Goal: Task Accomplishment & Management: Manage account settings

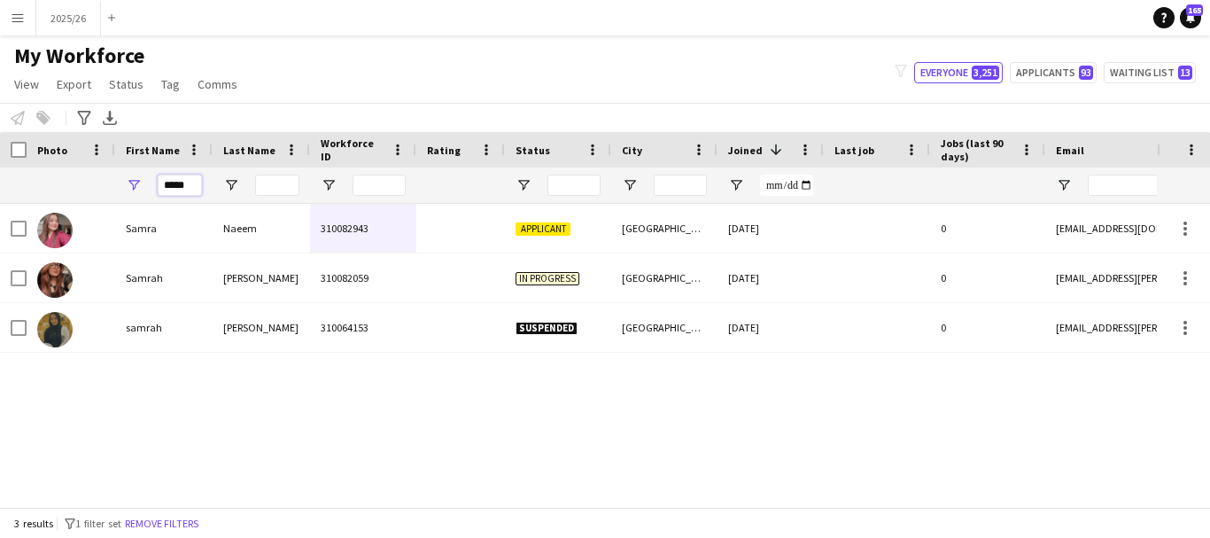
drag, startPoint x: 195, startPoint y: 191, endPoint x: 101, endPoint y: 184, distance: 94.2
click at [101, 184] on div at bounding box center [960, 184] width 1920 height 35
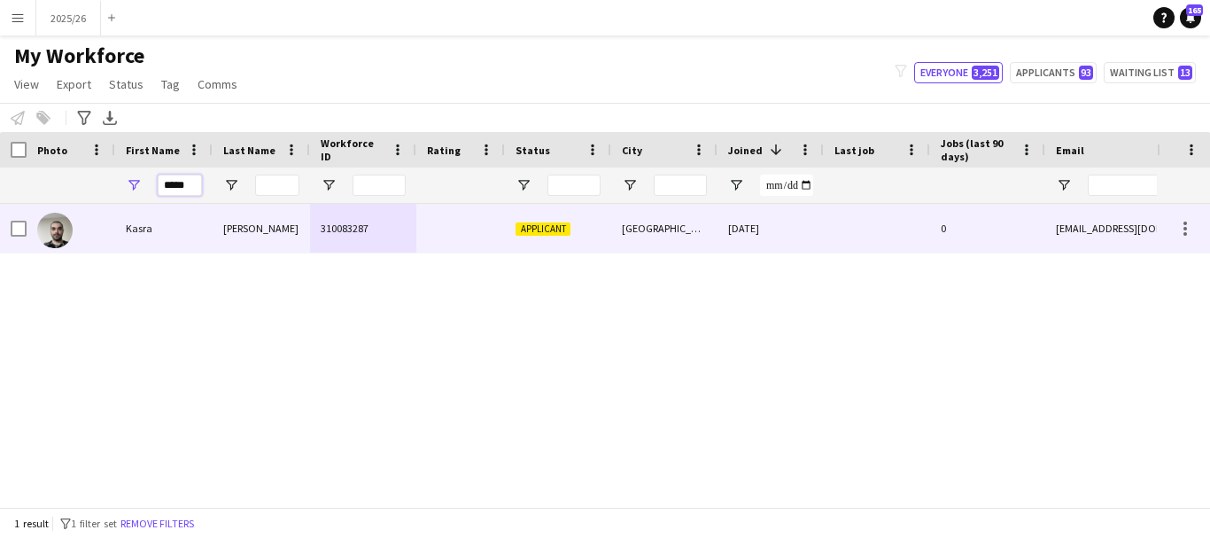
type input "*****"
click at [222, 235] on div "Nemati" at bounding box center [261, 228] width 97 height 49
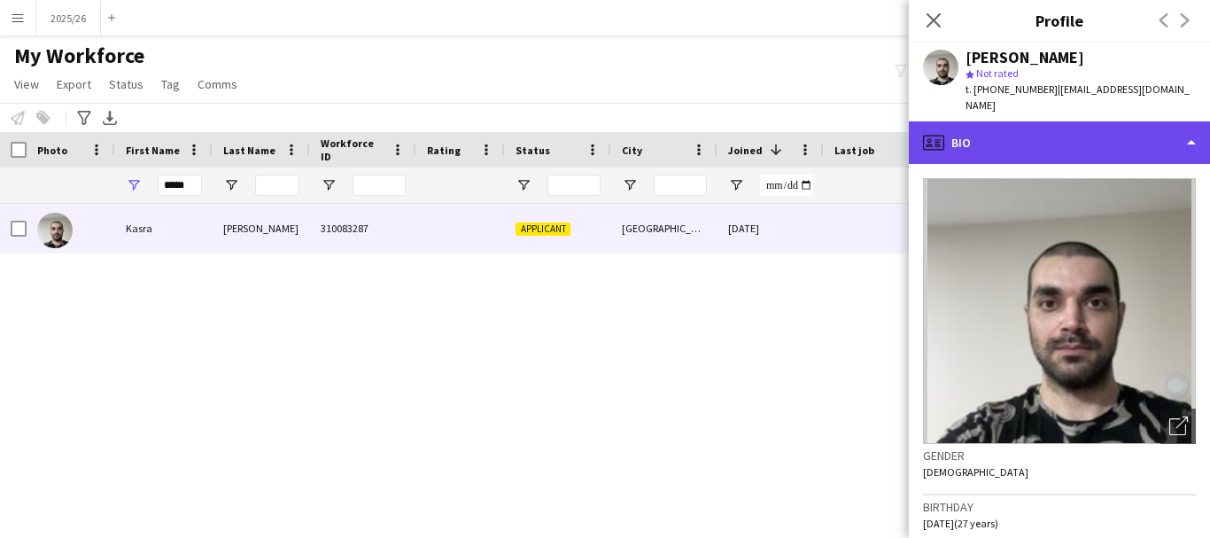
click at [1097, 127] on div "profile Bio" at bounding box center [1059, 142] width 301 height 43
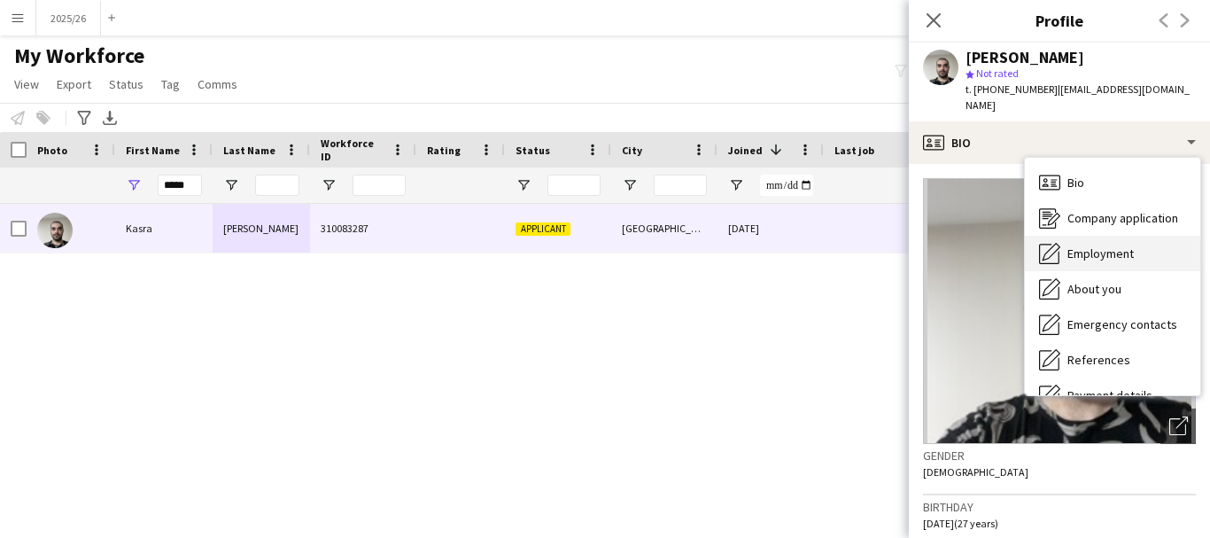
click at [1142, 244] on div "Employment Employment" at bounding box center [1112, 253] width 175 height 35
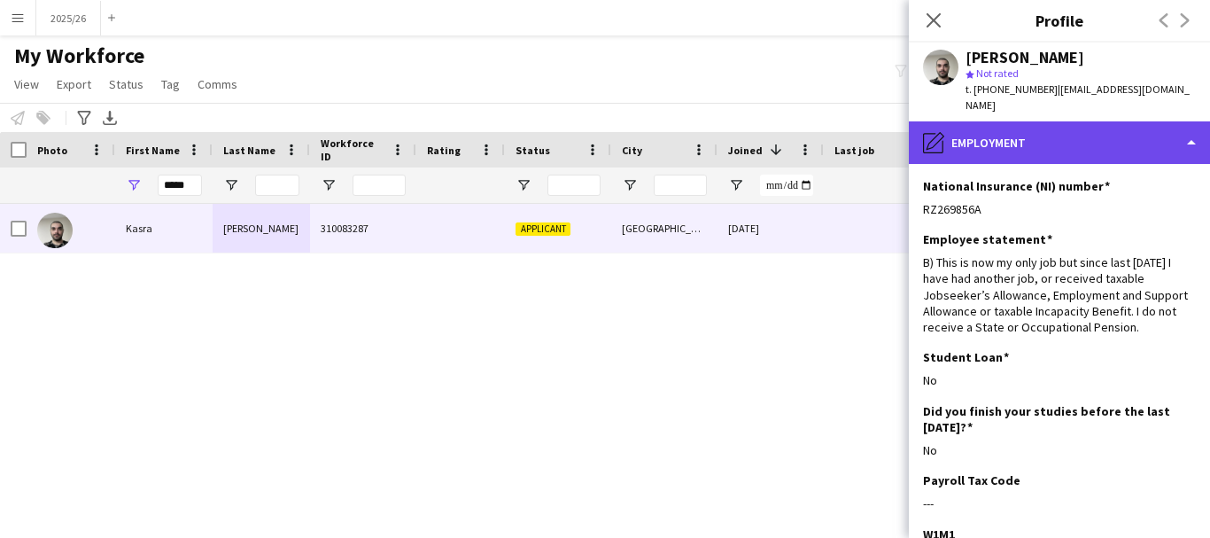
click at [1151, 130] on div "pencil4 Employment" at bounding box center [1059, 142] width 301 height 43
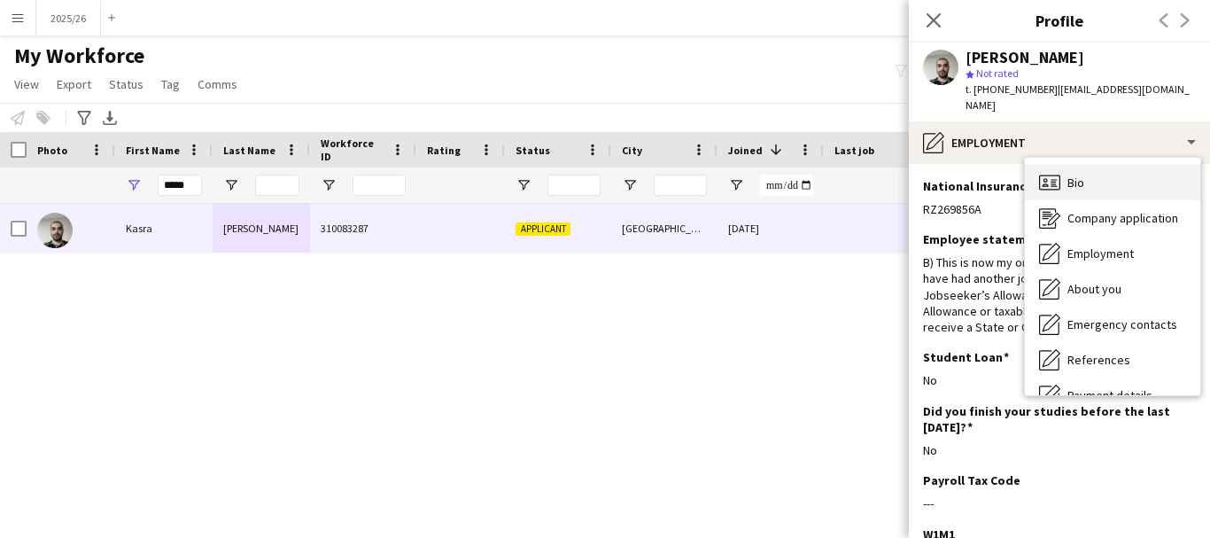
click at [1161, 165] on div "Bio Bio" at bounding box center [1112, 182] width 175 height 35
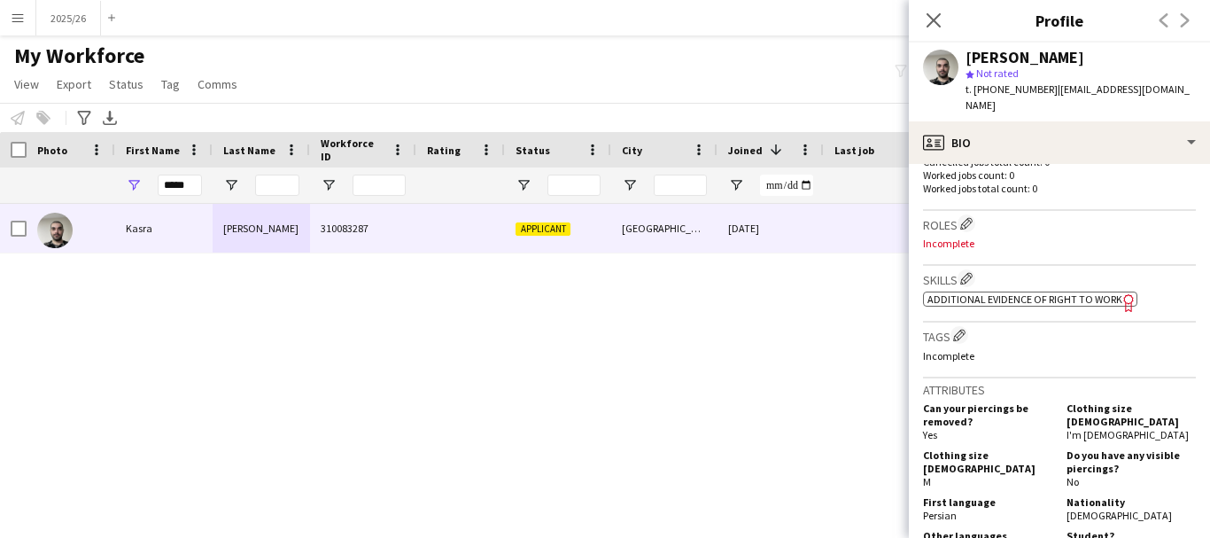
scroll to position [462, 0]
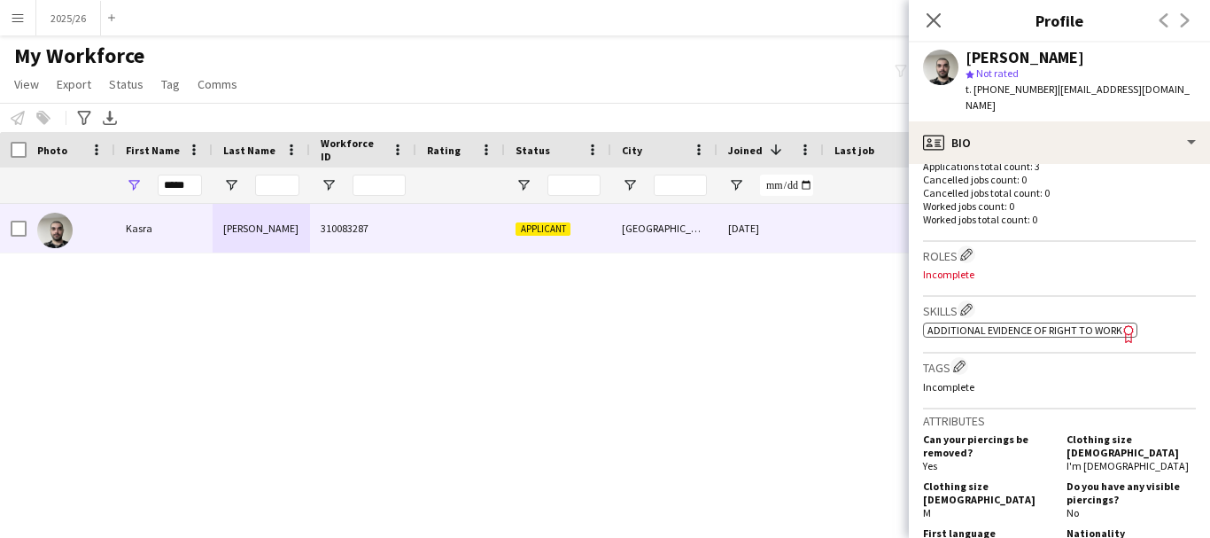
click at [1078, 337] on app-spec-pill "ok-circled2 background Layer 1 cross-circle-red background Layer 1 Additional e…" at bounding box center [1030, 329] width 214 height 15
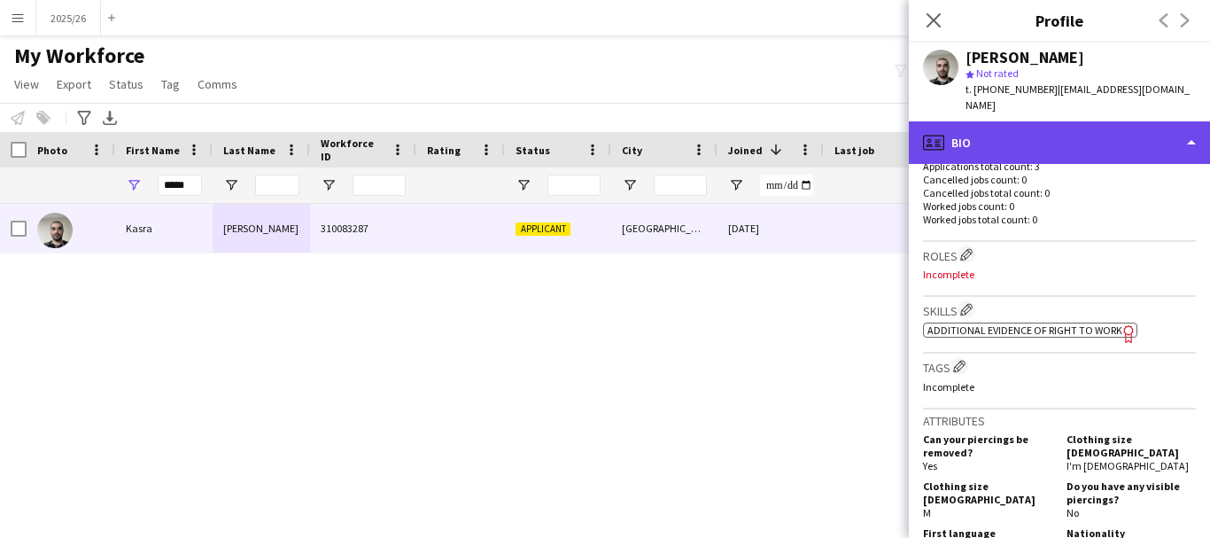
click at [988, 121] on div "profile Bio" at bounding box center [1059, 142] width 301 height 43
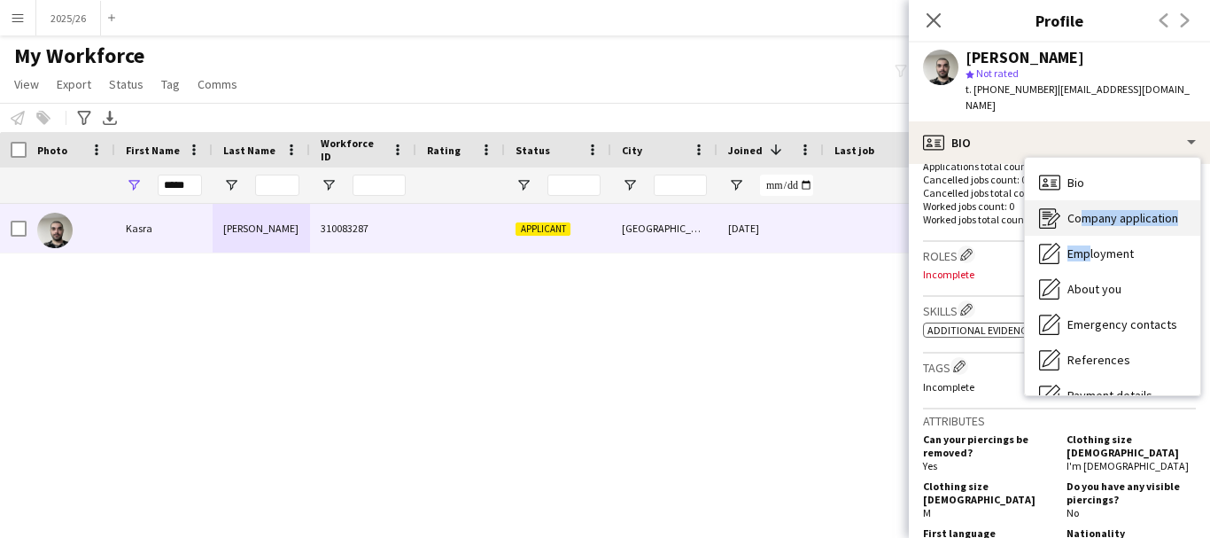
drag, startPoint x: 1084, startPoint y: 223, endPoint x: 1072, endPoint y: 210, distance: 18.2
click at [1072, 210] on div "Bio Bio Company application Company application Employment Employment About you…" at bounding box center [1112, 276] width 175 height 237
click at [1072, 210] on div "Company application Company application" at bounding box center [1112, 217] width 175 height 35
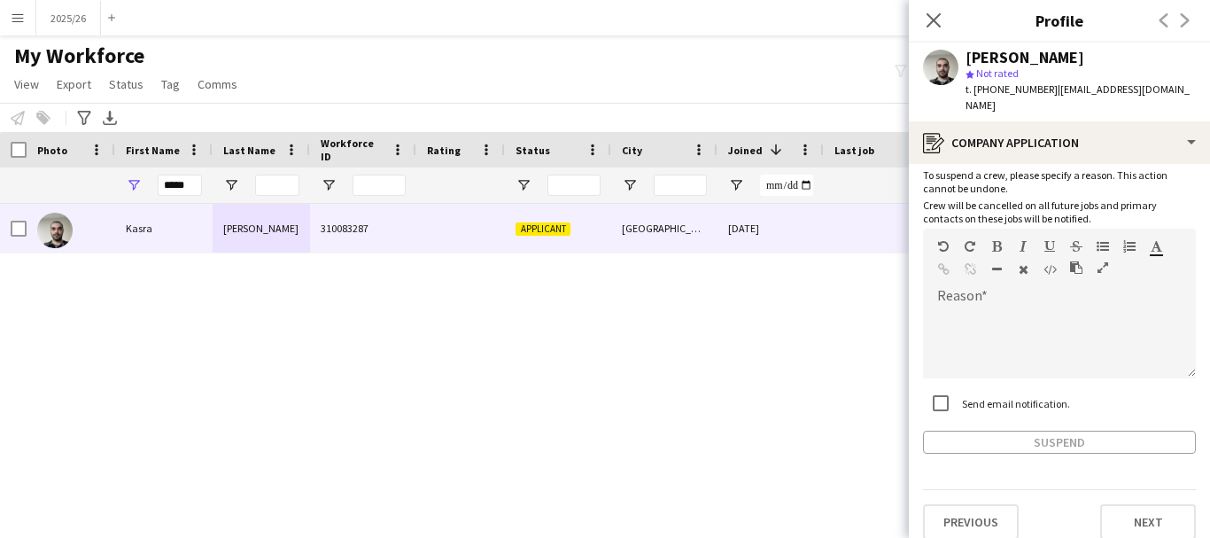
scroll to position [0, 0]
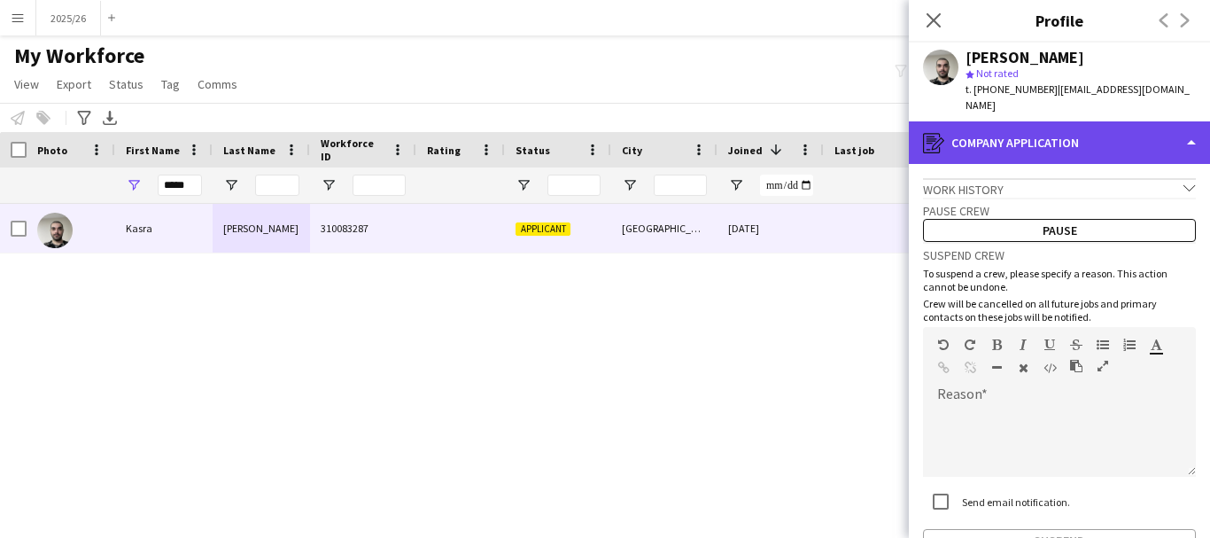
click at [1036, 144] on div "register Company application" at bounding box center [1059, 142] width 301 height 43
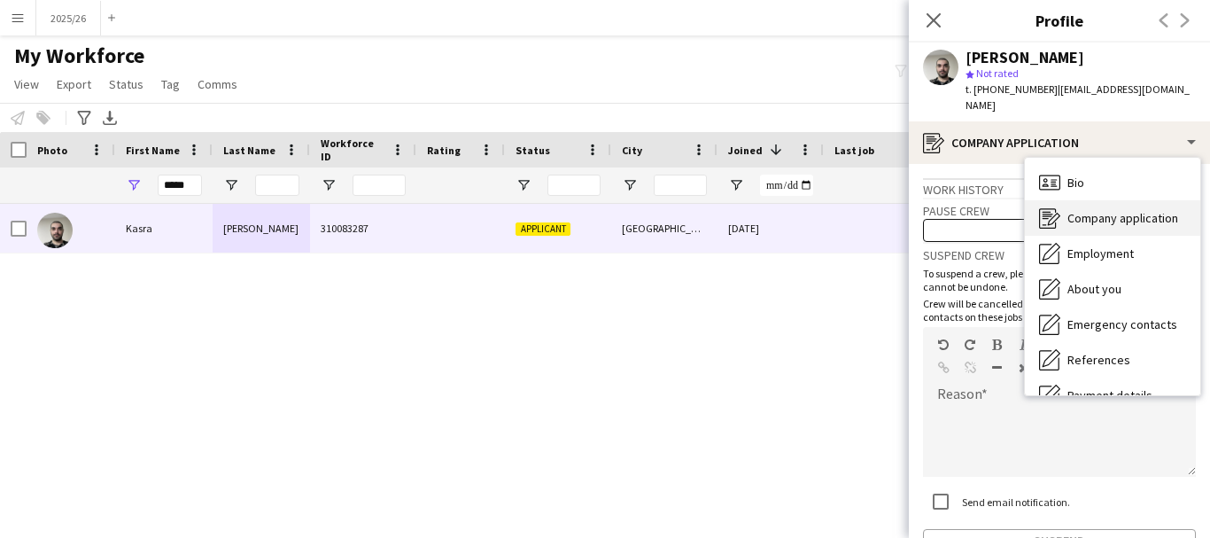
click at [1138, 210] on span "Company application" at bounding box center [1122, 218] width 111 height 16
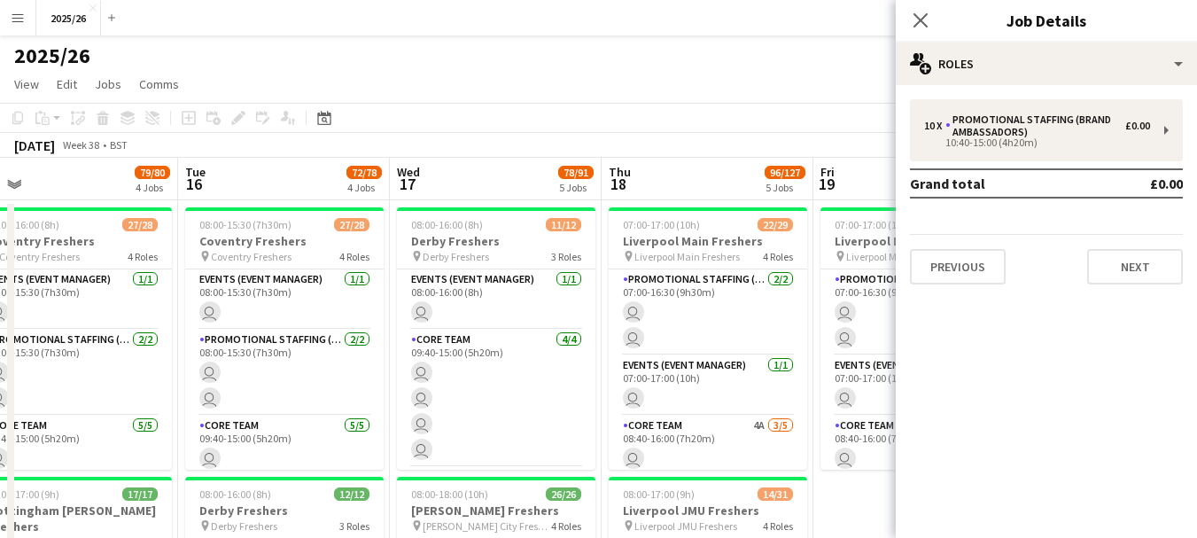
click at [904, 20] on div "Close pop-in" at bounding box center [921, 20] width 50 height 41
click at [930, 27] on app-icon "Close pop-in" at bounding box center [921, 21] width 26 height 26
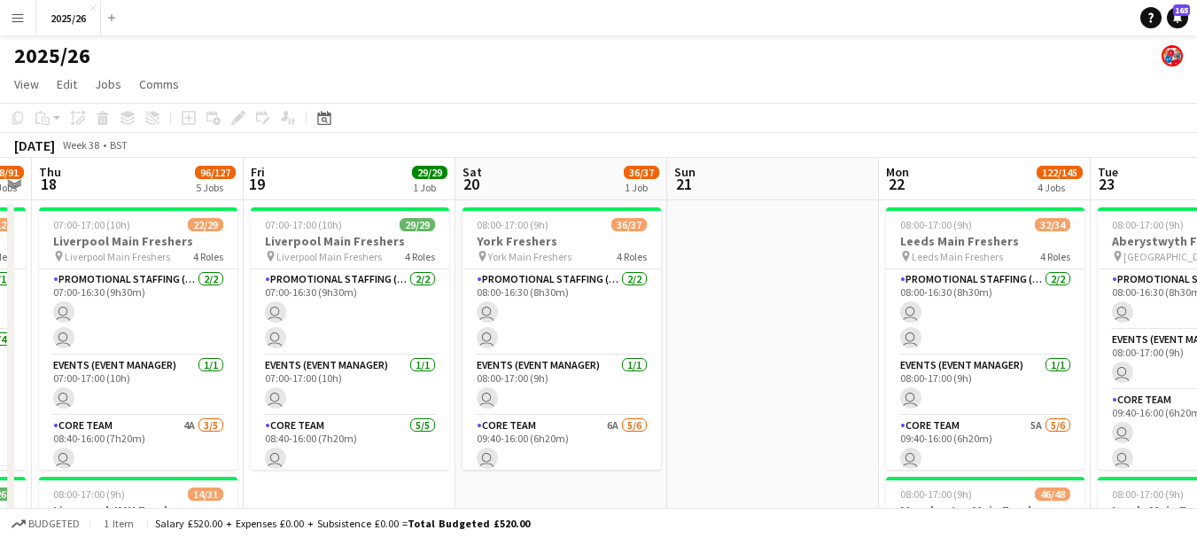
drag, startPoint x: 702, startPoint y: 392, endPoint x: 509, endPoint y: 365, distance: 194.0
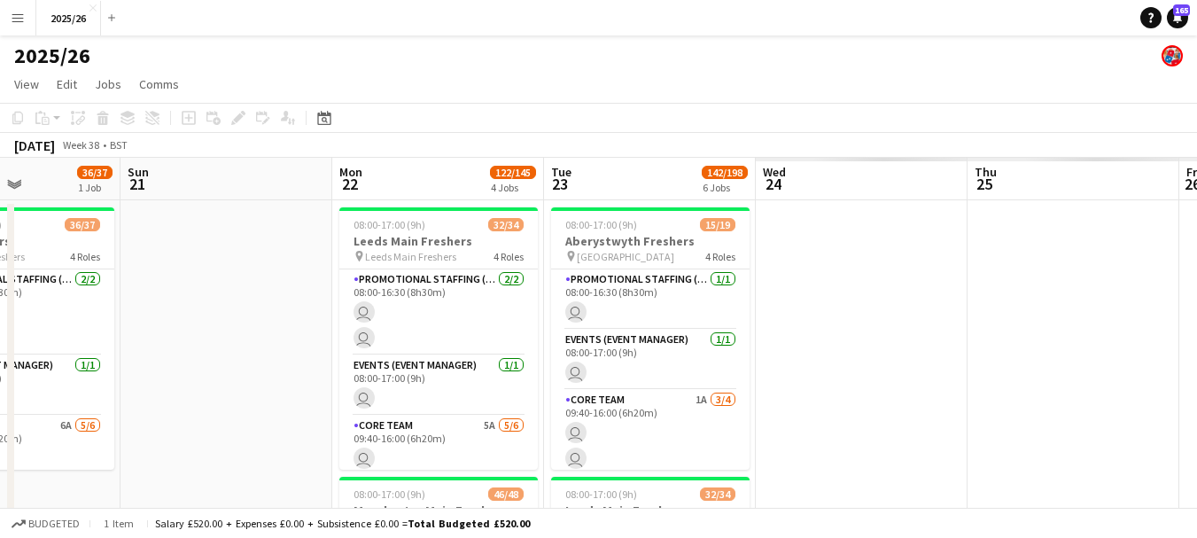
drag, startPoint x: 799, startPoint y: 366, endPoint x: 248, endPoint y: 229, distance: 567.8
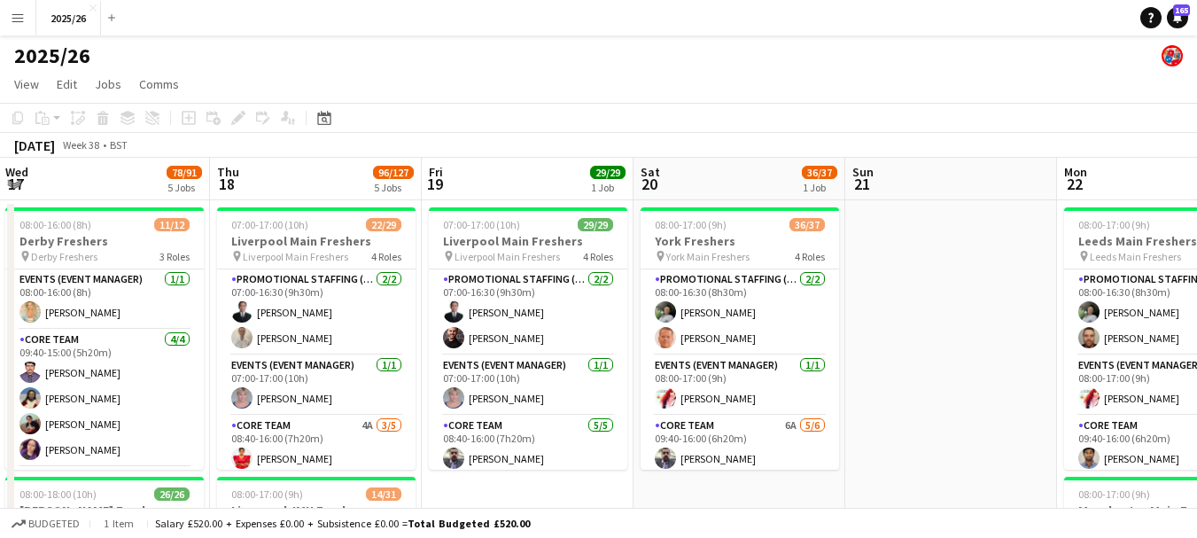
scroll to position [0, 399]
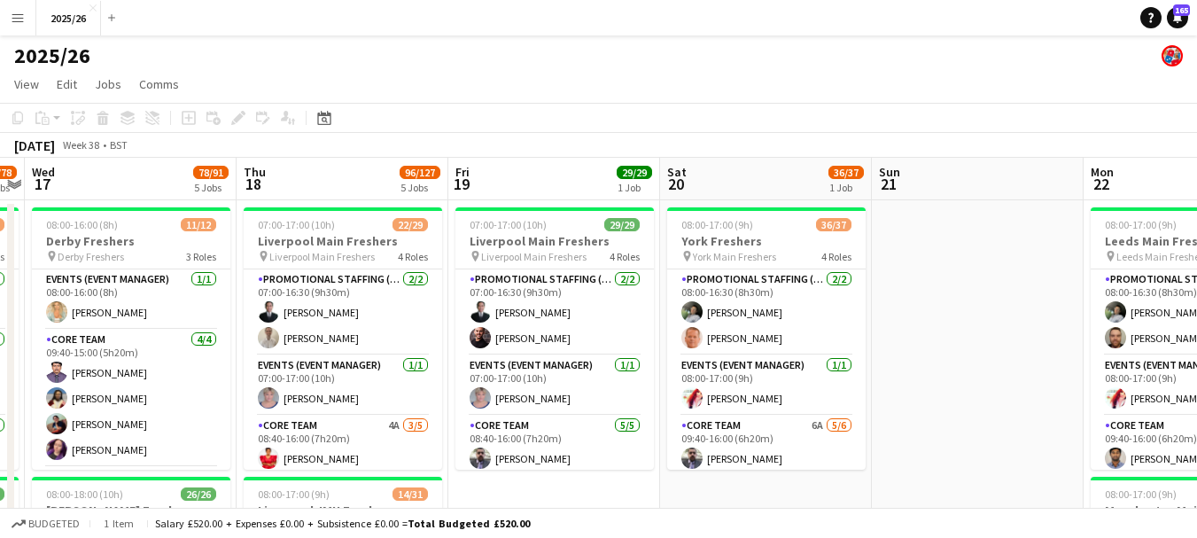
drag, startPoint x: 66, startPoint y: 322, endPoint x: 817, endPoint y: 398, distance: 754.0
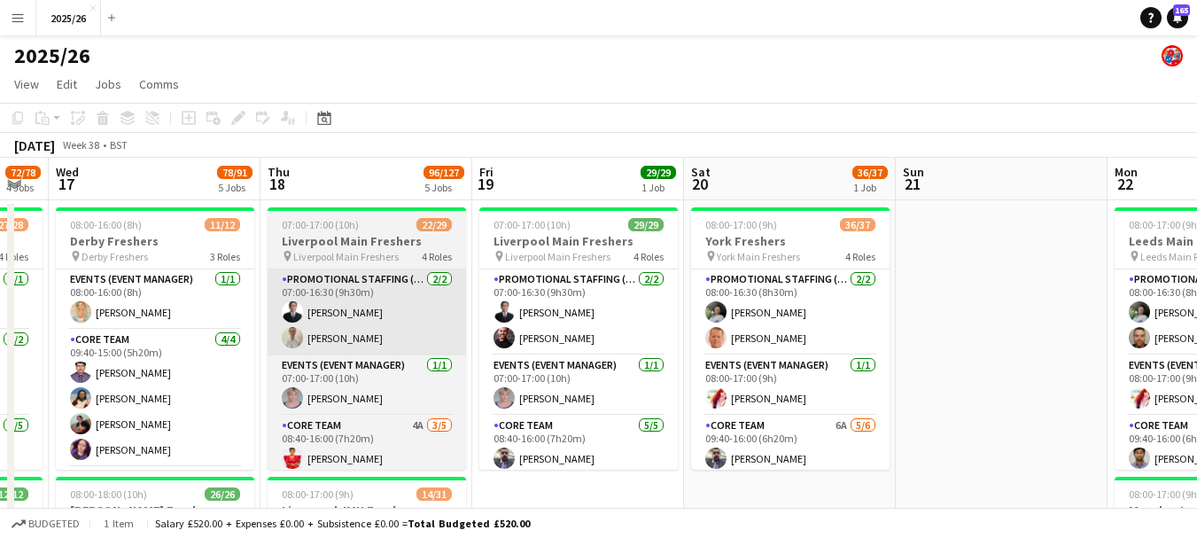
drag, startPoint x: 424, startPoint y: 275, endPoint x: 446, endPoint y: 280, distance: 22.6
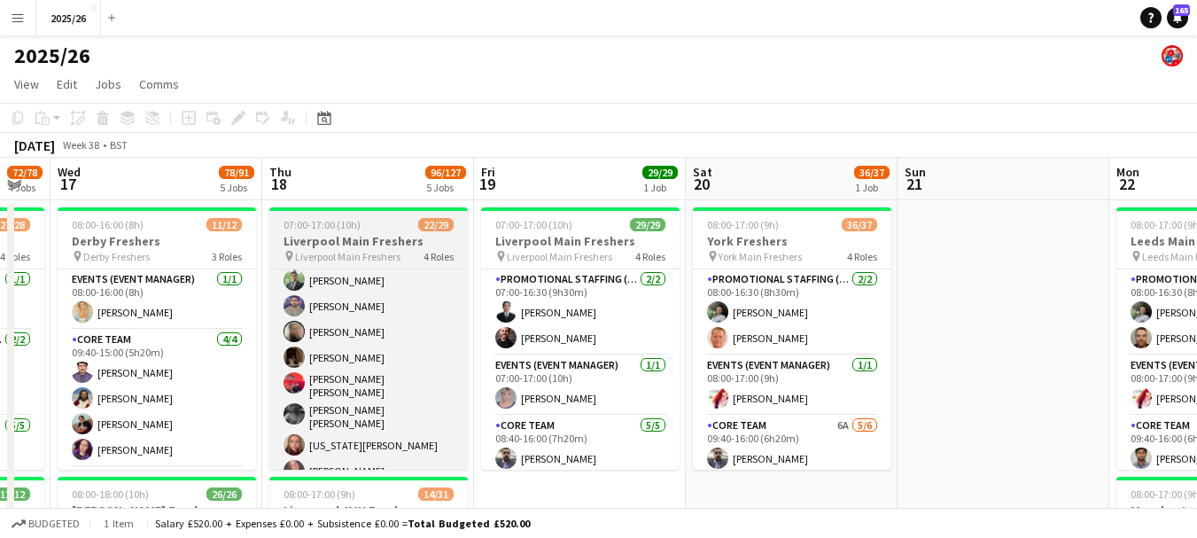
scroll to position [699, 0]
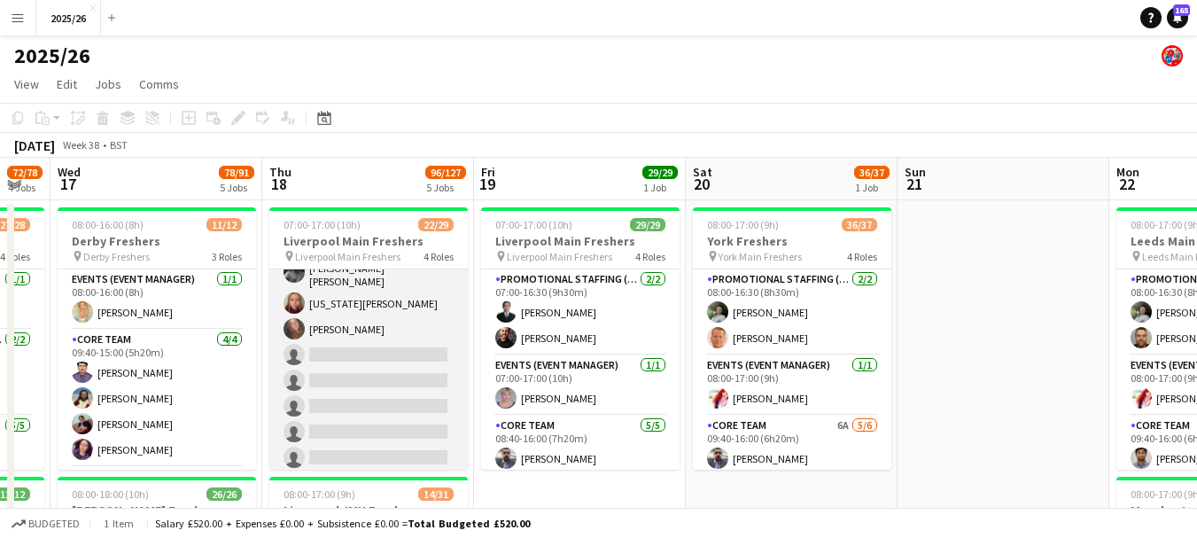
click at [395, 402] on app-card-role "Promotional Staffing (Brand Ambassadors) 4A 16/21 08:40-16:00 (7h20m) Muhammad …" at bounding box center [368, 177] width 198 height 595
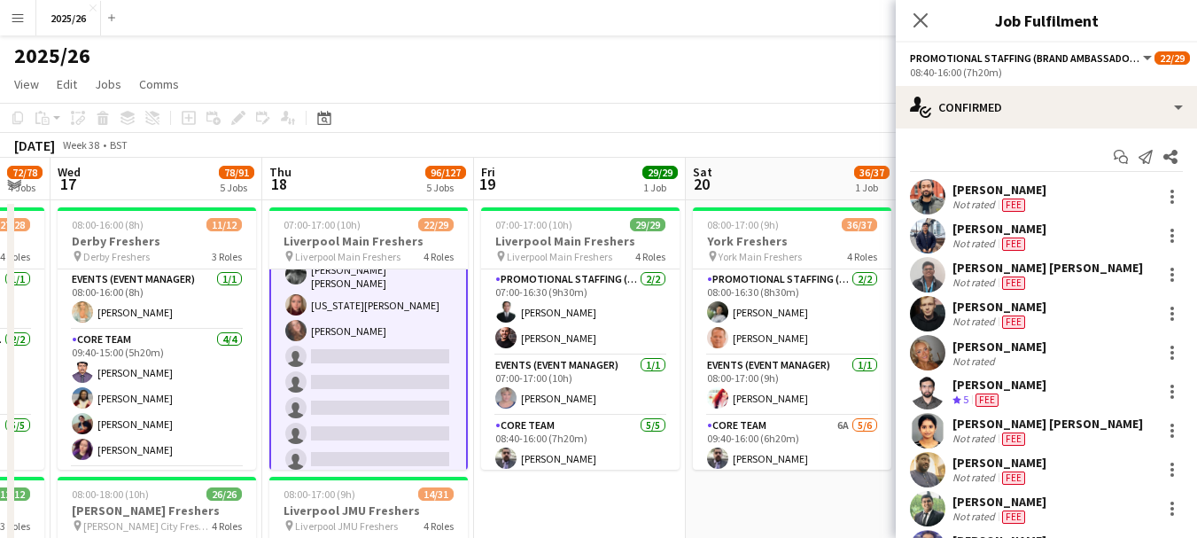
scroll to position [701, 0]
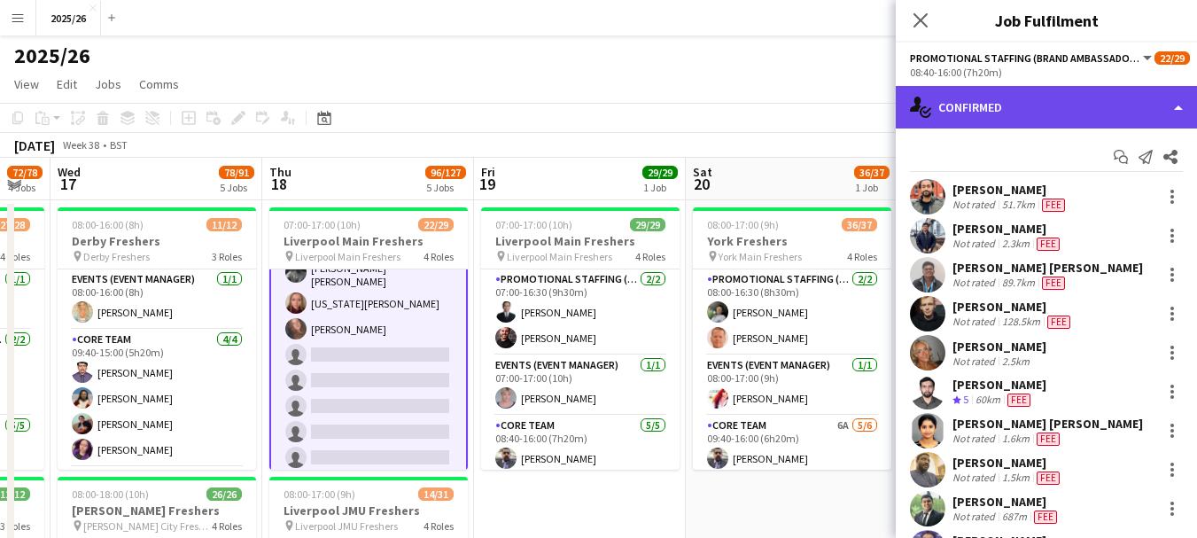
click at [1043, 102] on div "single-neutral-actions-check-2 Confirmed" at bounding box center [1046, 107] width 301 height 43
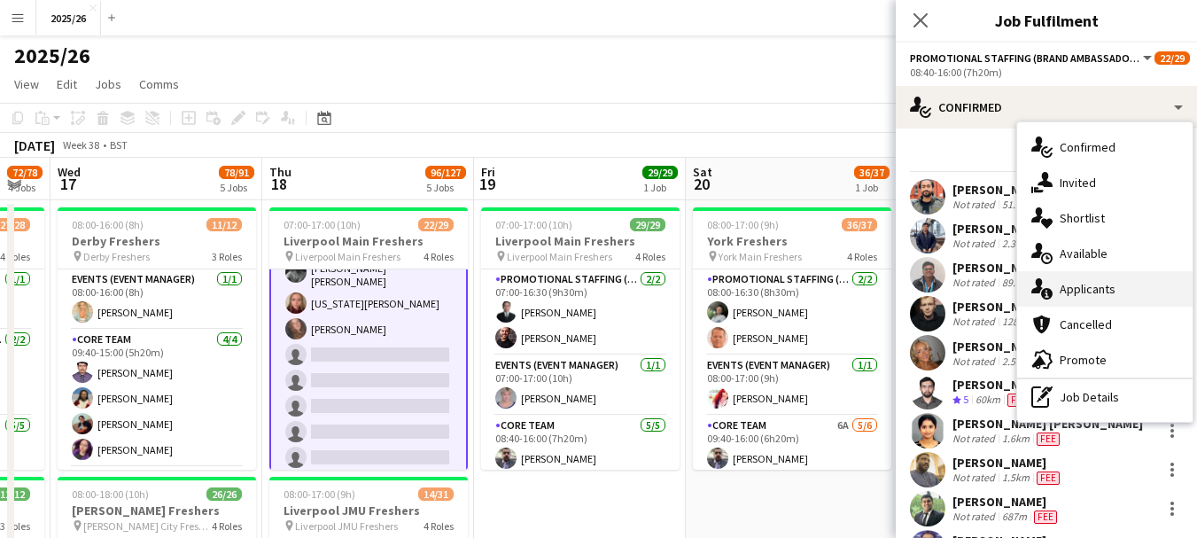
click at [1091, 294] on div "single-neutral-actions-information Applicants" at bounding box center [1104, 288] width 175 height 35
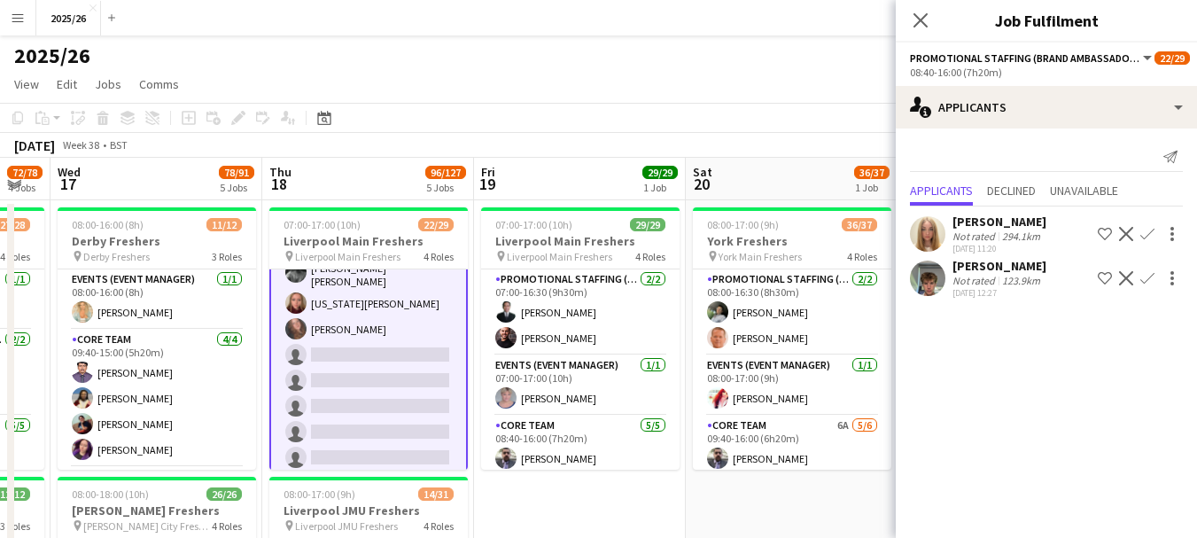
click at [934, 239] on app-user-avatar at bounding box center [927, 233] width 35 height 35
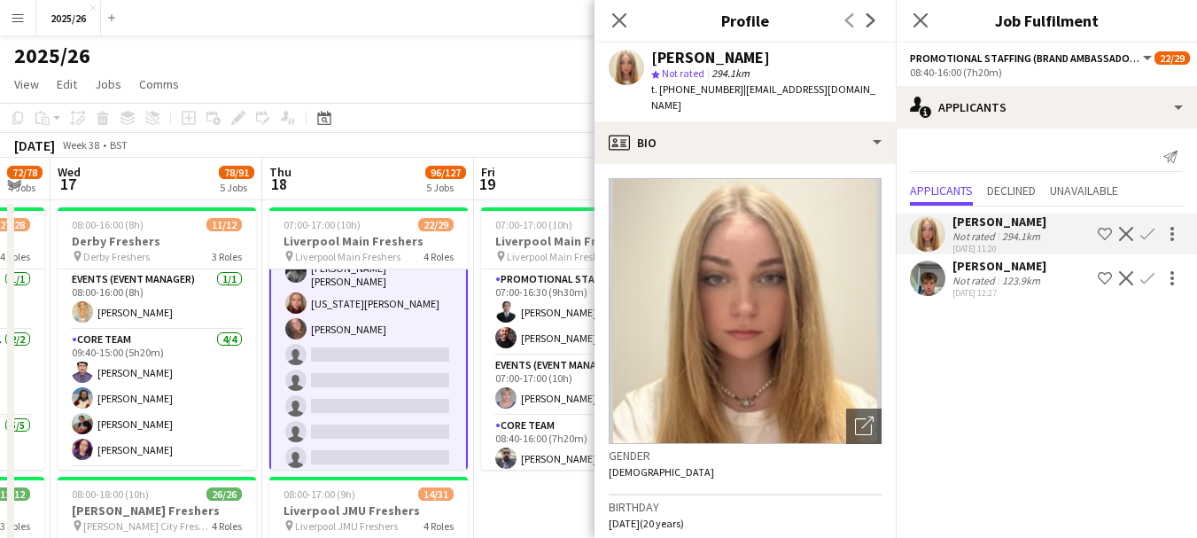
click at [1144, 235] on app-icon "Confirm" at bounding box center [1147, 234] width 14 height 14
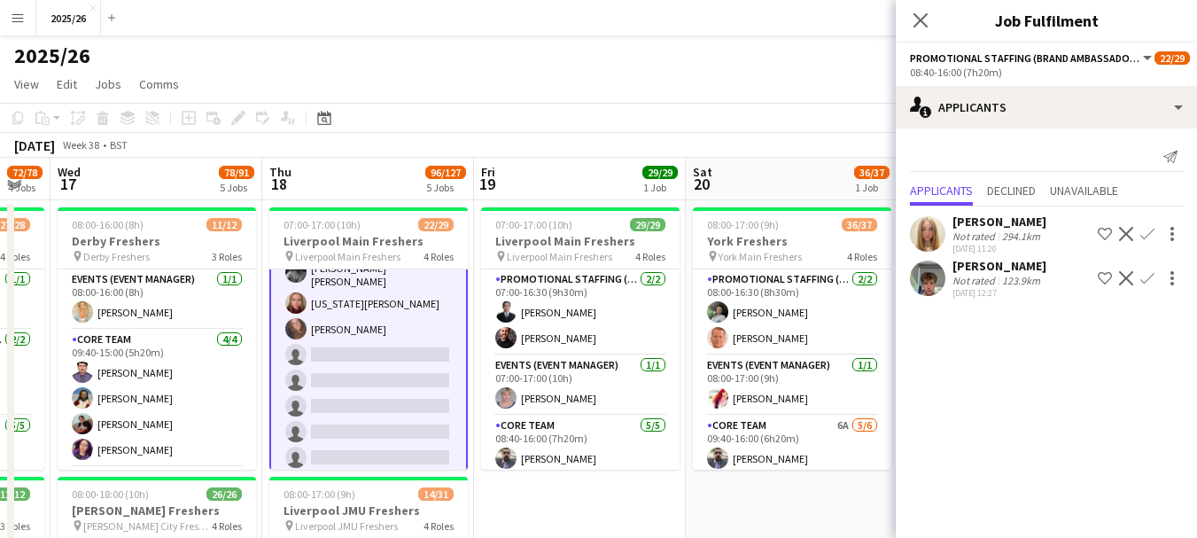
click at [1148, 244] on button "Confirm" at bounding box center [1146, 233] width 21 height 21
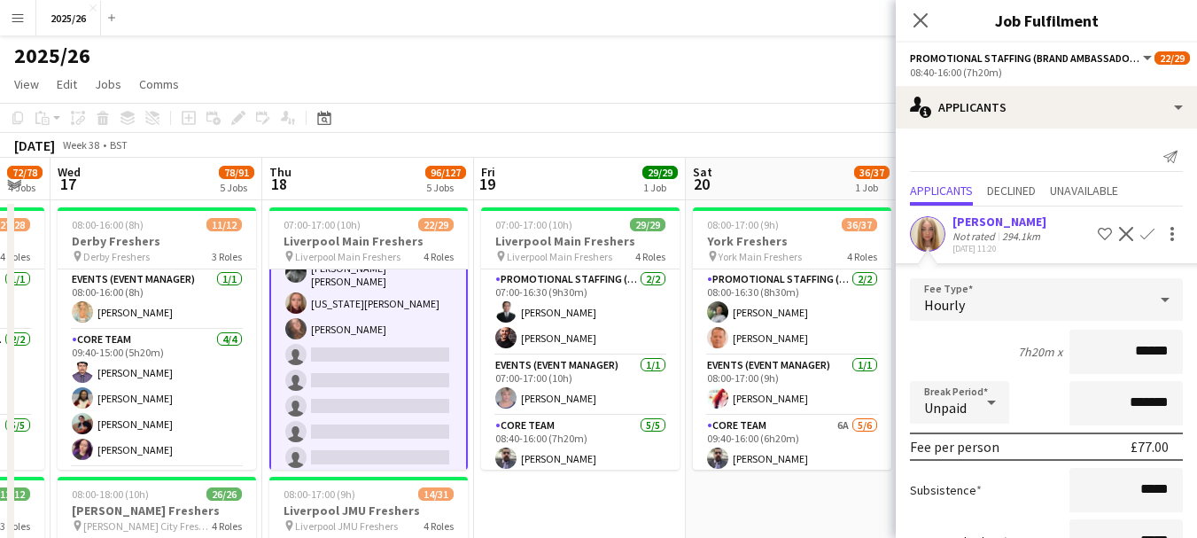
scroll to position [181, 0]
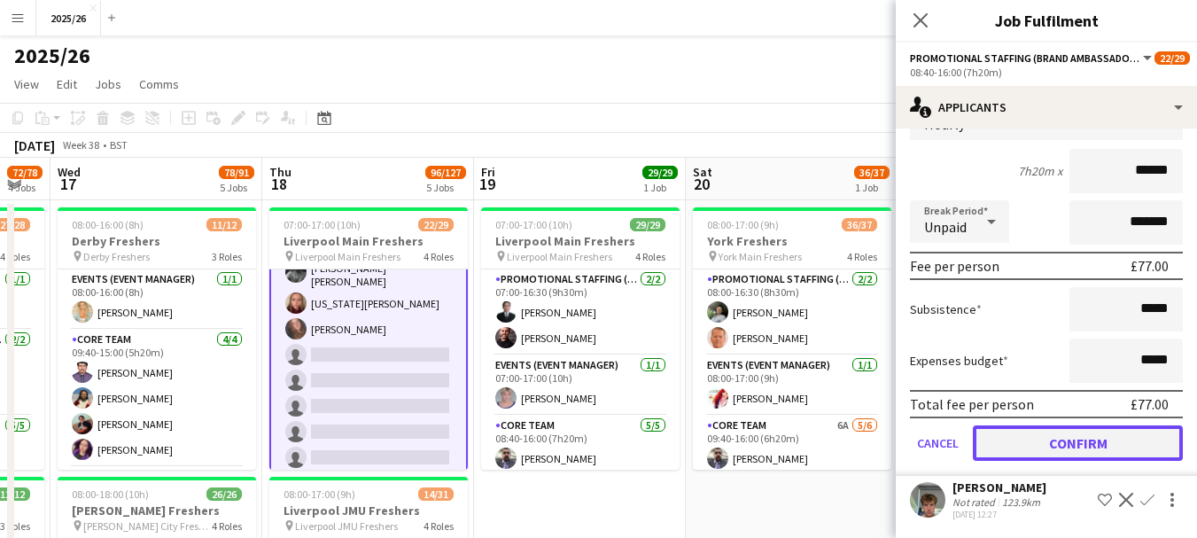
click at [1085, 447] on button "Confirm" at bounding box center [1078, 442] width 210 height 35
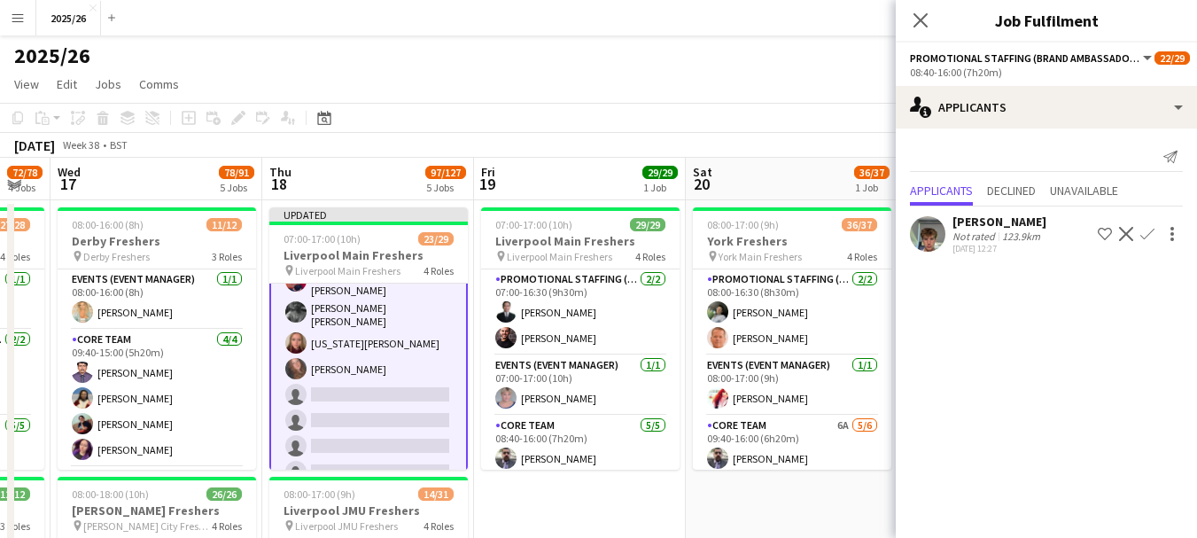
scroll to position [0, 0]
click at [1021, 225] on div "[PERSON_NAME]" at bounding box center [999, 221] width 94 height 16
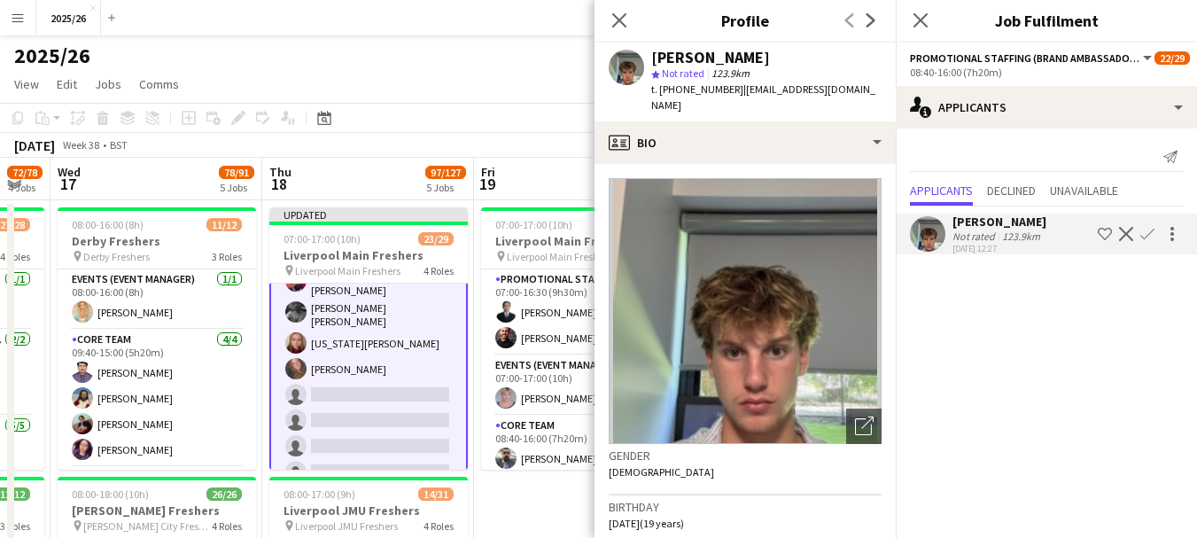
click at [1142, 234] on app-icon "Confirm" at bounding box center [1147, 234] width 14 height 14
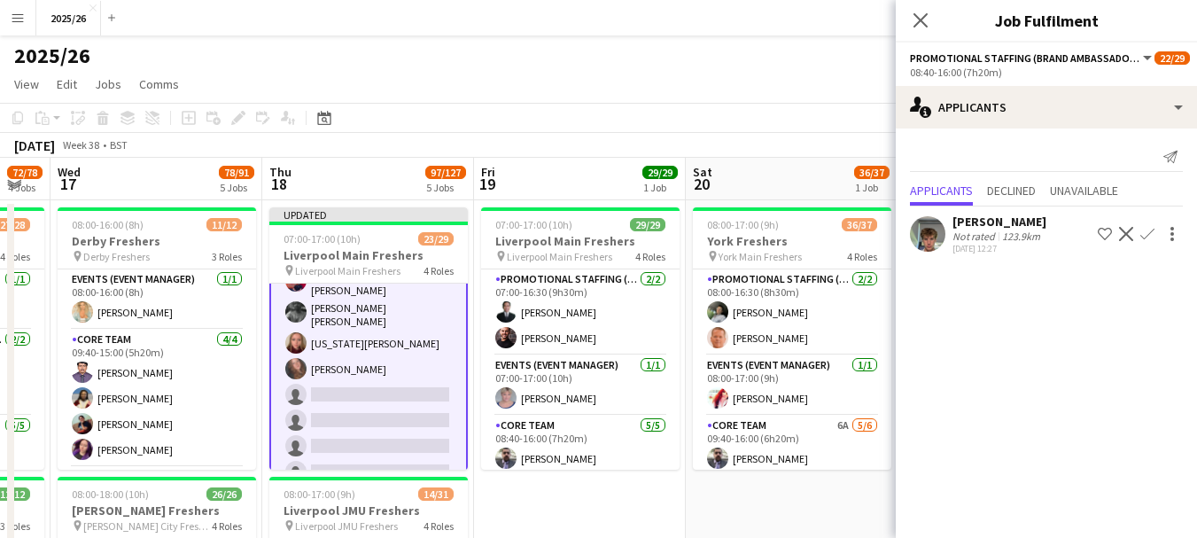
click at [1142, 234] on app-icon "Confirm" at bounding box center [1147, 234] width 14 height 14
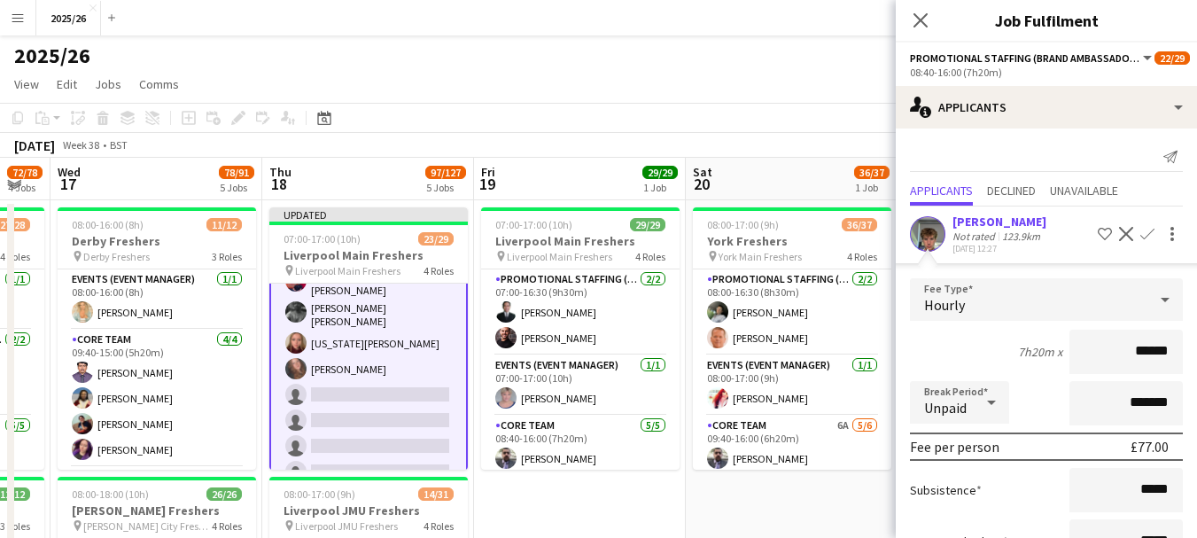
scroll to position [136, 0]
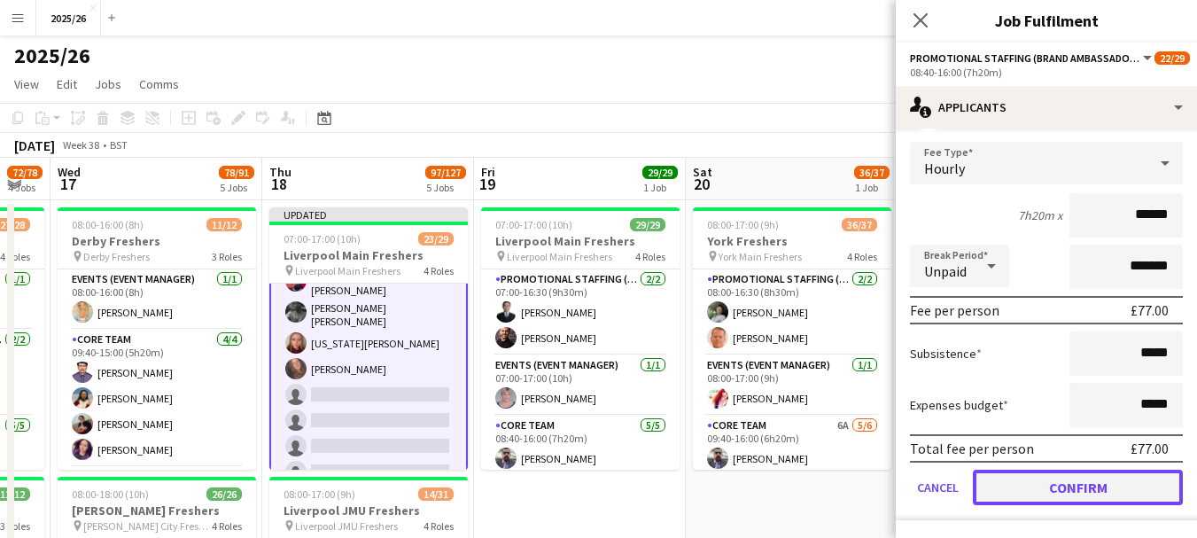
click at [1092, 504] on button "Confirm" at bounding box center [1078, 486] width 210 height 35
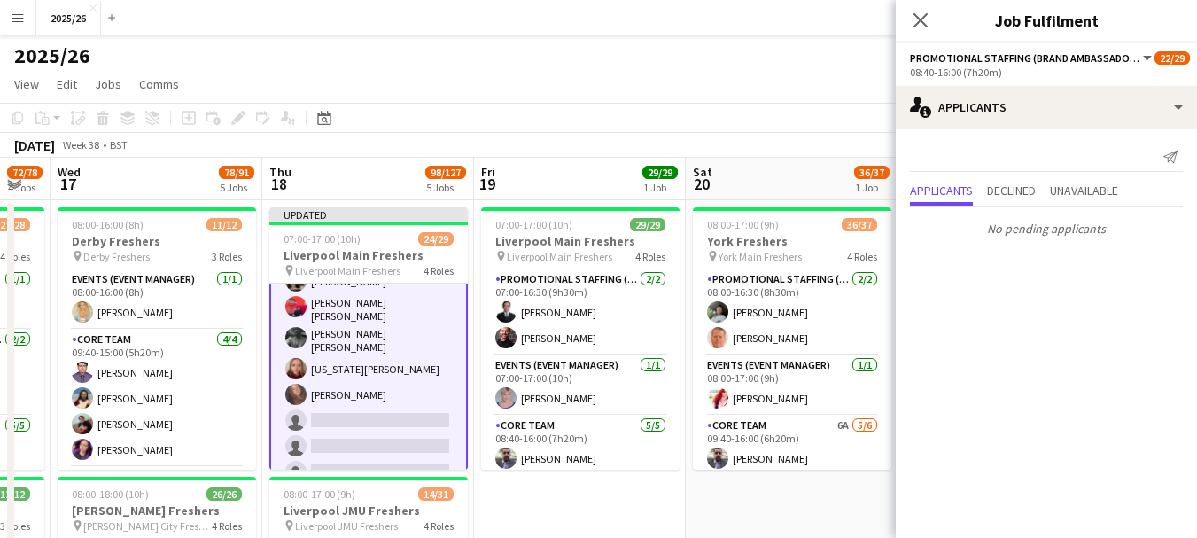
scroll to position [0, 0]
click at [911, 16] on app-icon "Close pop-in" at bounding box center [921, 21] width 26 height 26
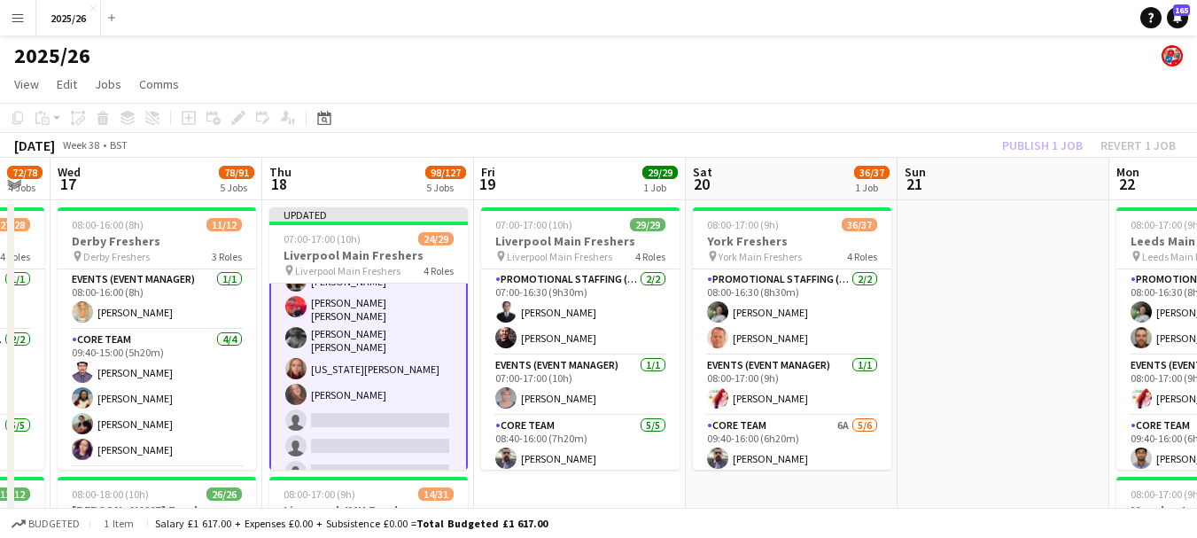
click at [1050, 151] on div "Publish 1 job Revert 1 job" at bounding box center [1089, 145] width 216 height 23
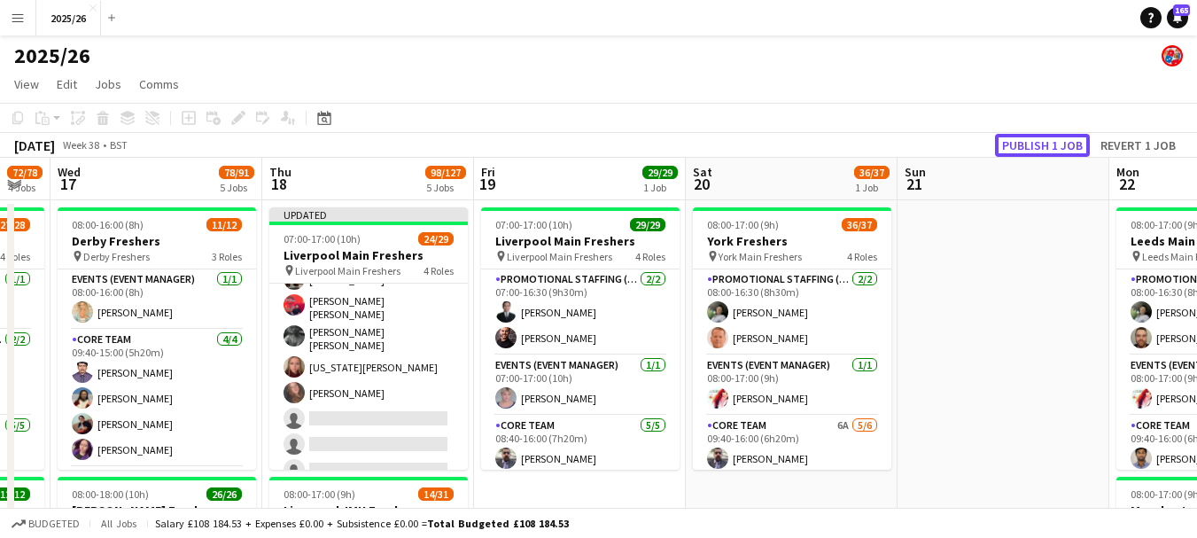
scroll to position [699, 0]
click at [1050, 151] on button "Publish 1 job" at bounding box center [1042, 145] width 95 height 23
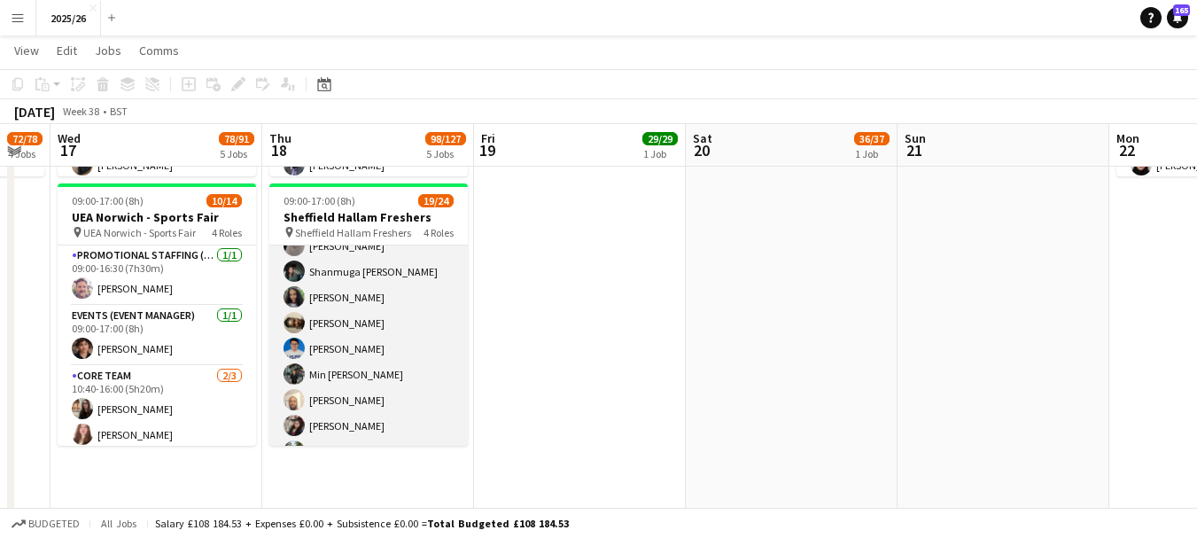
scroll to position [555, 0]
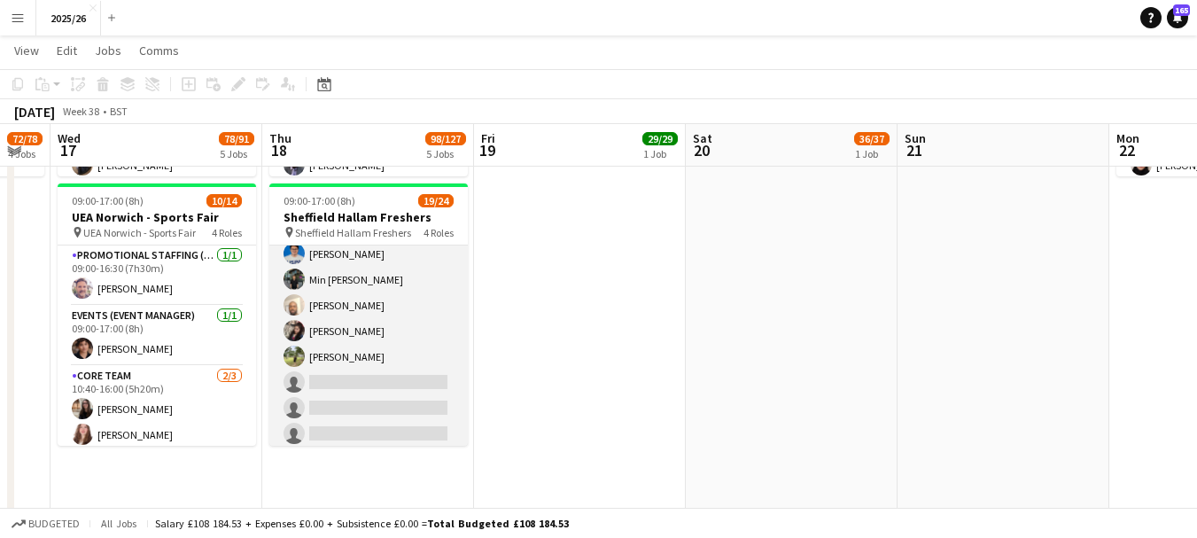
click at [382, 397] on app-card-role "Promotional Staffing (Brand Ambassadors) 5A 14/17 10:40-16:00 (5h20m) David Obi…" at bounding box center [368, 212] width 198 height 477
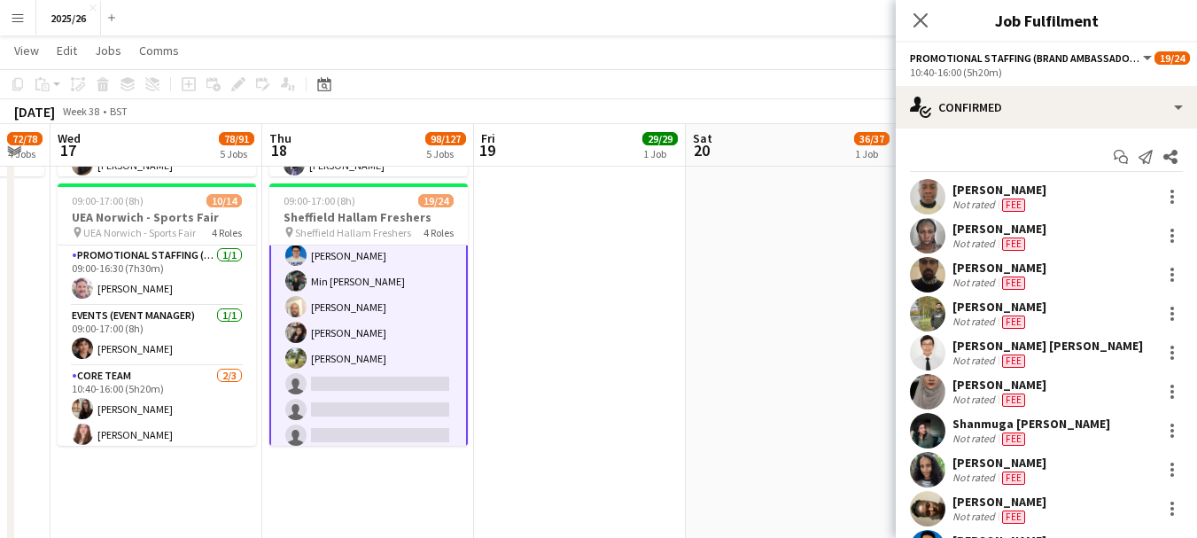
scroll to position [556, 0]
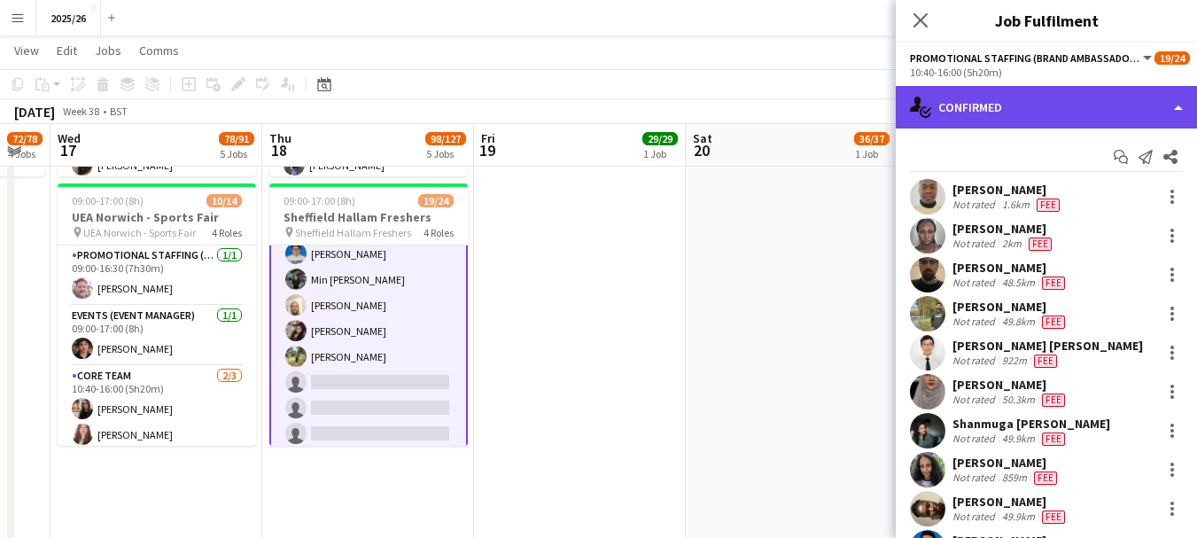
click at [1011, 124] on div "single-neutral-actions-check-2 Confirmed" at bounding box center [1046, 107] width 301 height 43
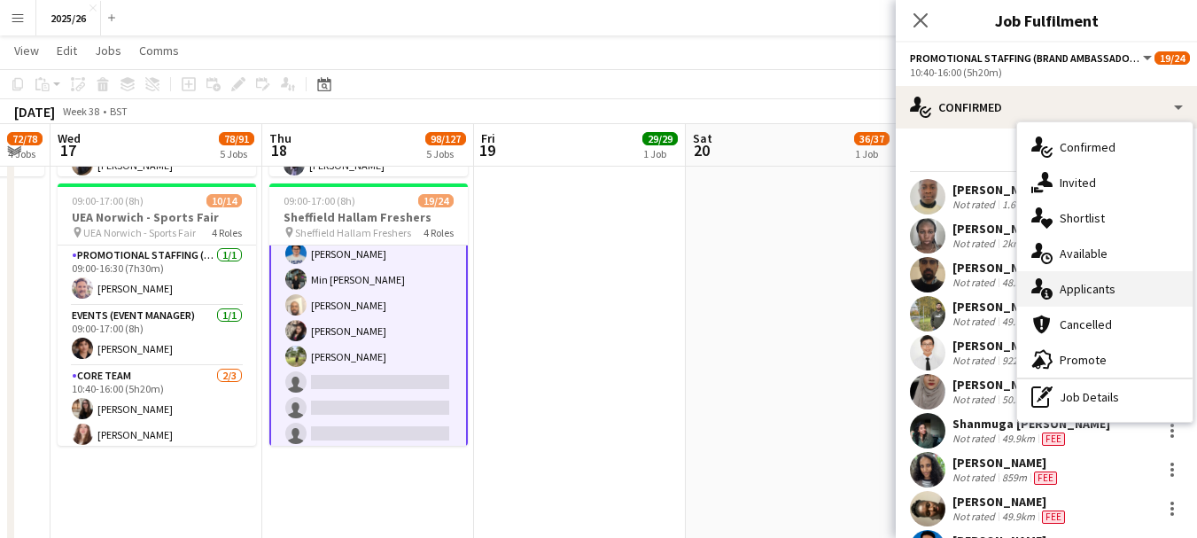
click at [1104, 297] on div "single-neutral-actions-information Applicants" at bounding box center [1104, 288] width 175 height 35
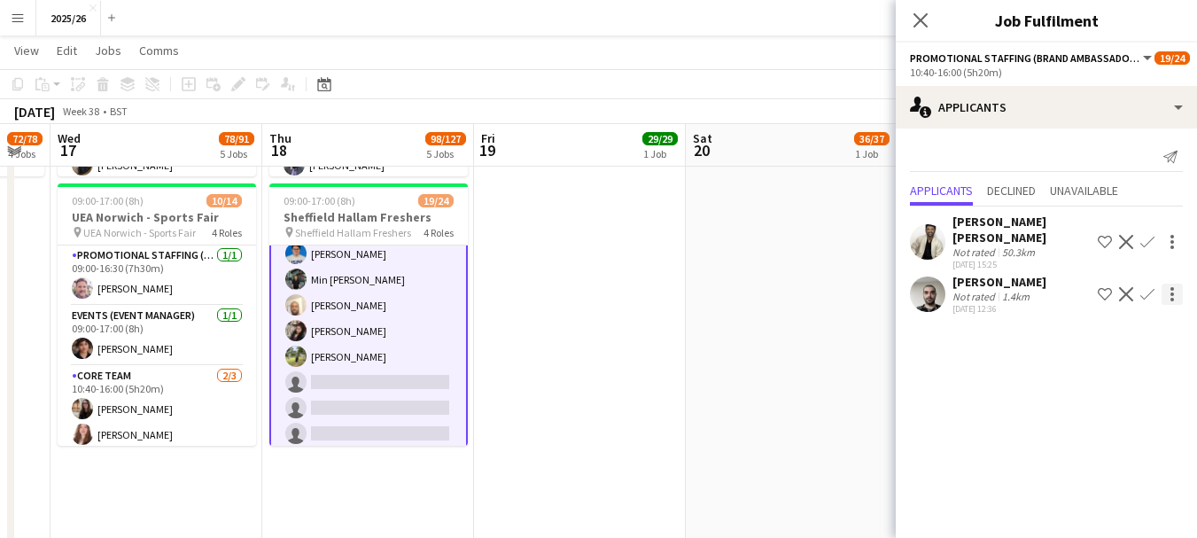
click at [1167, 290] on div at bounding box center [1171, 293] width 21 height 21
click at [1138, 291] on div at bounding box center [598, 269] width 1197 height 538
click at [1146, 292] on app-icon "Confirm" at bounding box center [1147, 294] width 14 height 14
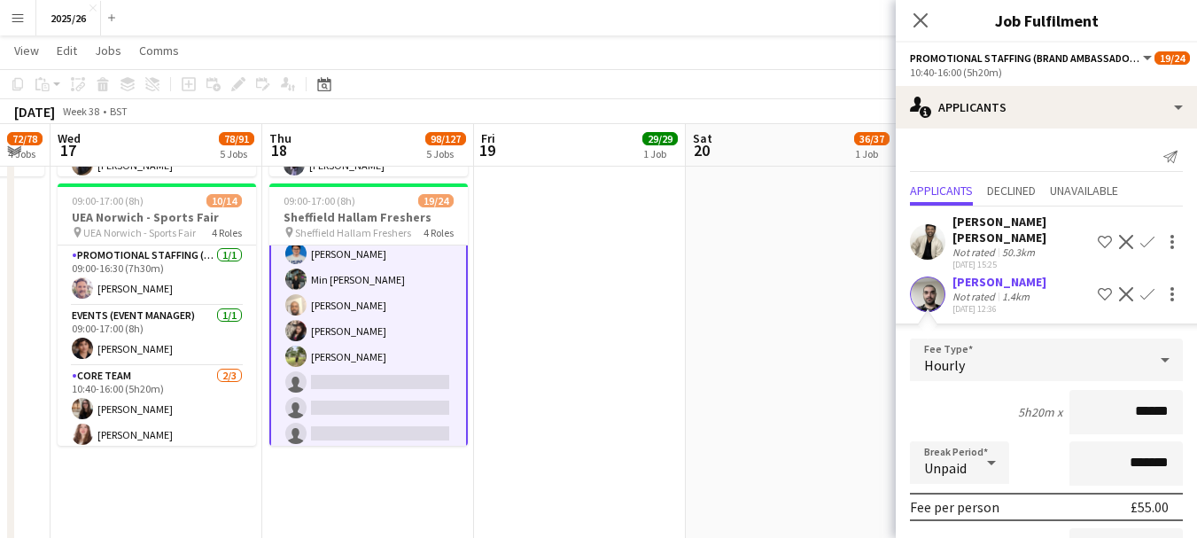
click at [1150, 421] on input "******" at bounding box center [1125, 412] width 113 height 44
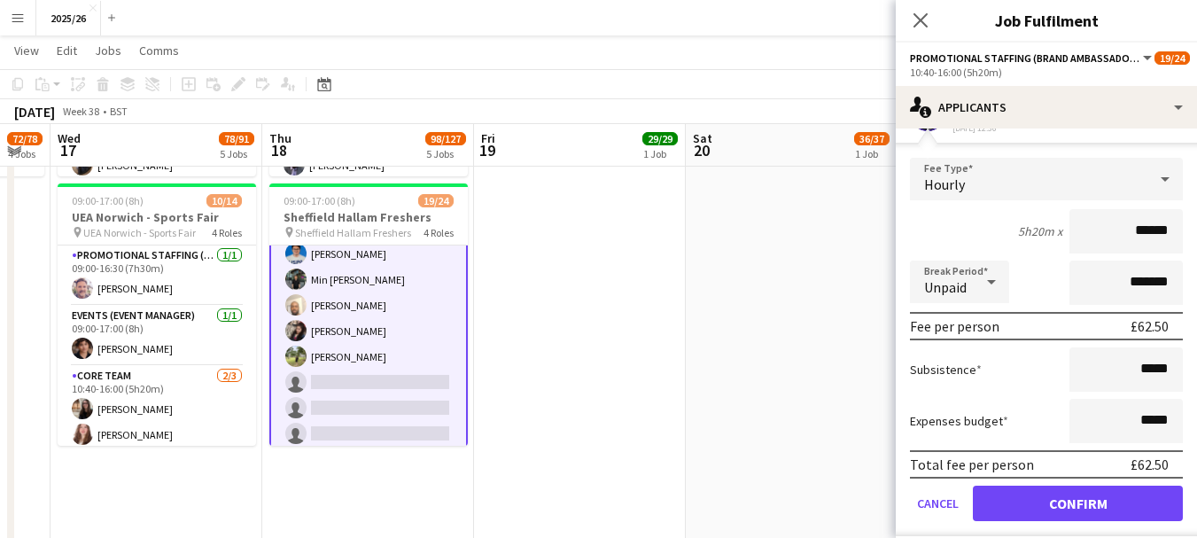
scroll to position [180, 0]
type input "******"
click at [1152, 484] on form "Fee Type Hourly 5h20m x ****** Break Period Unpaid ******* Fee per person £62.5…" at bounding box center [1046, 348] width 301 height 378
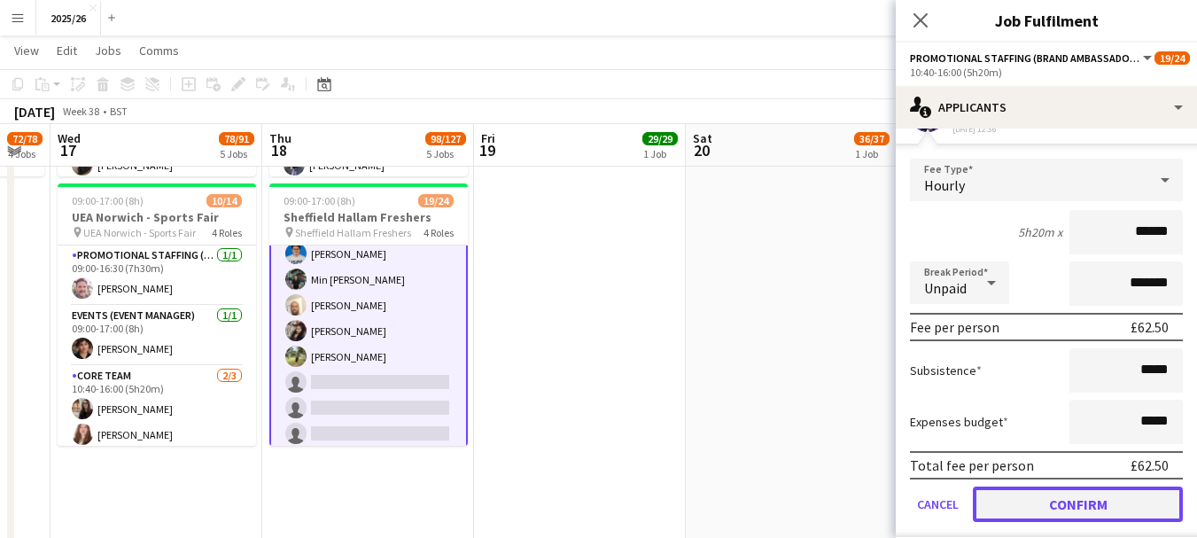
click at [1146, 493] on button "Confirm" at bounding box center [1078, 503] width 210 height 35
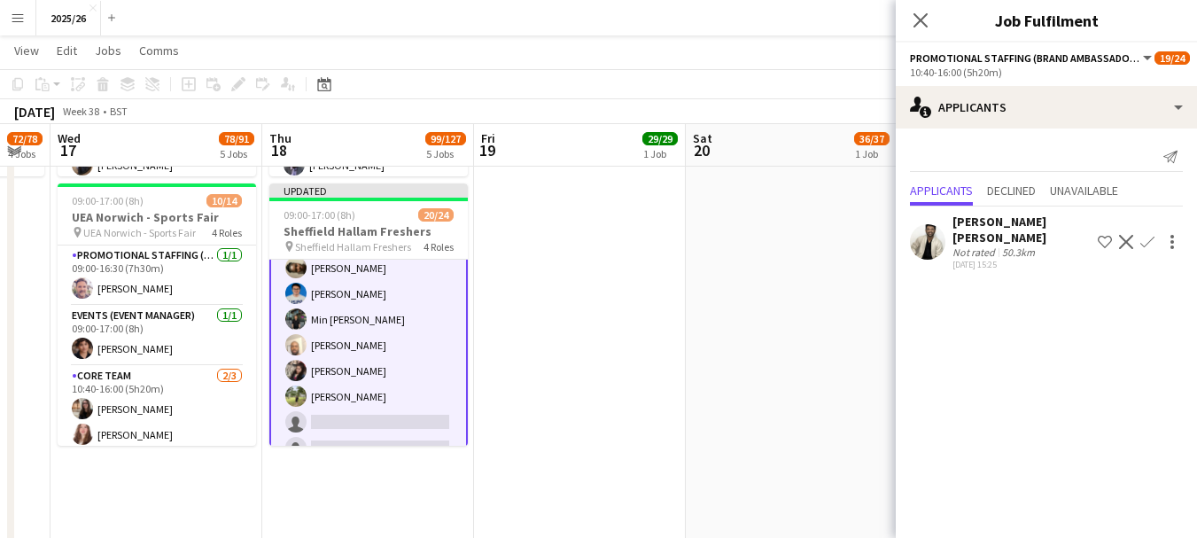
scroll to position [0, 0]
click at [928, 30] on app-icon "Close pop-in" at bounding box center [921, 21] width 26 height 26
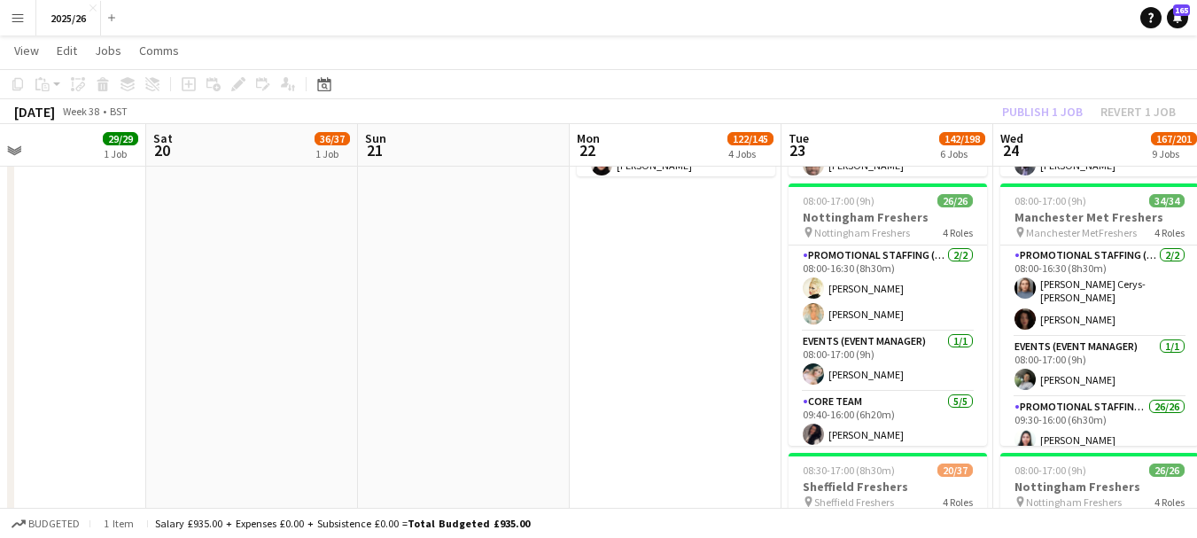
drag, startPoint x: 966, startPoint y: 269, endPoint x: 477, endPoint y: 309, distance: 490.6
click at [477, 309] on app-calendar-viewport "Tue 16 72/78 4 Jobs Wed 17 78/91 5 Jobs Thu 18 99/127 5 Jobs Fri 19 29/29 1 Job…" at bounding box center [598, 279] width 1197 height 2618
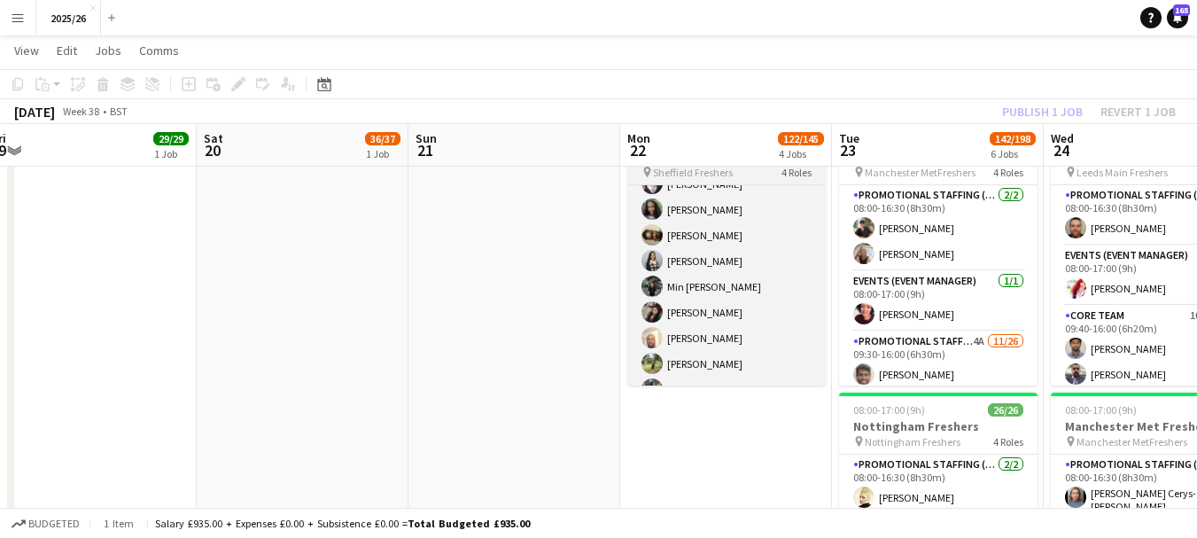
scroll to position [550, 0]
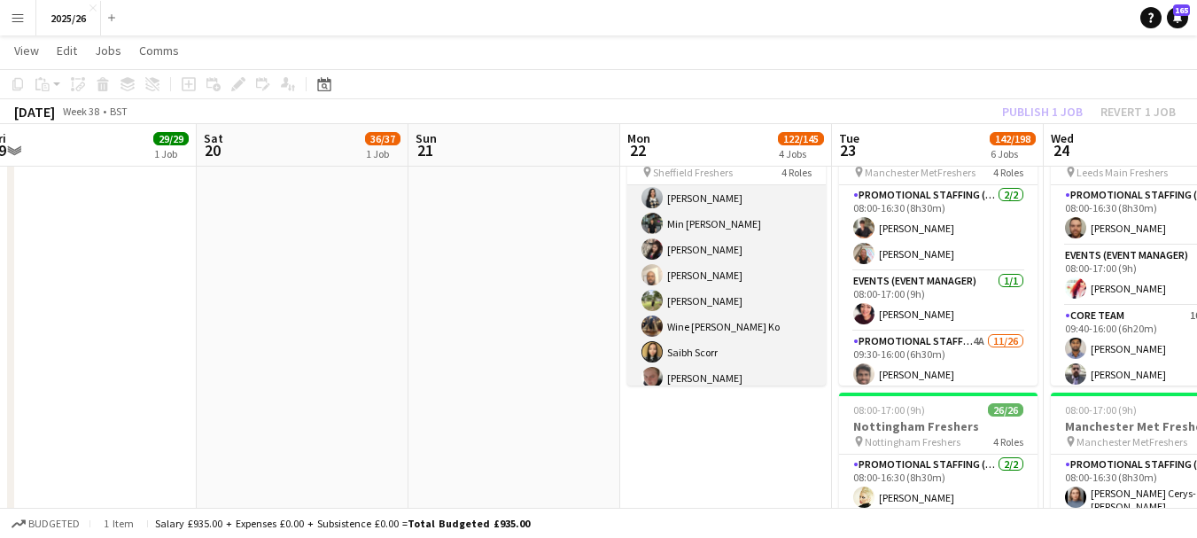
click at [768, 314] on app-card-role "Promotional Staffing (Brand Ambassadors) 6A 13/26 10:10-16:00 (5h50m) David Obi…" at bounding box center [726, 378] width 198 height 702
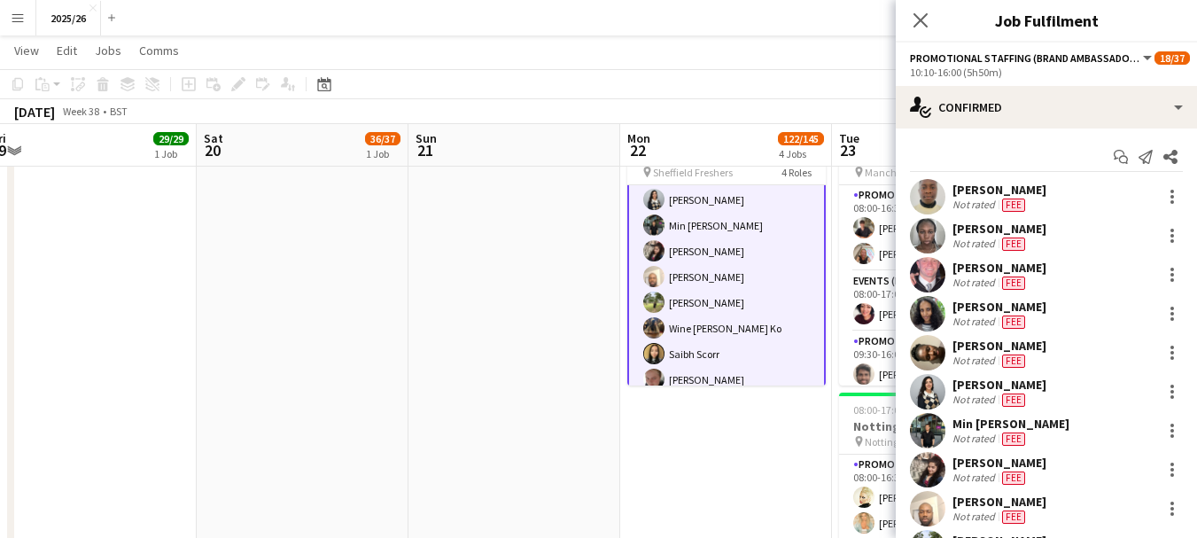
scroll to position [552, 0]
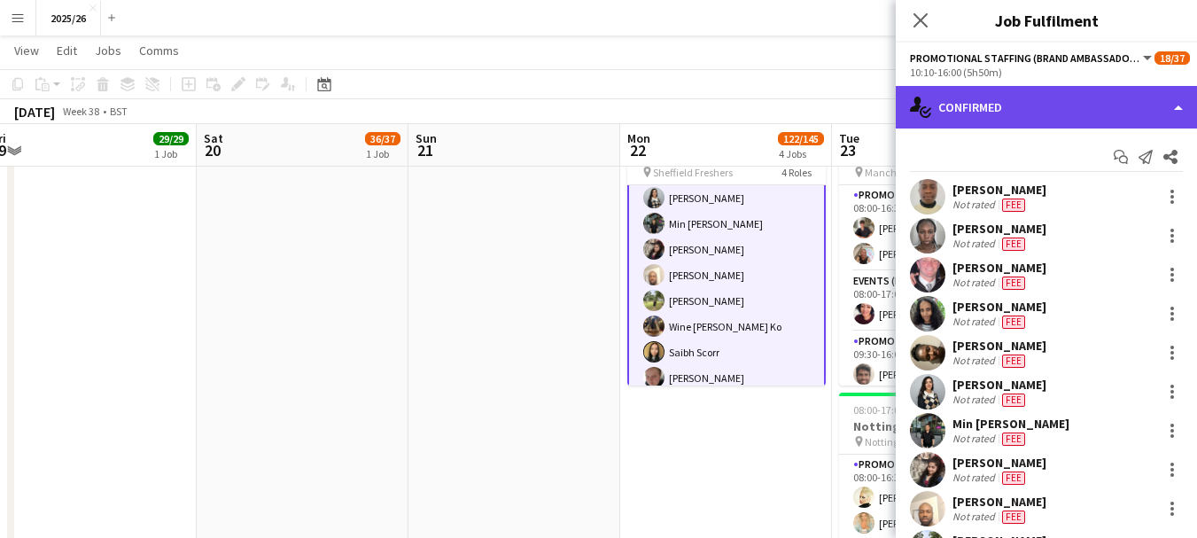
click at [1067, 108] on div "single-neutral-actions-check-2 Confirmed" at bounding box center [1046, 107] width 301 height 43
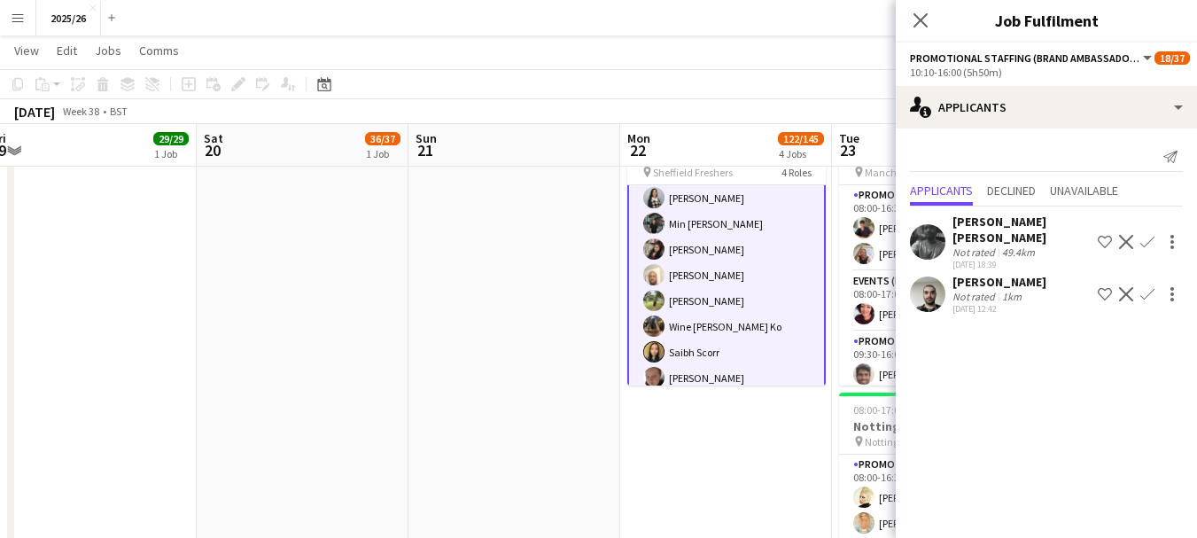
click at [1159, 296] on div at bounding box center [1170, 293] width 25 height 21
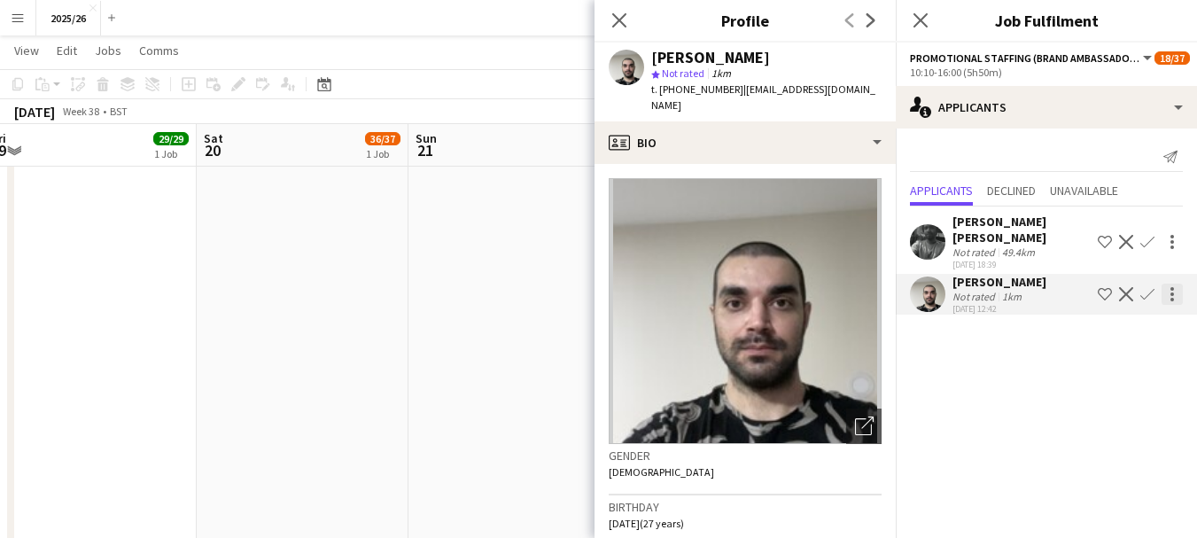
click at [1169, 301] on div at bounding box center [1171, 293] width 21 height 21
click at [1144, 296] on div at bounding box center [598, 269] width 1197 height 538
click at [1144, 291] on app-icon "Confirm" at bounding box center [1147, 294] width 14 height 14
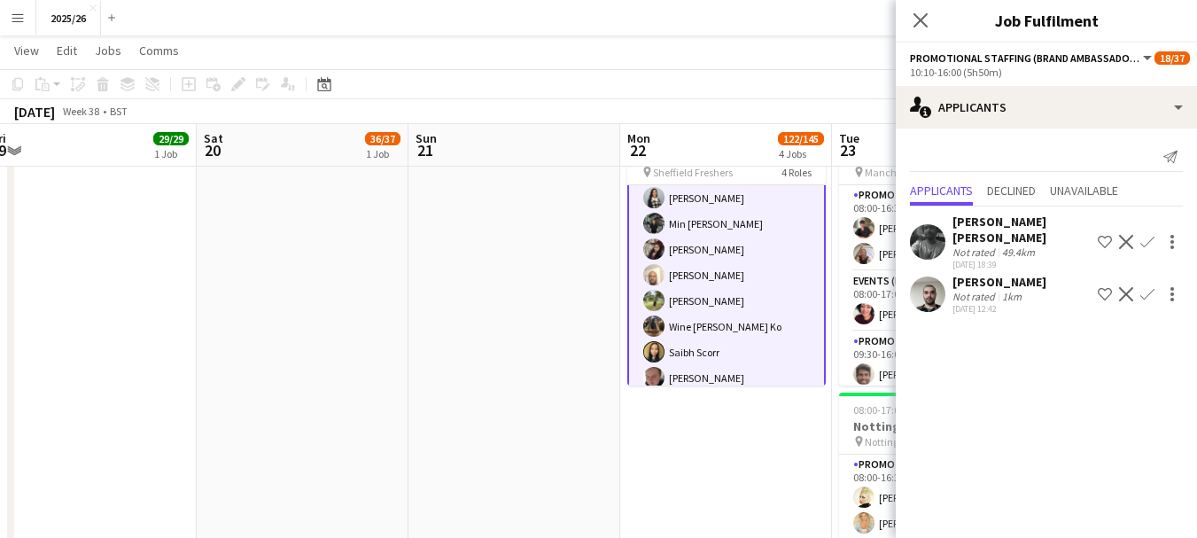
click at [1144, 291] on app-icon "Confirm" at bounding box center [1147, 294] width 14 height 14
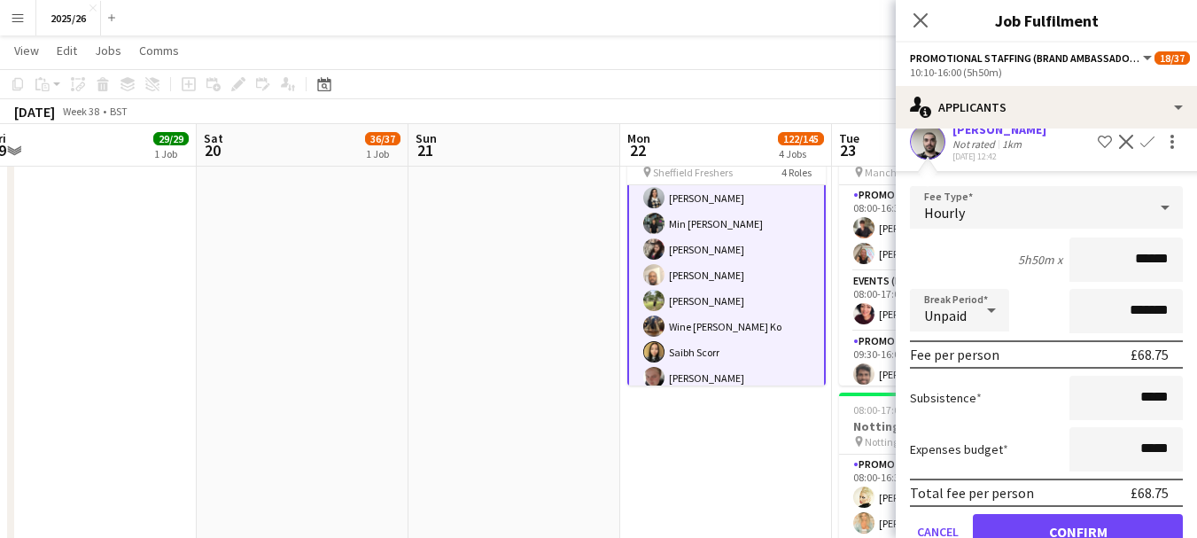
scroll to position [197, 0]
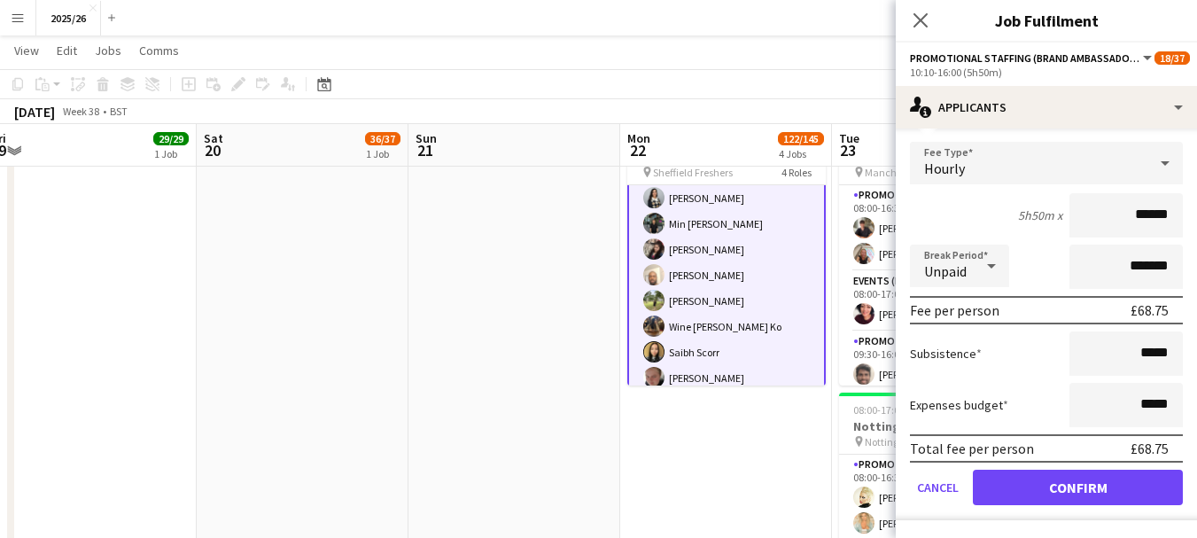
type input "******"
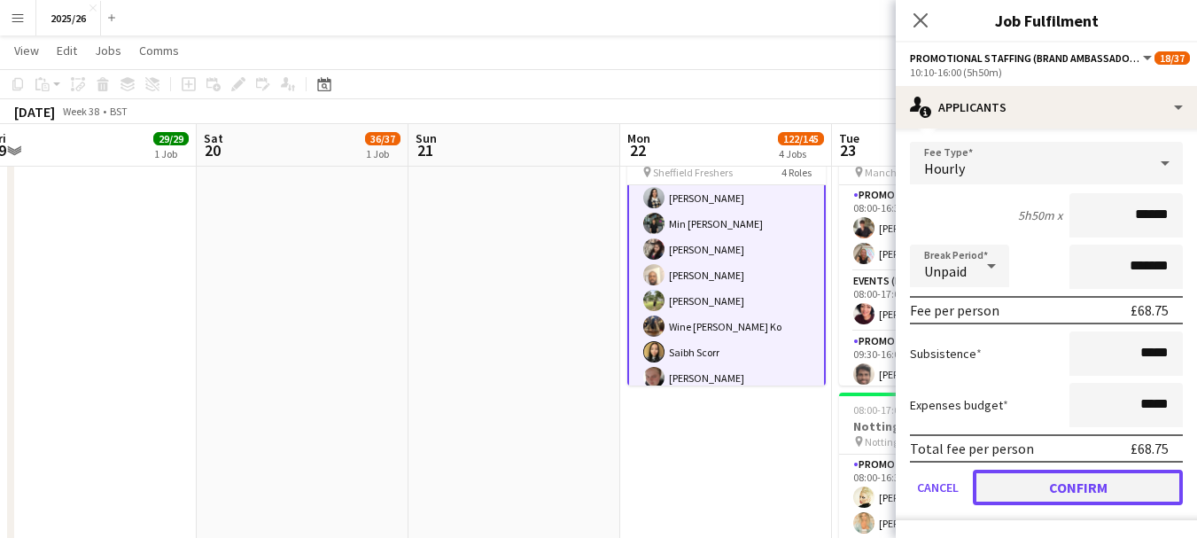
click at [1102, 494] on button "Confirm" at bounding box center [1078, 486] width 210 height 35
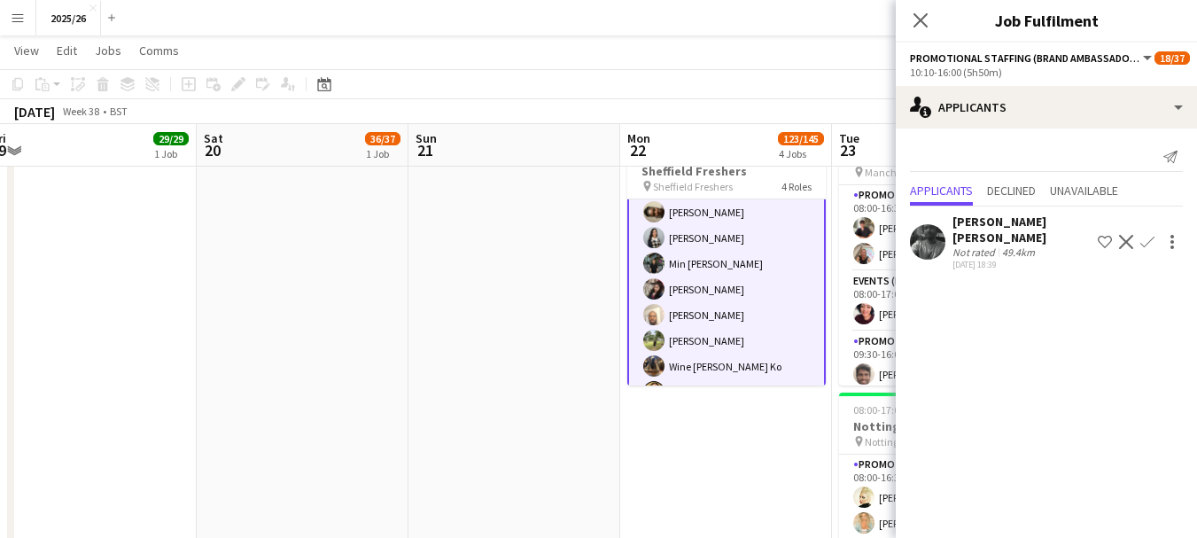
scroll to position [0, 0]
click at [916, 20] on icon "Close pop-in" at bounding box center [919, 20] width 17 height 17
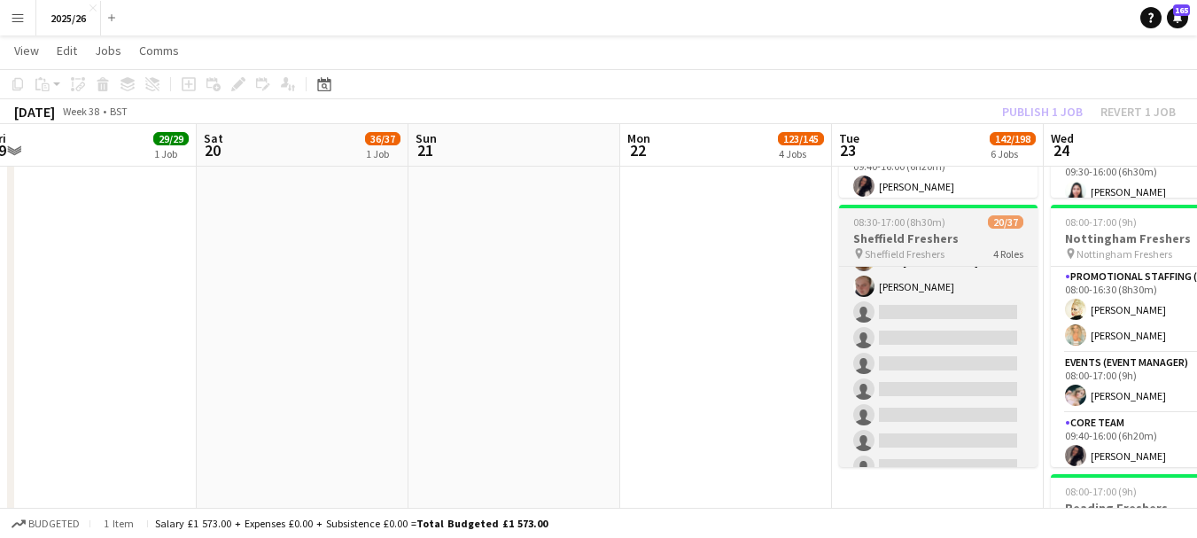
scroll to position [727, 0]
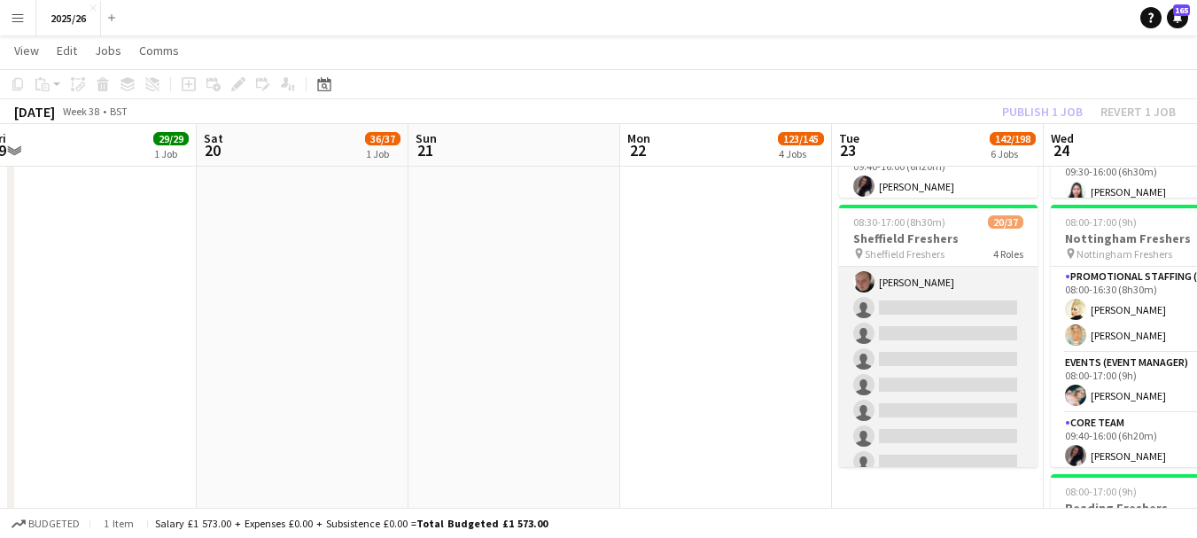
click at [897, 326] on app-card-role "Promotional Staffing (Brand Ambassadors) 4A 13/26 10:10-16:00 (5h50m) David Obi…" at bounding box center [938, 282] width 198 height 702
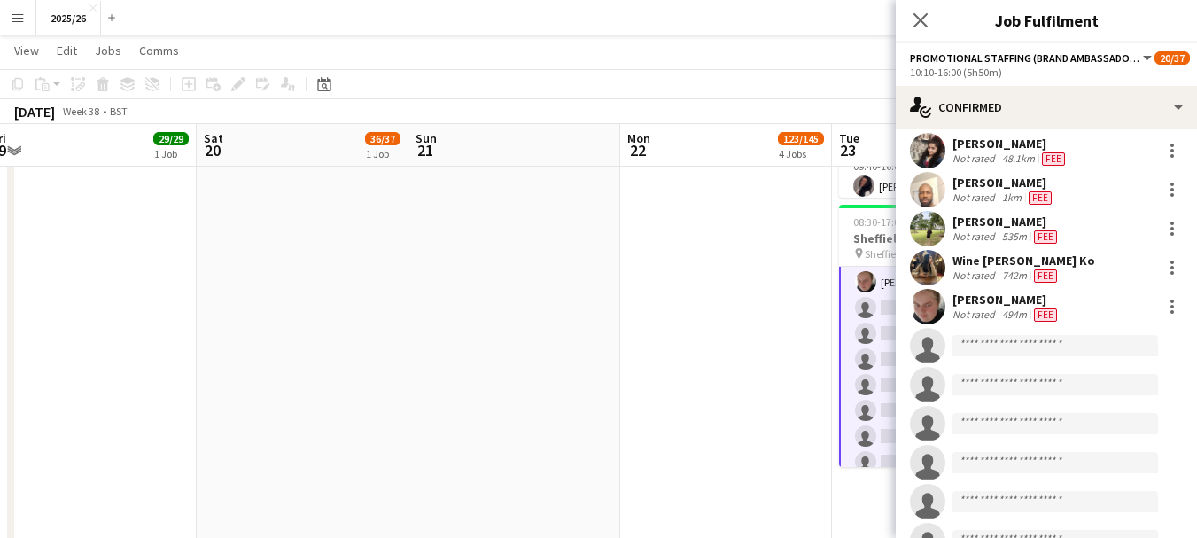
scroll to position [347, 0]
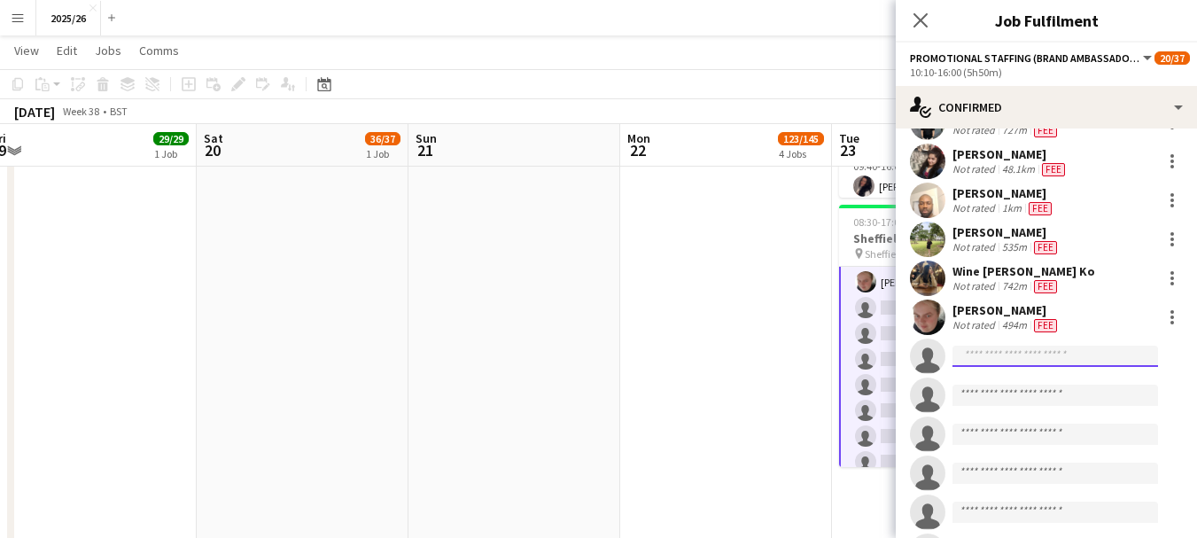
click at [1085, 360] on input at bounding box center [1055, 355] width 206 height 21
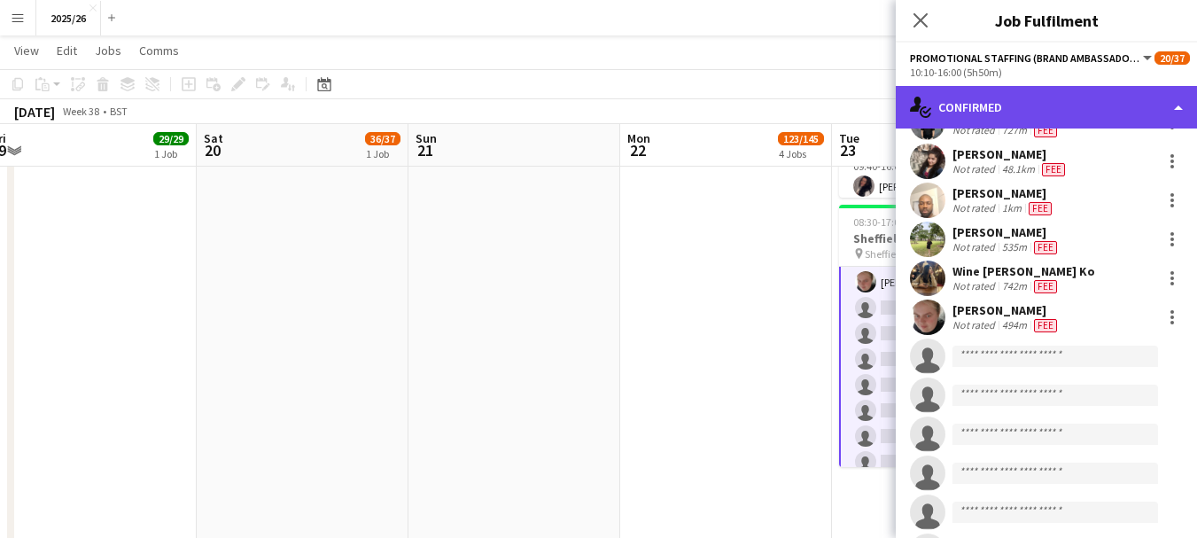
click at [1049, 124] on div "single-neutral-actions-check-2 Confirmed" at bounding box center [1046, 107] width 301 height 43
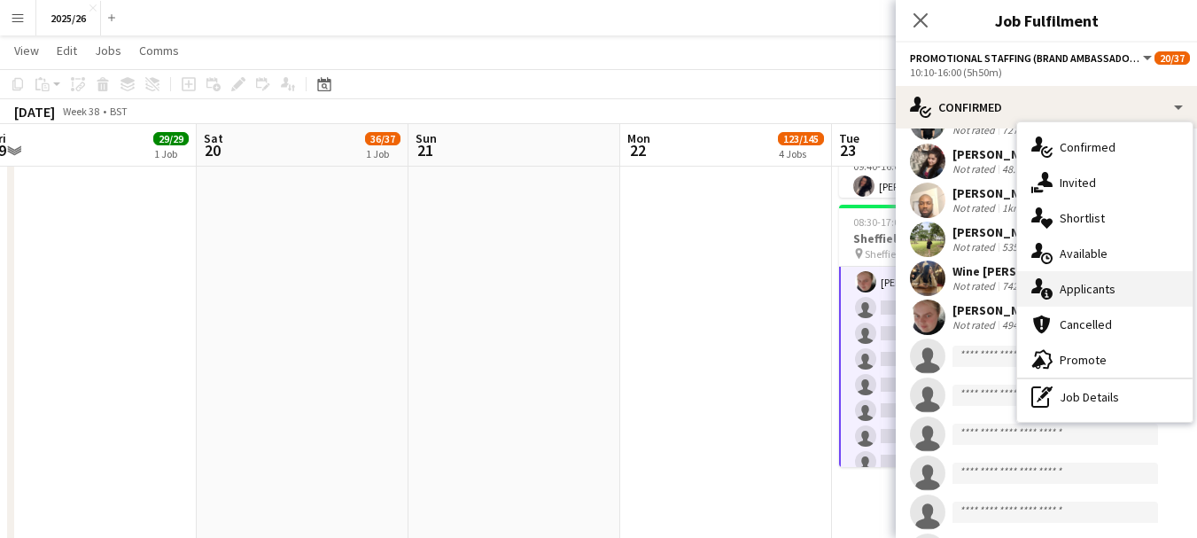
click at [1101, 283] on div "single-neutral-actions-information Applicants" at bounding box center [1104, 288] width 175 height 35
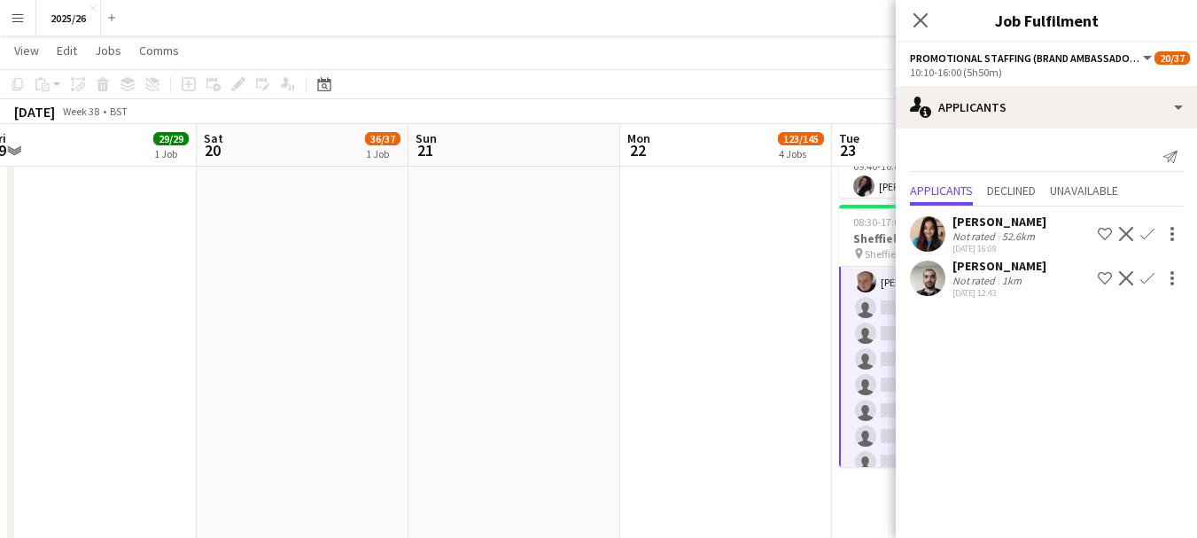
click at [1142, 277] on app-icon "Confirm" at bounding box center [1147, 278] width 14 height 14
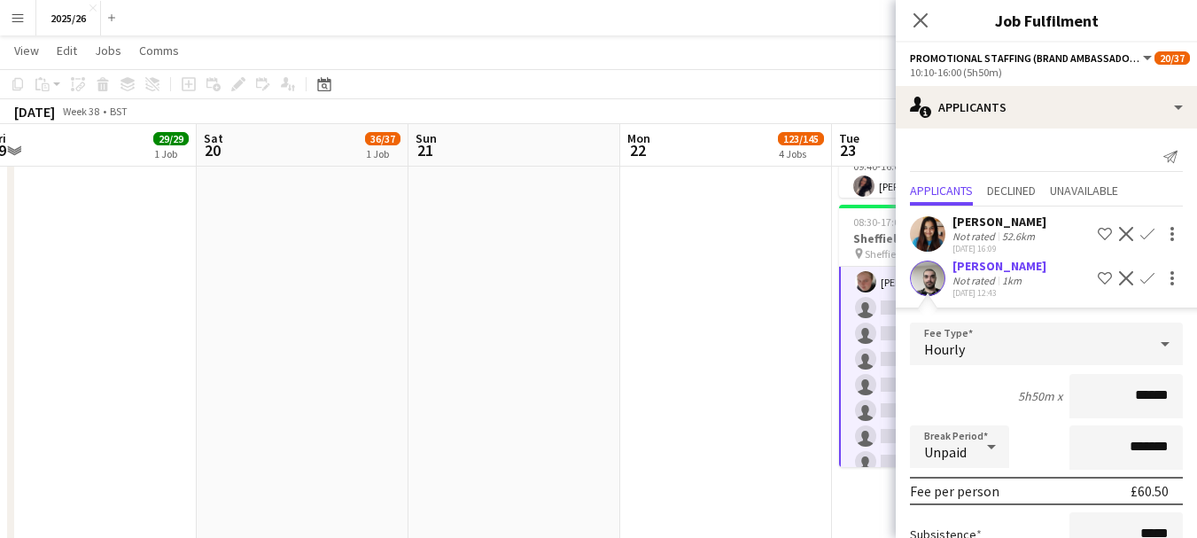
click at [1143, 402] on input "******" at bounding box center [1125, 396] width 113 height 44
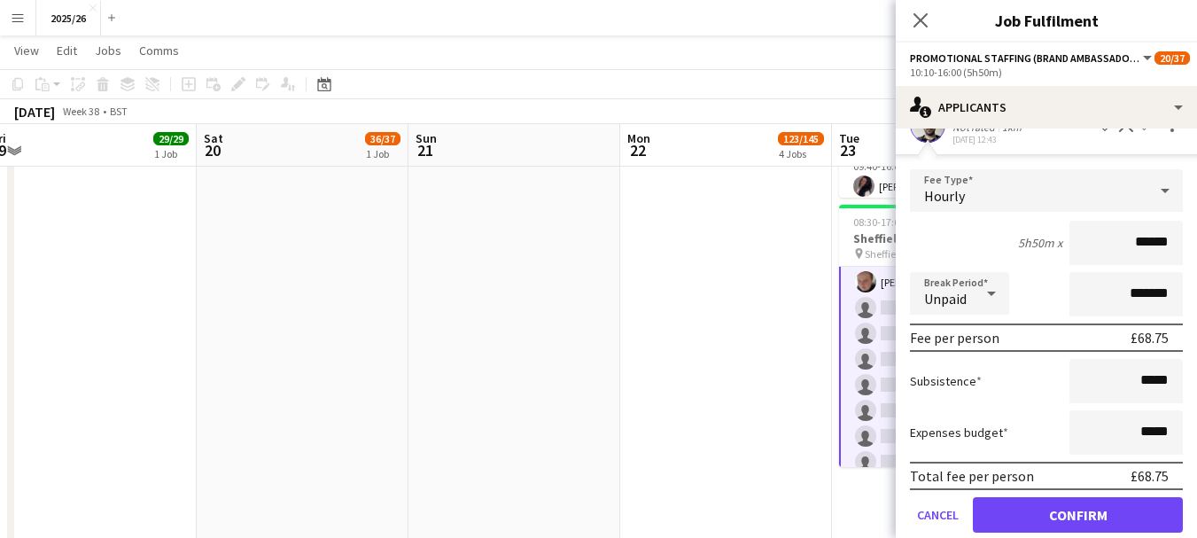
scroll to position [154, 0]
type input "******"
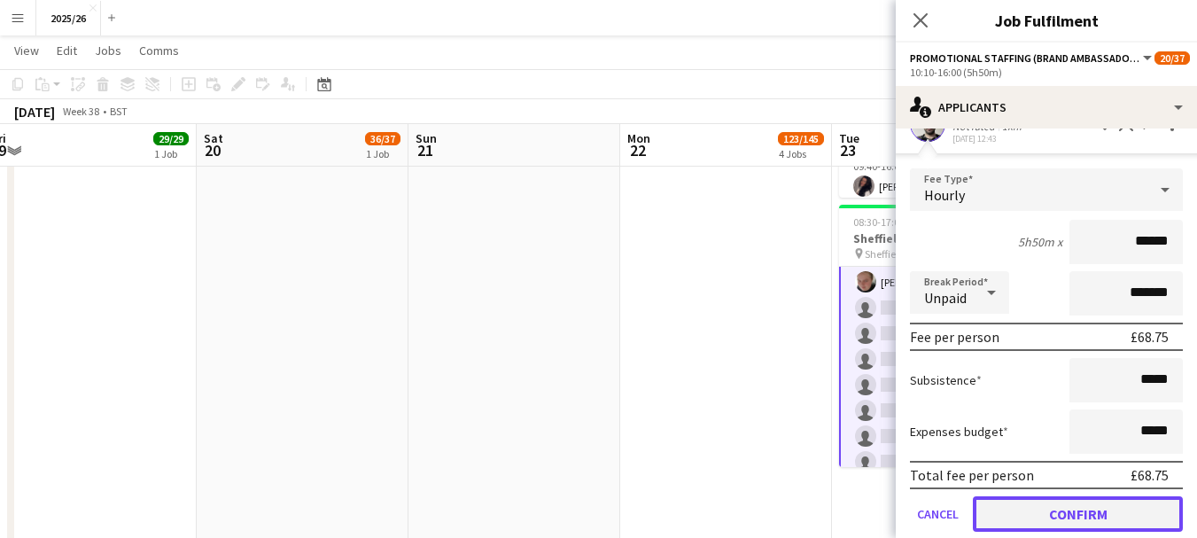
click at [1114, 510] on button "Confirm" at bounding box center [1078, 513] width 210 height 35
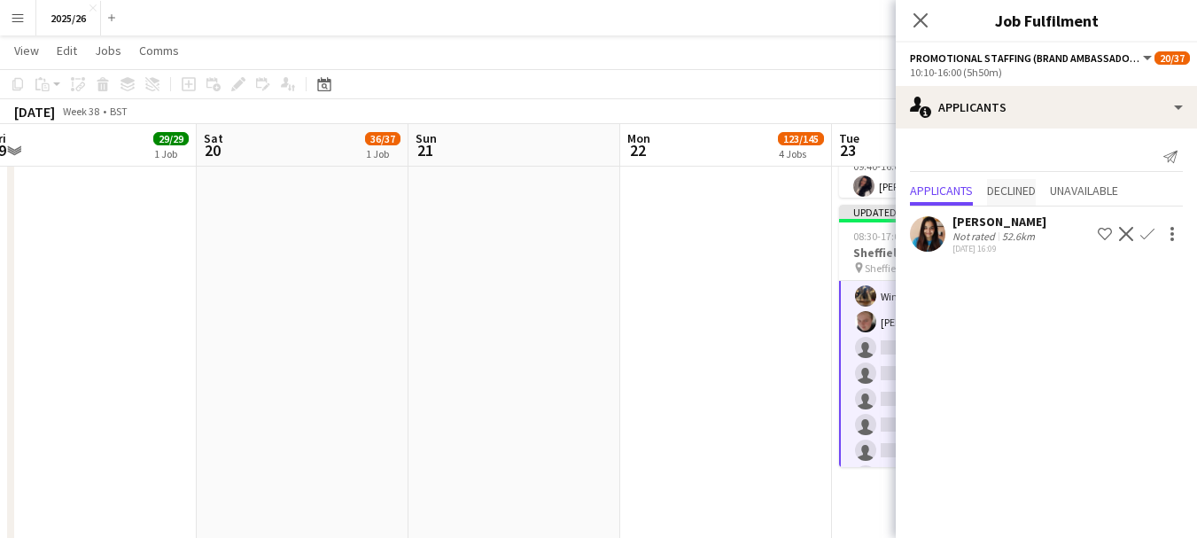
scroll to position [0, 0]
click at [920, 22] on icon "Close pop-in" at bounding box center [919, 20] width 17 height 17
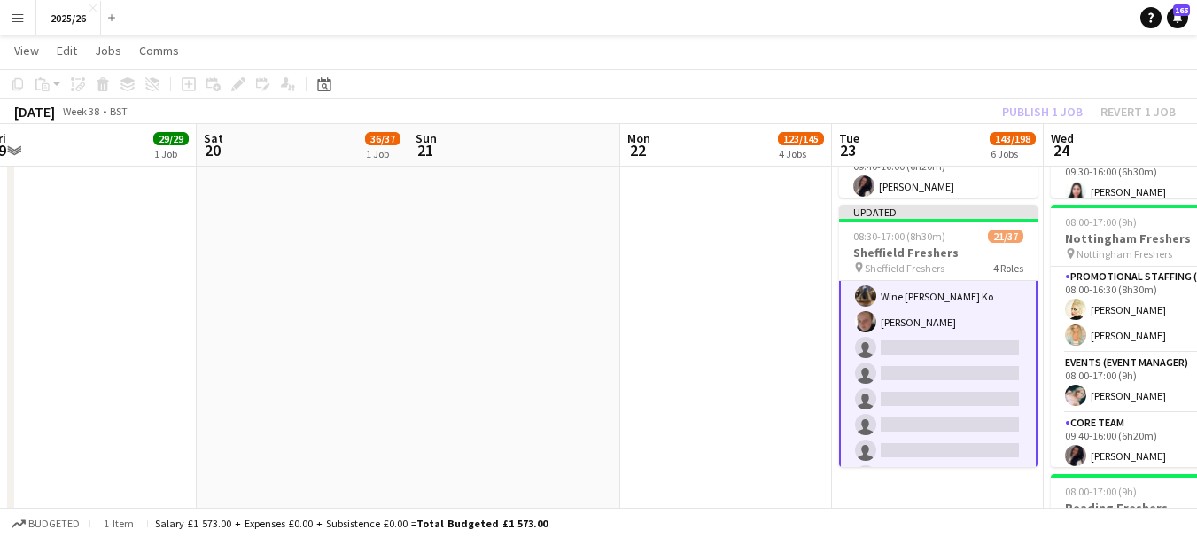
click at [1012, 105] on div "Publish 1 job Revert 1 job" at bounding box center [1089, 111] width 216 height 23
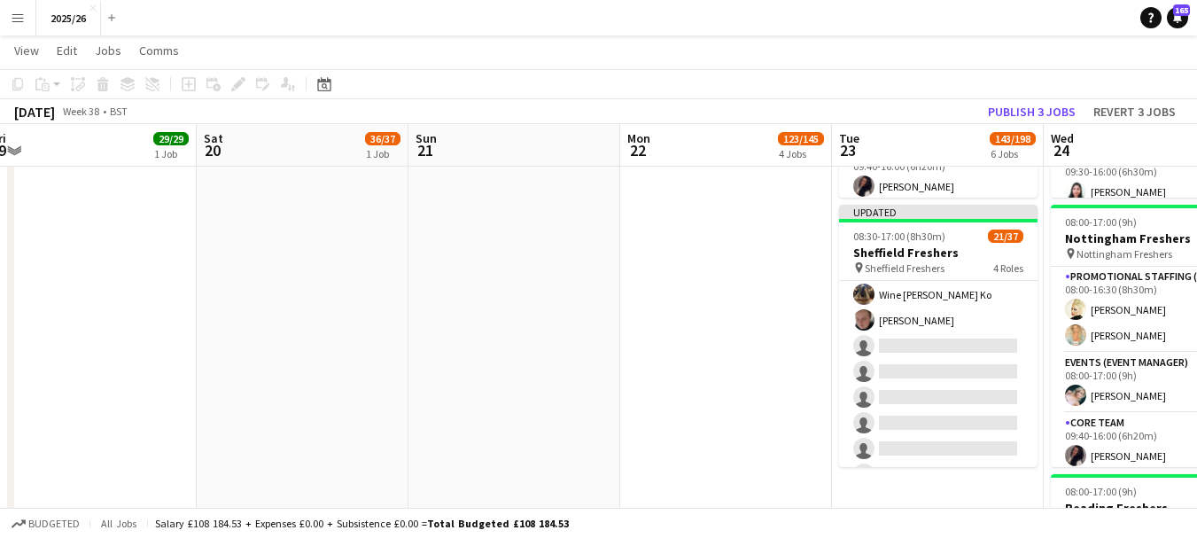
scroll to position [727, 0]
click at [1012, 103] on button "Publish 3 jobs" at bounding box center [1032, 111] width 102 height 23
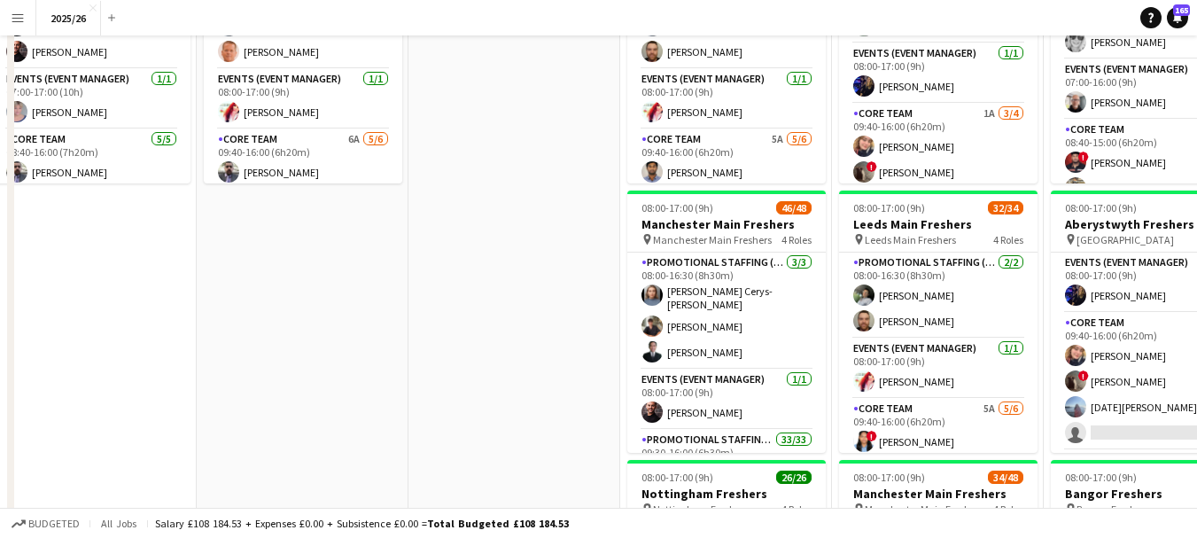
scroll to position [0, 0]
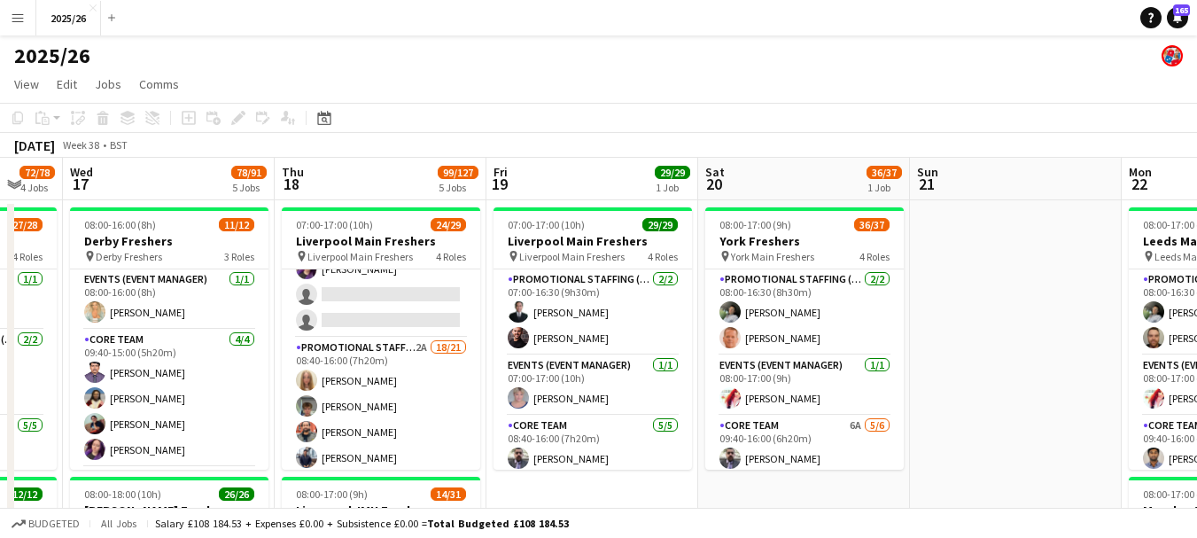
drag, startPoint x: 565, startPoint y: 280, endPoint x: 1204, endPoint y: 439, distance: 658.3
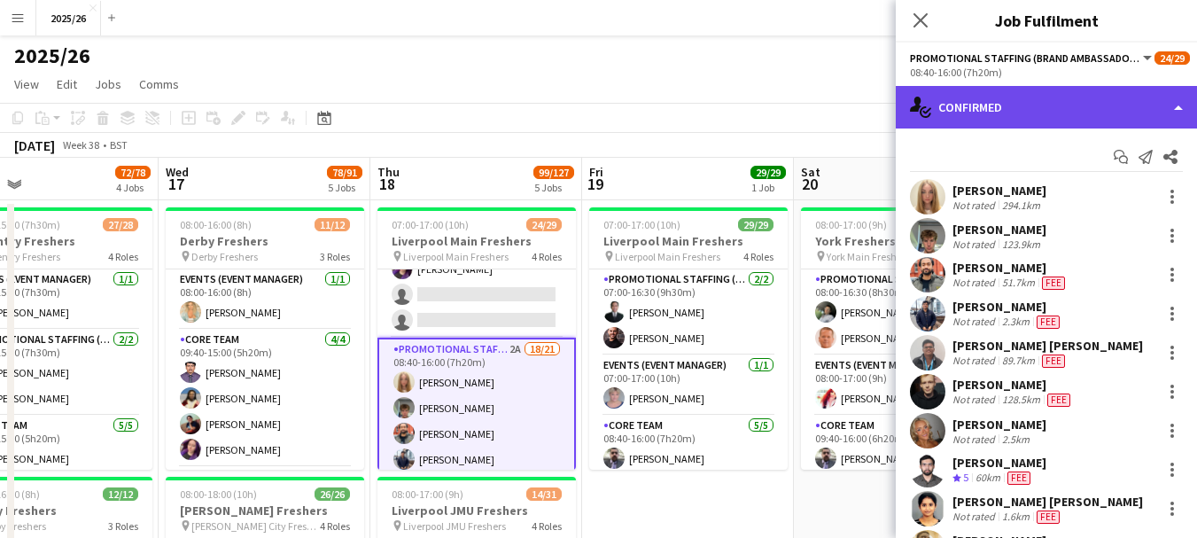
click at [979, 117] on div "single-neutral-actions-check-2 Confirmed" at bounding box center [1046, 107] width 301 height 43
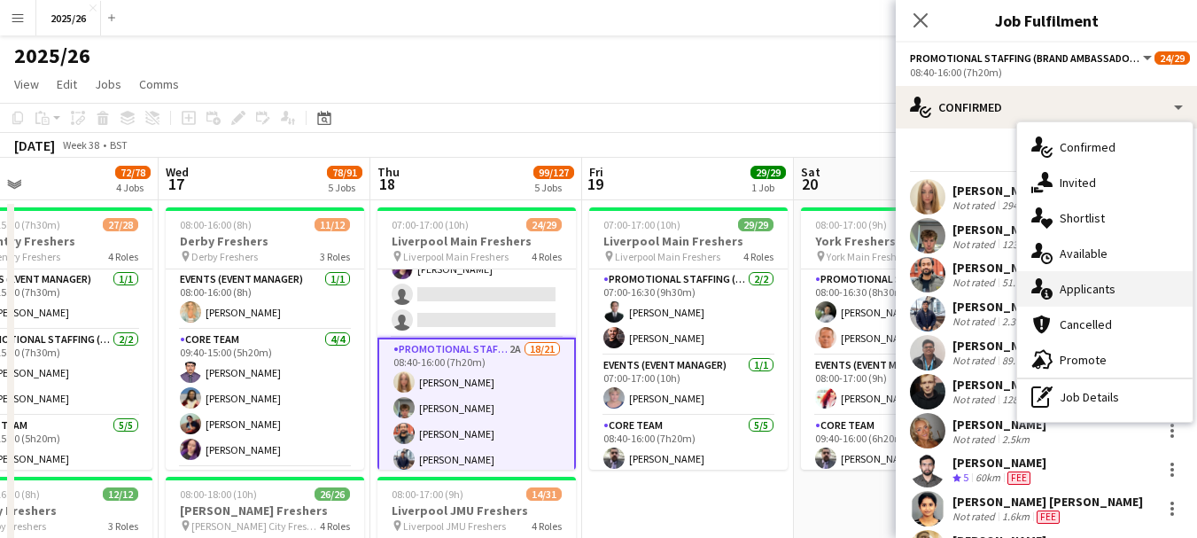
click at [1105, 294] on div "single-neutral-actions-information Applicants" at bounding box center [1104, 288] width 175 height 35
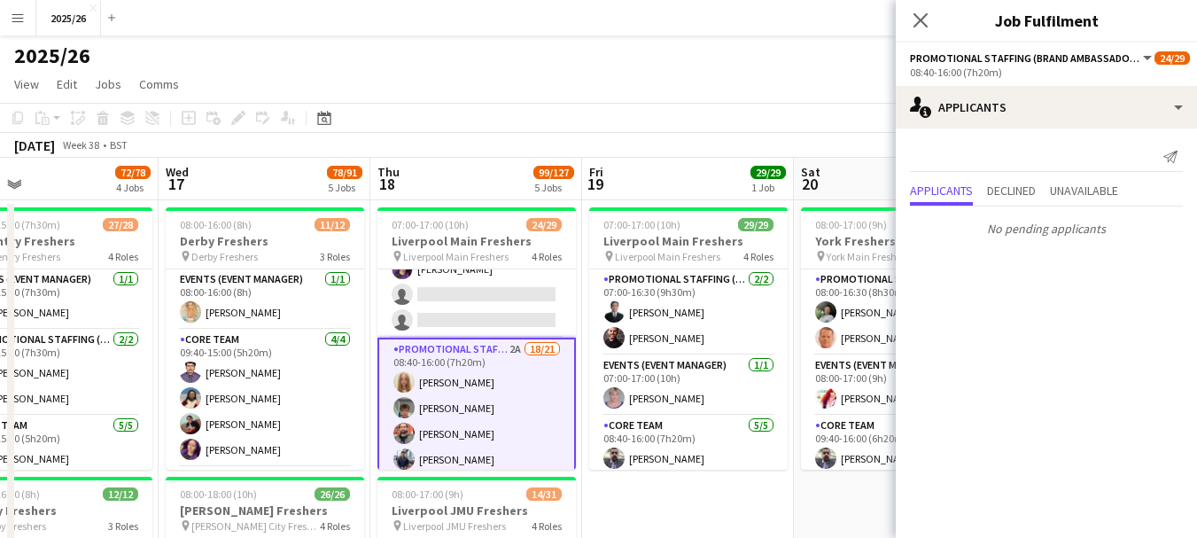
click at [929, 33] on div "Close pop-in" at bounding box center [921, 20] width 50 height 41
click at [925, 35] on div "Close pop-in" at bounding box center [921, 20] width 50 height 41
click at [925, 26] on icon at bounding box center [919, 20] width 17 height 17
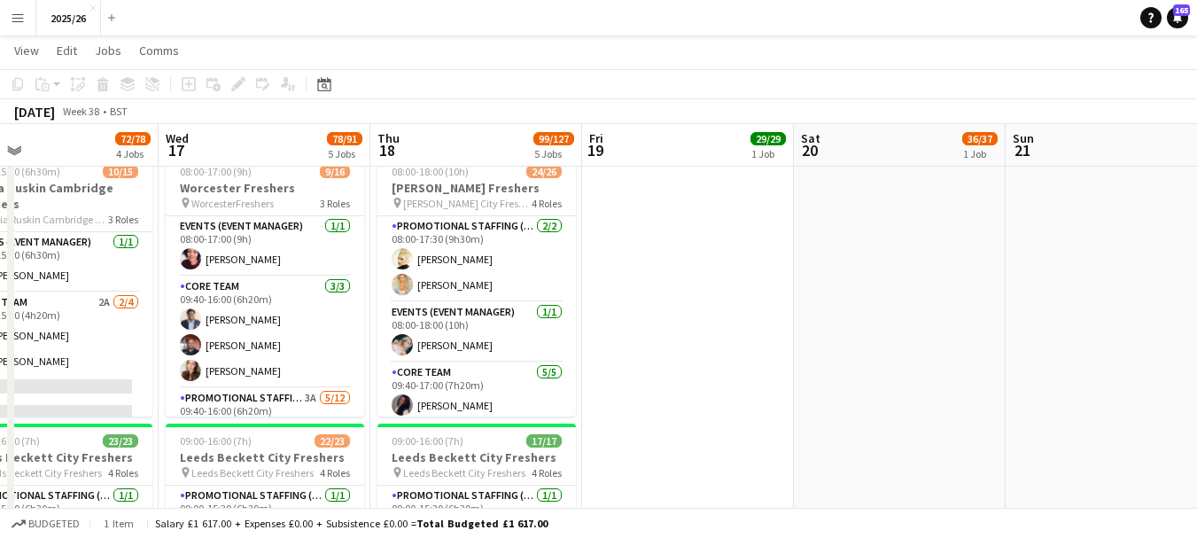
scroll to position [595, 0]
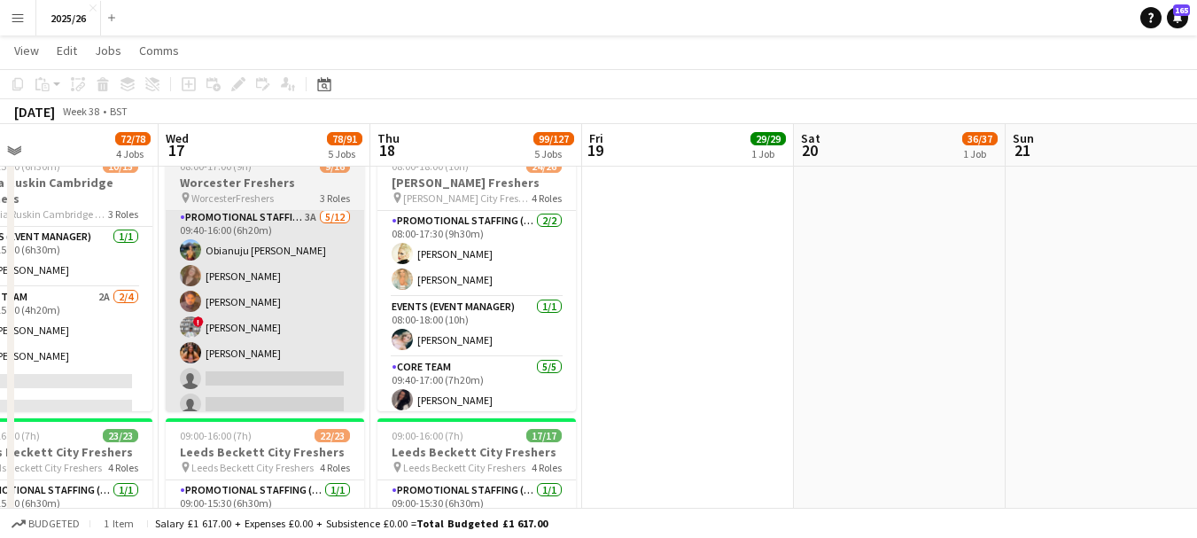
click at [314, 374] on app-card-role "Promotional Staffing (Brand Ambassadors) 3A 5/12 09:40-16:00 (6h20m) Obianuju R…" at bounding box center [265, 378] width 198 height 343
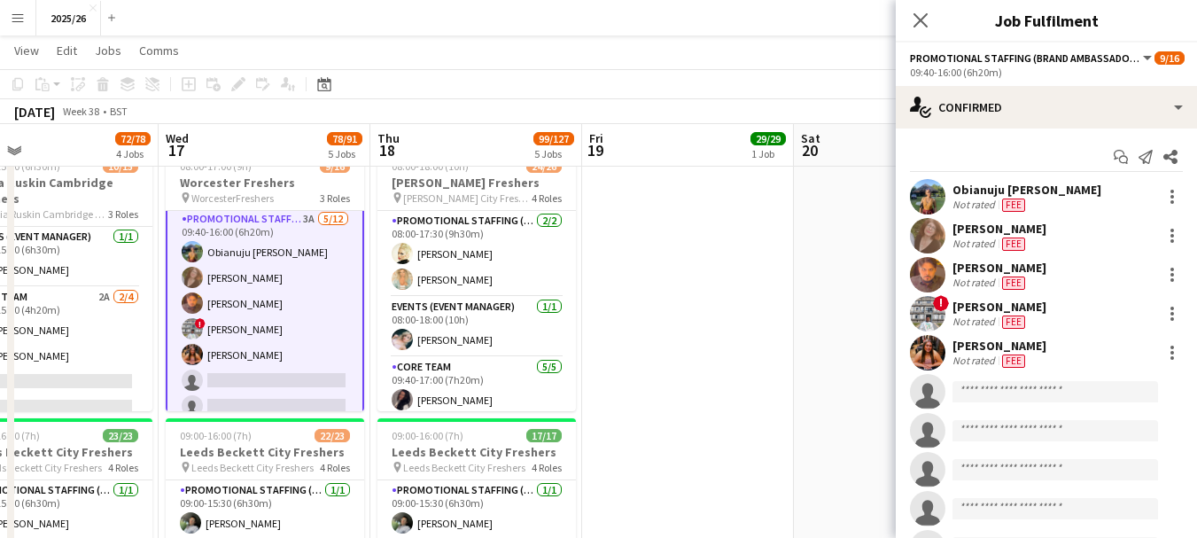
scroll to position [177, 0]
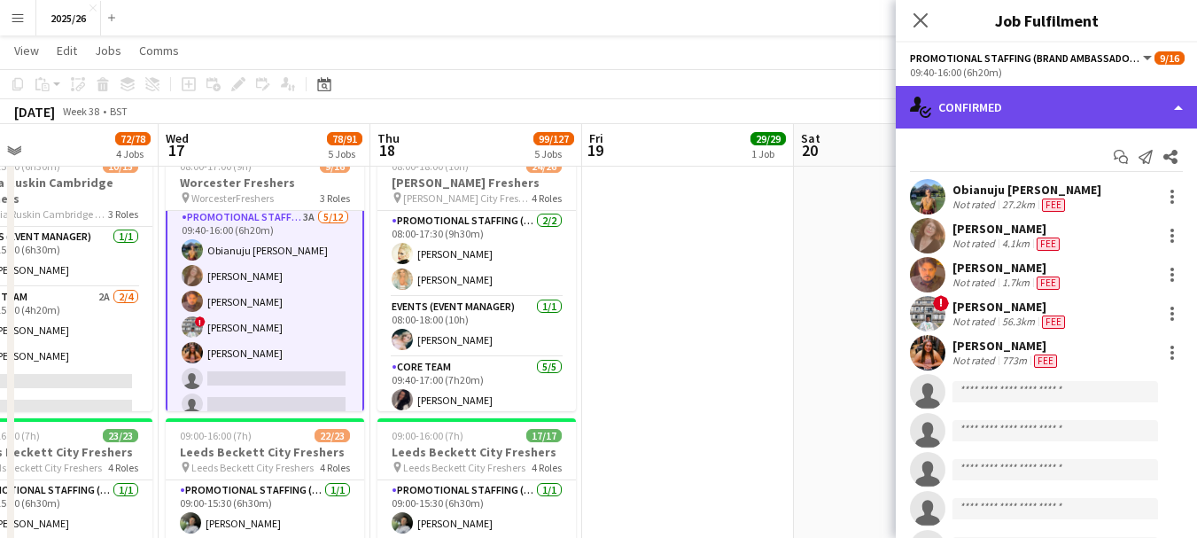
click at [981, 119] on div "single-neutral-actions-check-2 Confirmed" at bounding box center [1046, 107] width 301 height 43
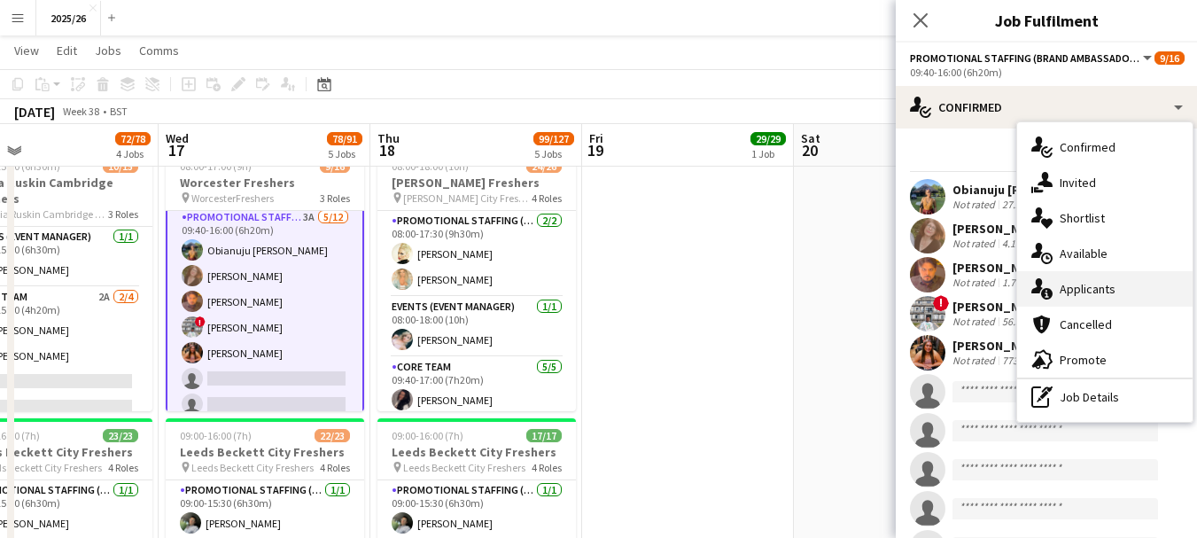
click at [1113, 283] on div "single-neutral-actions-information Applicants" at bounding box center [1104, 288] width 175 height 35
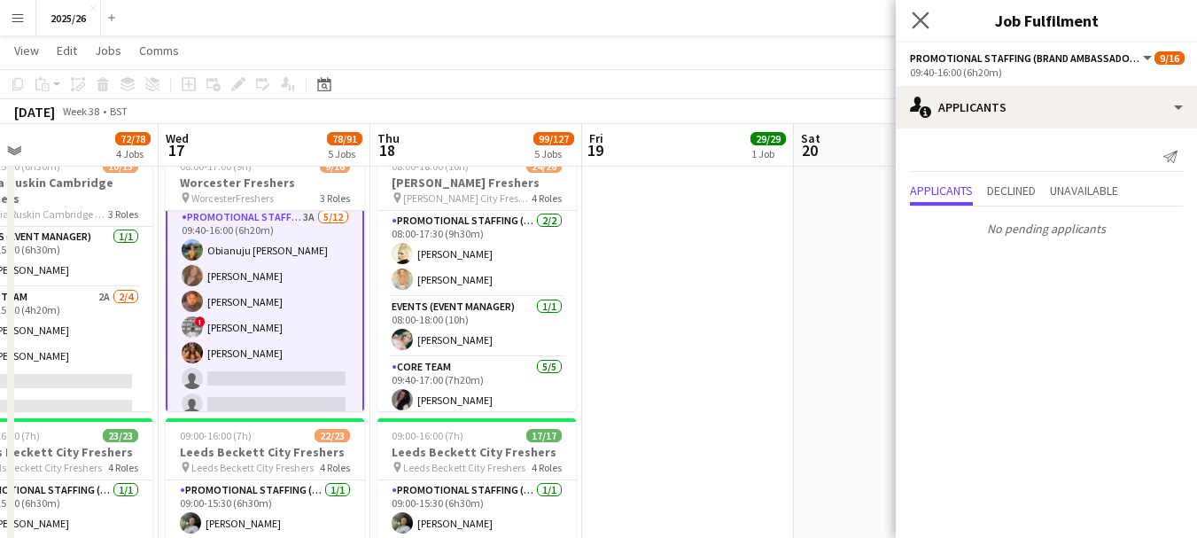
click at [911, 15] on app-icon "Close pop-in" at bounding box center [921, 21] width 26 height 26
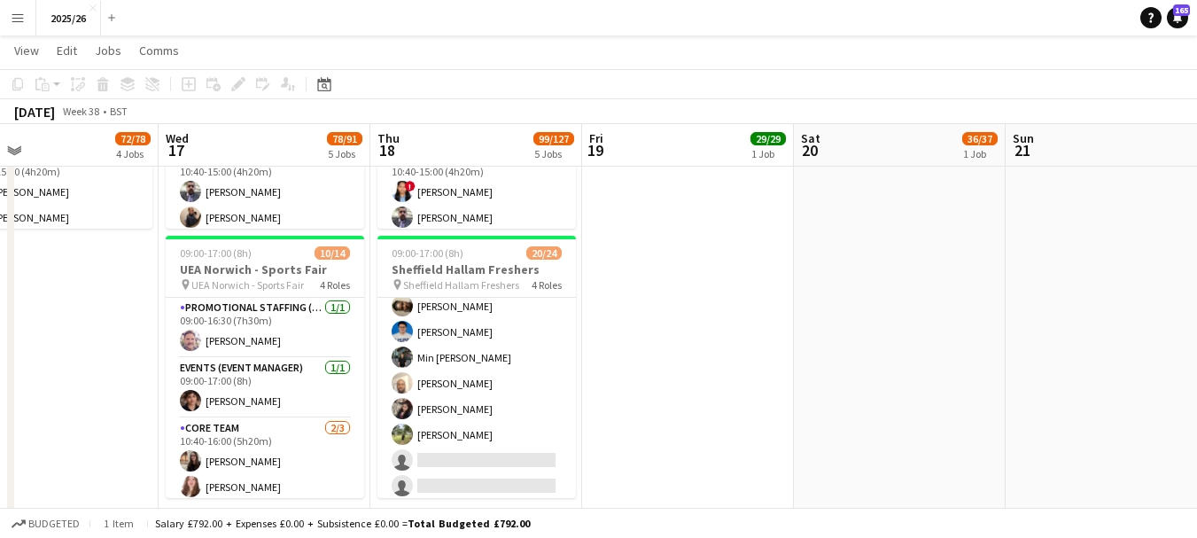
scroll to position [1132, 0]
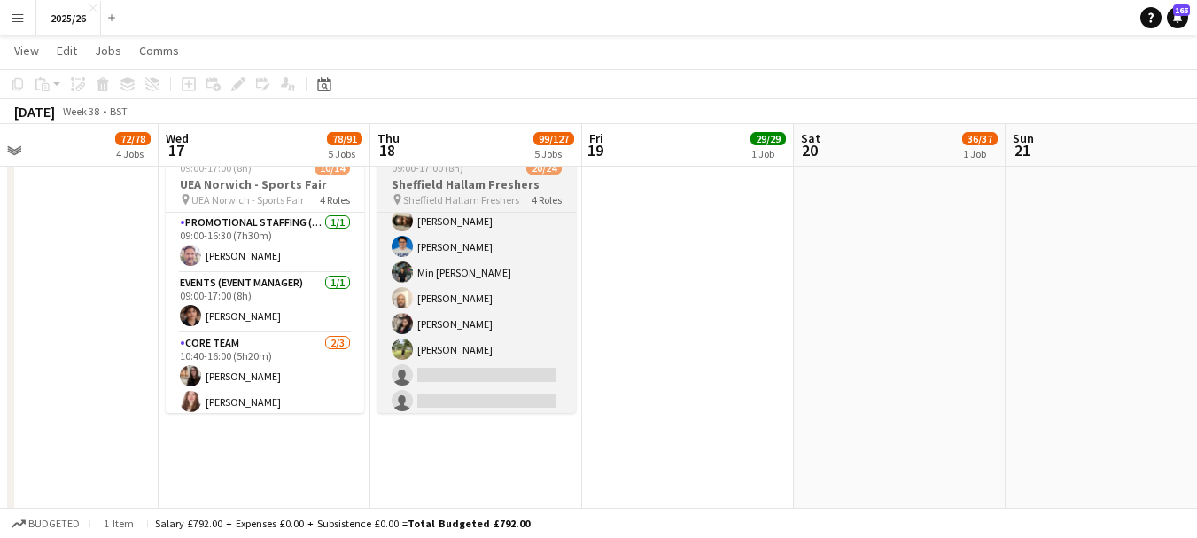
click at [575, 331] on div "Promotional Staffing (Team Leader) 1/1 09:00-16:30 (7h30m) Tara Shahsavar Event…" at bounding box center [476, 312] width 198 height 201
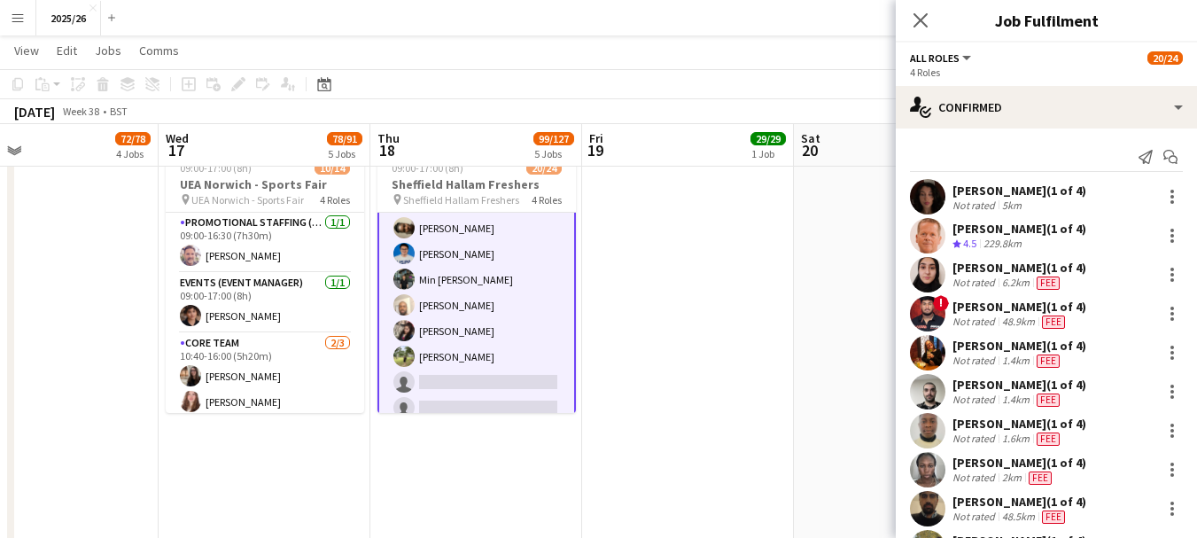
scroll to position [562, 0]
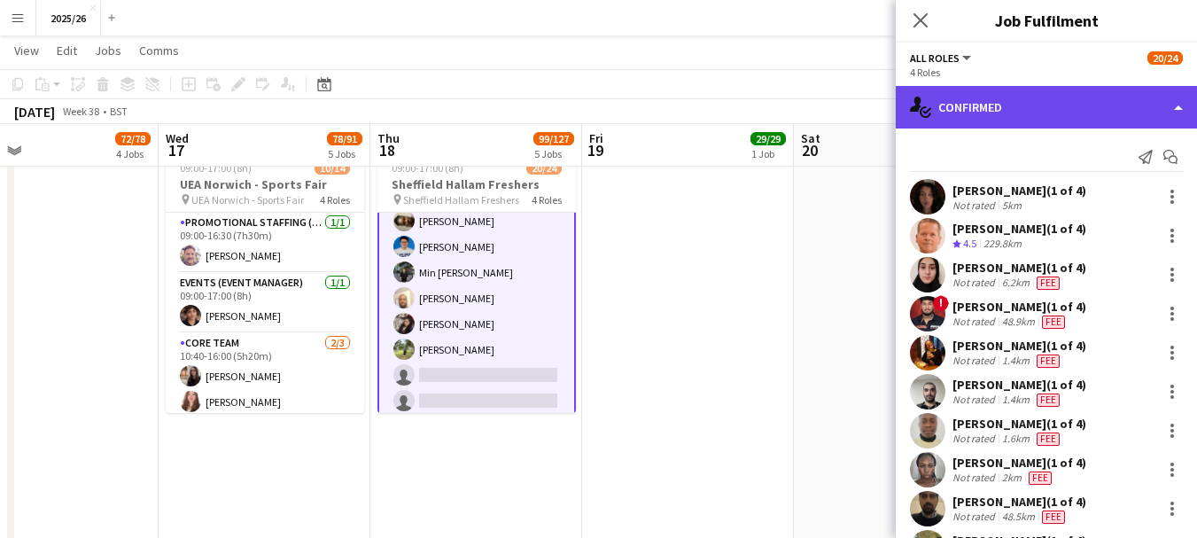
click at [1022, 121] on div "single-neutral-actions-check-2 Confirmed" at bounding box center [1046, 107] width 301 height 43
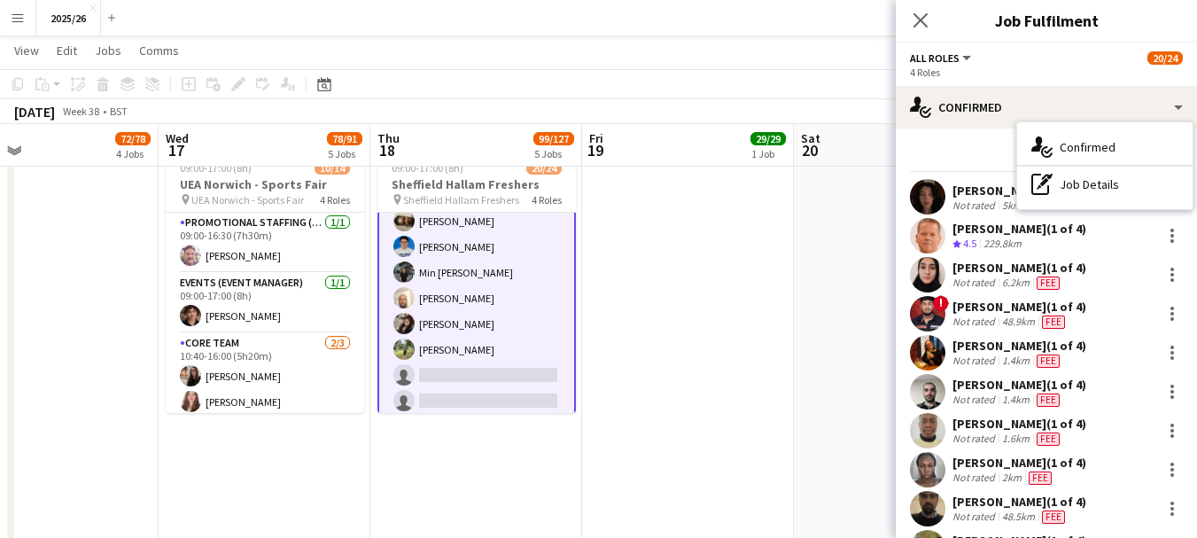
click at [524, 332] on app-card-role "Promotional Staffing (Brand Ambassadors) 4A 15/17 10:40-16:00 (5h20m) Kasra Nem…" at bounding box center [476, 181] width 198 height 478
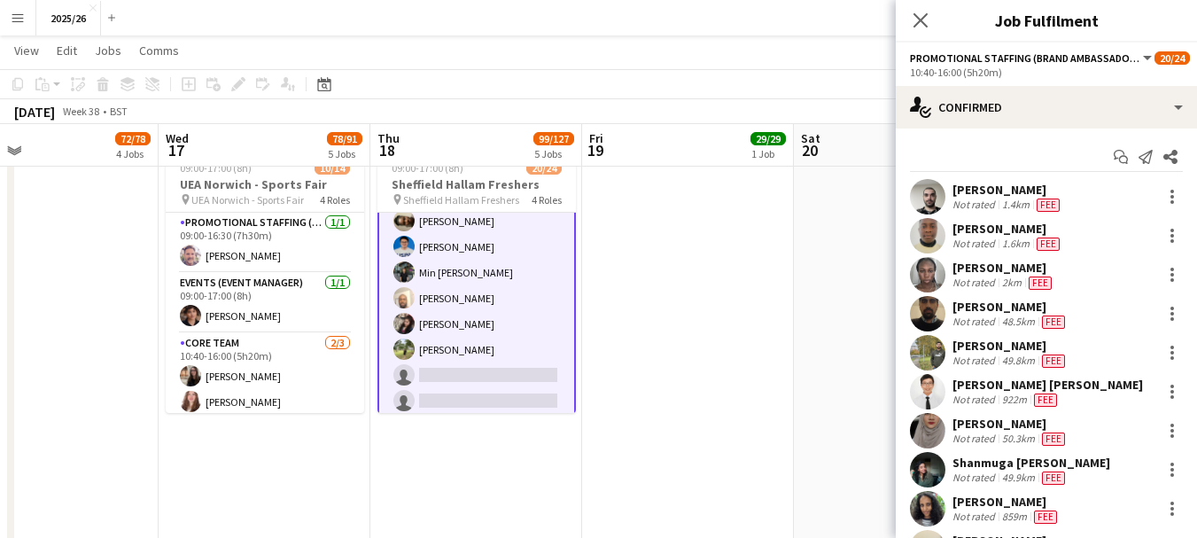
click at [524, 332] on app-card-role "Promotional Staffing (Brand Ambassadors) 4A 15/17 10:40-16:00 (5h20m) Kasra Nem…" at bounding box center [476, 180] width 198 height 480
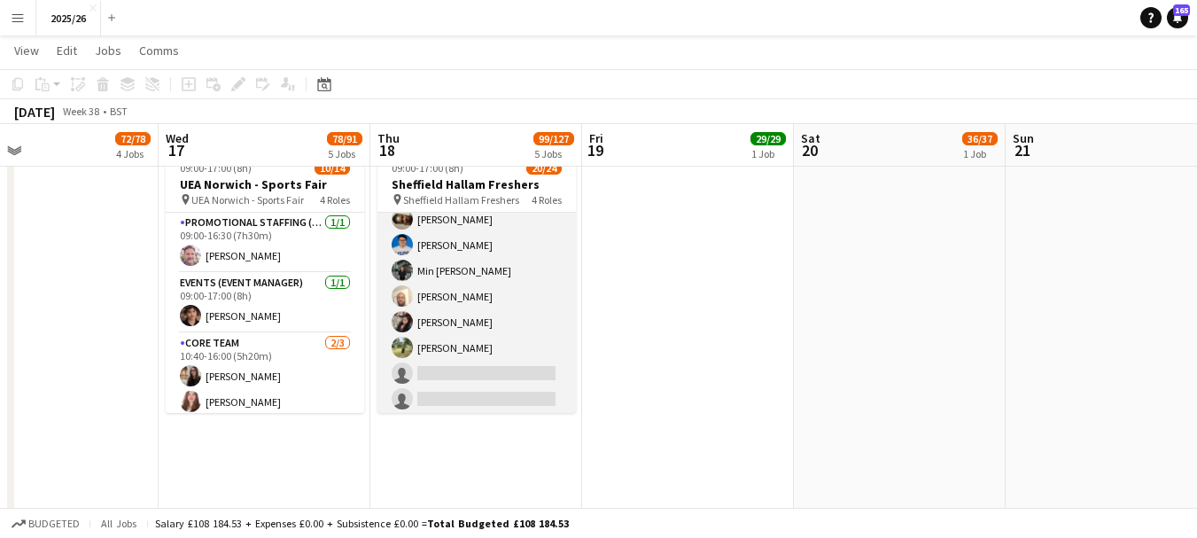
scroll to position [555, 0]
click at [524, 332] on app-card-role "Promotional Staffing (Brand Ambassadors) 4A 15/17 10:40-16:00 (5h20m) Kasra Nem…" at bounding box center [476, 180] width 198 height 477
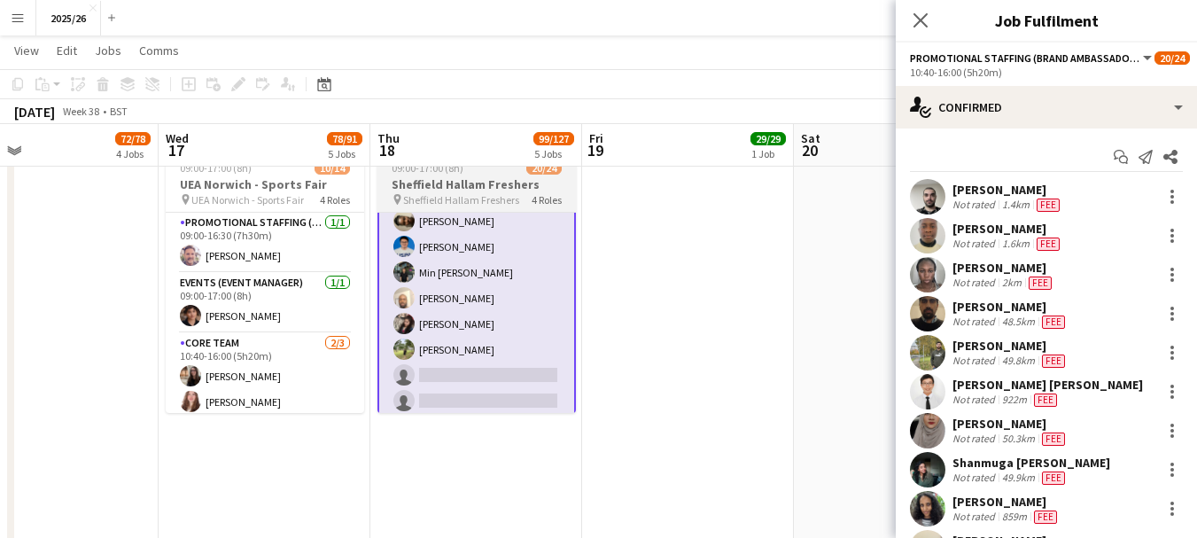
scroll to position [558, 0]
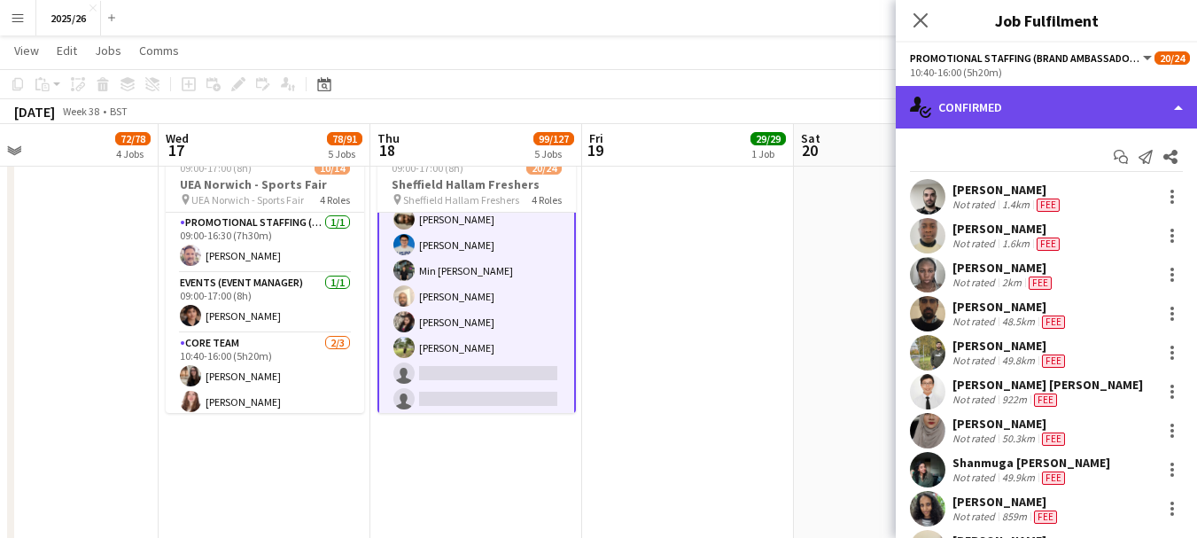
click at [1066, 112] on div "single-neutral-actions-check-2 Confirmed" at bounding box center [1046, 107] width 301 height 43
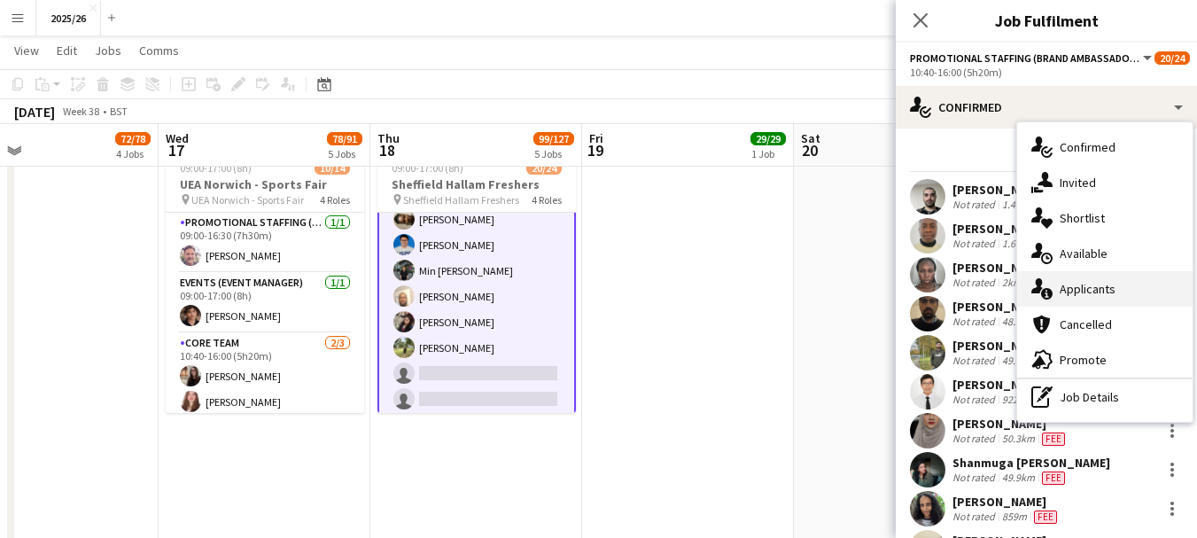
click at [1090, 301] on div "single-neutral-actions-information Applicants" at bounding box center [1104, 288] width 175 height 35
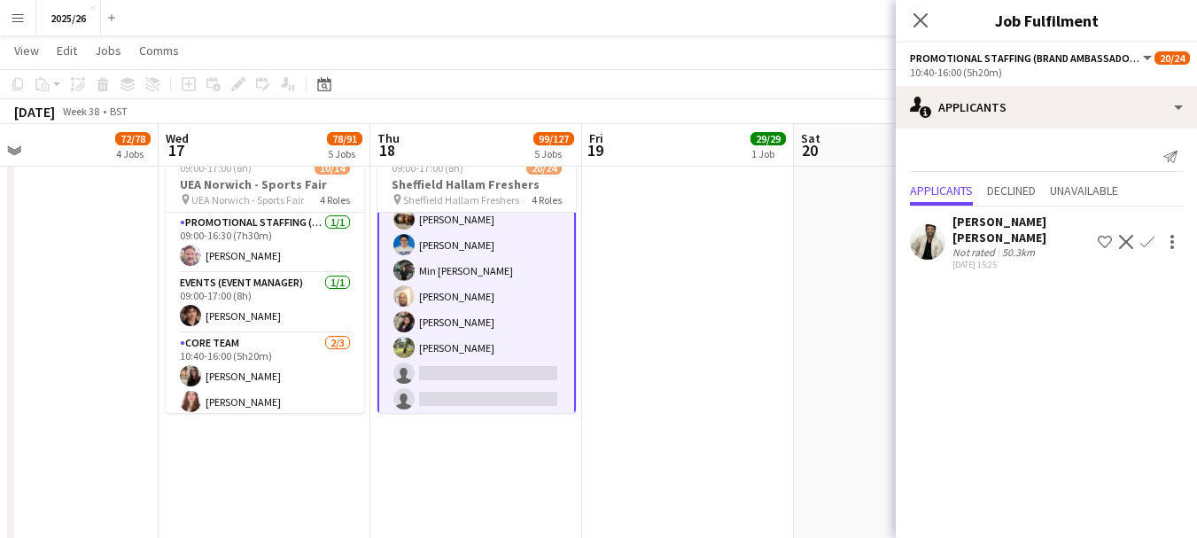
click at [985, 268] on div "07-08-2025 15:25" at bounding box center [1021, 265] width 138 height 12
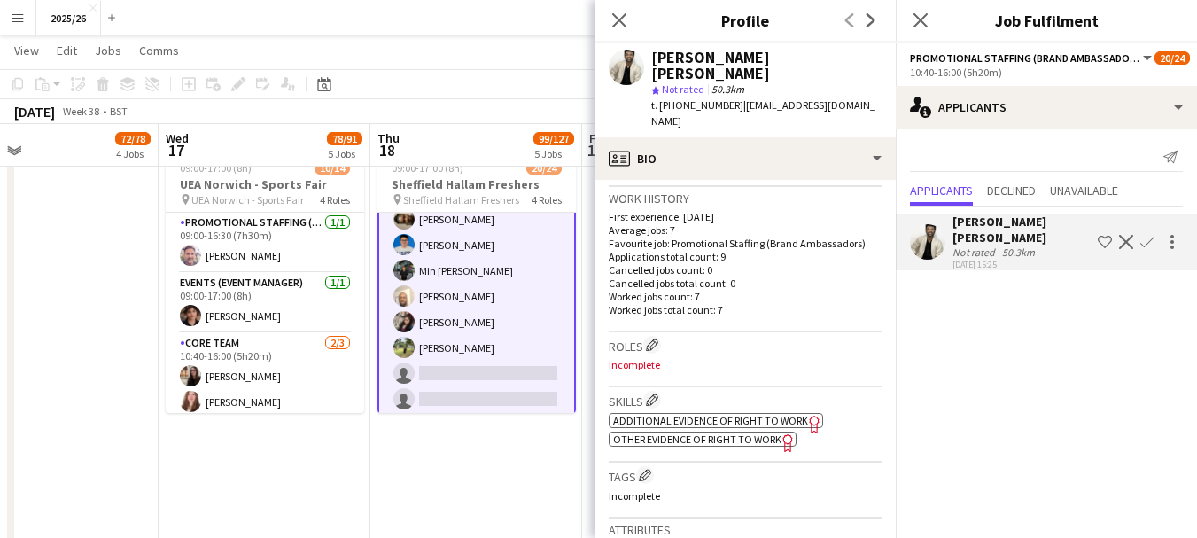
scroll to position [457, 0]
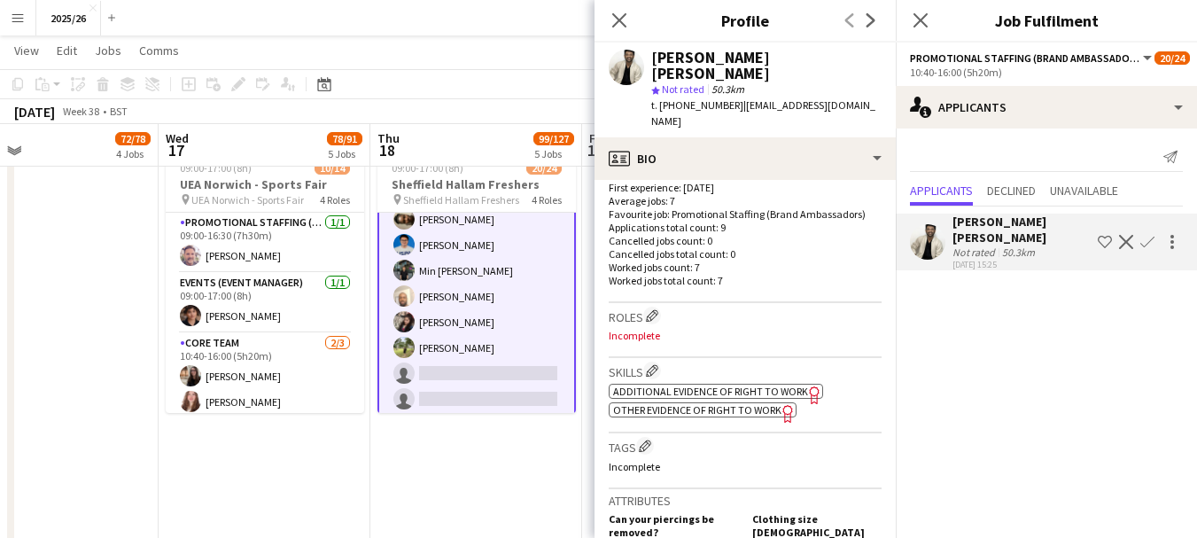
click at [734, 384] on app-spec-pill "ok-circled2 background Layer 1 cross-circle-red background Layer 1 Additional e…" at bounding box center [716, 391] width 214 height 15
click at [705, 402] on app-spec-pill "ok-circled2 background Layer 1 cross-circle-red background Layer 1 Other eviden…" at bounding box center [703, 409] width 188 height 15
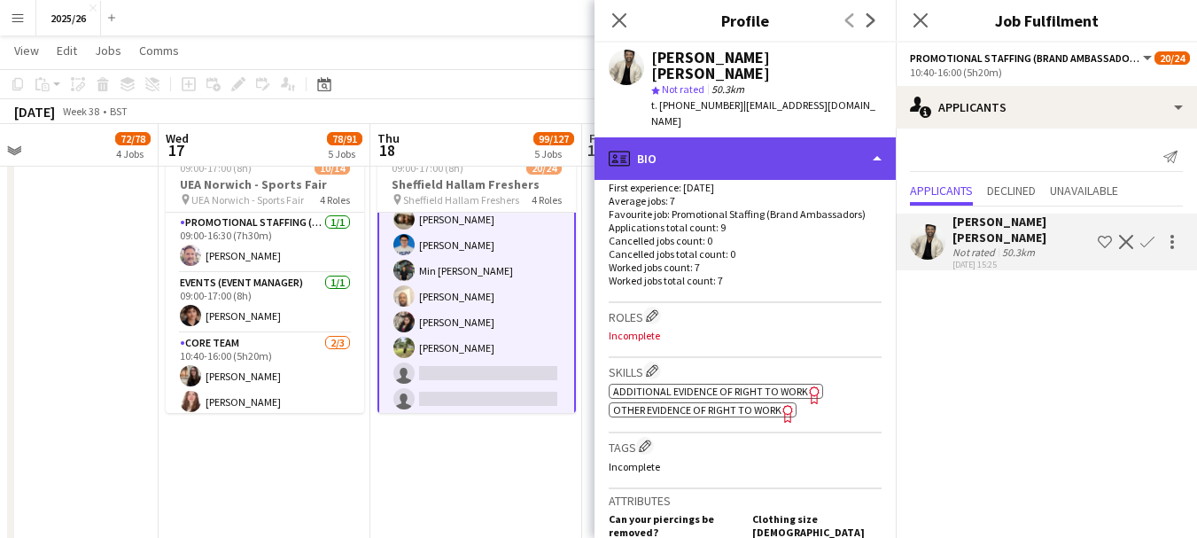
click at [795, 137] on div "profile Bio" at bounding box center [744, 158] width 301 height 43
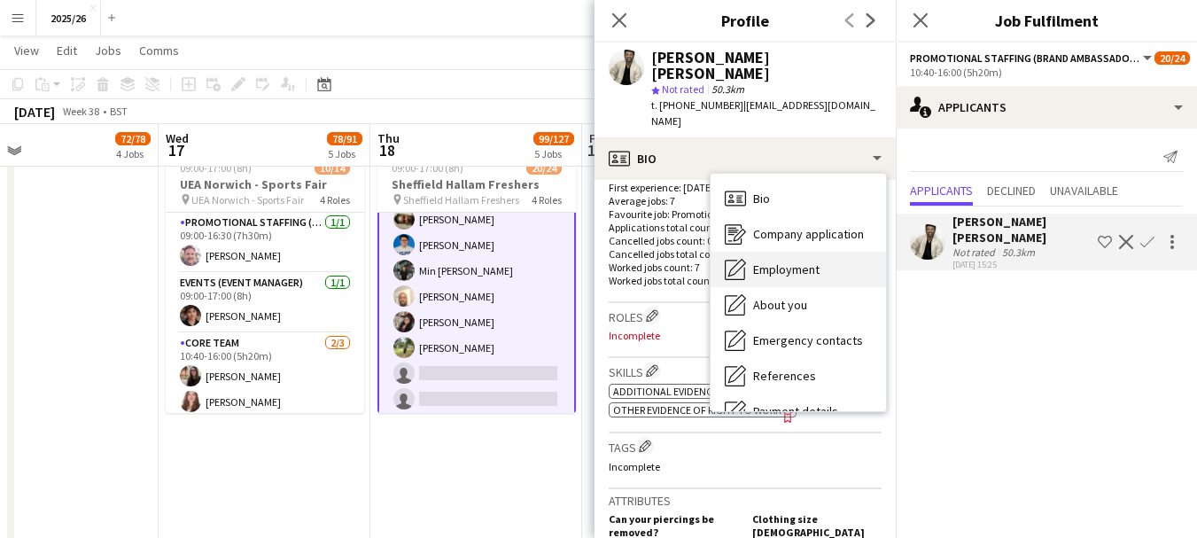
click at [834, 252] on div "Employment Employment" at bounding box center [797, 269] width 175 height 35
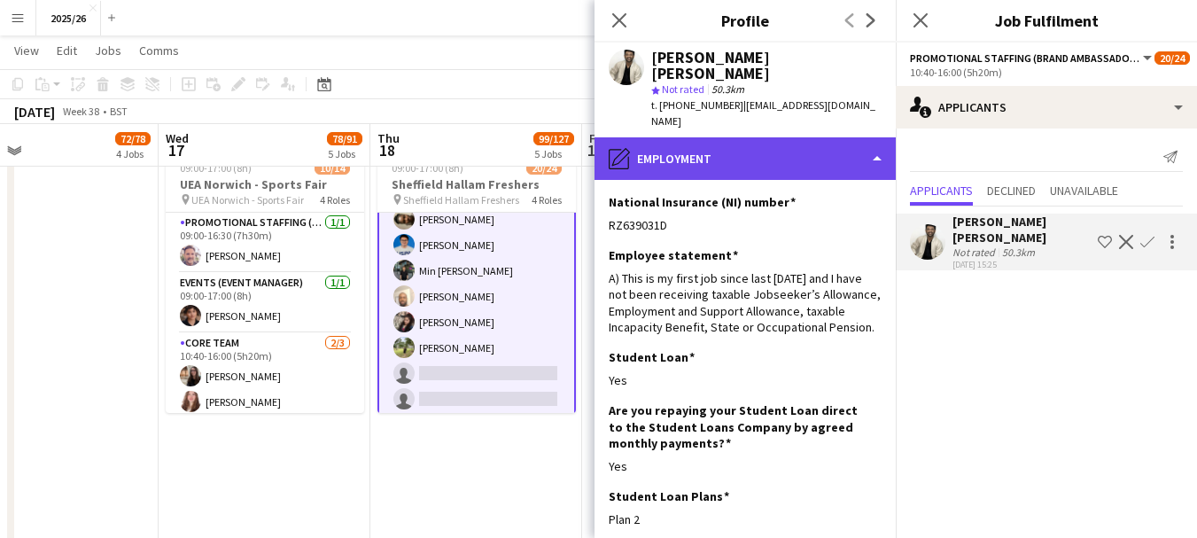
click at [848, 144] on div "pencil4 Employment" at bounding box center [744, 158] width 301 height 43
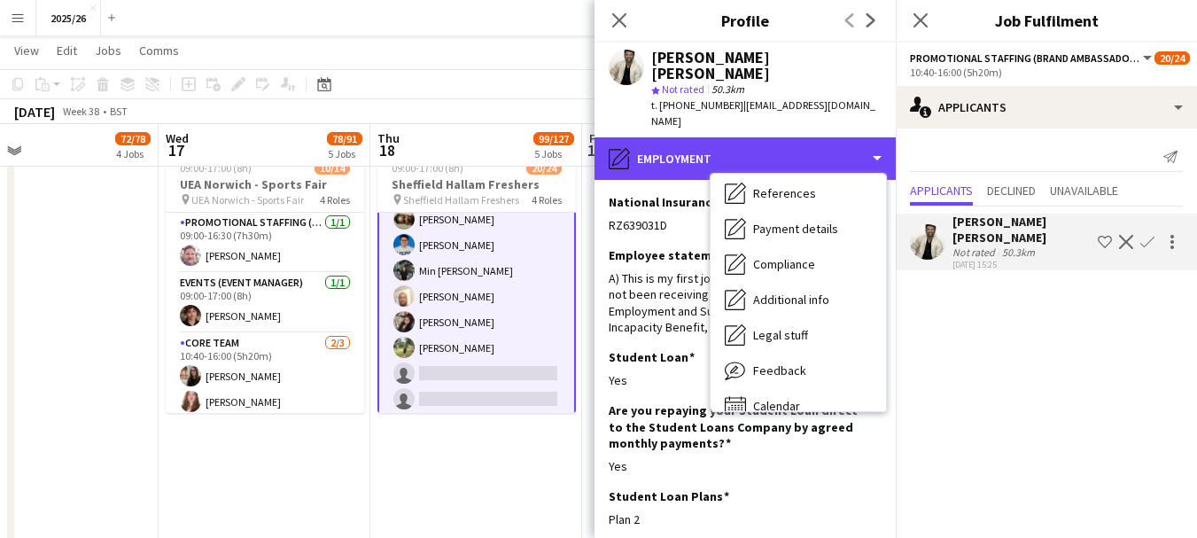
scroll to position [202, 0]
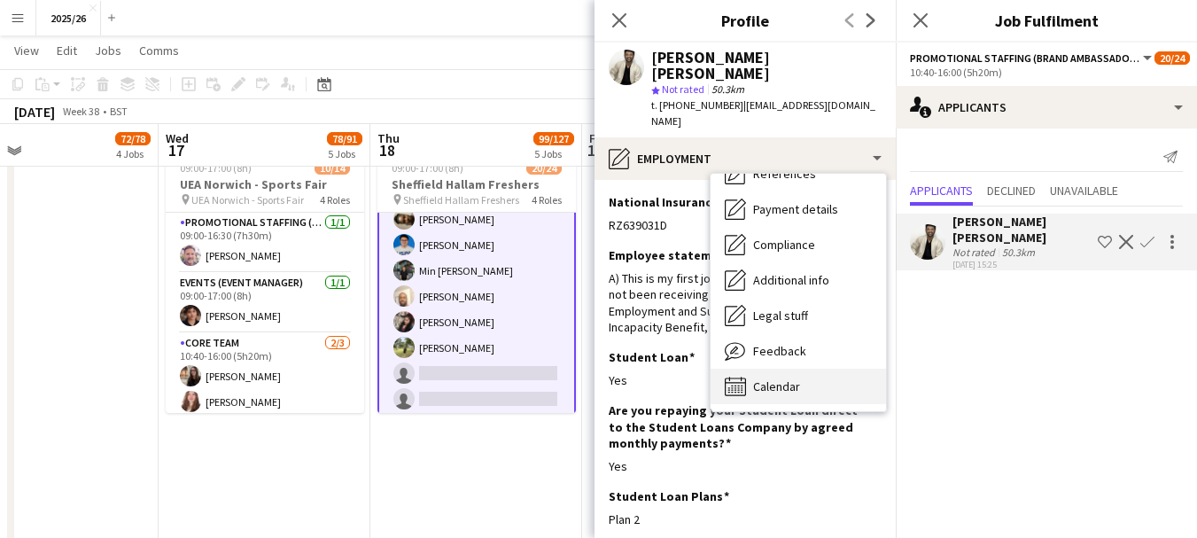
click at [787, 368] on div "Calendar Calendar" at bounding box center [797, 385] width 175 height 35
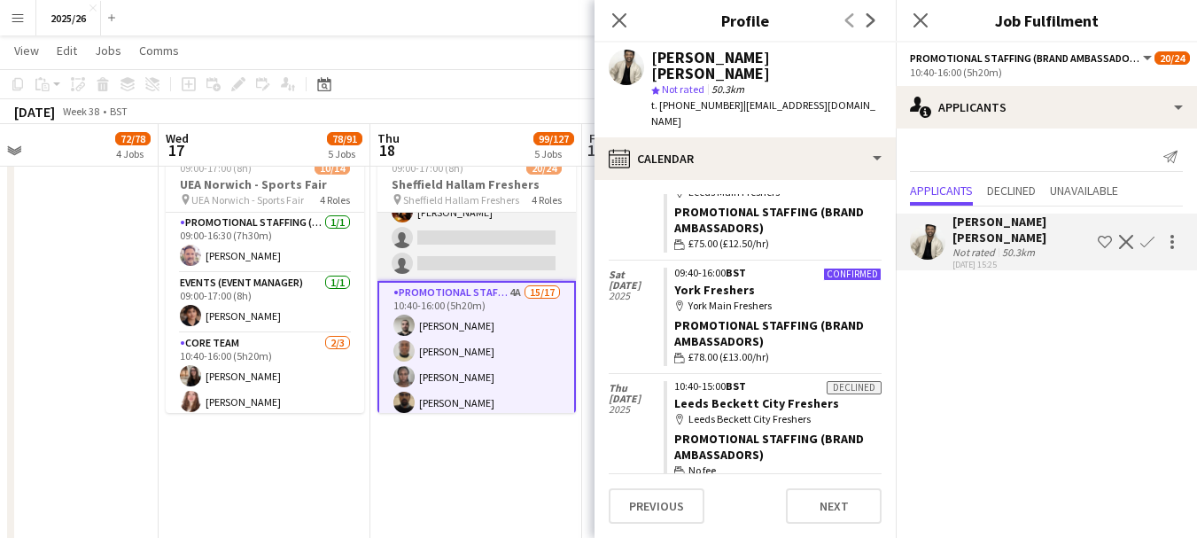
scroll to position [187, 0]
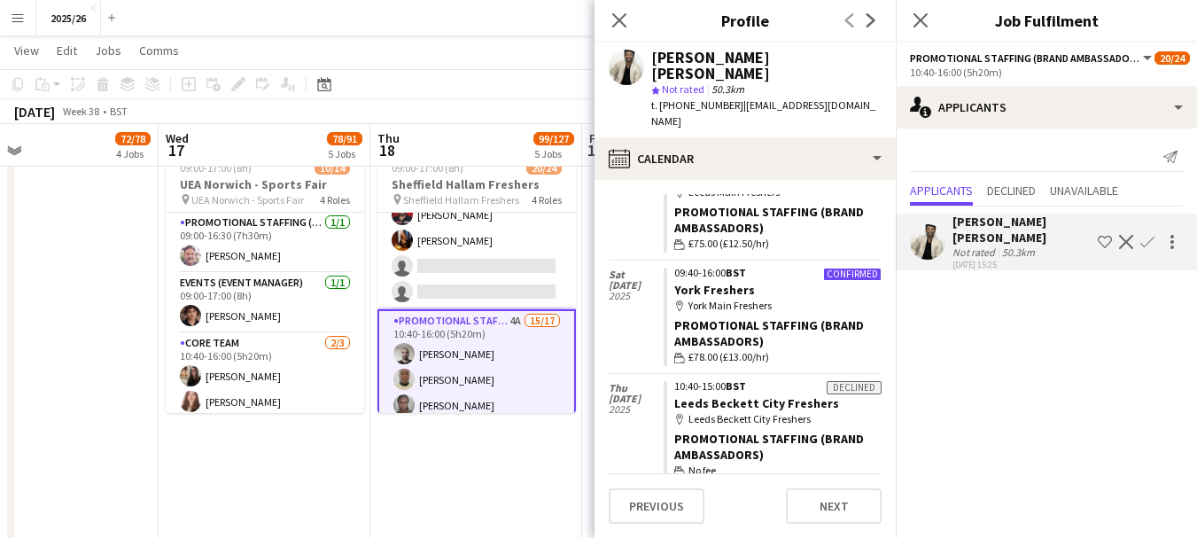
click at [1149, 246] on app-icon "Confirm" at bounding box center [1147, 242] width 14 height 14
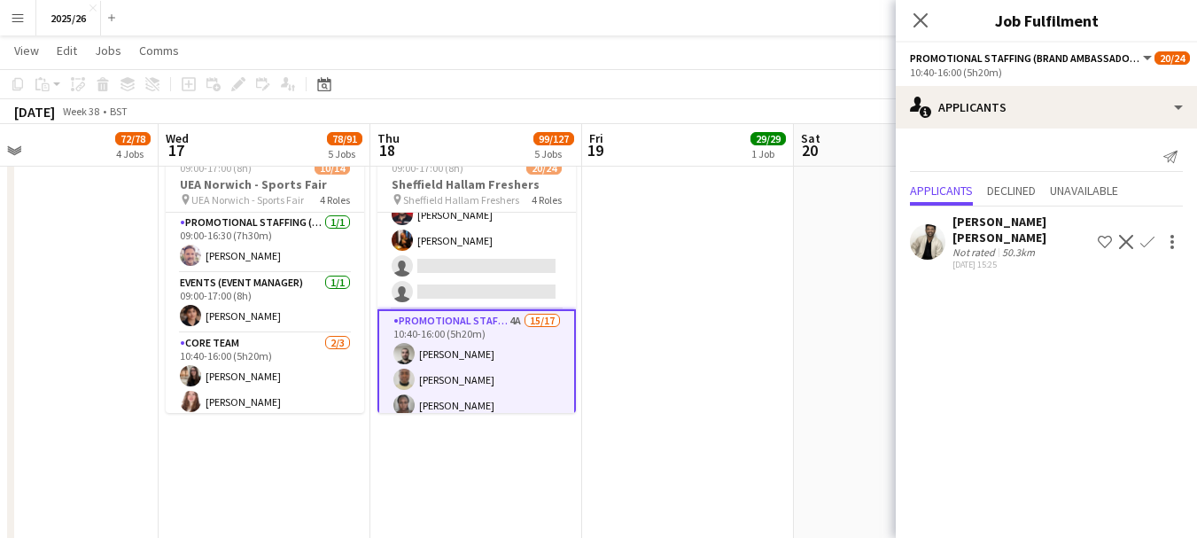
click at [1149, 246] on app-icon "Confirm" at bounding box center [1147, 242] width 14 height 14
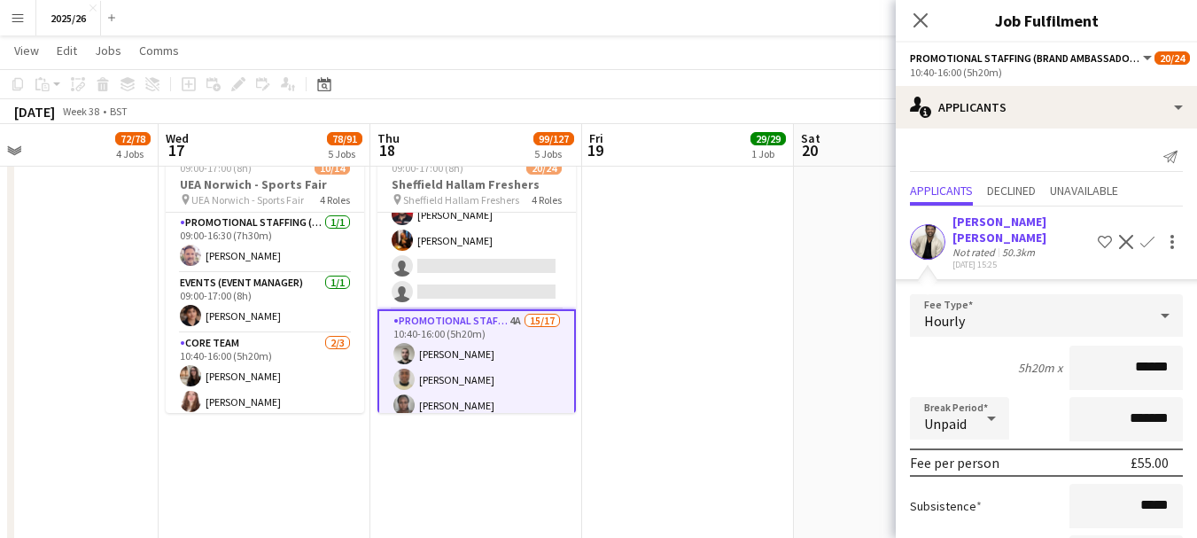
click at [1150, 364] on input "******" at bounding box center [1125, 367] width 113 height 44
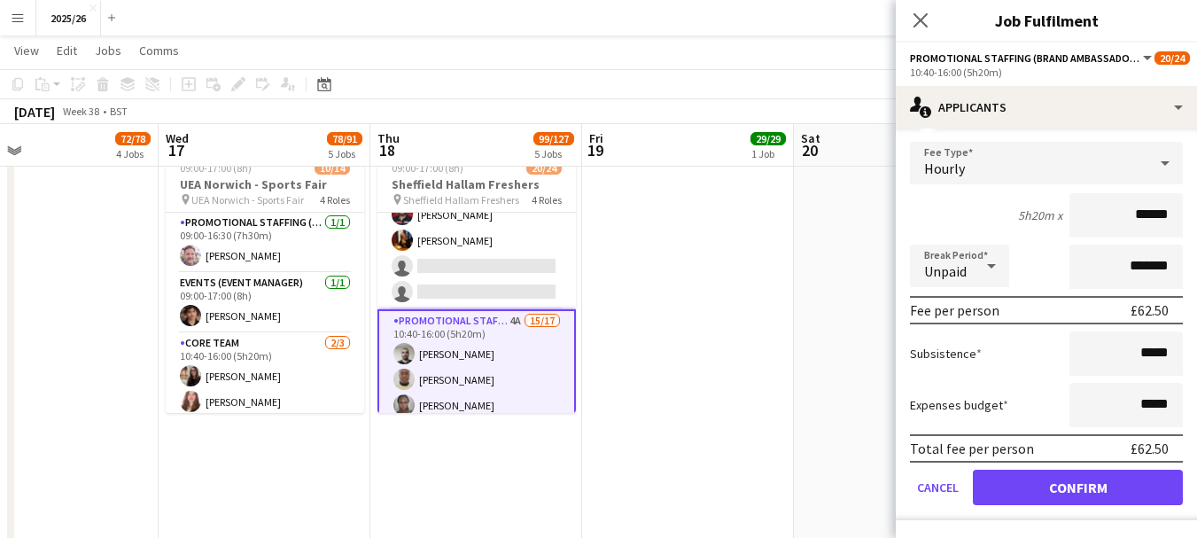
type input "******"
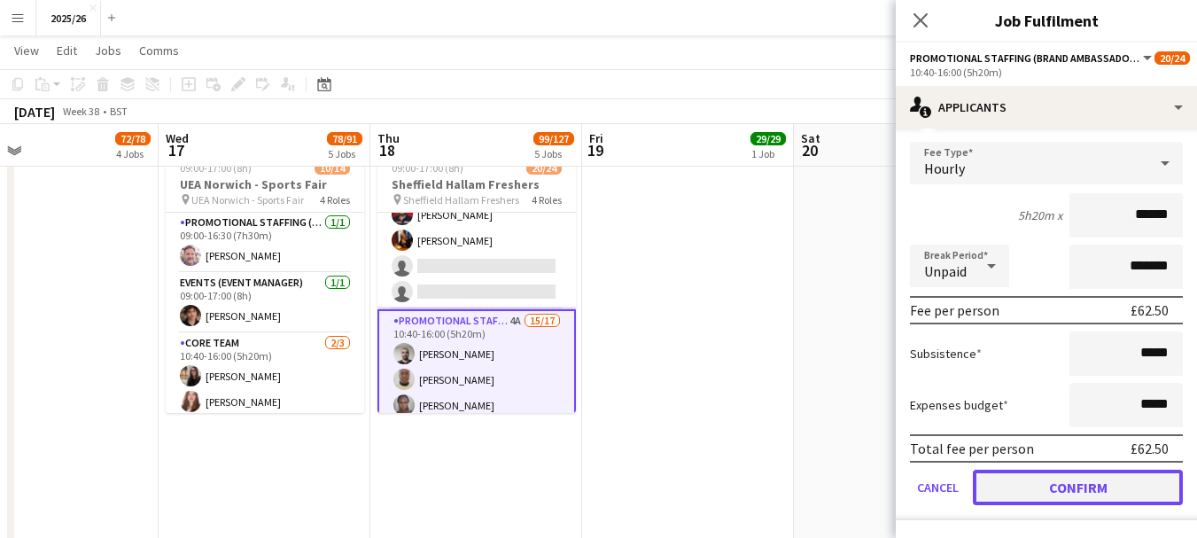
click at [1097, 474] on button "Confirm" at bounding box center [1078, 486] width 210 height 35
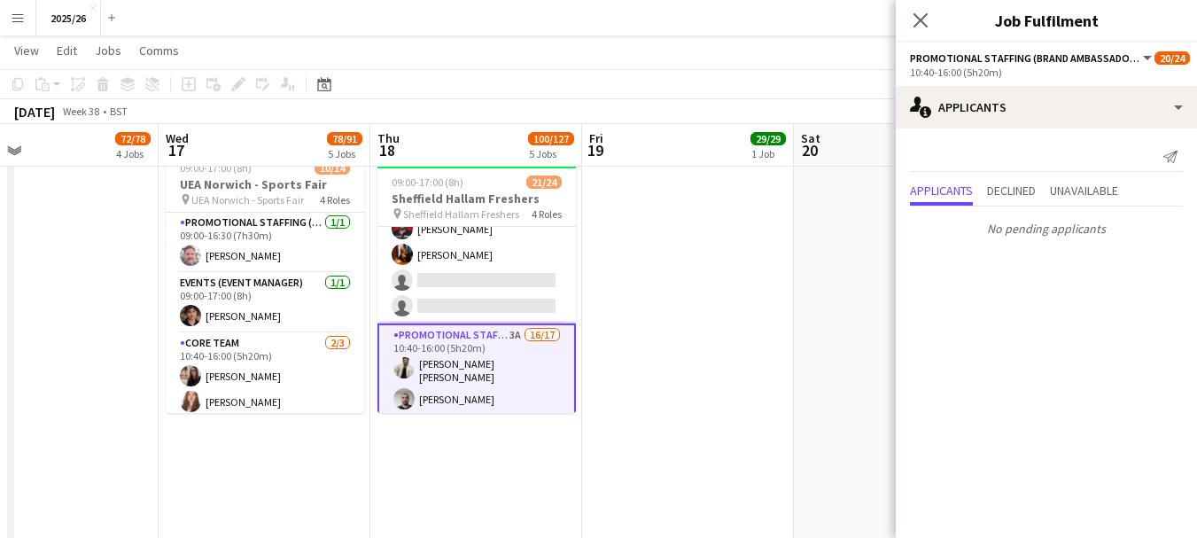
scroll to position [0, 0]
click at [915, 12] on icon "Close pop-in" at bounding box center [919, 20] width 17 height 17
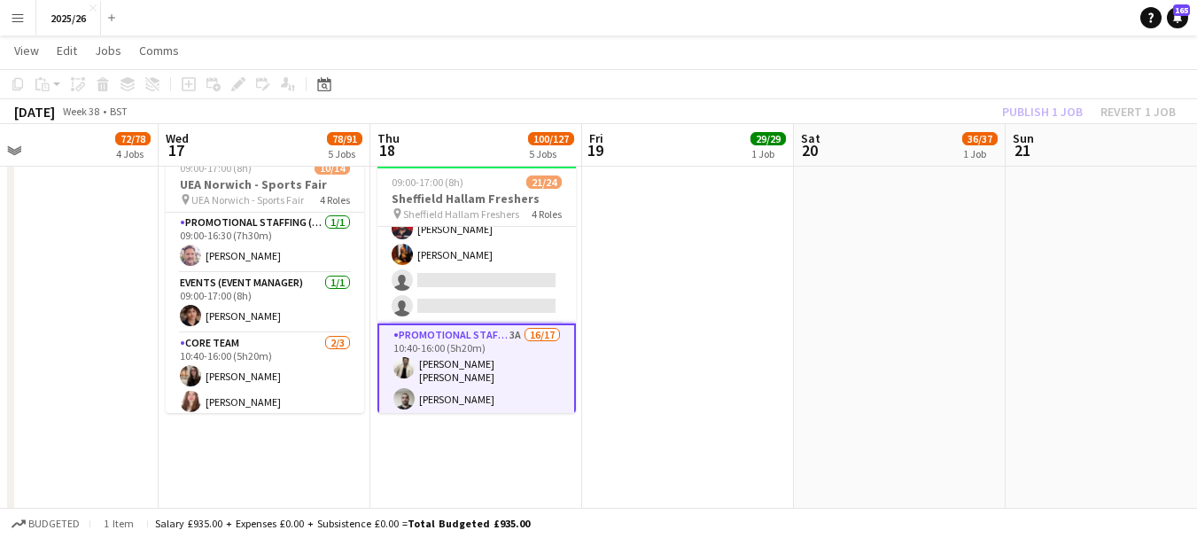
click at [1048, 115] on div "Publish 1 job Revert 1 job" at bounding box center [1089, 111] width 216 height 23
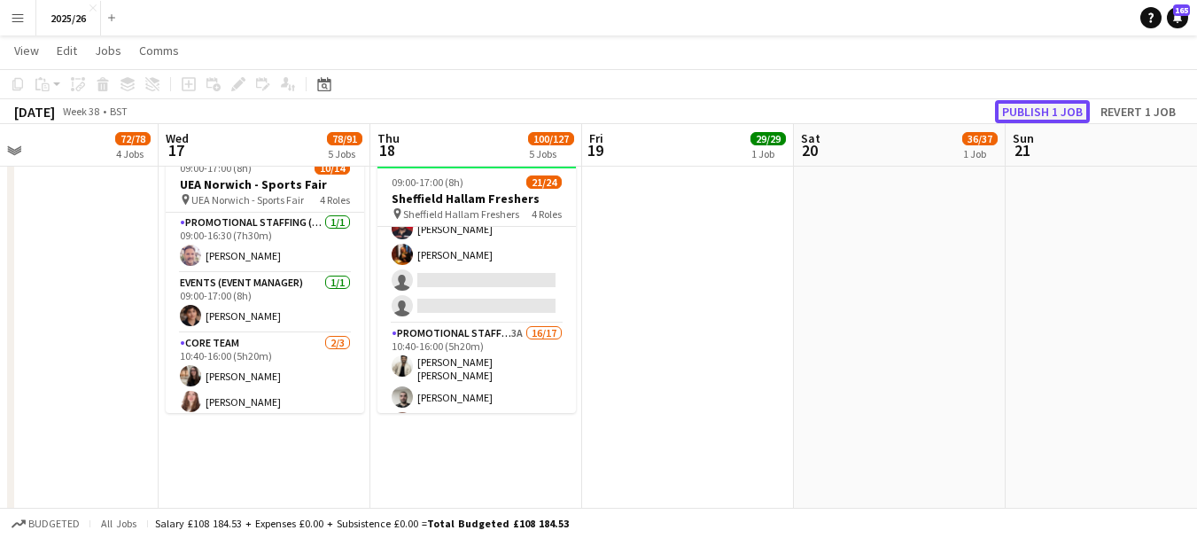
click at [1048, 115] on button "Publish 1 job" at bounding box center [1042, 111] width 95 height 23
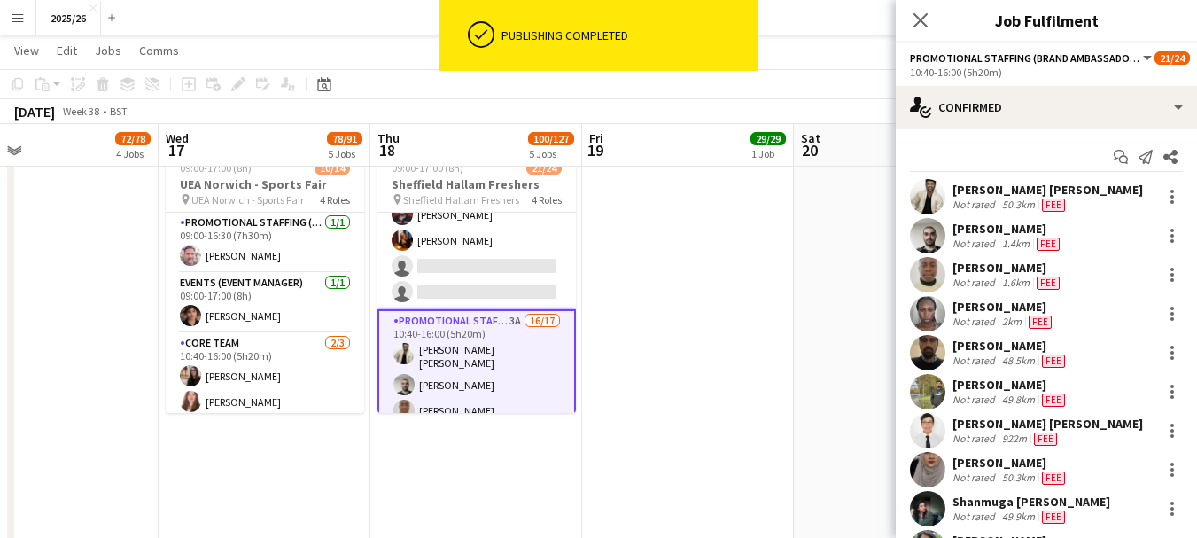
click at [984, 205] on div "Not rated" at bounding box center [975, 205] width 46 height 14
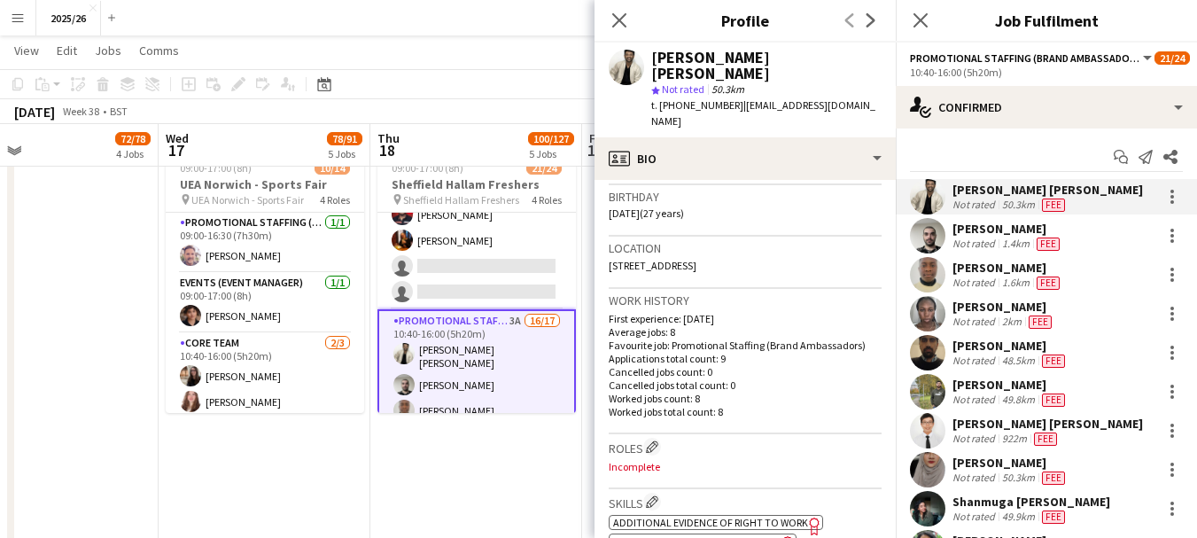
scroll to position [322, 0]
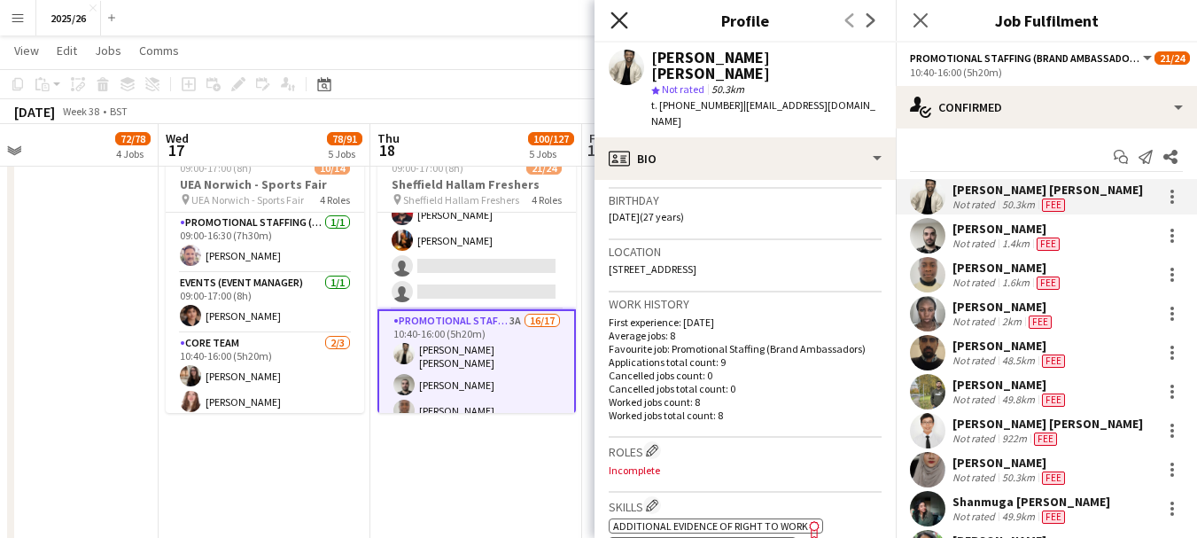
click at [615, 27] on icon "Close pop-in" at bounding box center [618, 20] width 17 height 17
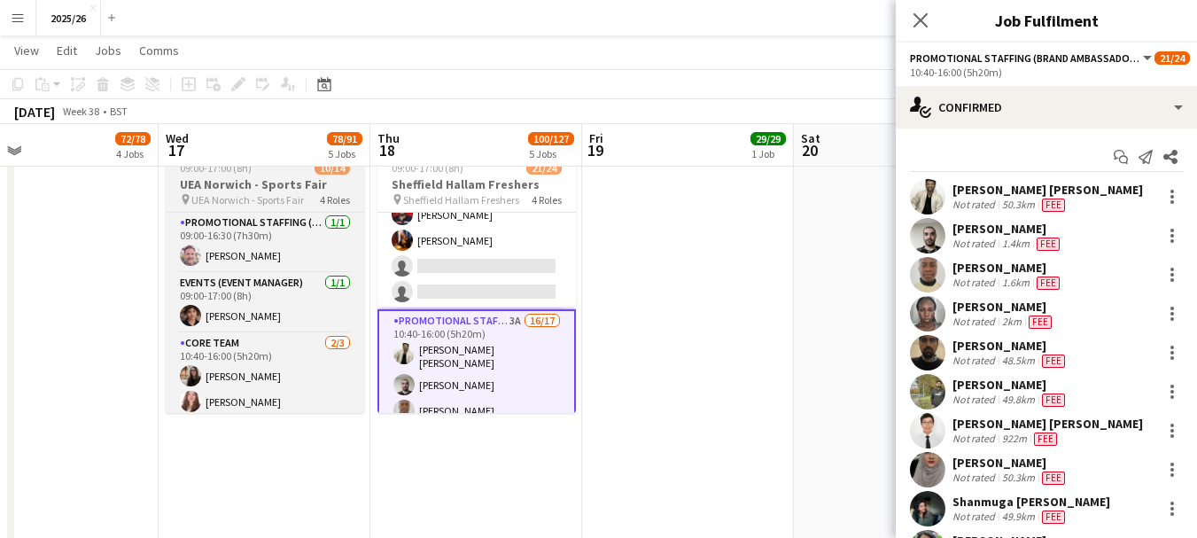
scroll to position [175, 0]
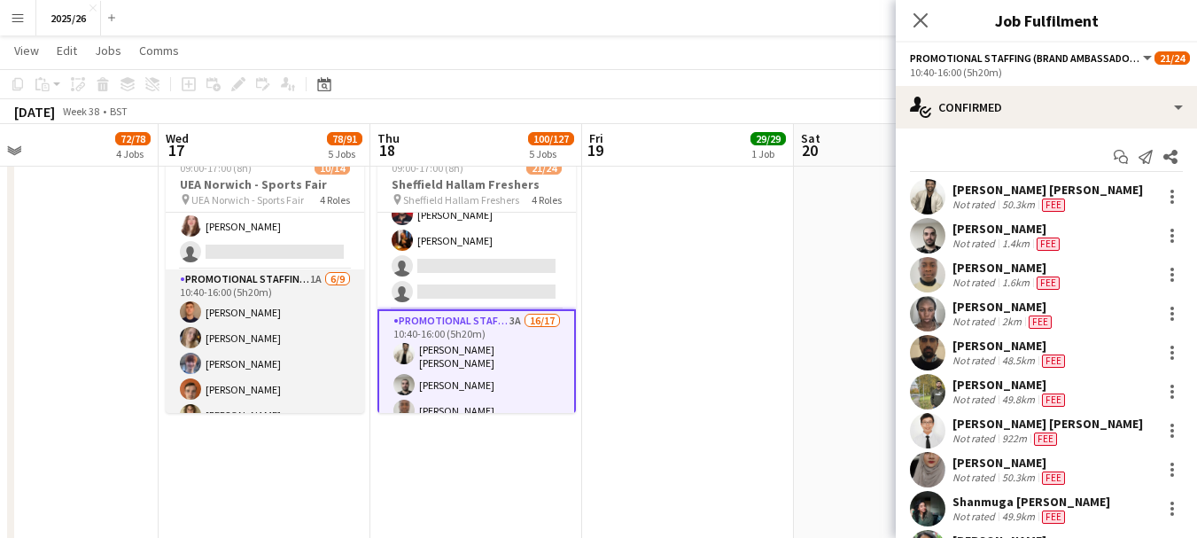
click at [266, 346] on app-card-role "Promotional Staffing (Brand Ambassadors) 1A 6/9 10:40-16:00 (5h20m) Jamie Hobbs…" at bounding box center [265, 402] width 198 height 266
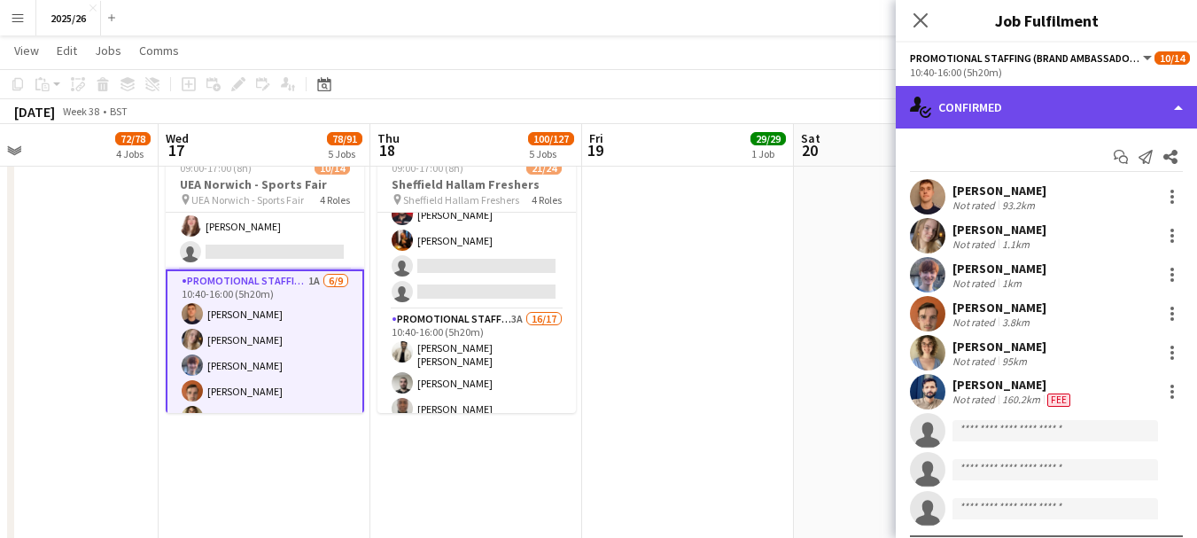
click at [949, 107] on div "single-neutral-actions-check-2 Confirmed" at bounding box center [1046, 107] width 301 height 43
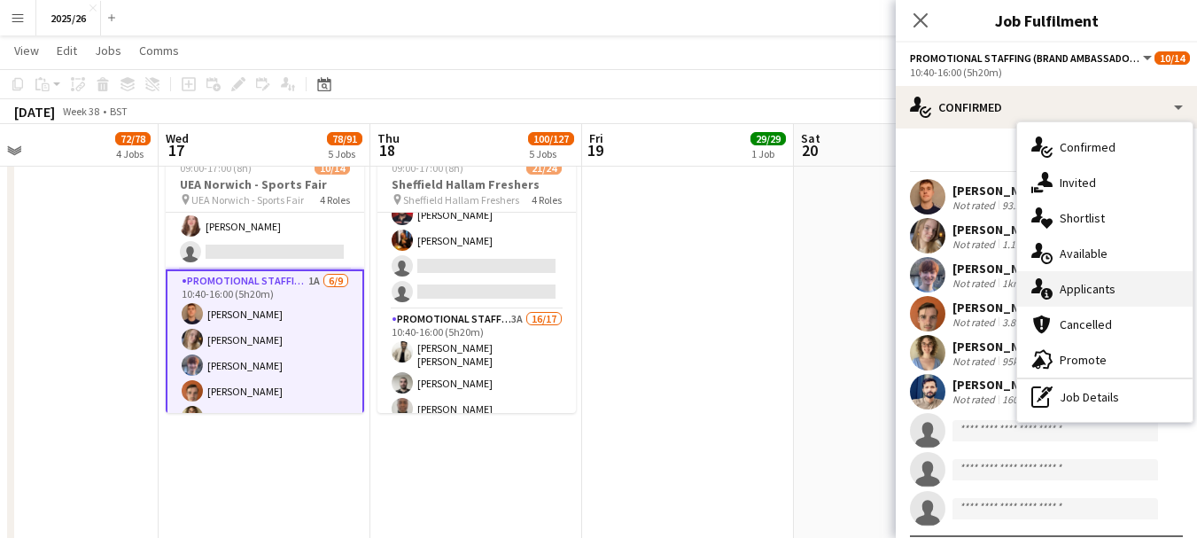
click at [1109, 284] on div "single-neutral-actions-information Applicants" at bounding box center [1104, 288] width 175 height 35
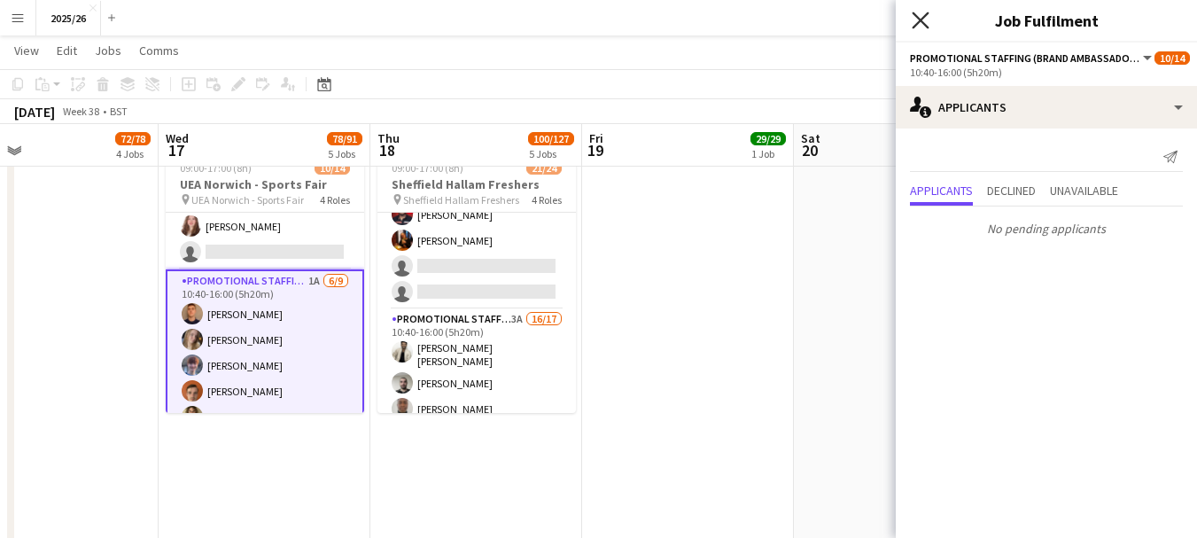
click at [919, 17] on icon "Close pop-in" at bounding box center [919, 20] width 17 height 17
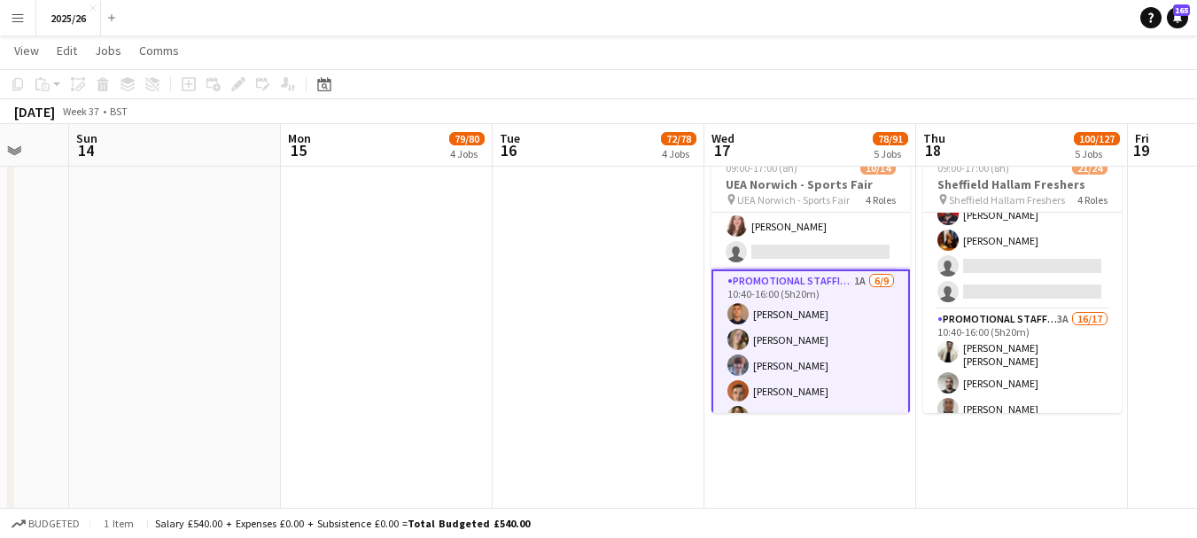
drag, startPoint x: 566, startPoint y: 209, endPoint x: 930, endPoint y: 244, distance: 365.7
click at [930, 244] on app-calendar-viewport "Fri 12 Sat 13 Sun 14 Mon 15 79/80 4 Jobs Tue 16 72/78 4 Jobs Wed 17 78/91 5 Job…" at bounding box center [598, 246] width 1197 height 2618
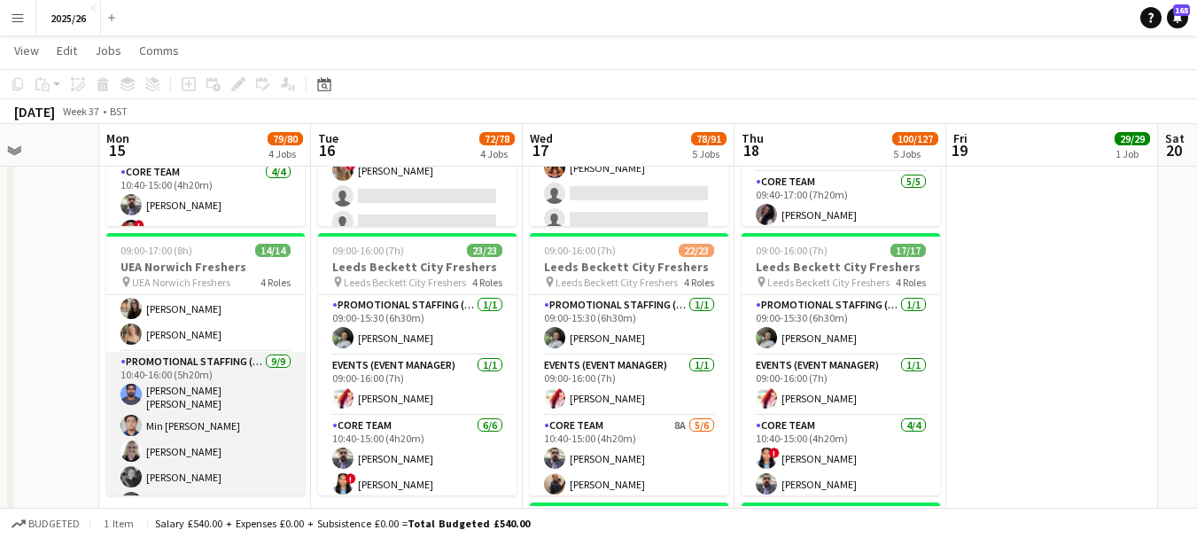
click at [252, 402] on app-card-role "Promotional Staffing (Brand Ambassadors) 9/9 10:40-16:00 (5h20m) Pruthvi Reddy …" at bounding box center [205, 487] width 198 height 271
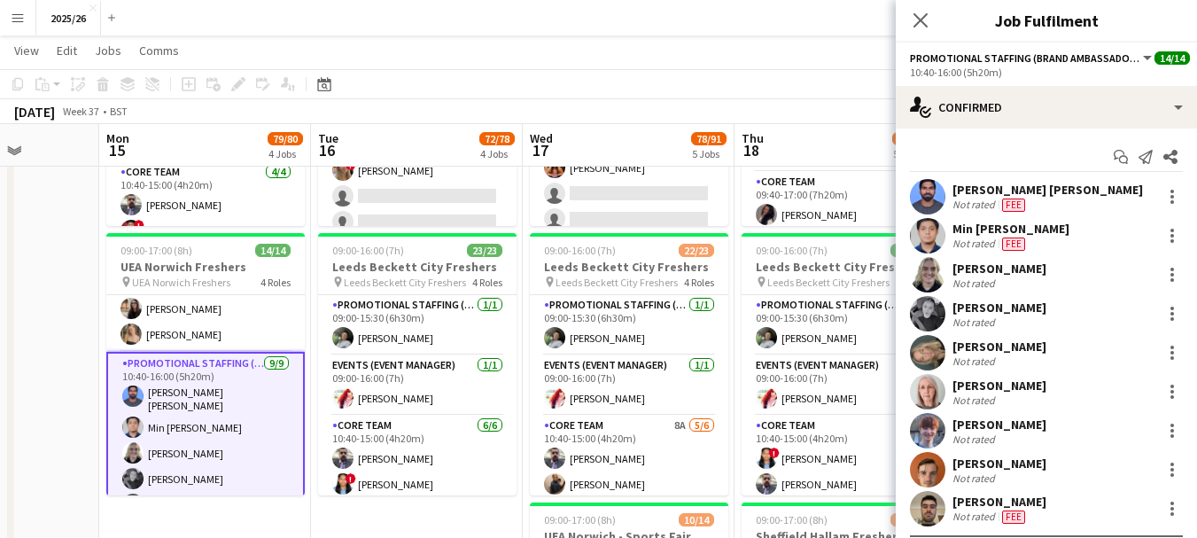
scroll to position [271, 0]
click at [1003, 220] on div "Min Bo Naing Not rated 814m Fee" at bounding box center [1046, 235] width 301 height 35
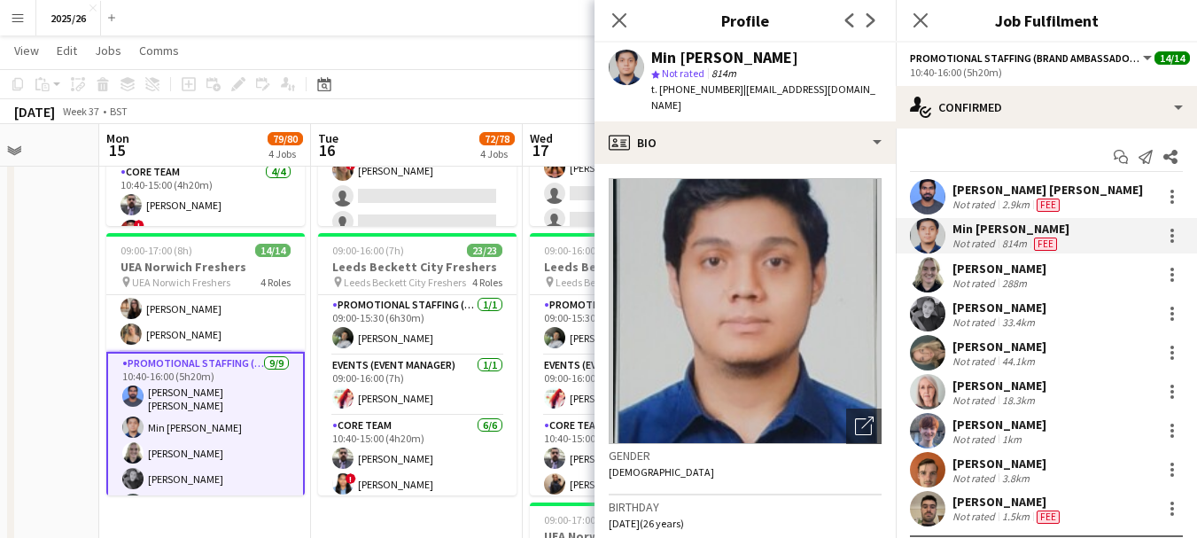
click at [967, 172] on div "Start chat Send notification Share" at bounding box center [1046, 157] width 273 height 29
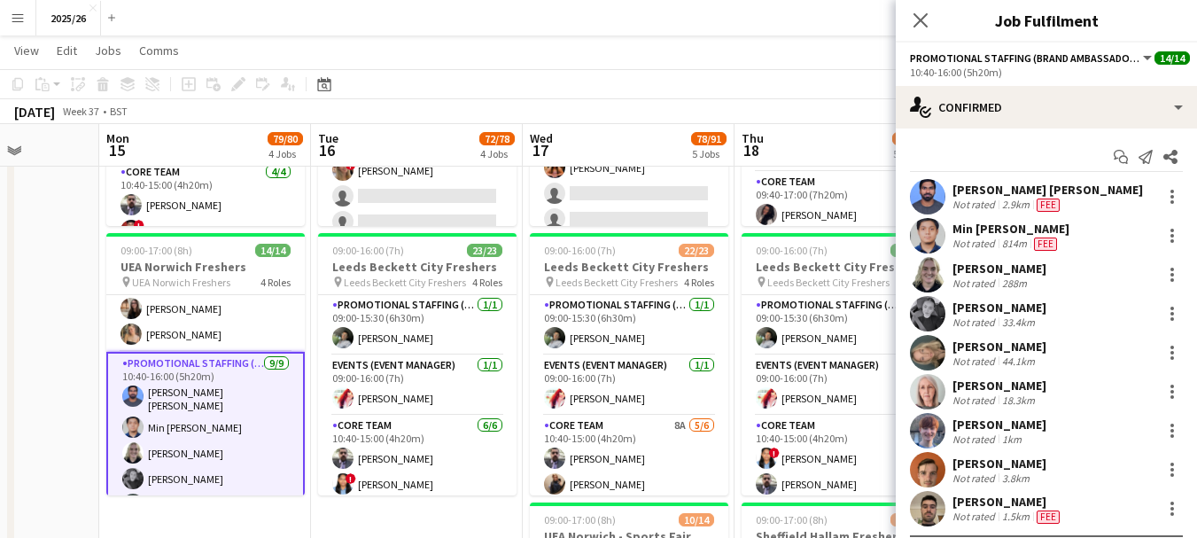
click at [981, 188] on div "[PERSON_NAME] [PERSON_NAME]" at bounding box center [1047, 190] width 190 height 16
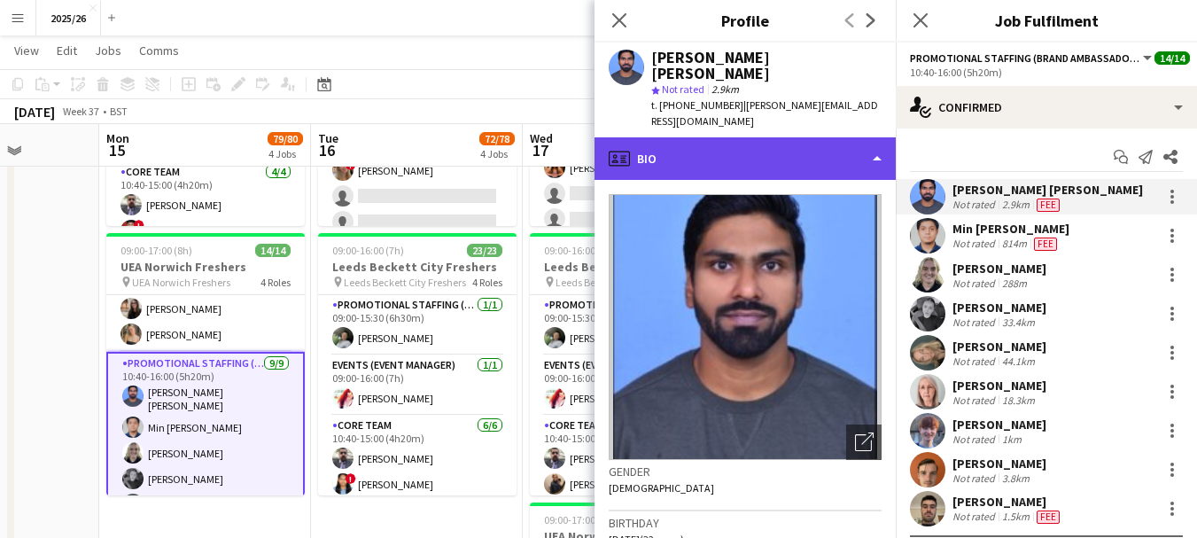
click at [802, 137] on div "profile Bio" at bounding box center [744, 158] width 301 height 43
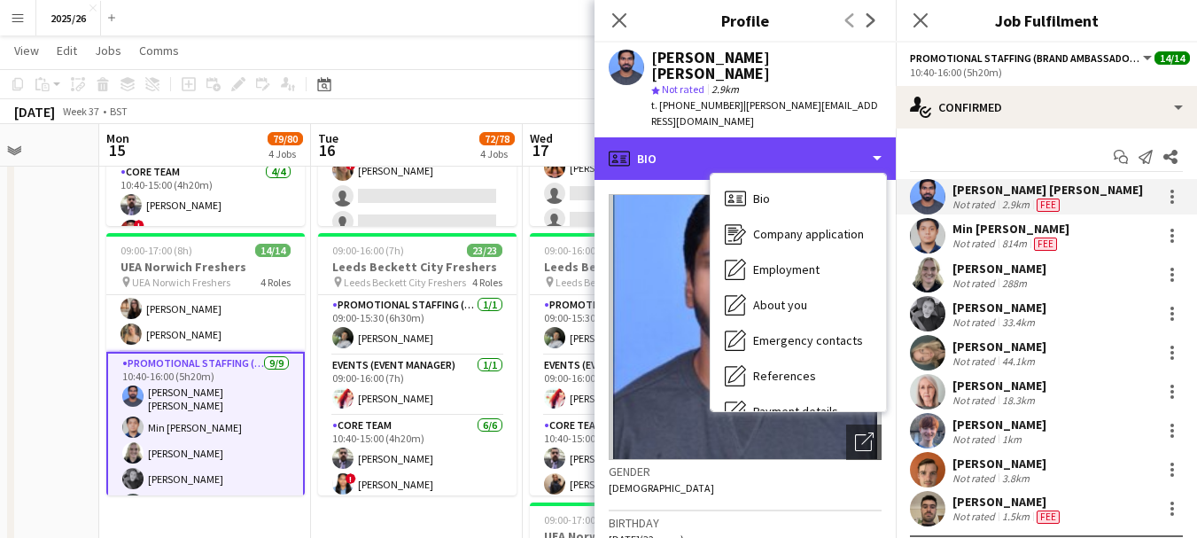
scroll to position [202, 0]
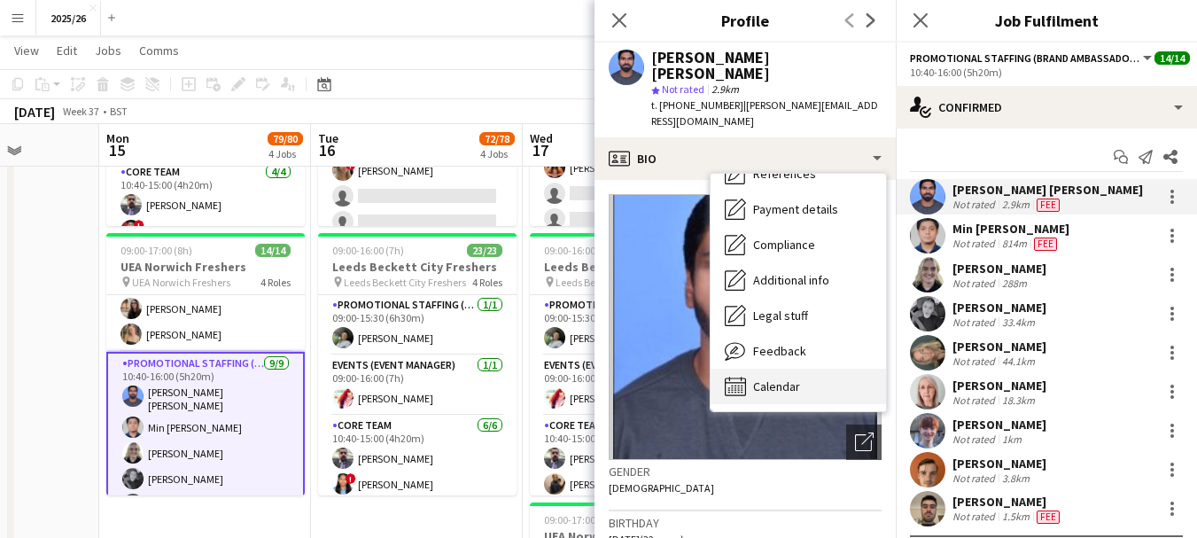
click at [808, 368] on div "Calendar Calendar" at bounding box center [797, 385] width 175 height 35
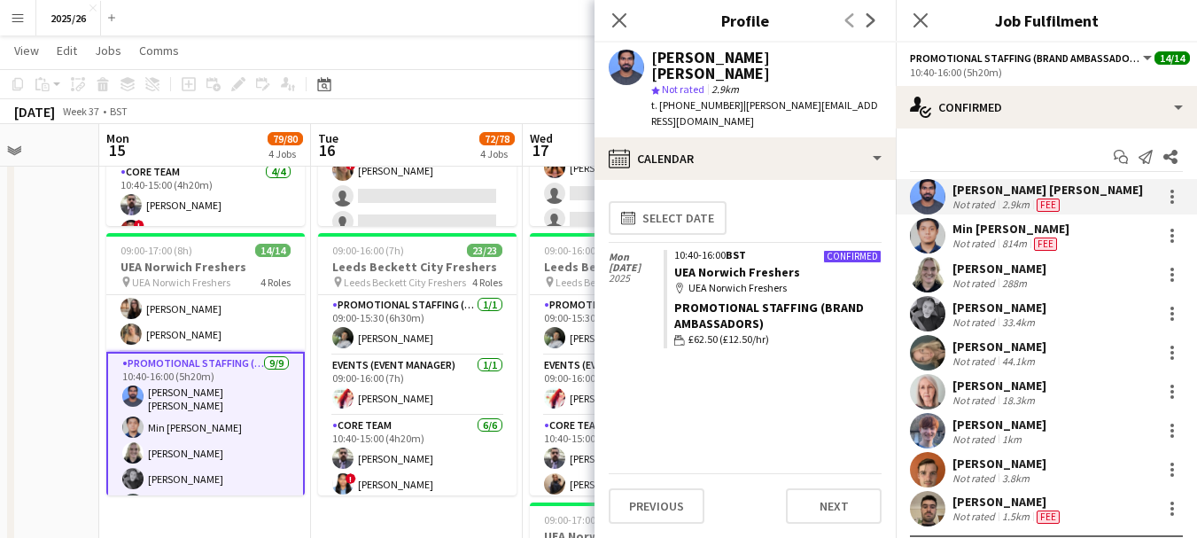
click at [1009, 266] on div "[PERSON_NAME]" at bounding box center [999, 268] width 94 height 16
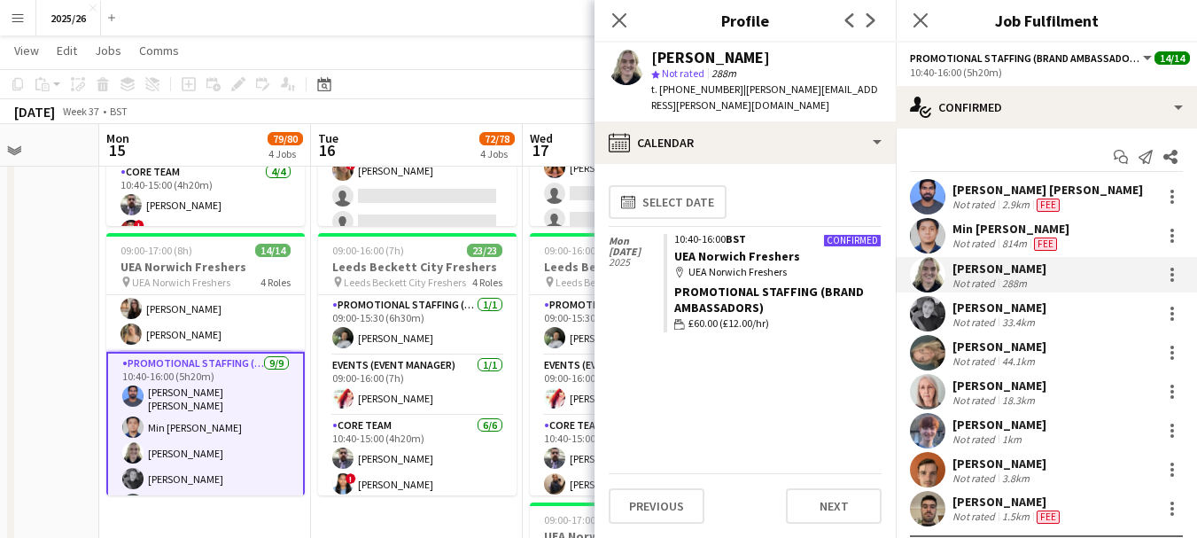
click at [988, 328] on div "Not rated" at bounding box center [975, 321] width 46 height 13
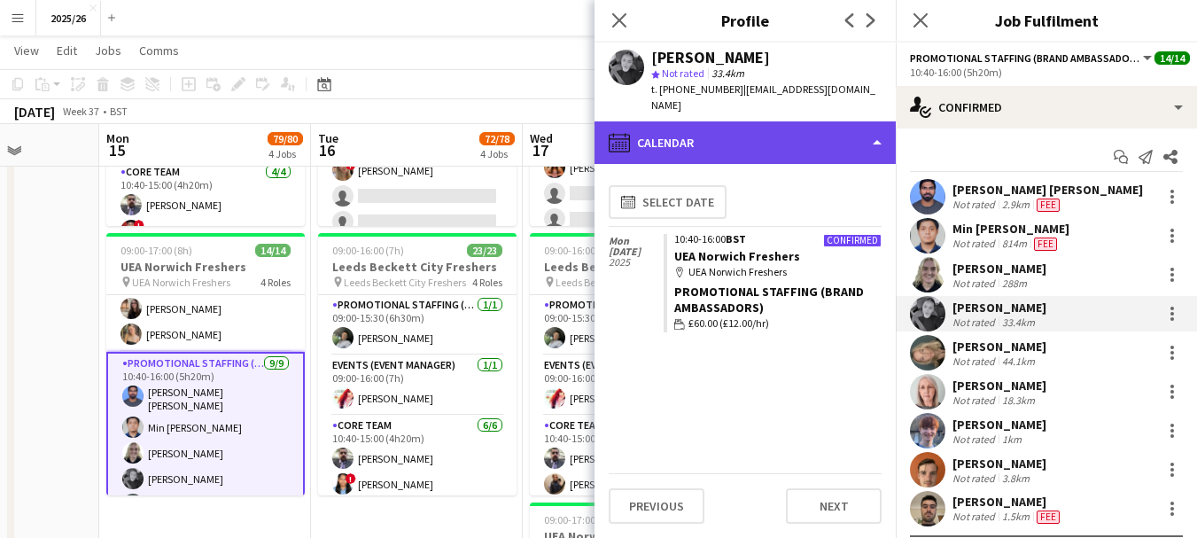
click at [768, 124] on div "calendar-full Calendar" at bounding box center [744, 142] width 301 height 43
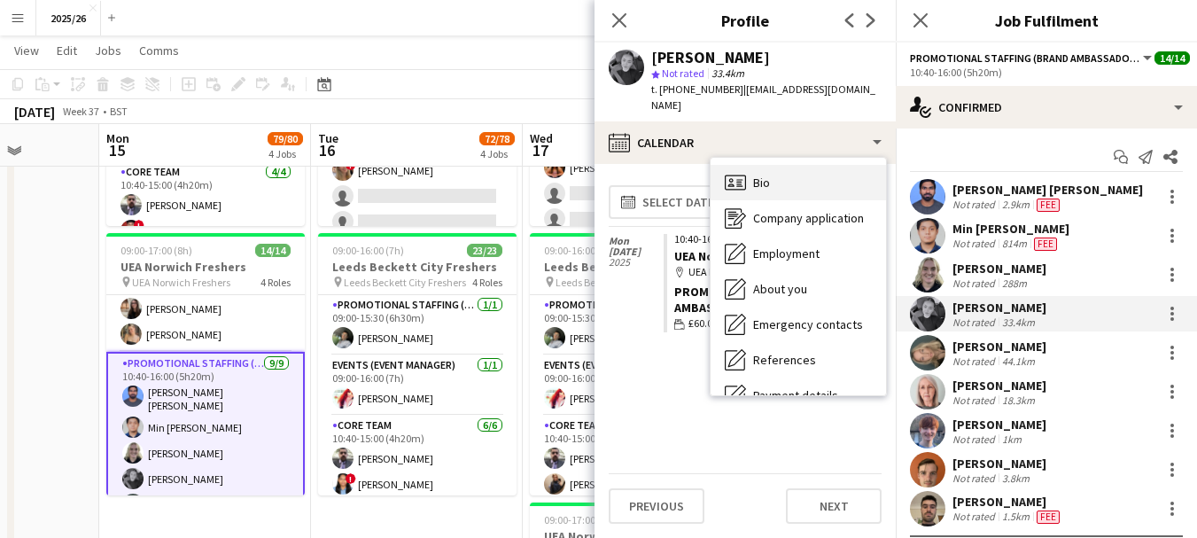
click at [838, 171] on div "Bio Bio" at bounding box center [797, 182] width 175 height 35
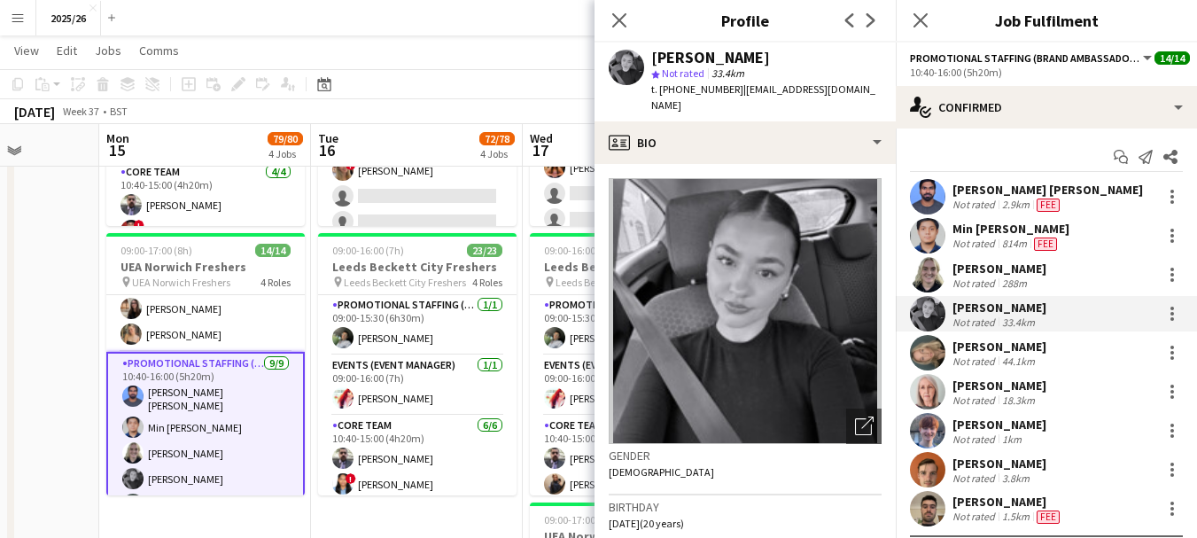
click at [997, 377] on div "[PERSON_NAME]" at bounding box center [999, 385] width 94 height 16
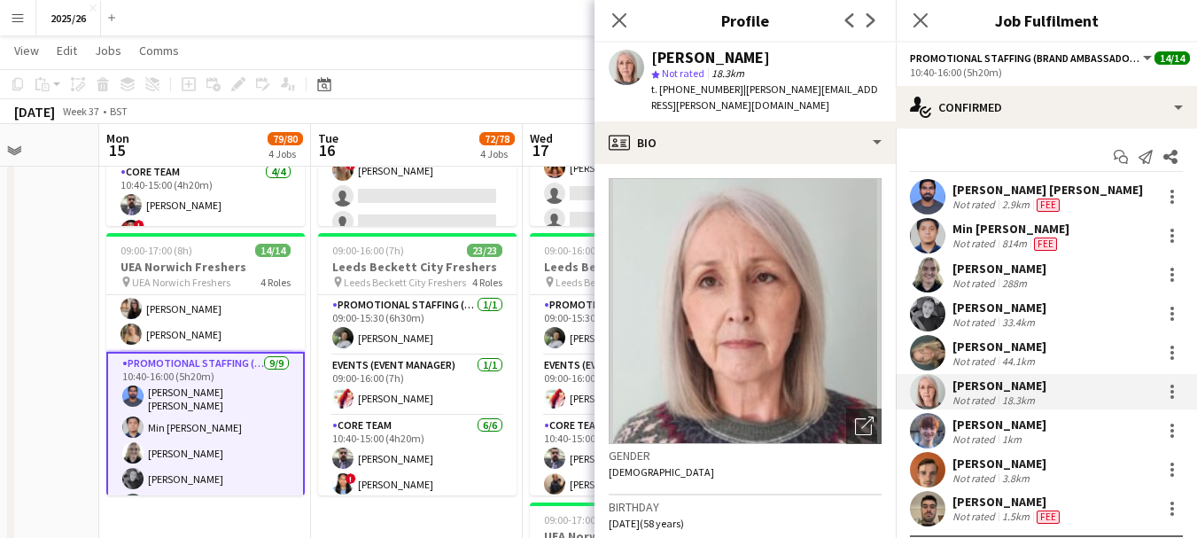
click at [1034, 438] on div "Finlay Moore Not rated 1km" at bounding box center [1046, 430] width 301 height 35
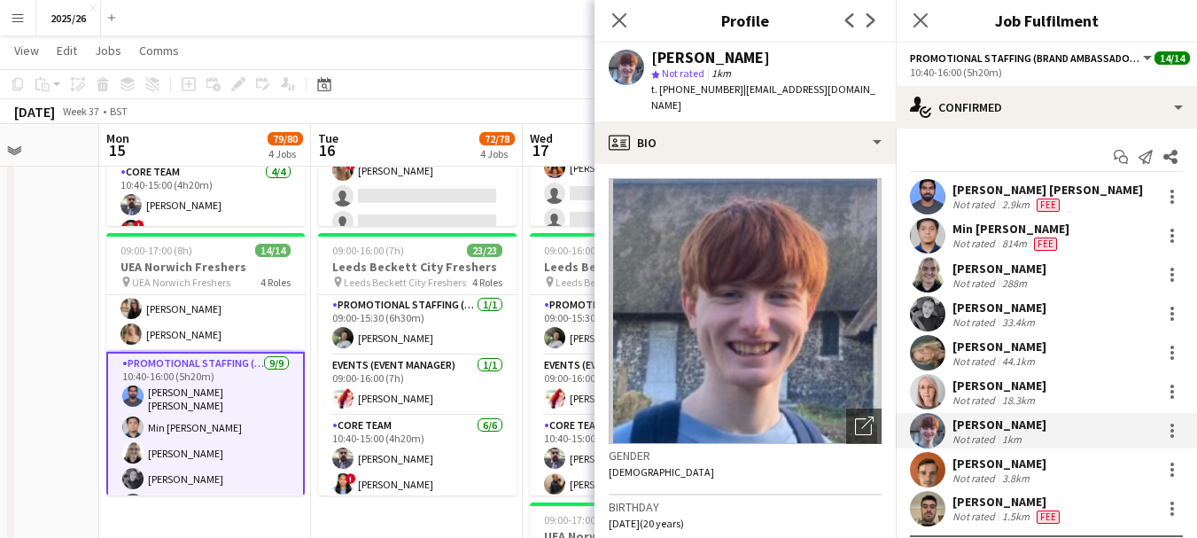
click at [1098, 482] on div "Joseph Fordham Not rated 3.8km" at bounding box center [1046, 469] width 301 height 35
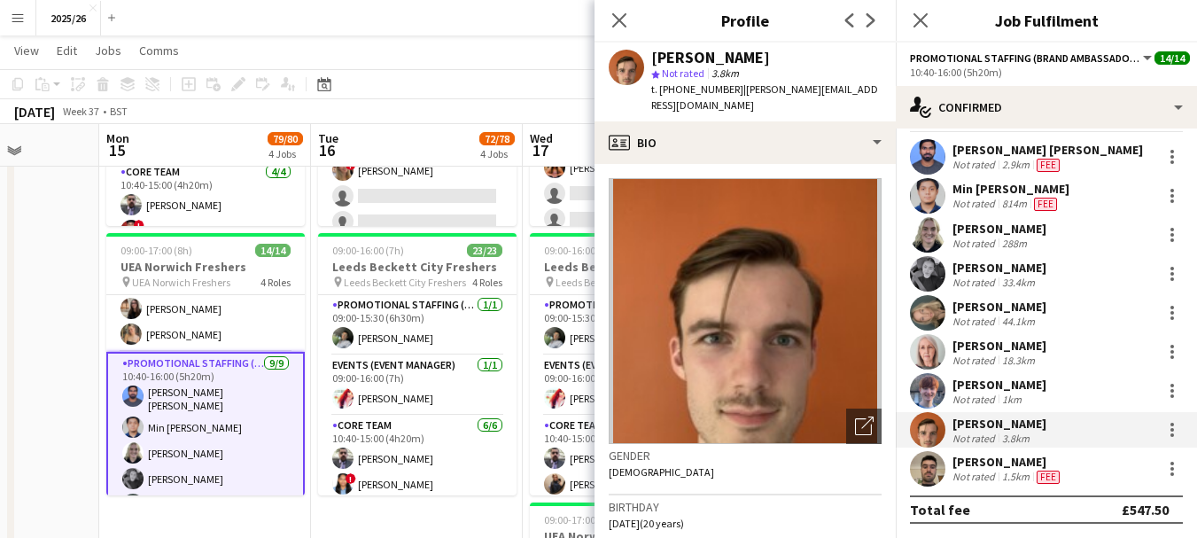
scroll to position [0, 0]
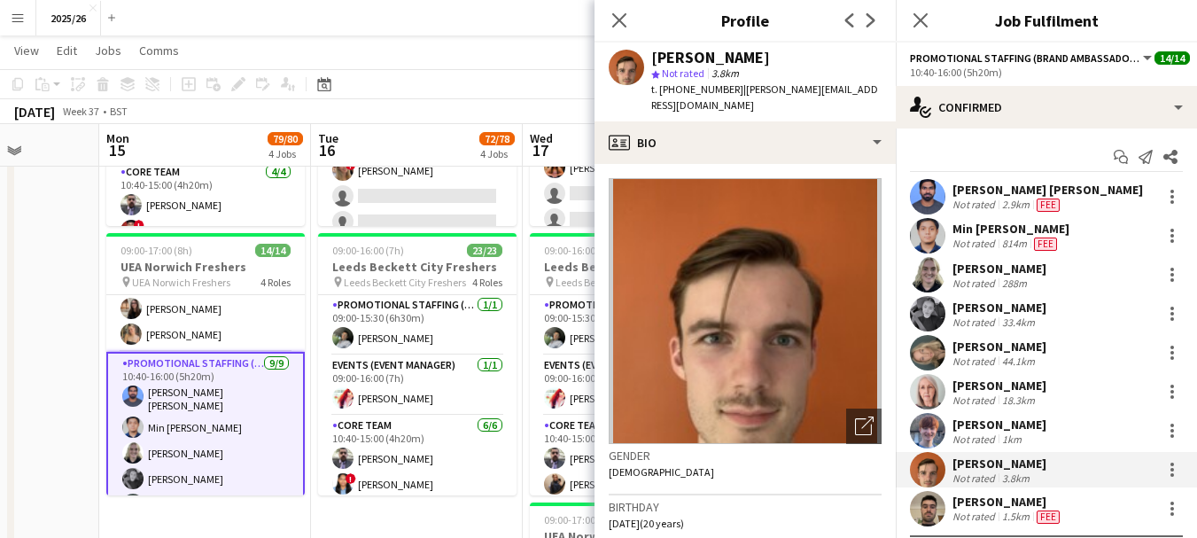
click at [993, 203] on div "Not rated" at bounding box center [975, 205] width 46 height 14
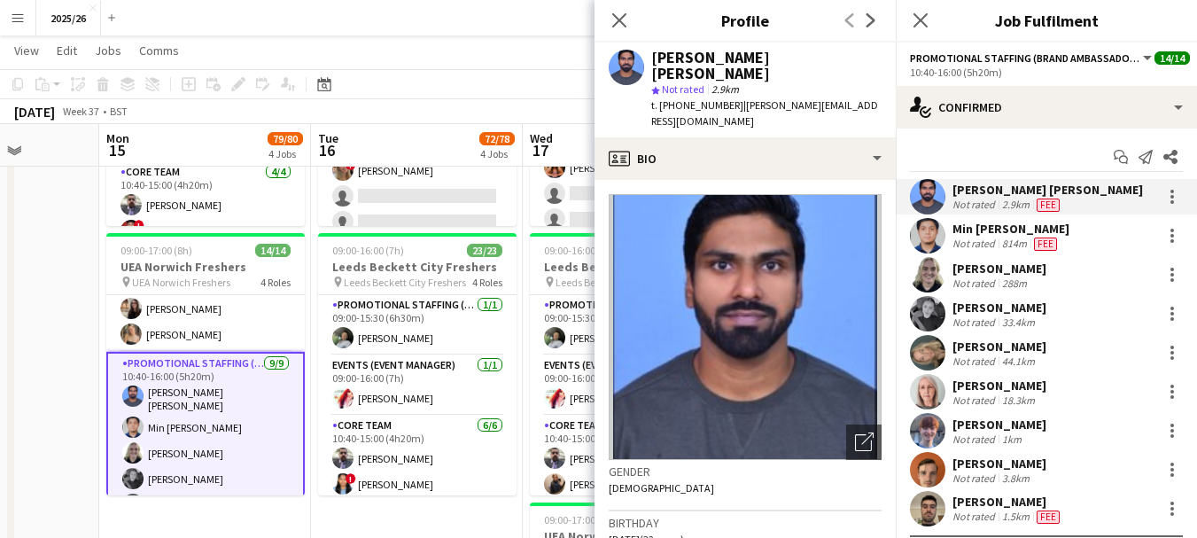
click at [1000, 242] on div "814m" at bounding box center [1014, 244] width 32 height 14
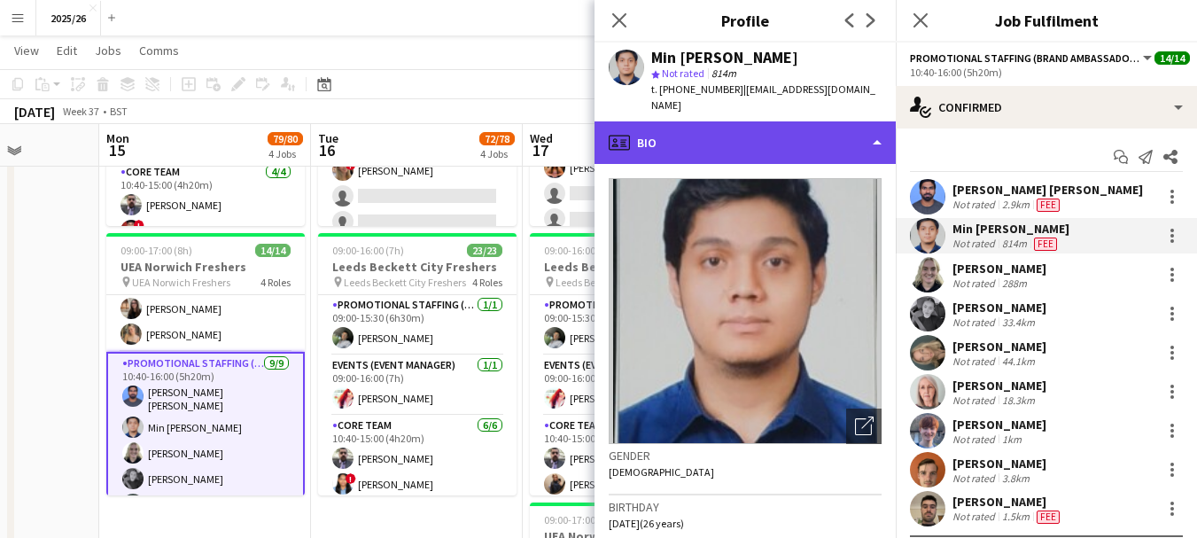
click at [744, 121] on div "profile Bio" at bounding box center [744, 142] width 301 height 43
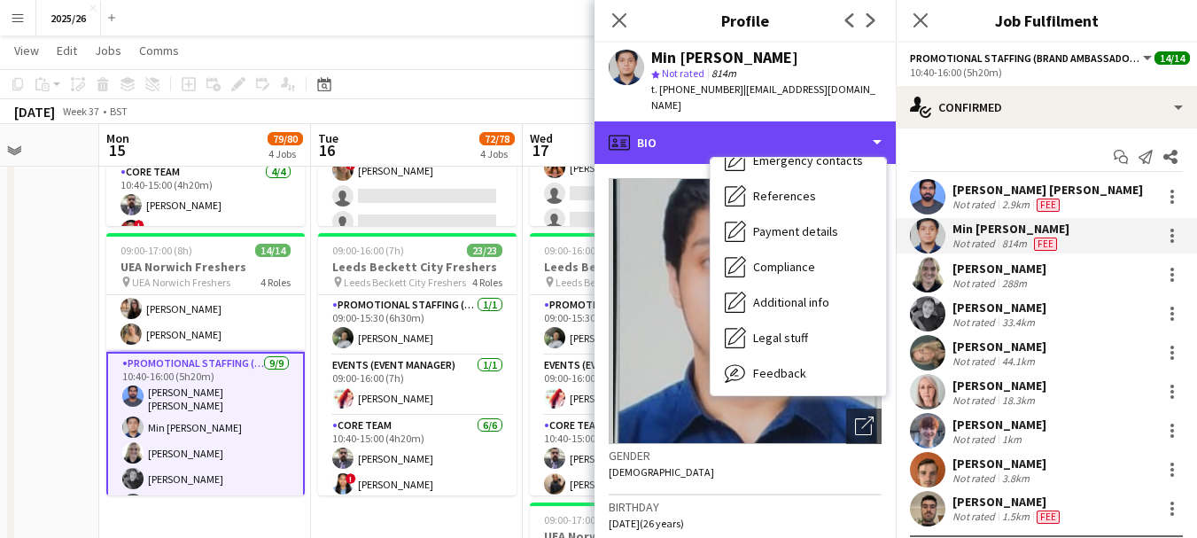
scroll to position [202, 0]
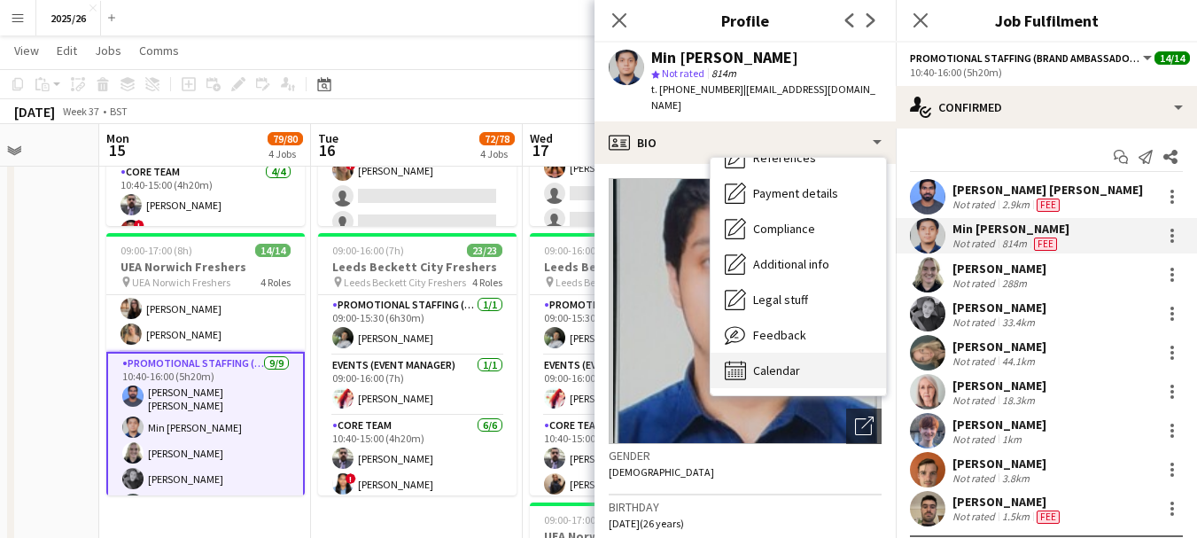
click at [838, 353] on div "Calendar Calendar" at bounding box center [797, 370] width 175 height 35
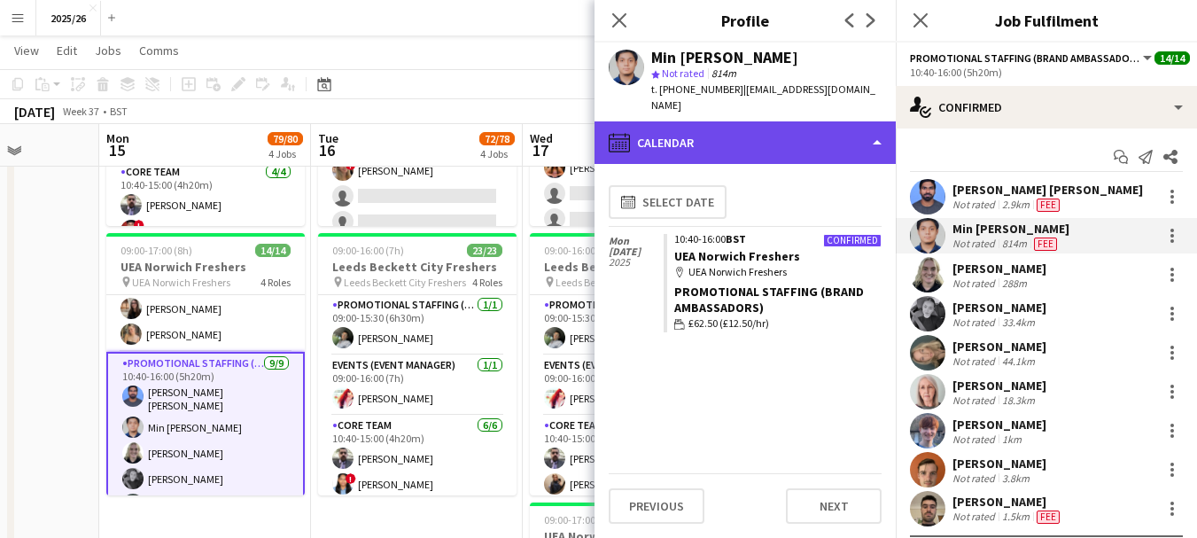
click at [770, 138] on div "calendar-full Calendar" at bounding box center [744, 142] width 301 height 43
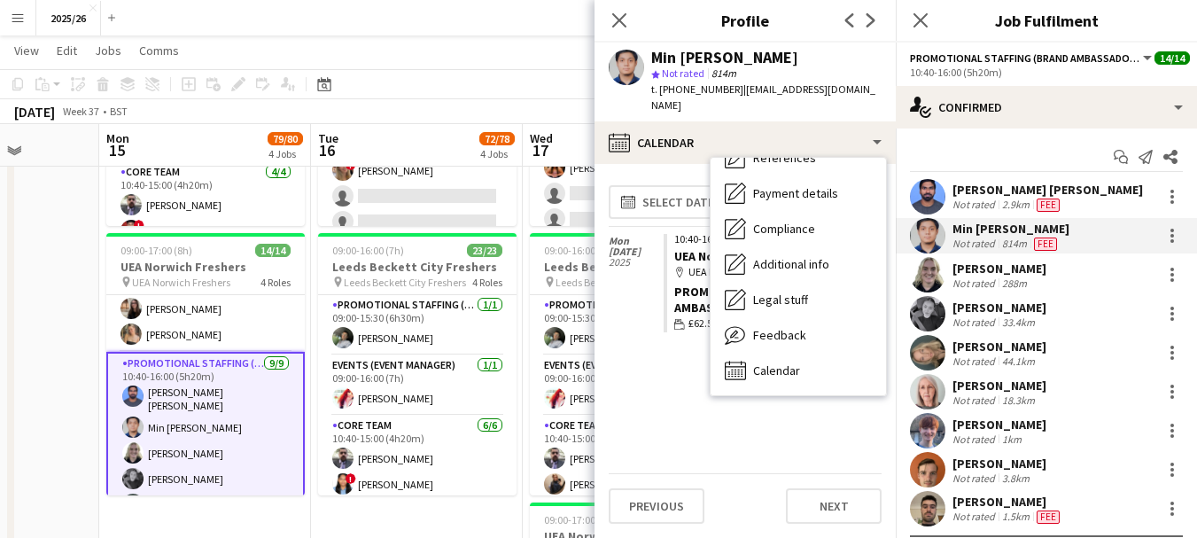
click at [978, 313] on div "[PERSON_NAME]" at bounding box center [999, 307] width 94 height 16
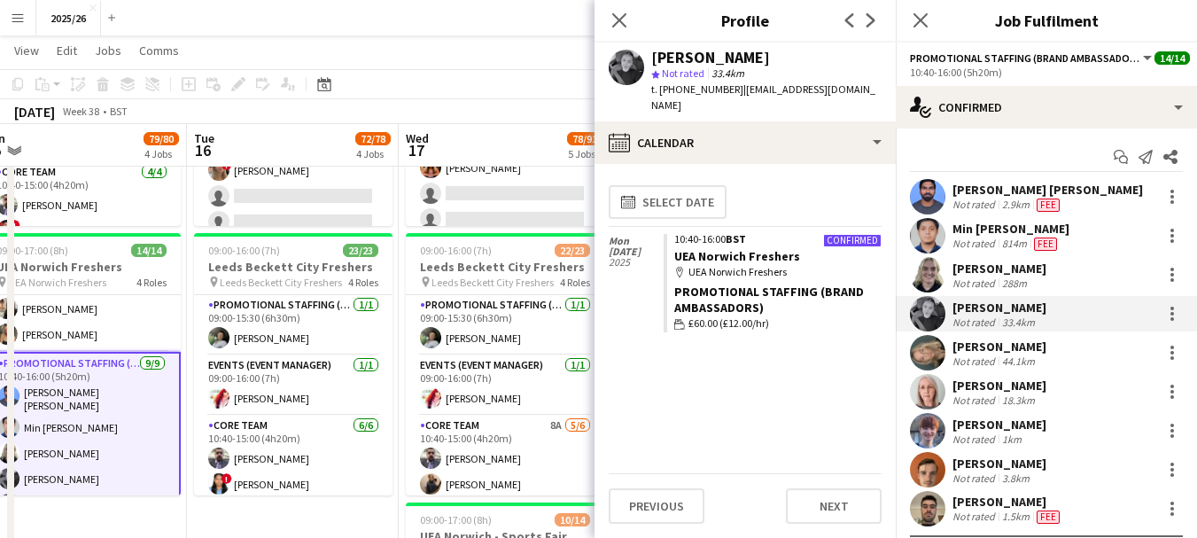
scroll to position [0, 679]
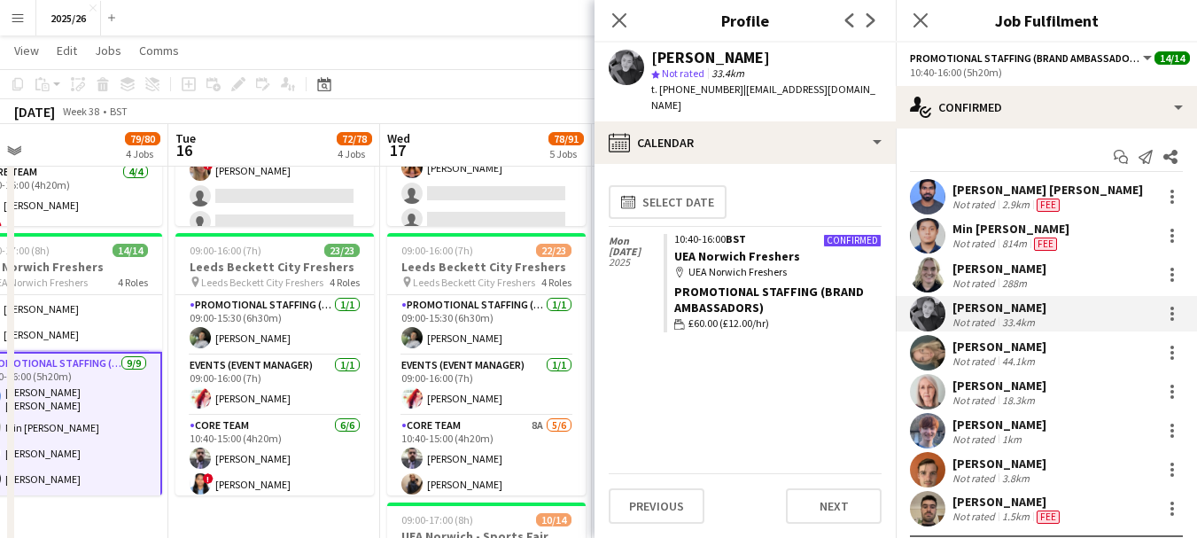
drag, startPoint x: 399, startPoint y: 233, endPoint x: 257, endPoint y: 236, distance: 142.6
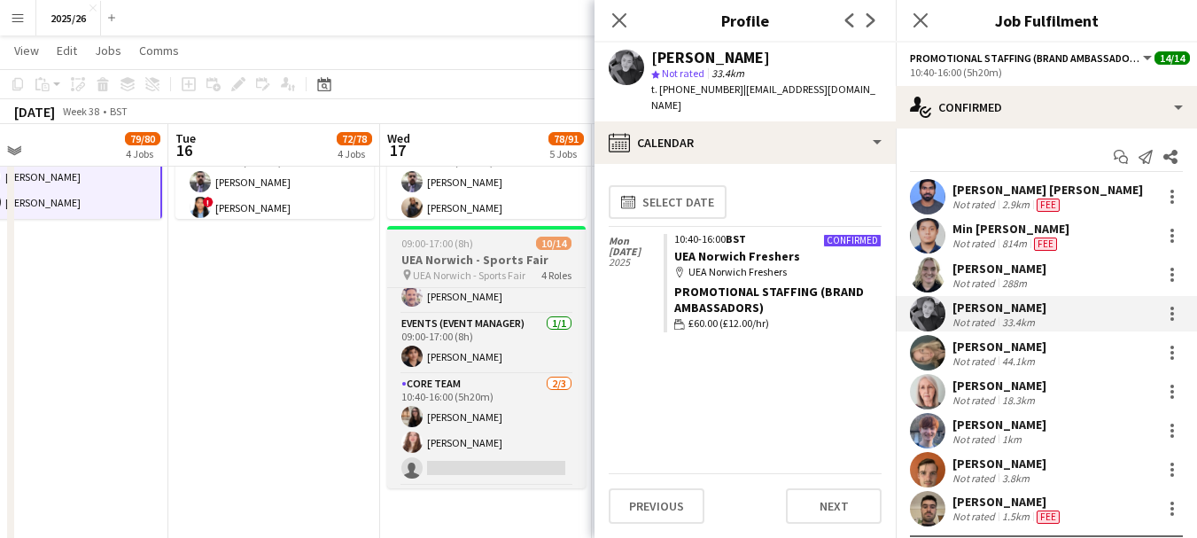
scroll to position [0, 0]
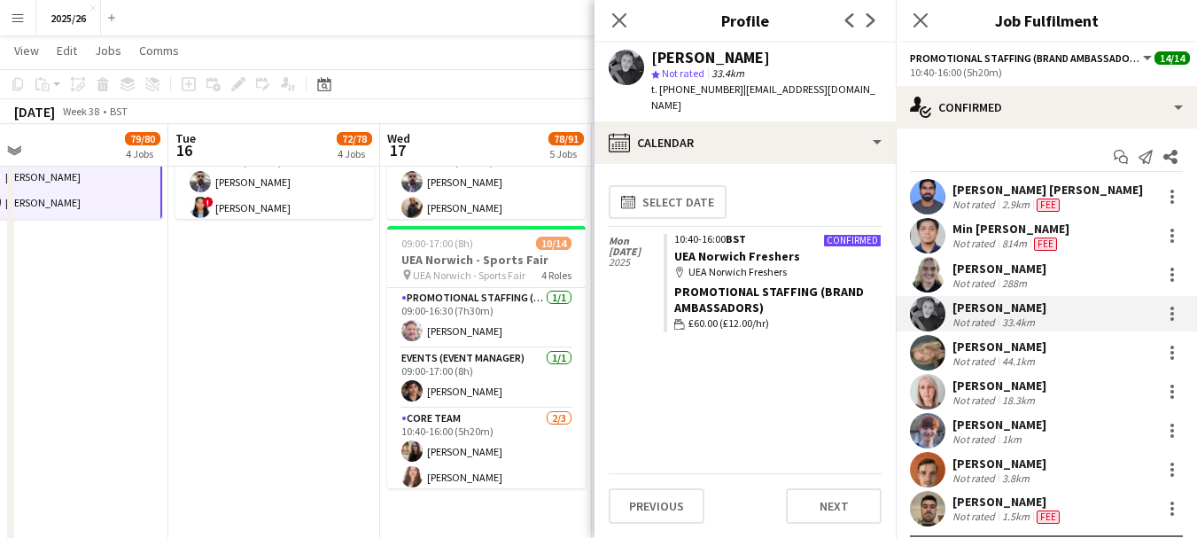
click at [982, 379] on div "[PERSON_NAME]" at bounding box center [999, 385] width 94 height 16
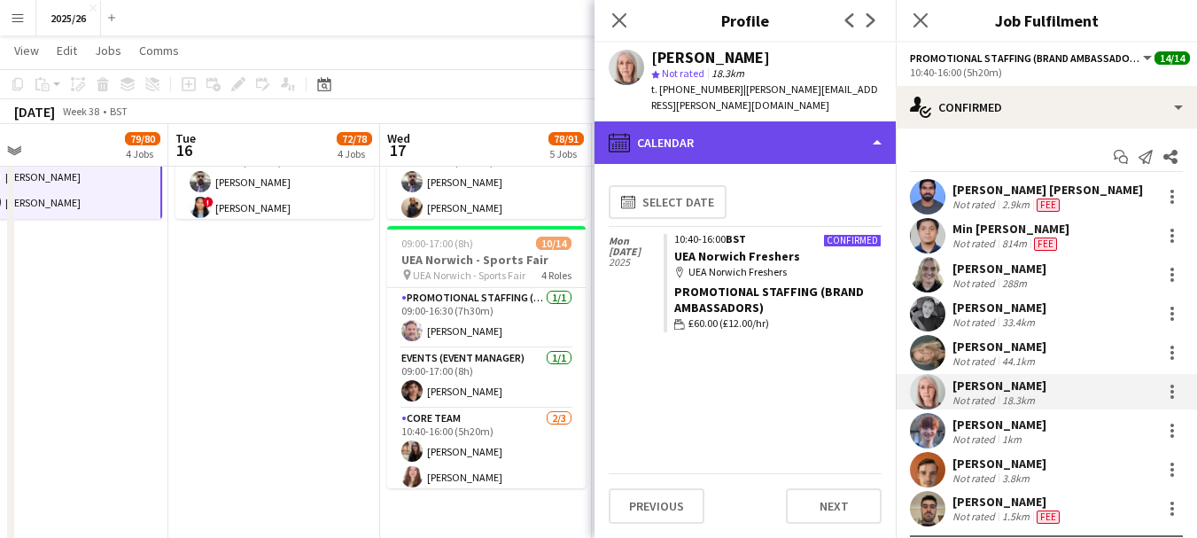
click at [749, 132] on div "calendar-full Calendar" at bounding box center [744, 142] width 301 height 43
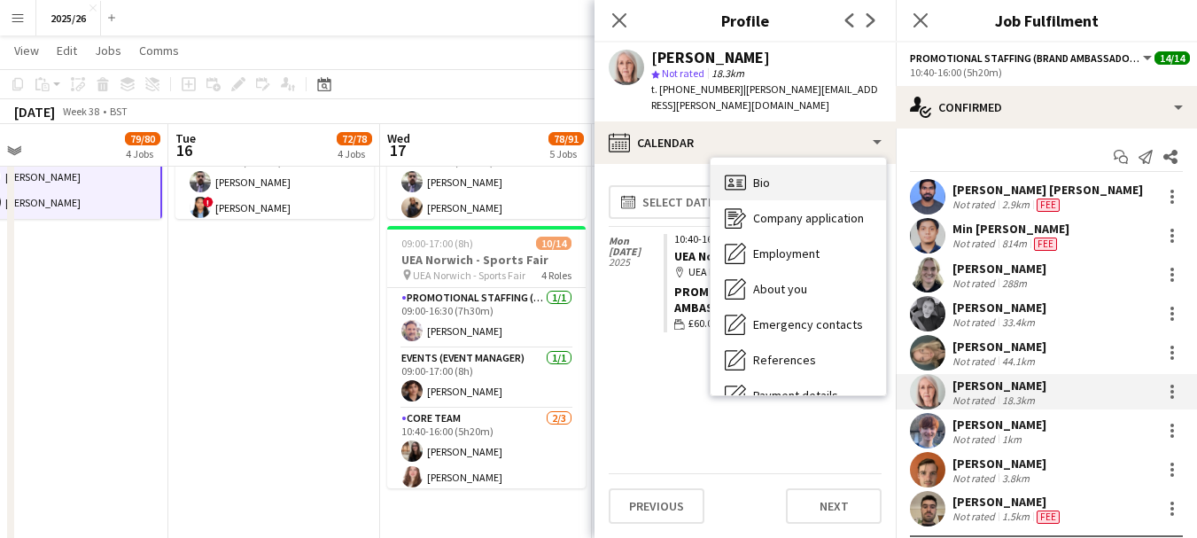
click at [835, 167] on div "Bio Bio" at bounding box center [797, 182] width 175 height 35
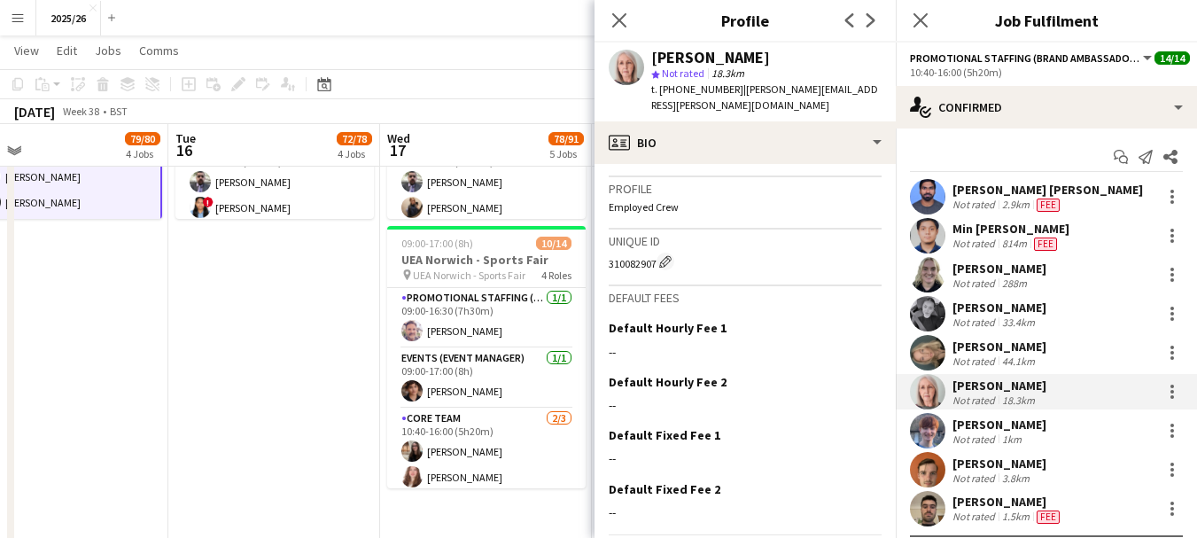
scroll to position [963, 0]
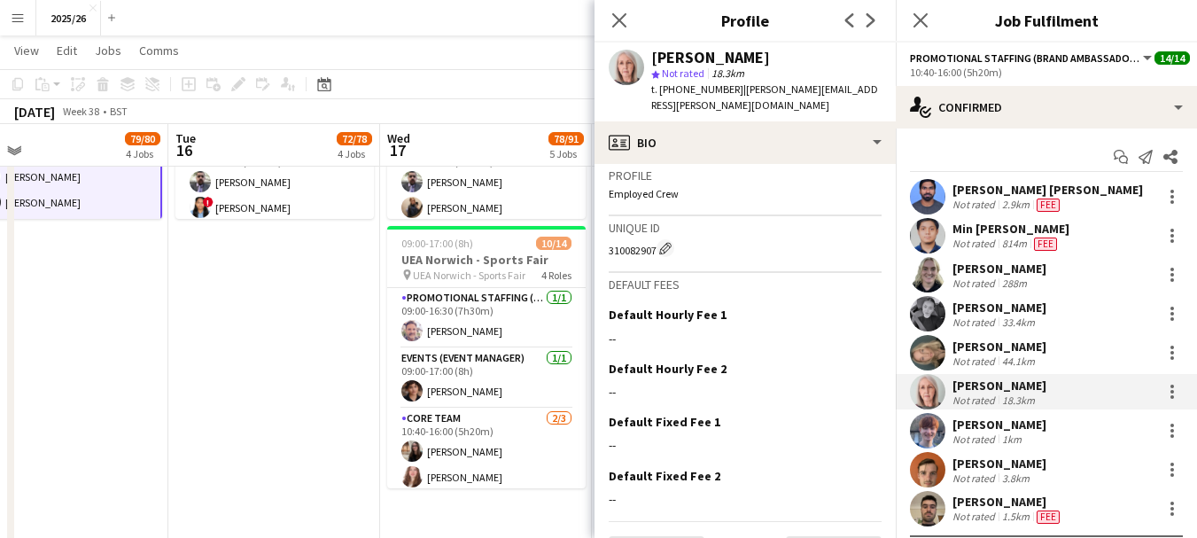
click at [602, 15] on div "Close pop-in" at bounding box center [619, 20] width 50 height 41
click at [617, 21] on icon "Close pop-in" at bounding box center [618, 20] width 17 height 17
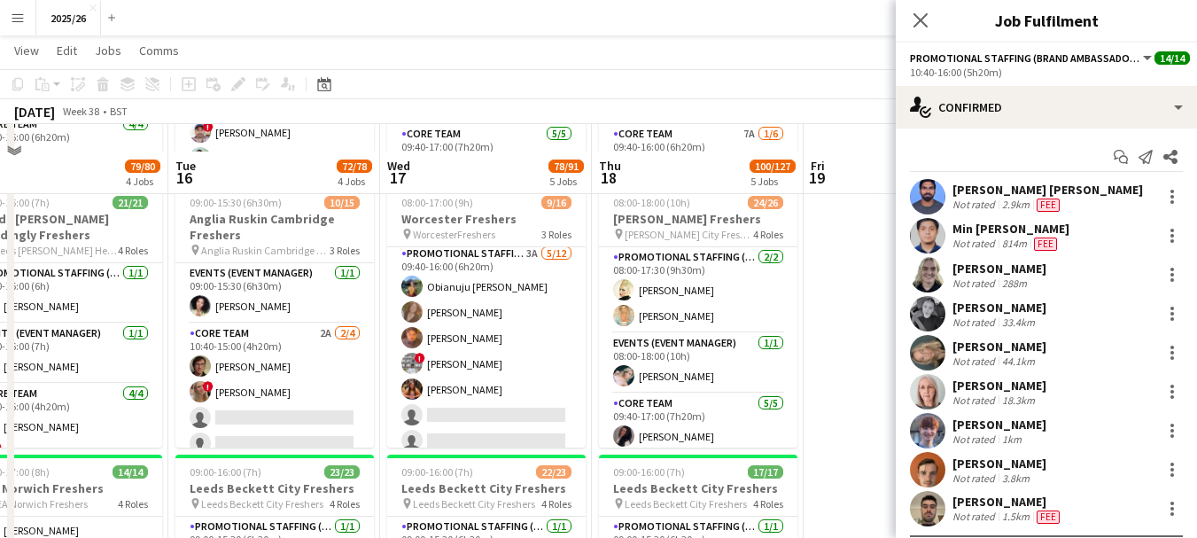
scroll to position [116, 0]
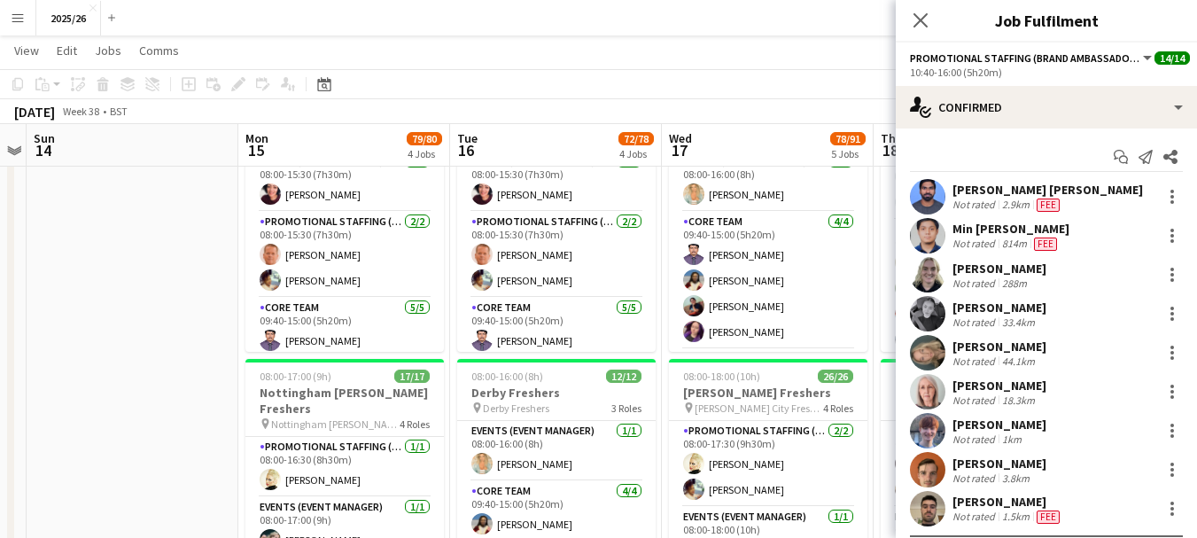
drag, startPoint x: 250, startPoint y: 267, endPoint x: 582, endPoint y: 282, distance: 332.5
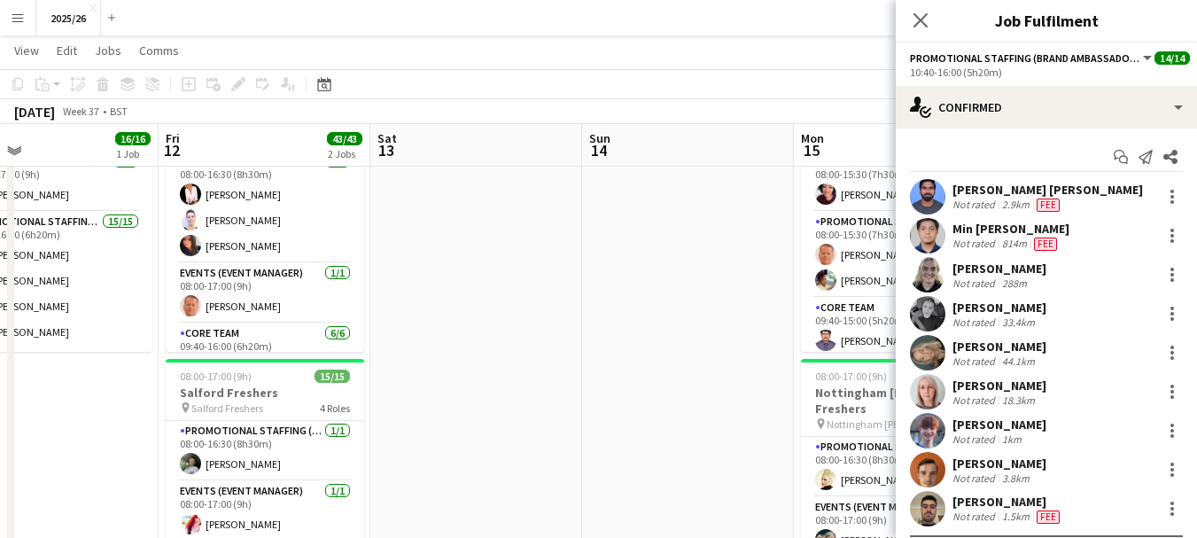
scroll to position [0, 474]
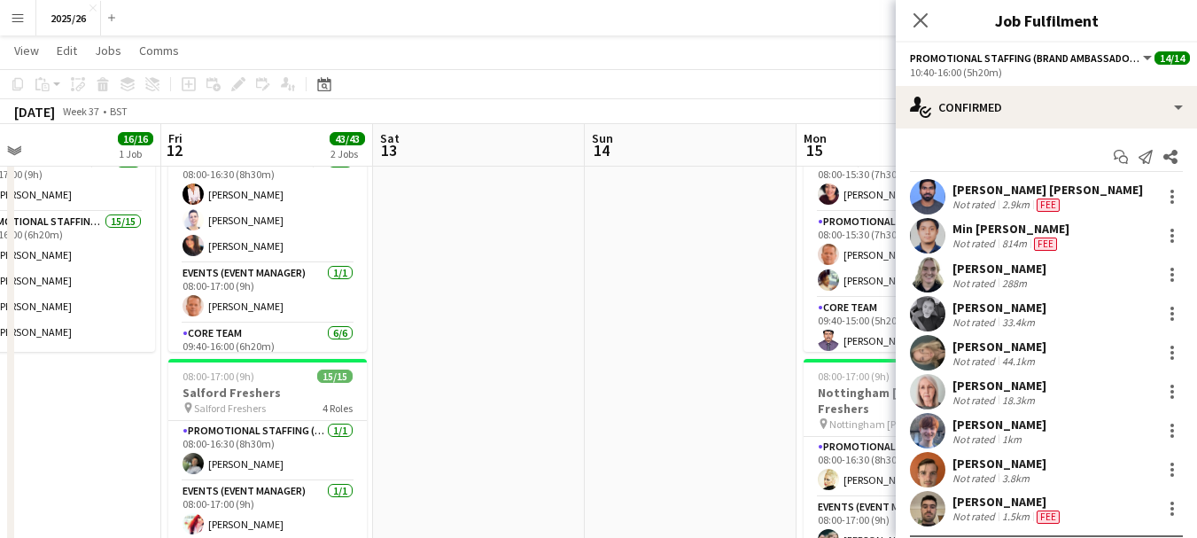
drag, startPoint x: 161, startPoint y: 330, endPoint x: 669, endPoint y: 337, distance: 507.6
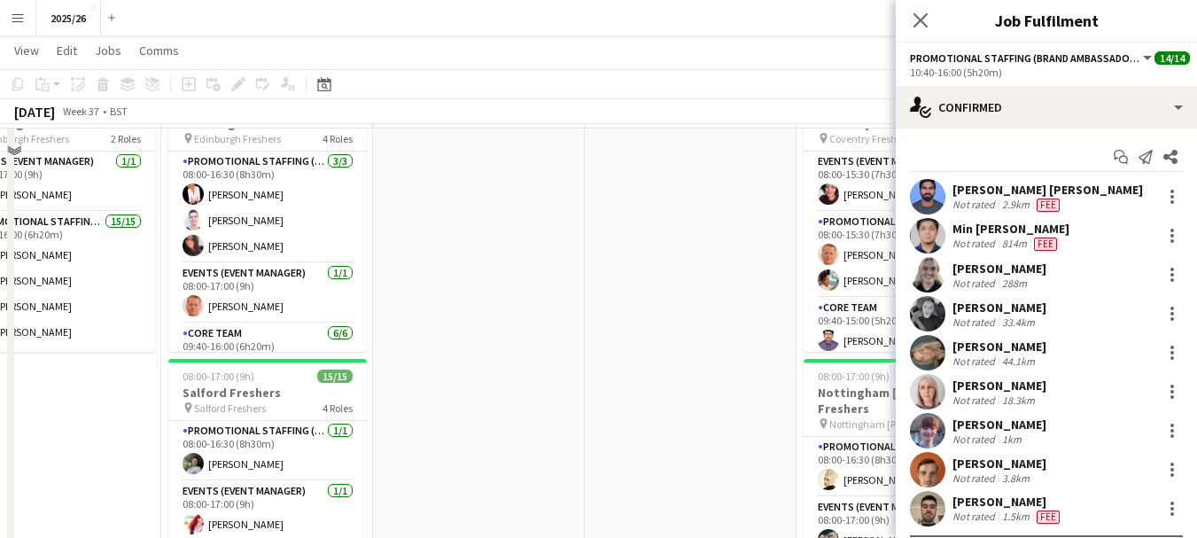
scroll to position [0, 0]
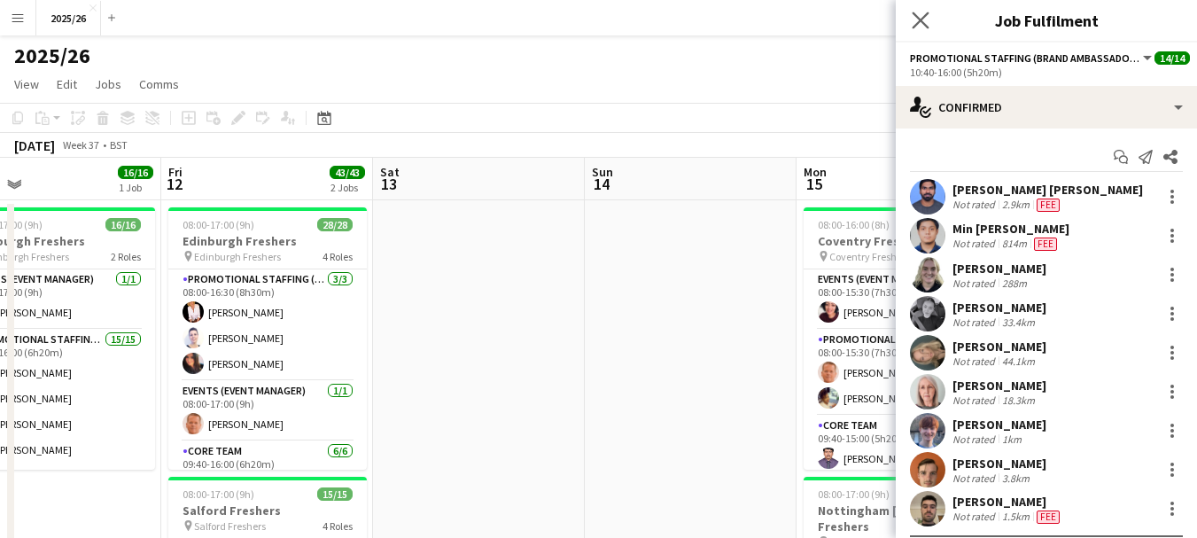
click at [916, 30] on app-icon "Close pop-in" at bounding box center [921, 21] width 26 height 26
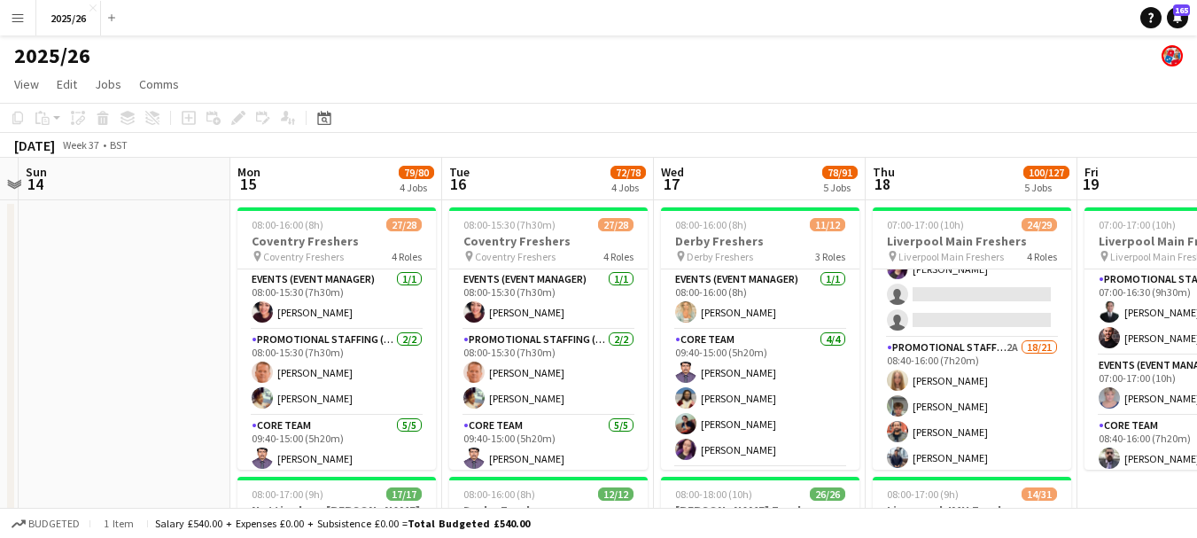
drag, startPoint x: 886, startPoint y: 245, endPoint x: 146, endPoint y: 268, distance: 740.0
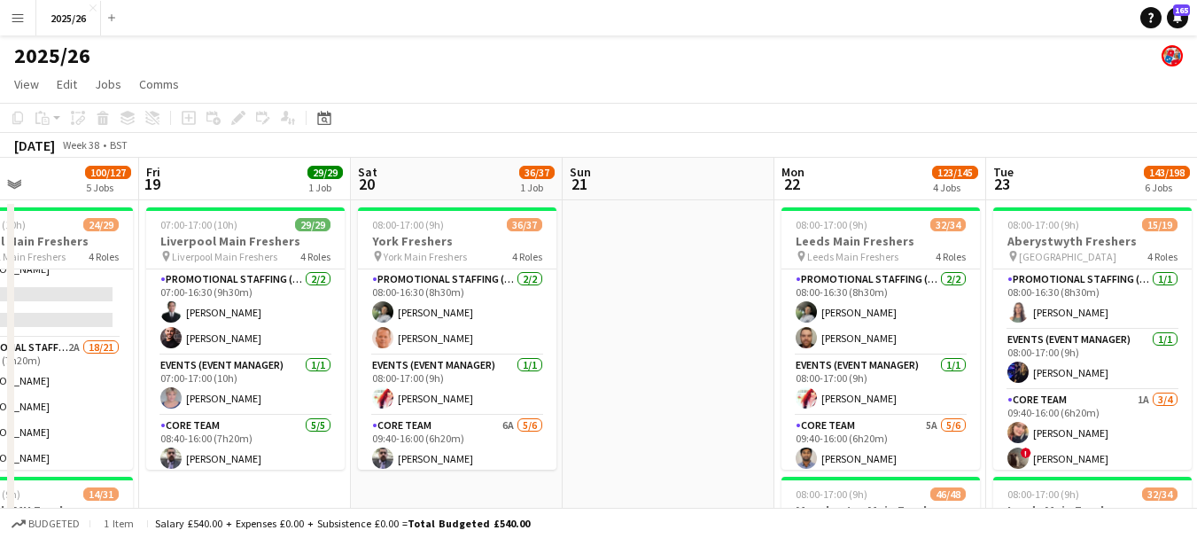
scroll to position [0, 729]
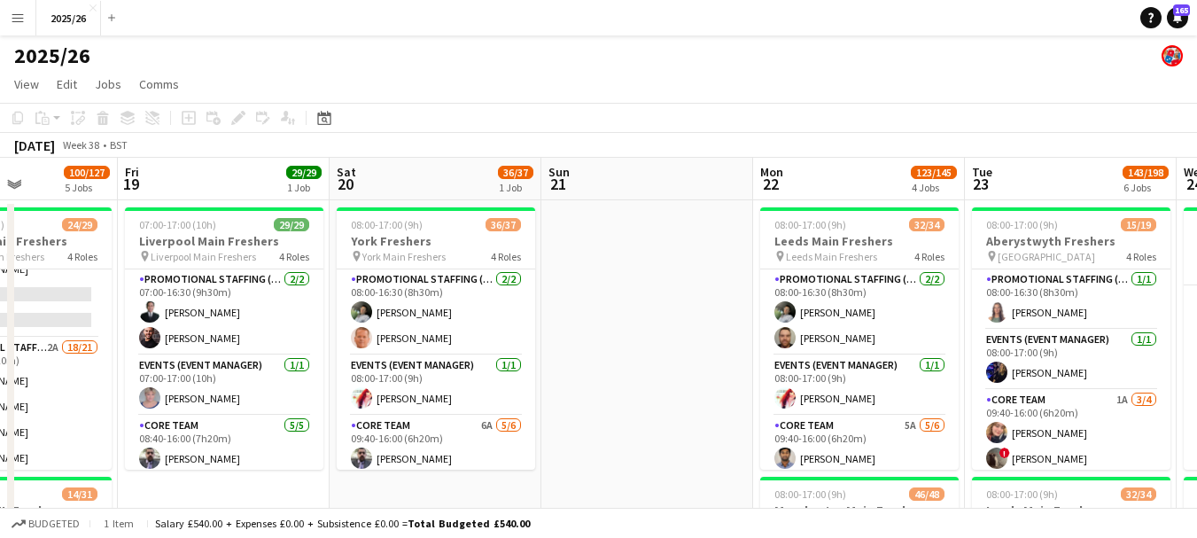
drag, startPoint x: 815, startPoint y: 287, endPoint x: 202, endPoint y: 322, distance: 613.9
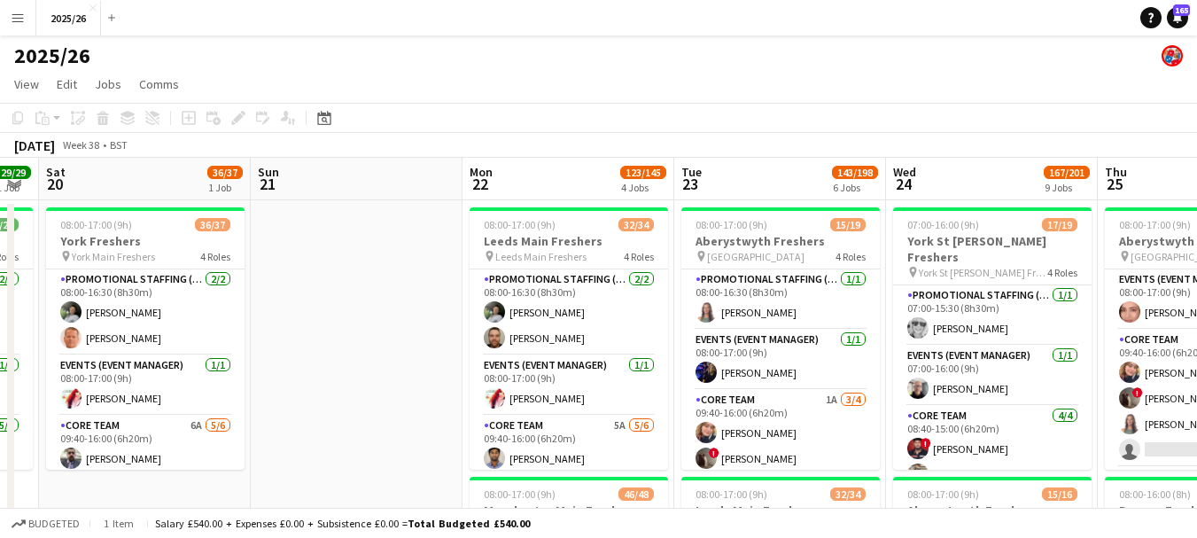
drag, startPoint x: 681, startPoint y: 297, endPoint x: 391, endPoint y: 306, distance: 290.7
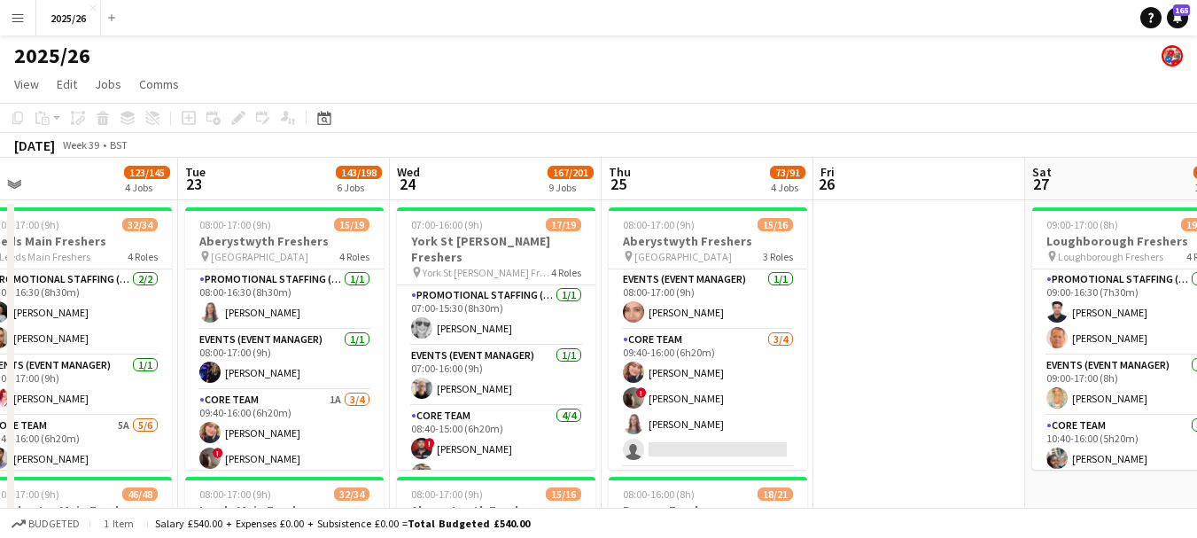
drag, startPoint x: 836, startPoint y: 321, endPoint x: 347, endPoint y: 333, distance: 489.1
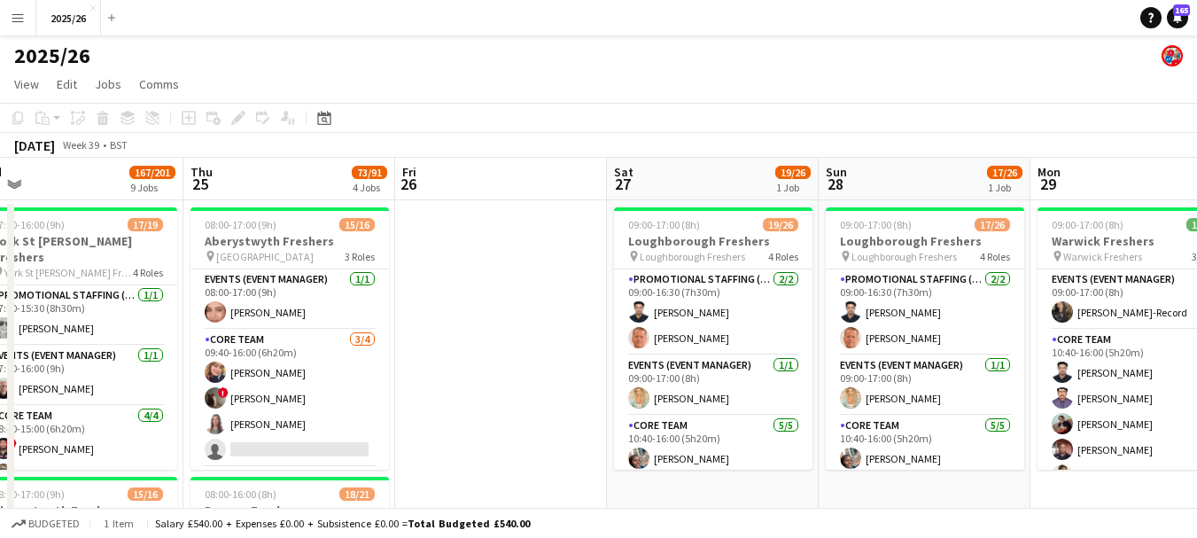
scroll to position [0, 662]
drag, startPoint x: 893, startPoint y: 285, endPoint x: 477, endPoint y: 275, distance: 416.5
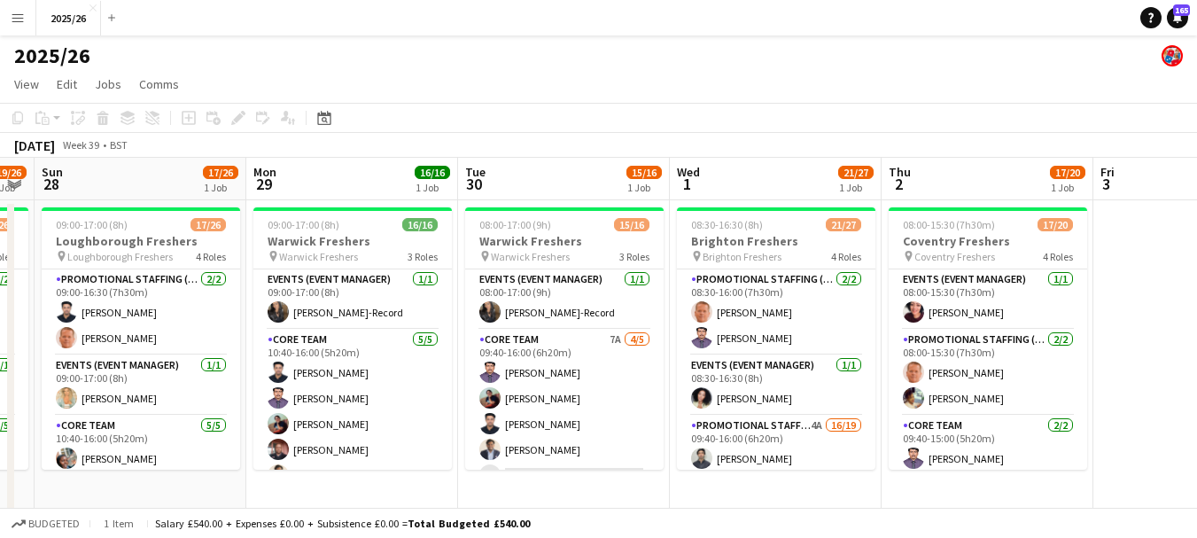
drag, startPoint x: 973, startPoint y: 352, endPoint x: 190, endPoint y: 350, distance: 783.9
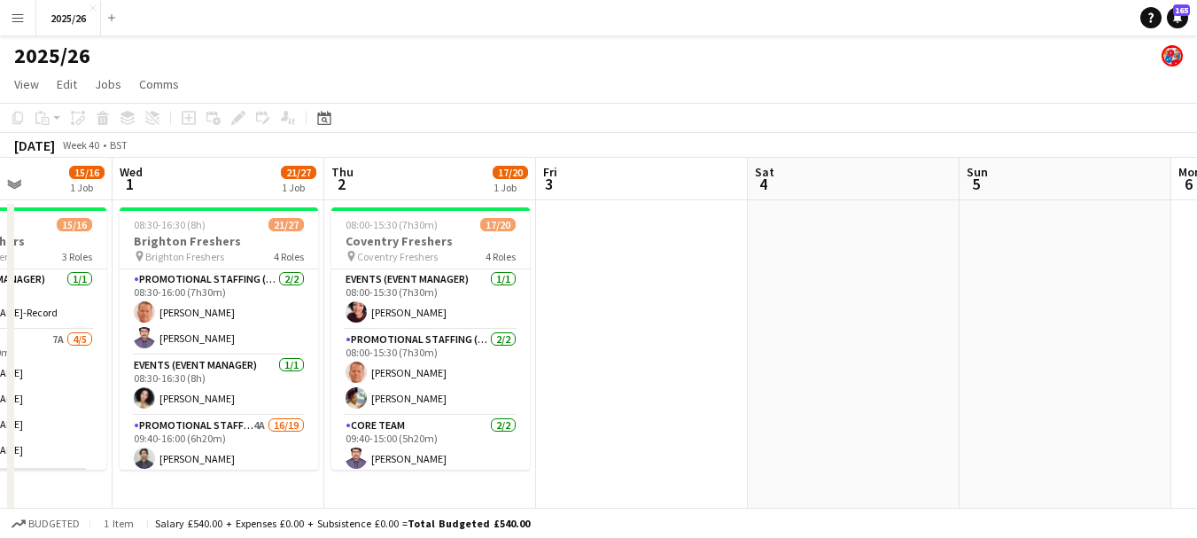
scroll to position [0, 522]
drag, startPoint x: 1098, startPoint y: 334, endPoint x: 539, endPoint y: 376, distance: 559.6
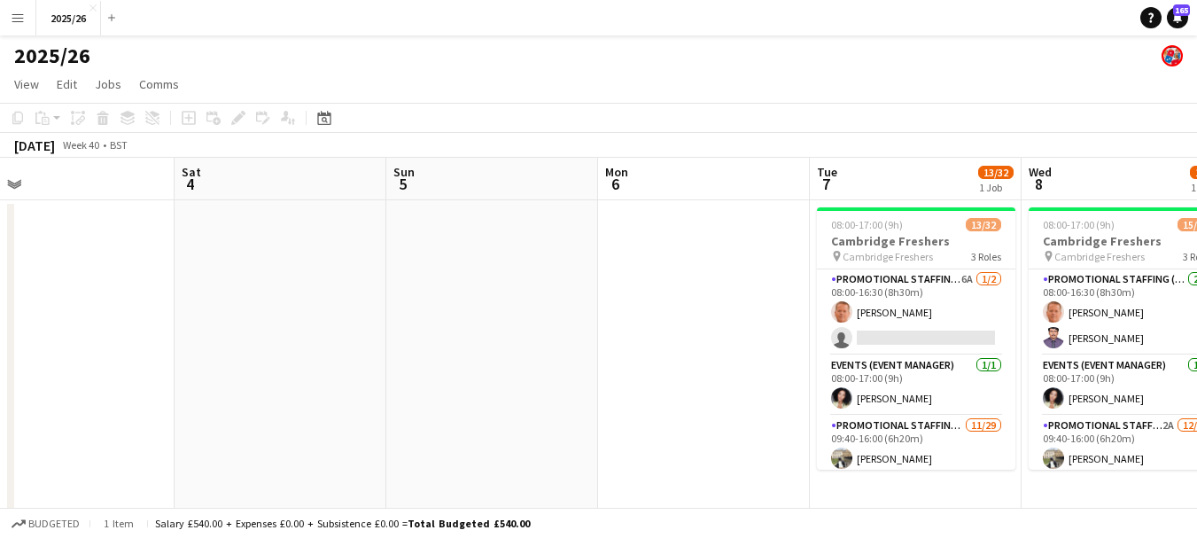
scroll to position [0, 423]
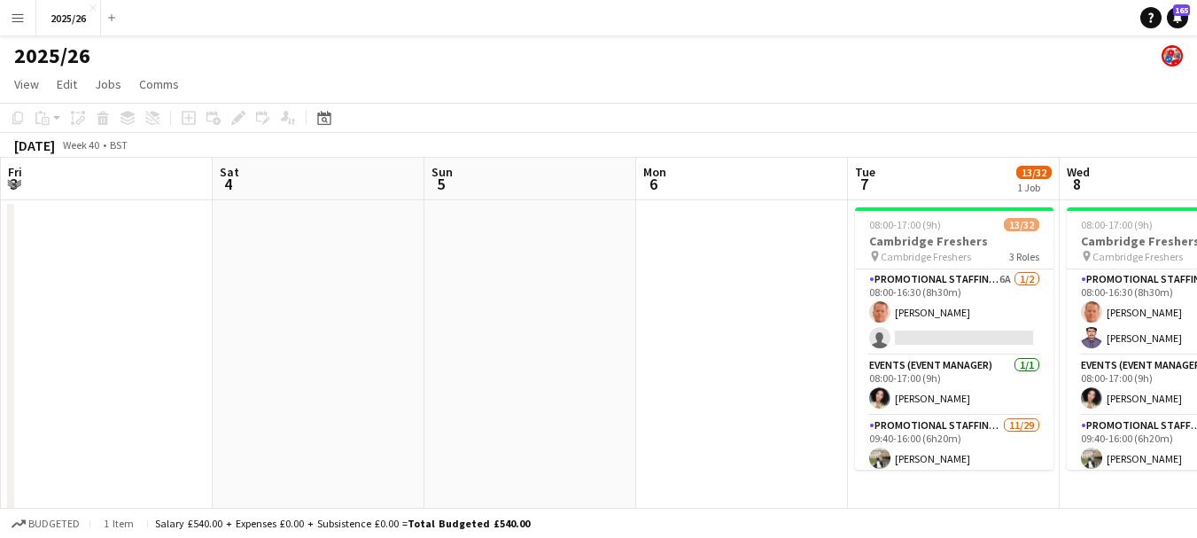
drag, startPoint x: 710, startPoint y: 340, endPoint x: 175, endPoint y: 302, distance: 537.3
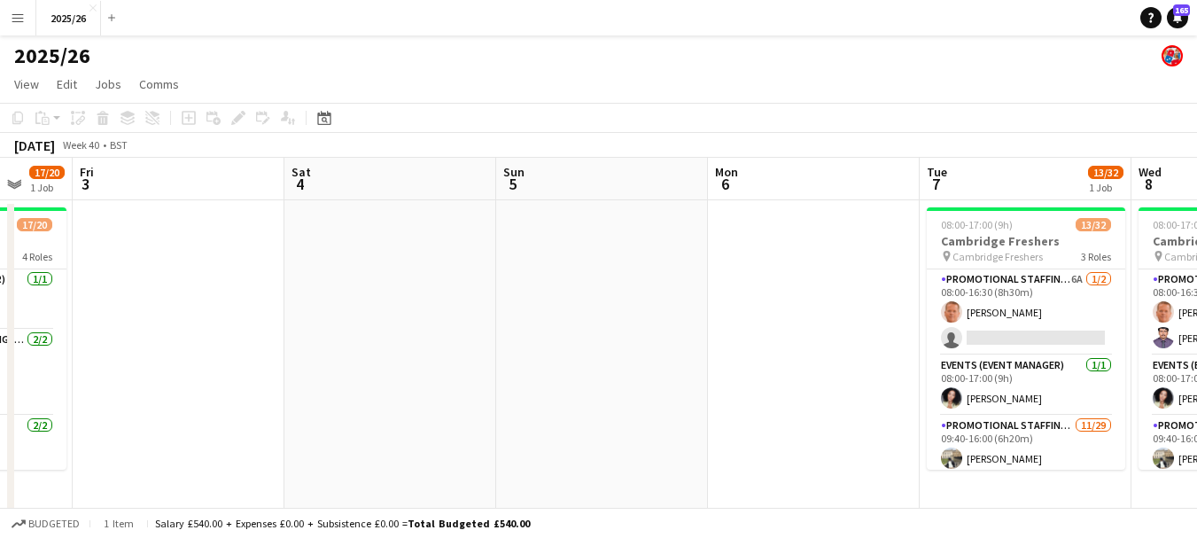
drag, startPoint x: 749, startPoint y: 285, endPoint x: 818, endPoint y: 220, distance: 95.9
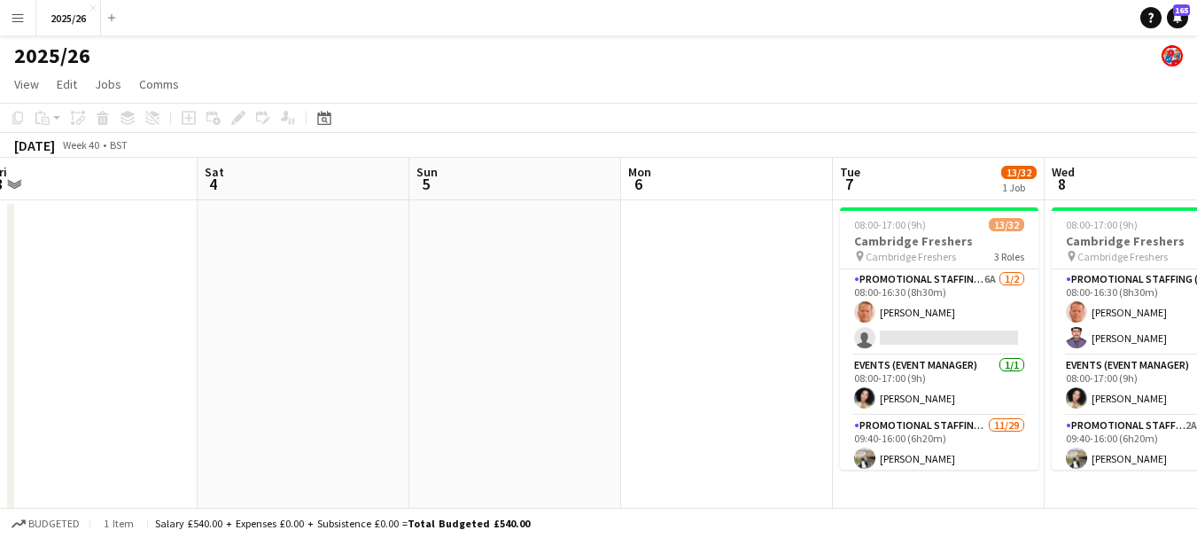
drag, startPoint x: 884, startPoint y: 263, endPoint x: 832, endPoint y: 264, distance: 52.3
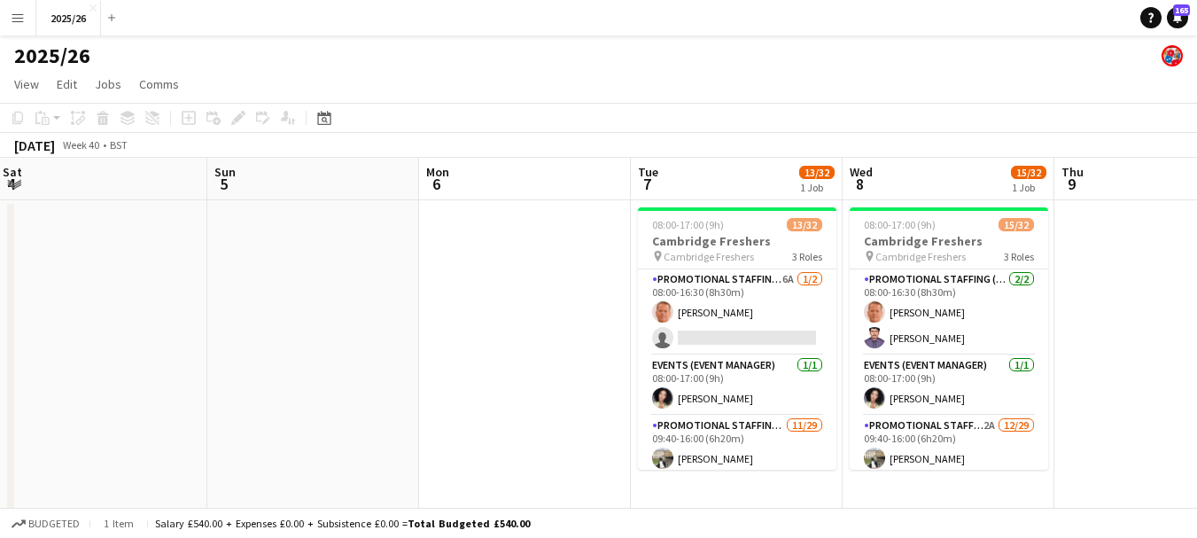
drag, startPoint x: 839, startPoint y: 268, endPoint x: 386, endPoint y: 271, distance: 452.7
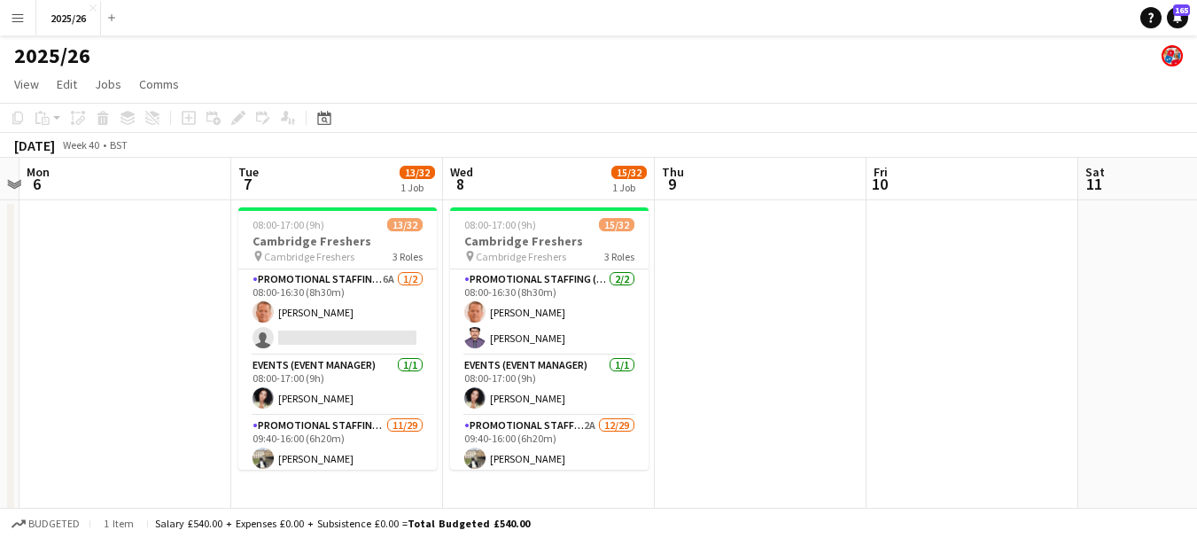
drag, startPoint x: 881, startPoint y: 337, endPoint x: 737, endPoint y: 314, distance: 146.4
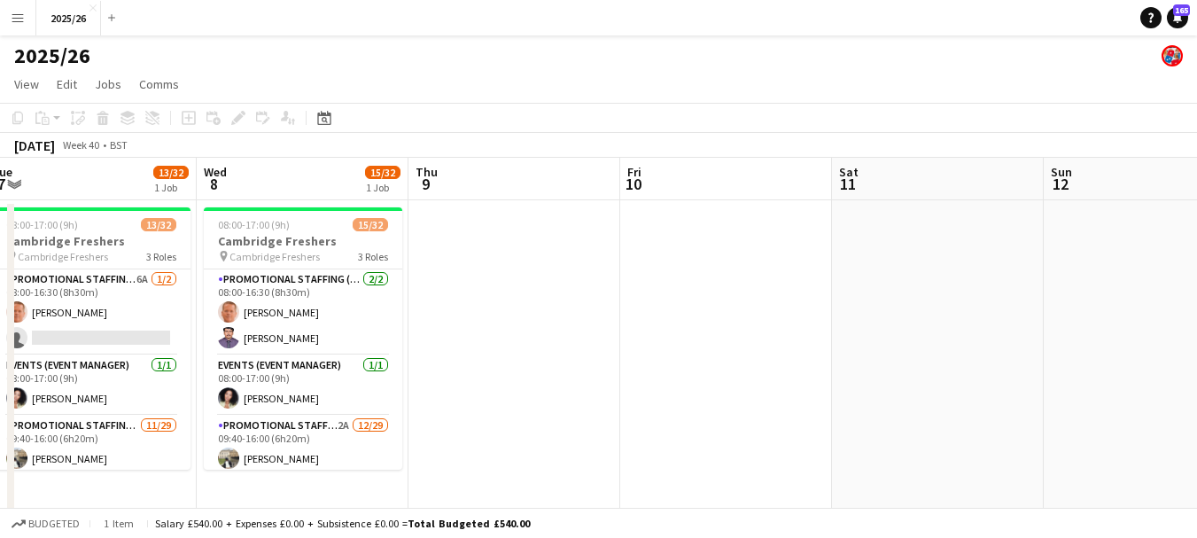
drag, startPoint x: 1009, startPoint y: 284, endPoint x: 756, endPoint y: 317, distance: 255.5
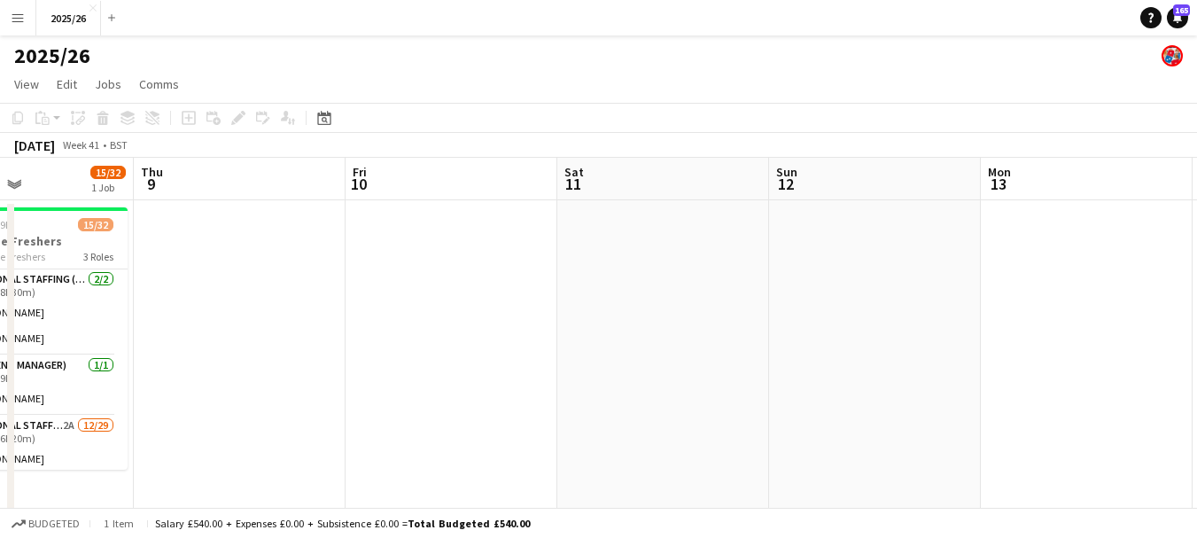
scroll to position [0, 586]
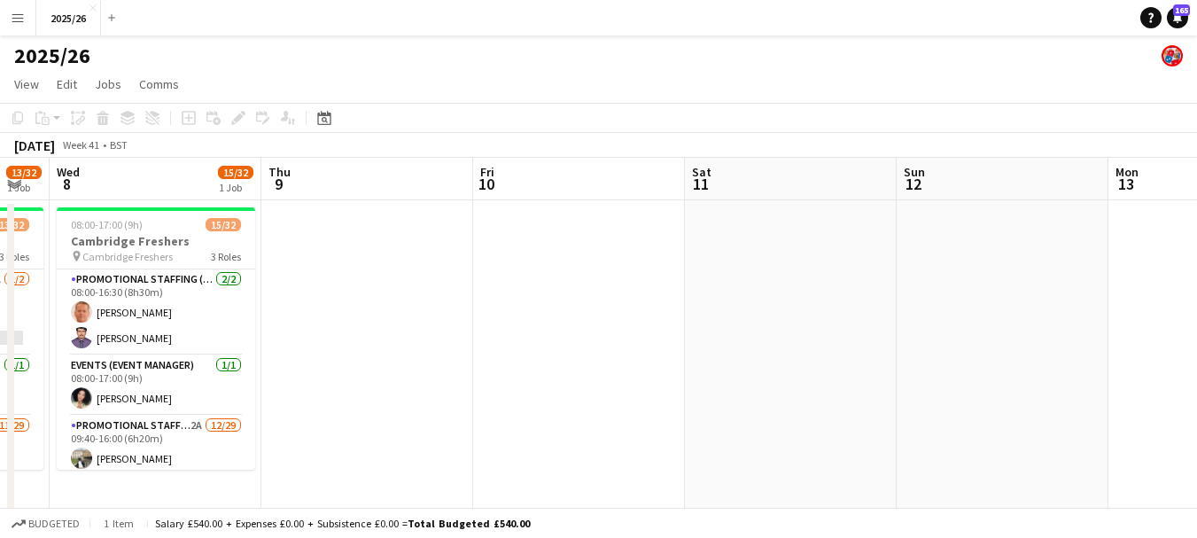
drag, startPoint x: 861, startPoint y: 333, endPoint x: 507, endPoint y: 293, distance: 356.6
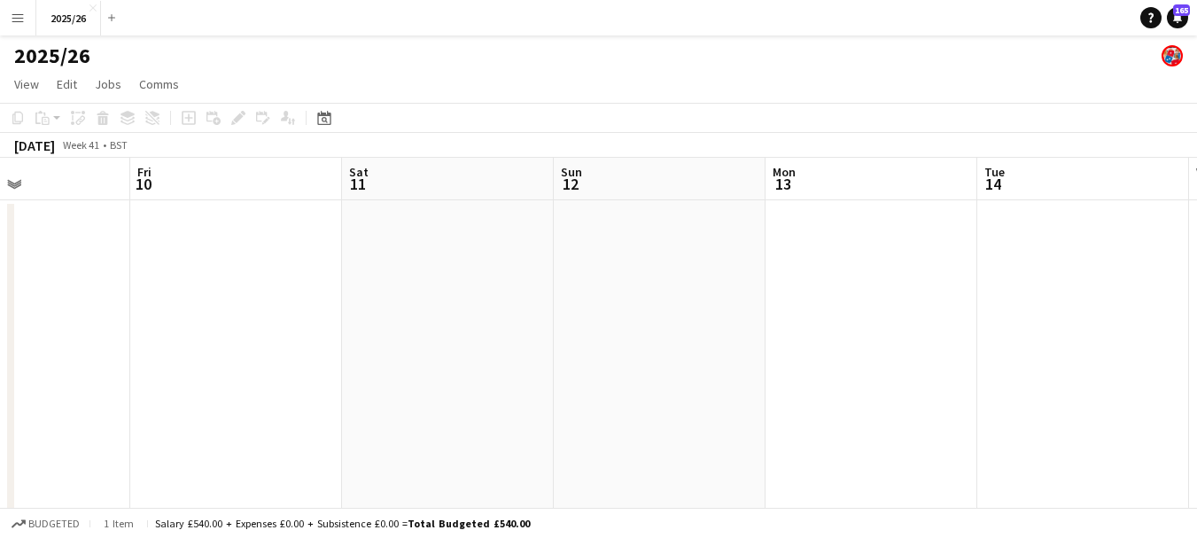
drag, startPoint x: 511, startPoint y: 290, endPoint x: 136, endPoint y: 250, distance: 376.8
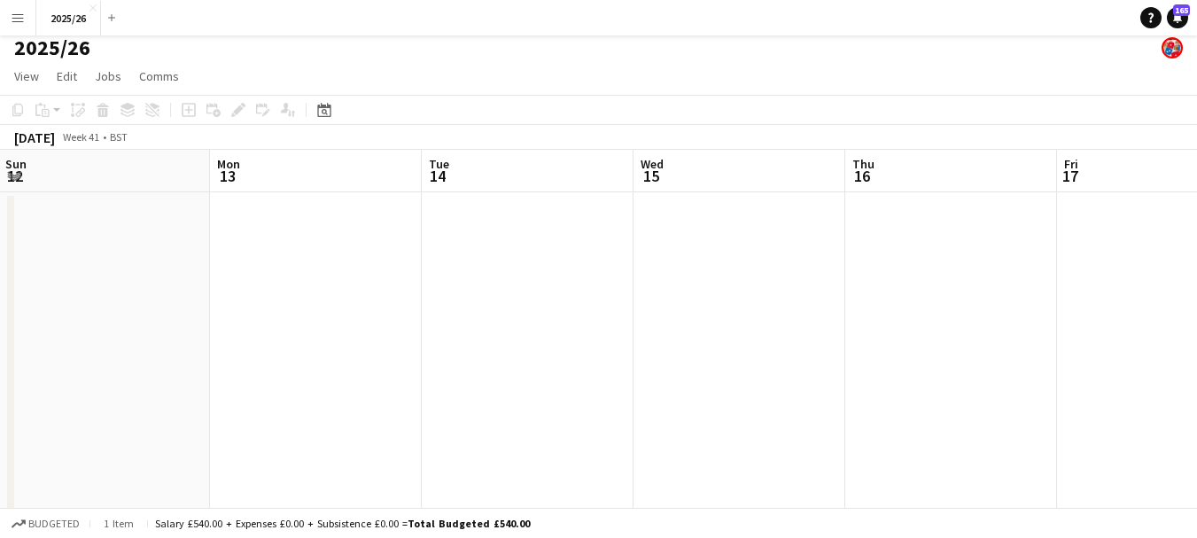
scroll to position [0, 703]
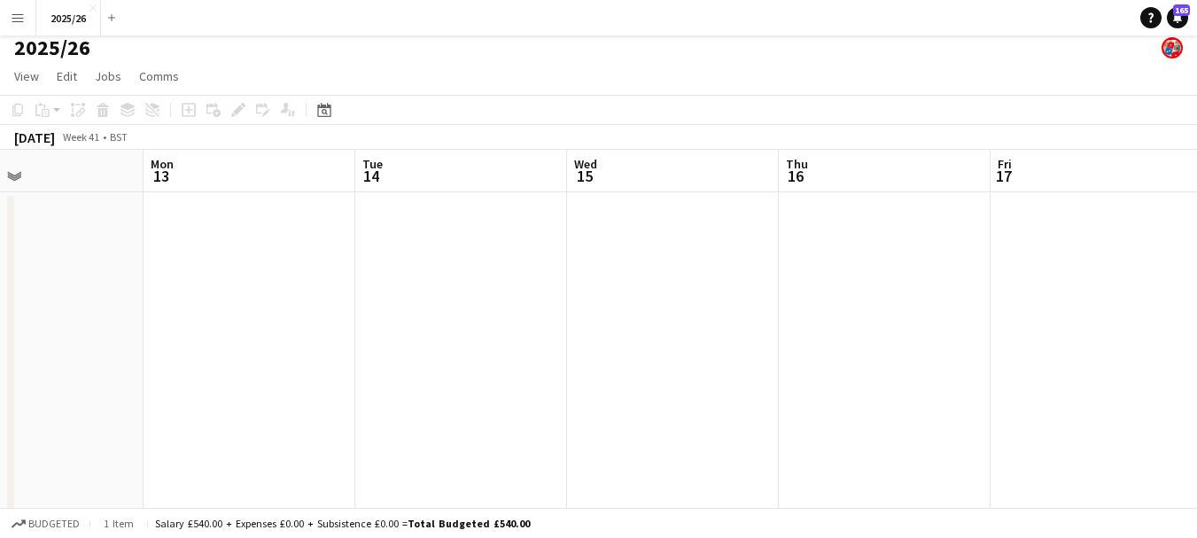
drag, startPoint x: 826, startPoint y: 394, endPoint x: 451, endPoint y: 360, distance: 376.3
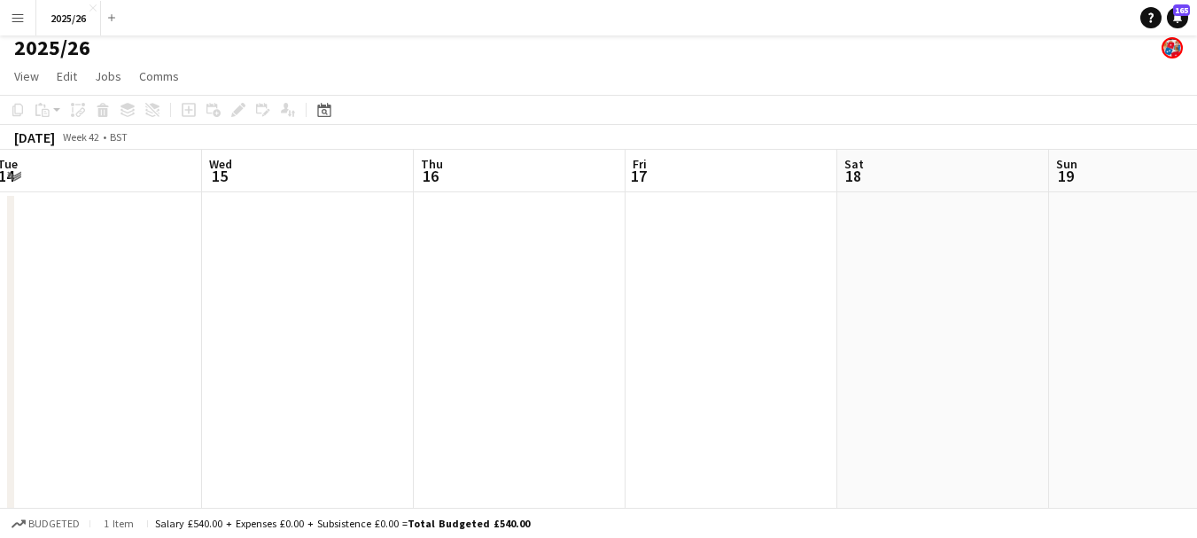
scroll to position [0, 644]
drag, startPoint x: 710, startPoint y: 338, endPoint x: 355, endPoint y: 307, distance: 356.6
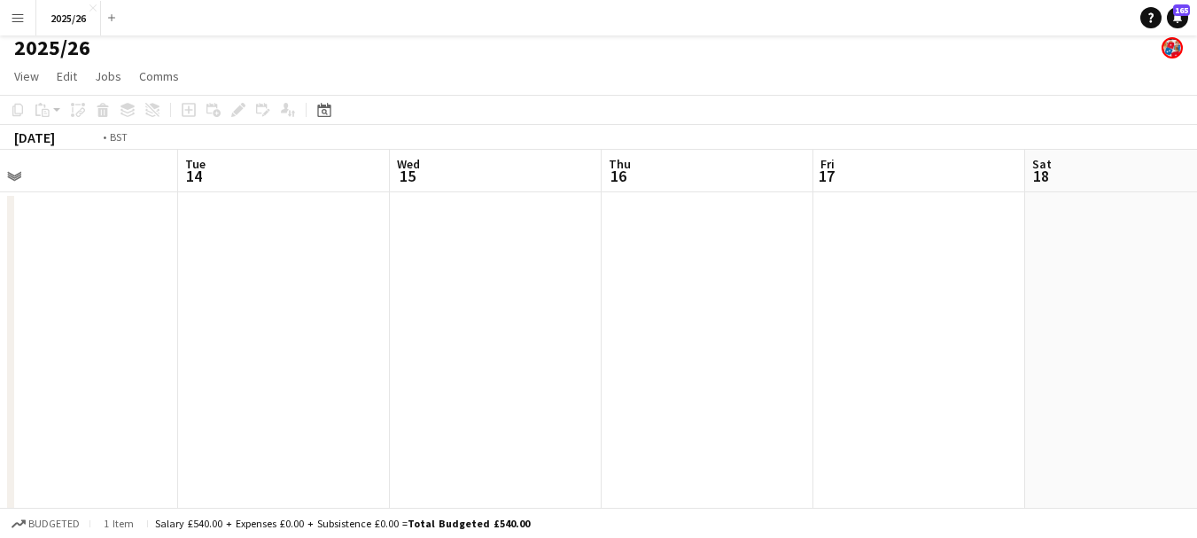
drag, startPoint x: 132, startPoint y: 278, endPoint x: 1005, endPoint y: 420, distance: 884.0
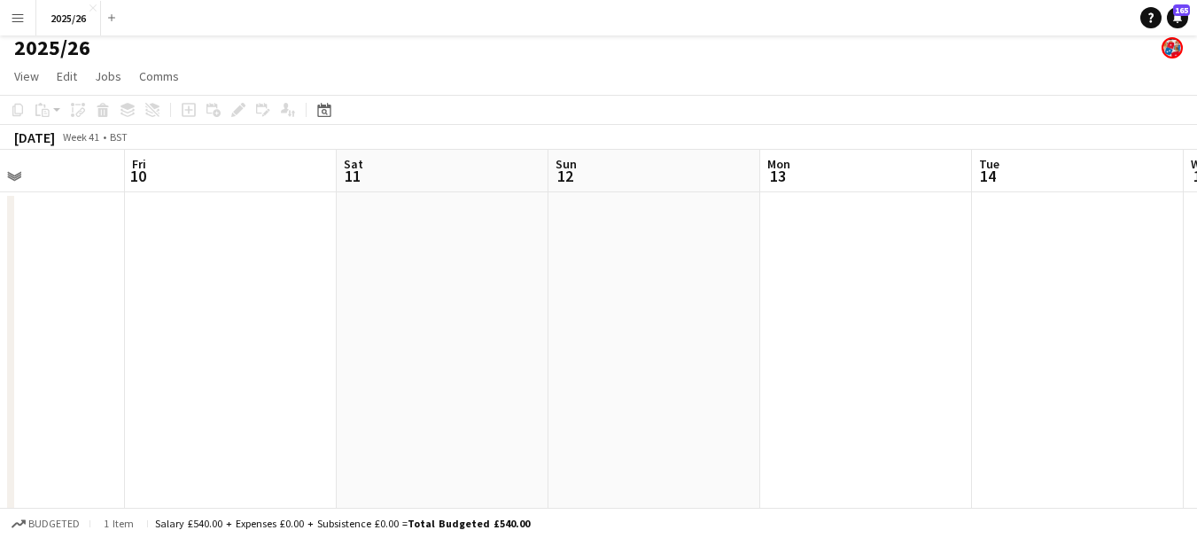
scroll to position [0, 438]
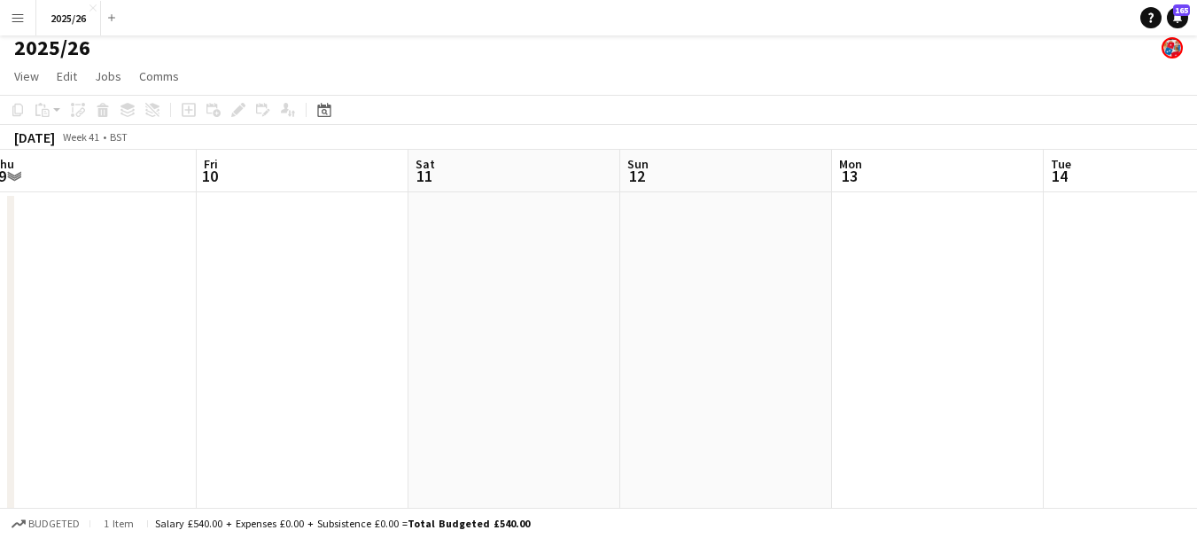
drag, startPoint x: 433, startPoint y: 491, endPoint x: 1095, endPoint y: 555, distance: 664.8
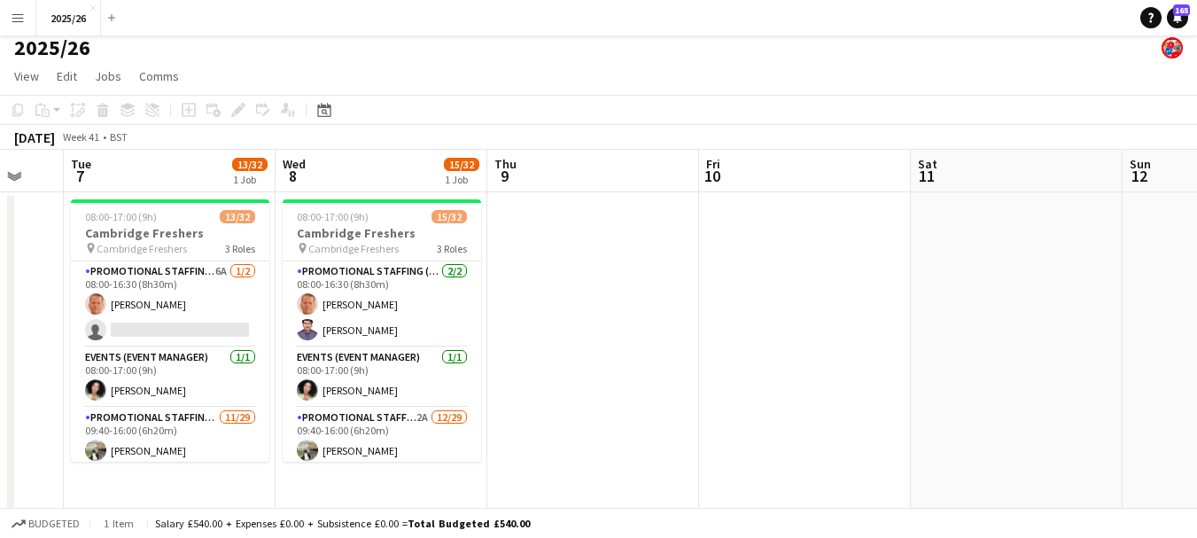
drag, startPoint x: 347, startPoint y: 362, endPoint x: 617, endPoint y: 352, distance: 269.5
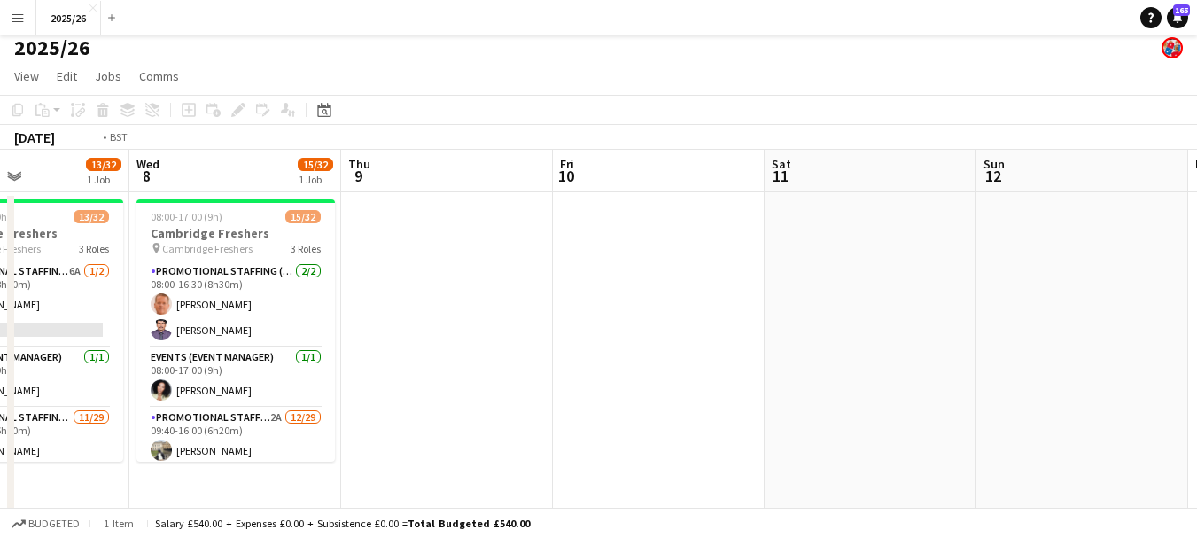
drag, startPoint x: 448, startPoint y: 405, endPoint x: 876, endPoint y: 410, distance: 427.9
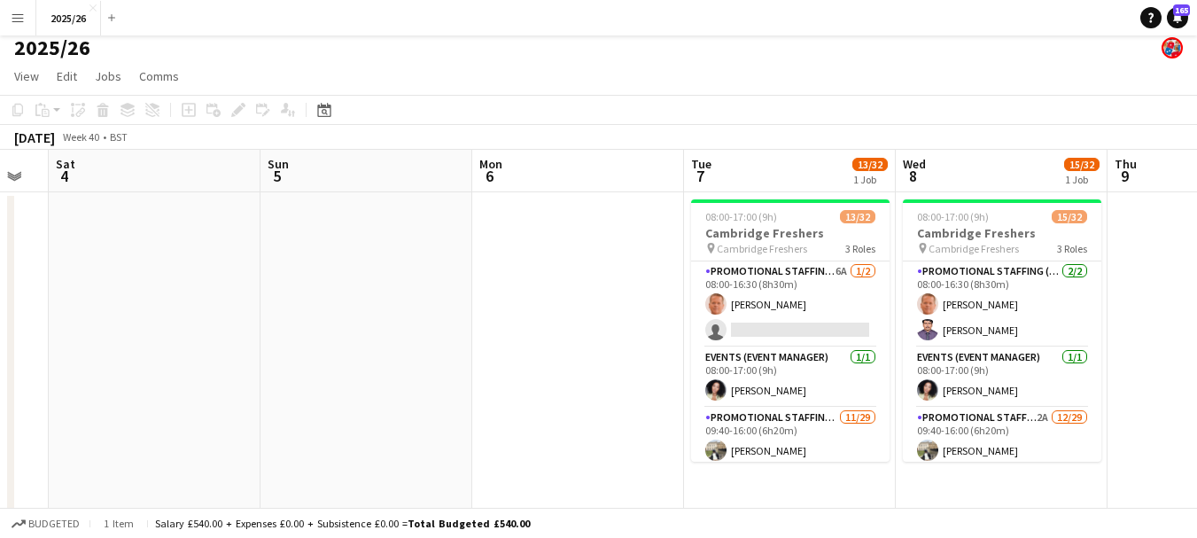
drag, startPoint x: 19, startPoint y: 390, endPoint x: 407, endPoint y: 344, distance: 391.6
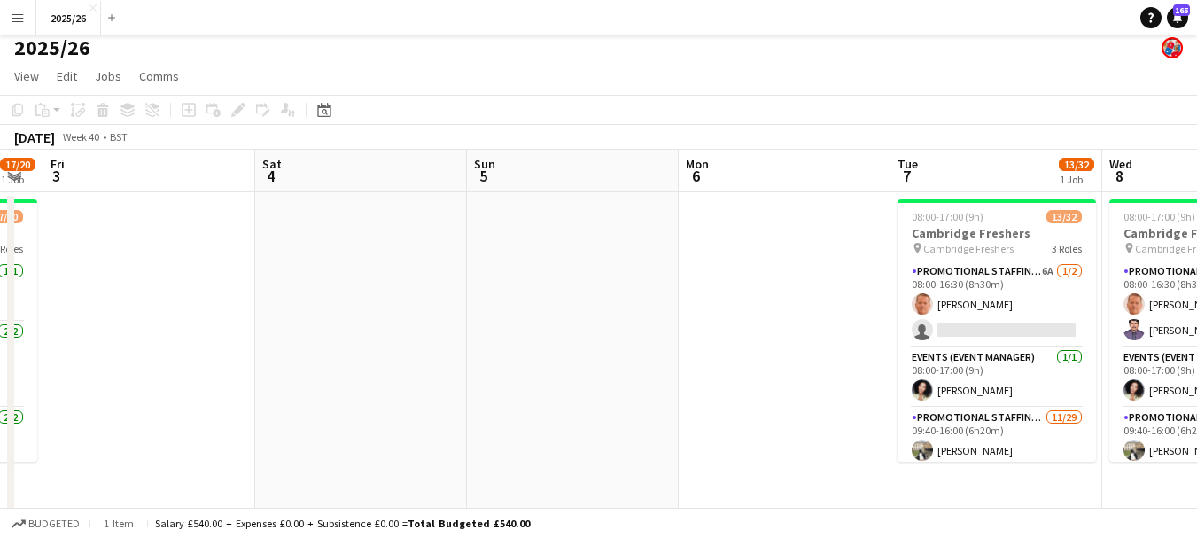
drag, startPoint x: 336, startPoint y: 368, endPoint x: 791, endPoint y: 374, distance: 455.3
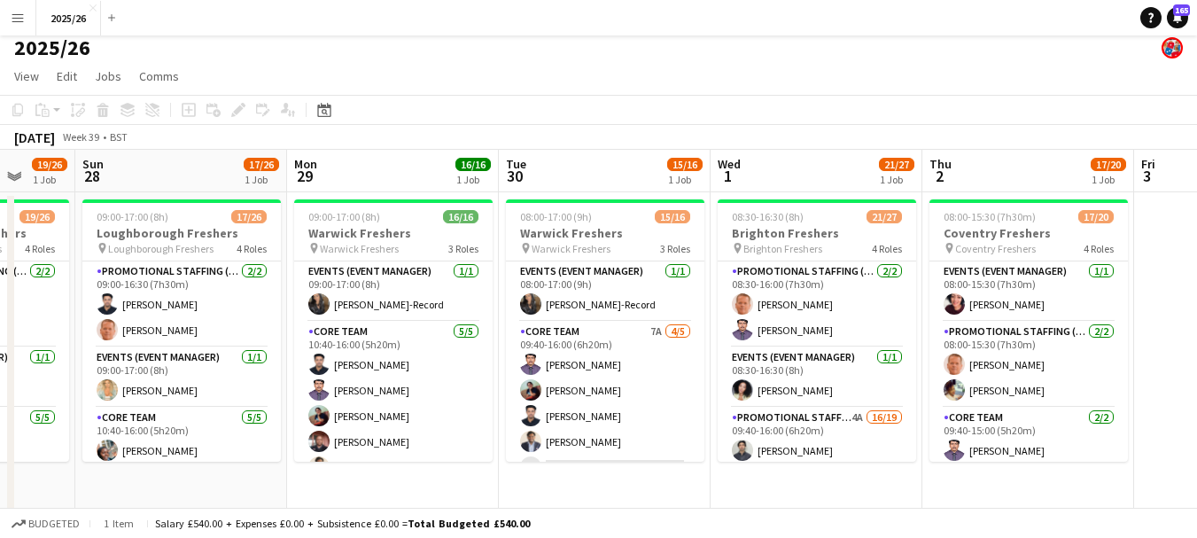
drag, startPoint x: 150, startPoint y: 453, endPoint x: 861, endPoint y: 353, distance: 718.3
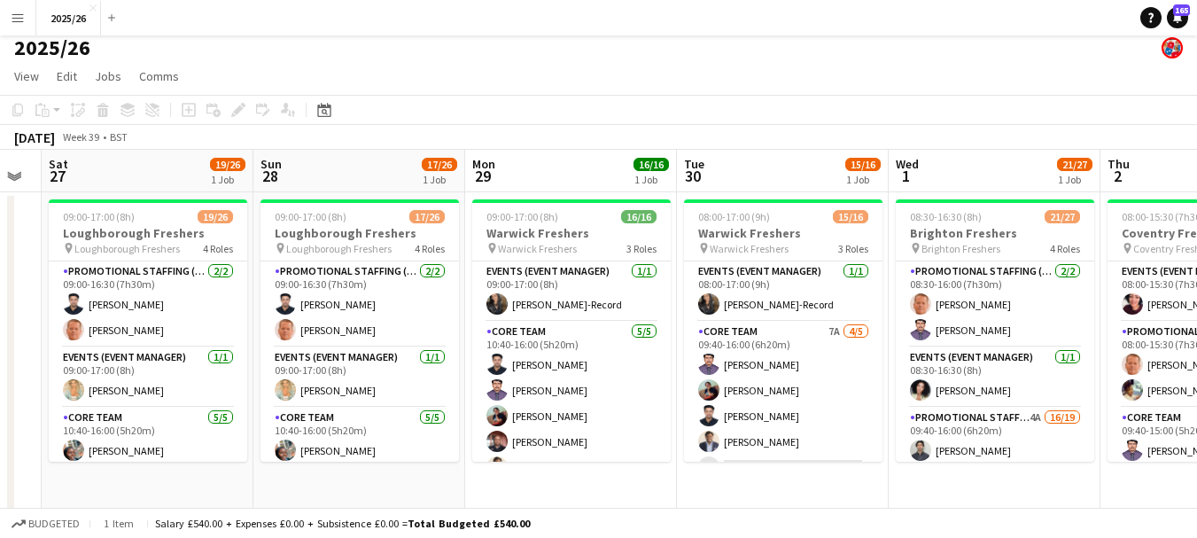
drag, startPoint x: 861, startPoint y: 353, endPoint x: 1051, endPoint y: 312, distance: 194.8
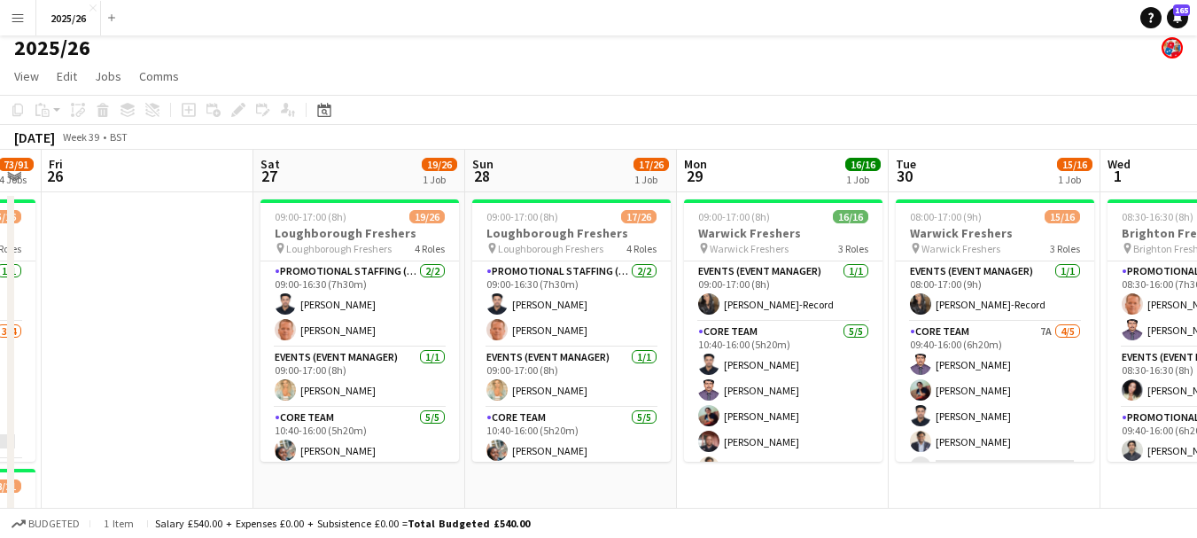
scroll to position [0, 562]
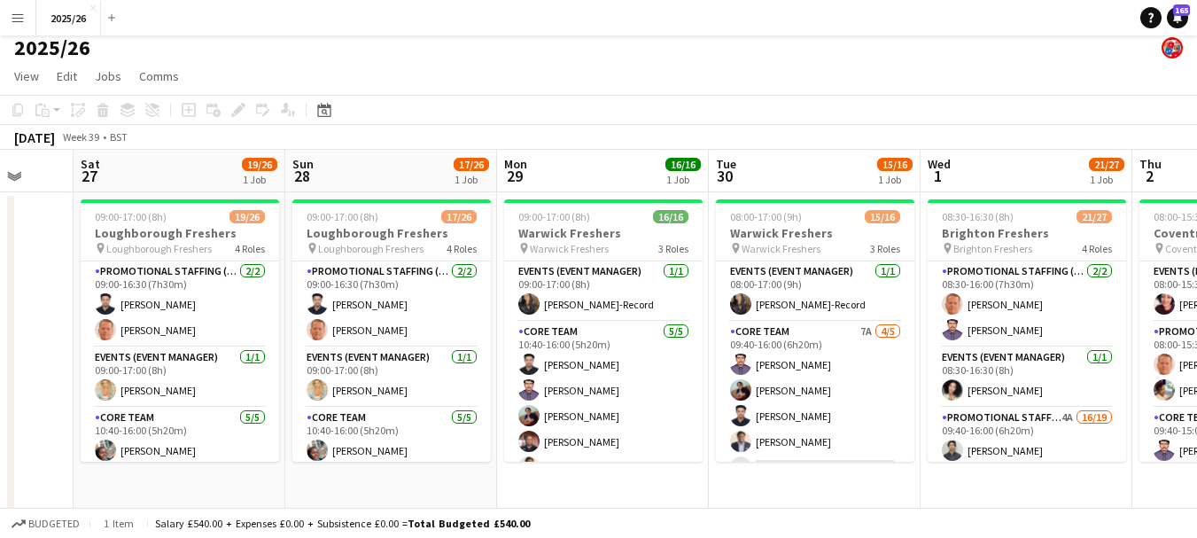
drag, startPoint x: 86, startPoint y: 337, endPoint x: 1123, endPoint y: 306, distance: 1037.8
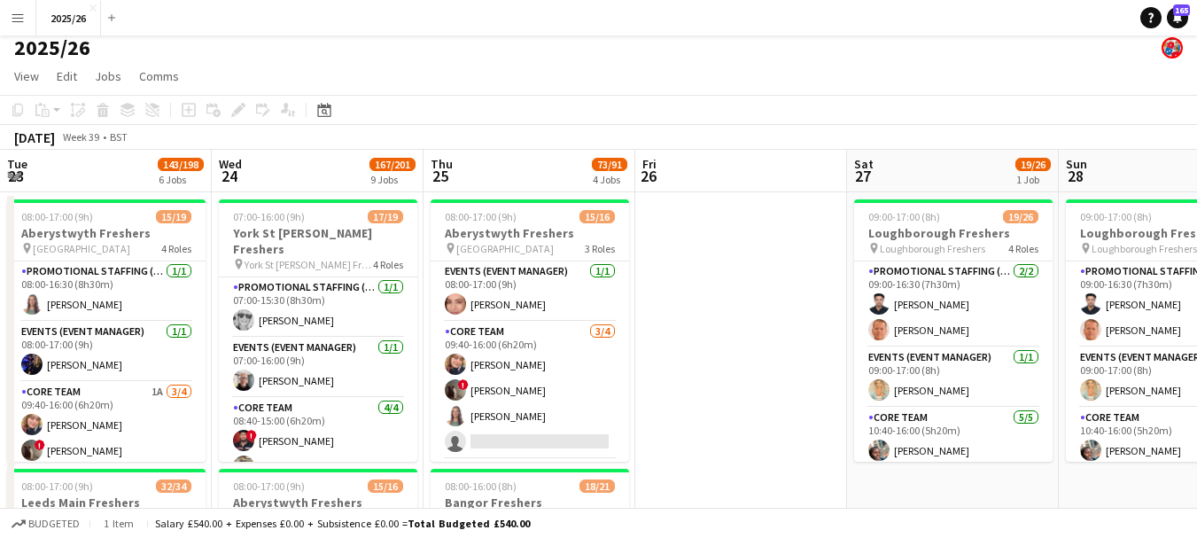
drag, startPoint x: 664, startPoint y: 283, endPoint x: 1074, endPoint y: 296, distance: 409.4
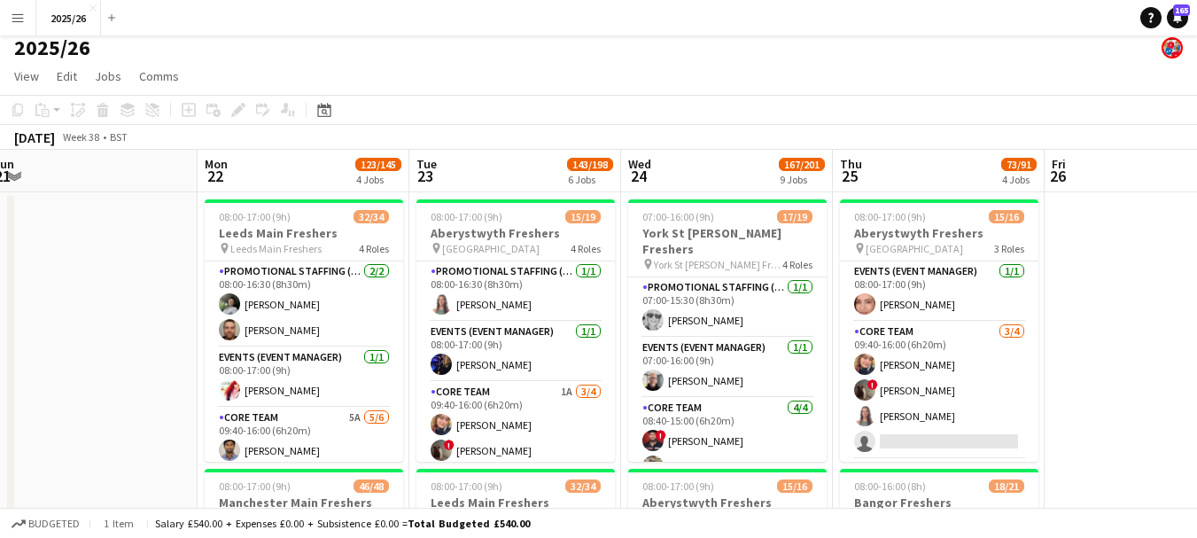
scroll to position [9, 0]
drag, startPoint x: 100, startPoint y: 284, endPoint x: 873, endPoint y: 313, distance: 773.8
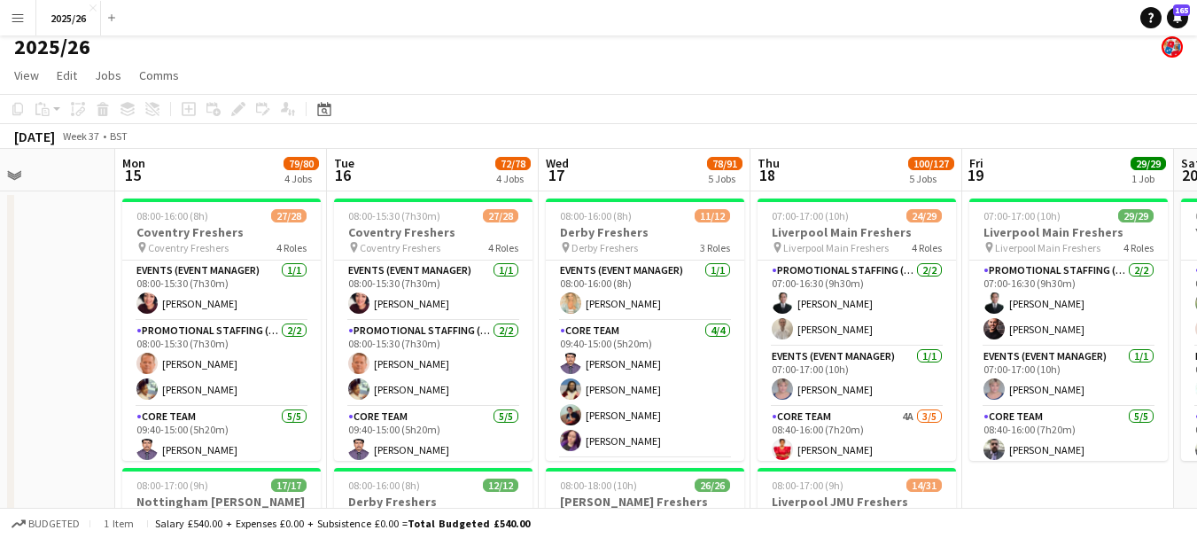
drag, startPoint x: 384, startPoint y: 327, endPoint x: 1011, endPoint y: 328, distance: 627.1
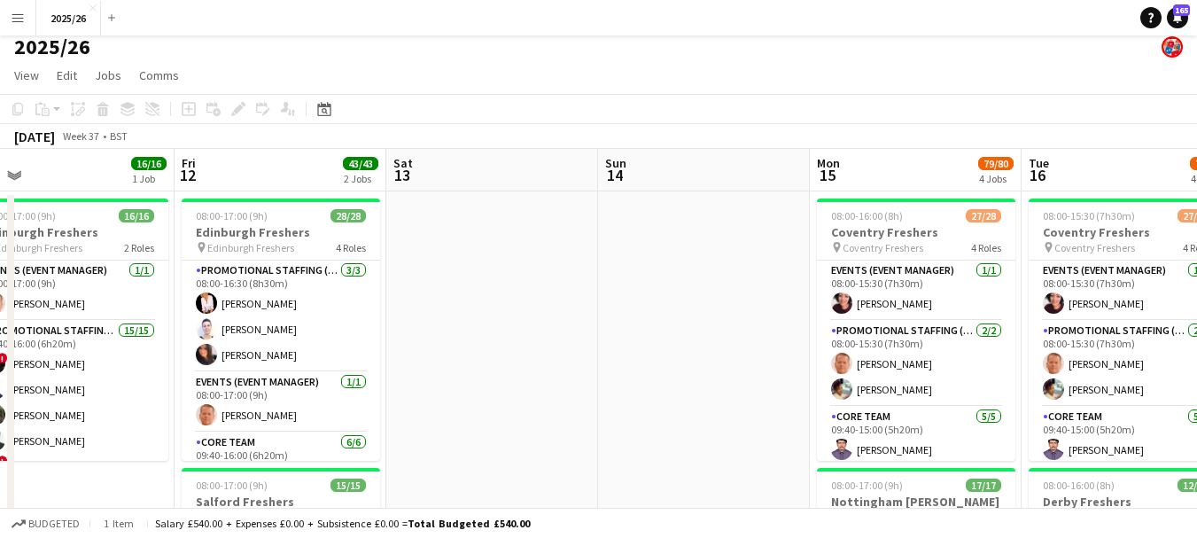
scroll to position [0, 455]
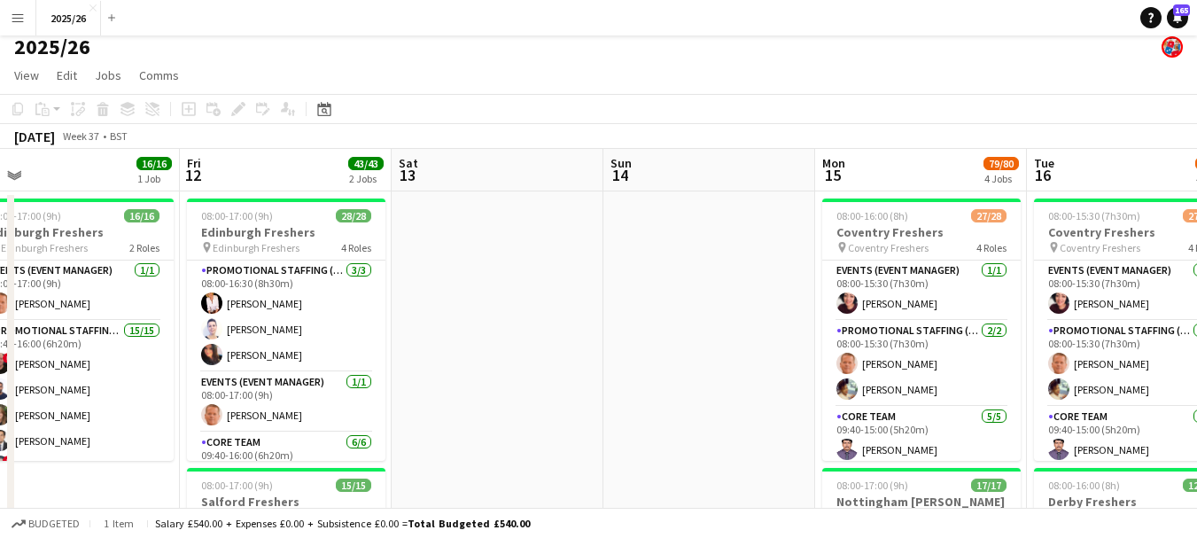
drag, startPoint x: 413, startPoint y: 386, endPoint x: 1105, endPoint y: 419, distance: 693.5
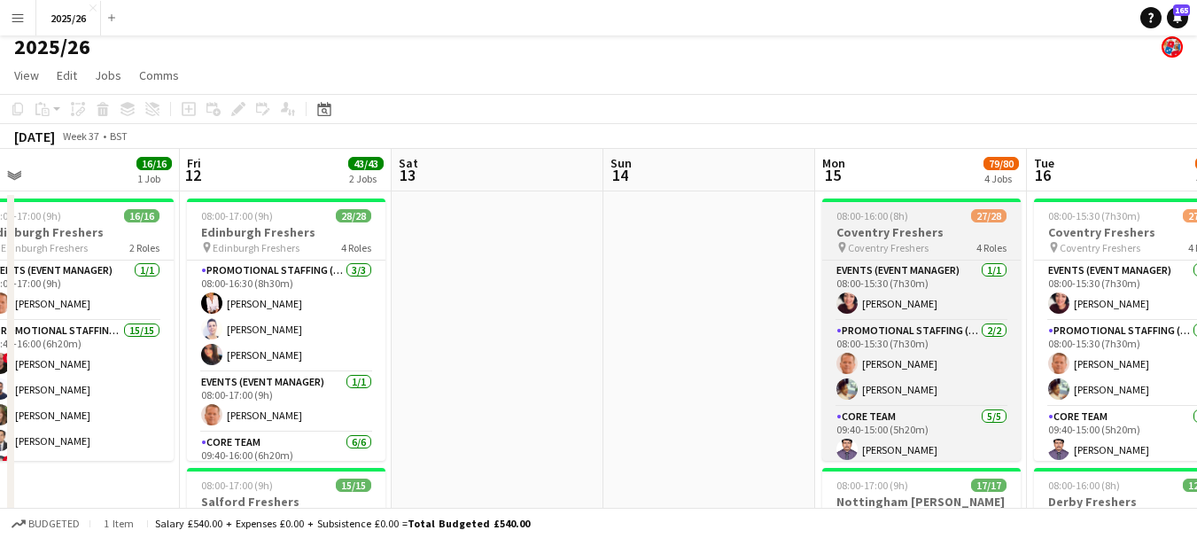
click at [829, 230] on h3 "Coventry Freshers" at bounding box center [921, 232] width 198 height 16
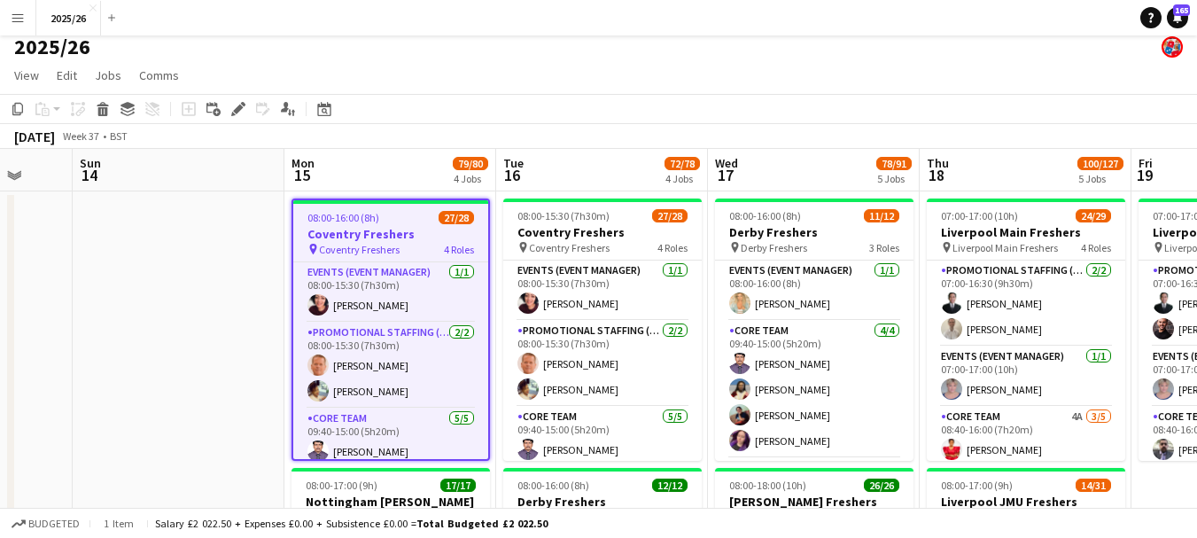
scroll to position [0, 589]
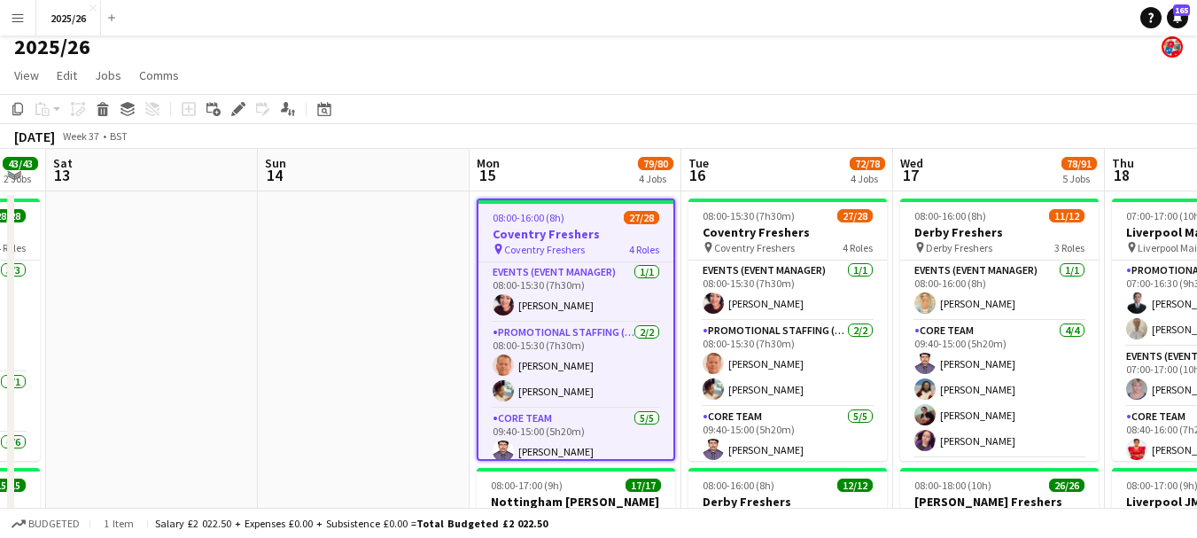
drag, startPoint x: 593, startPoint y: 299, endPoint x: 247, endPoint y: 307, distance: 345.6
click at [11, 22] on app-icon "Menu" at bounding box center [18, 18] width 14 height 14
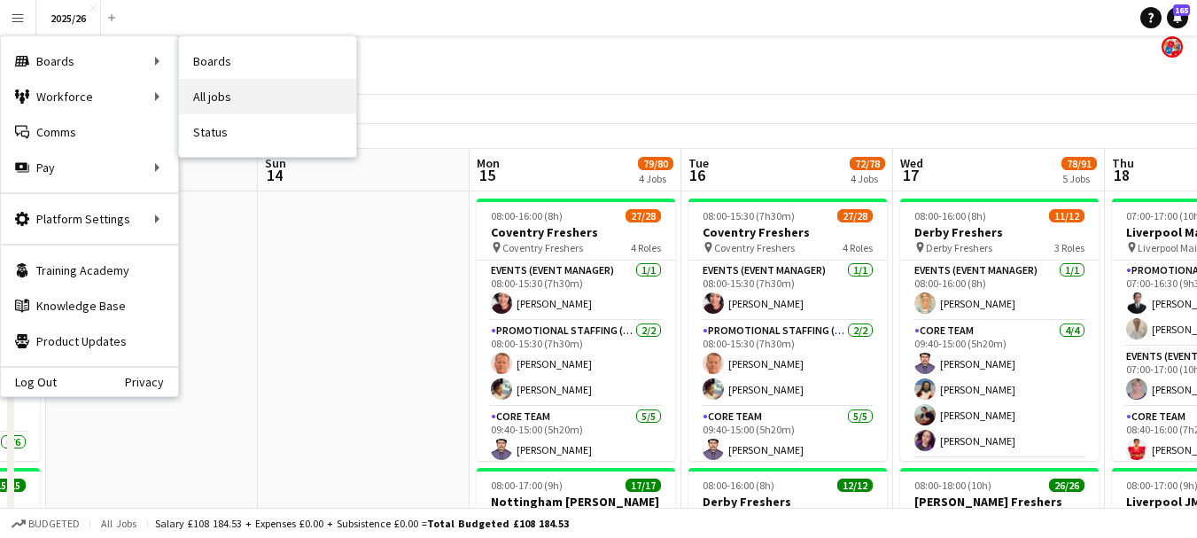
click at [205, 87] on link "All jobs" at bounding box center [267, 96] width 177 height 35
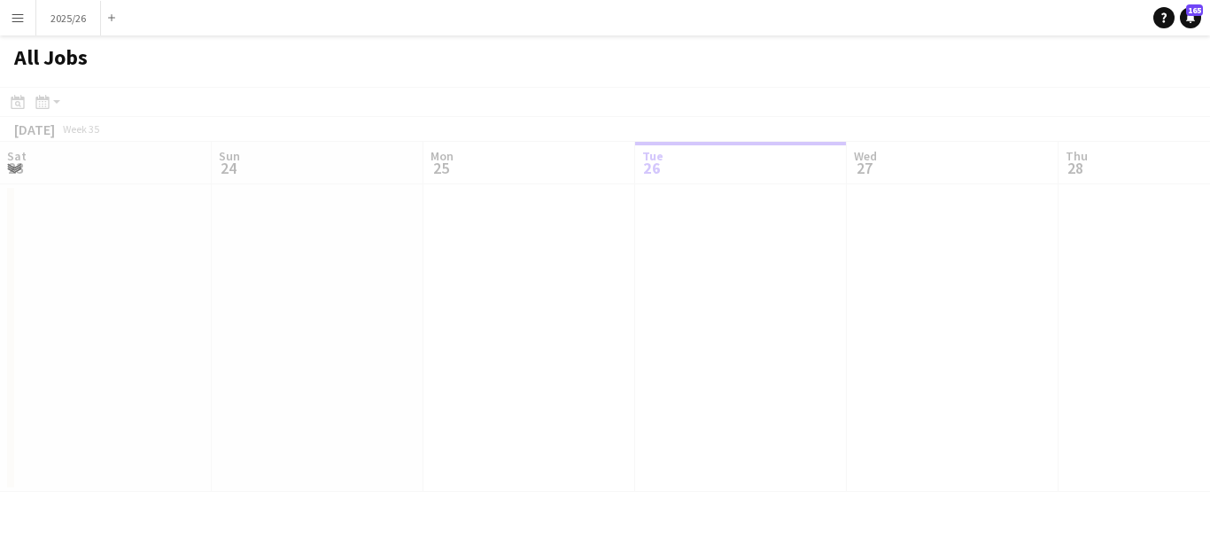
scroll to position [0, 423]
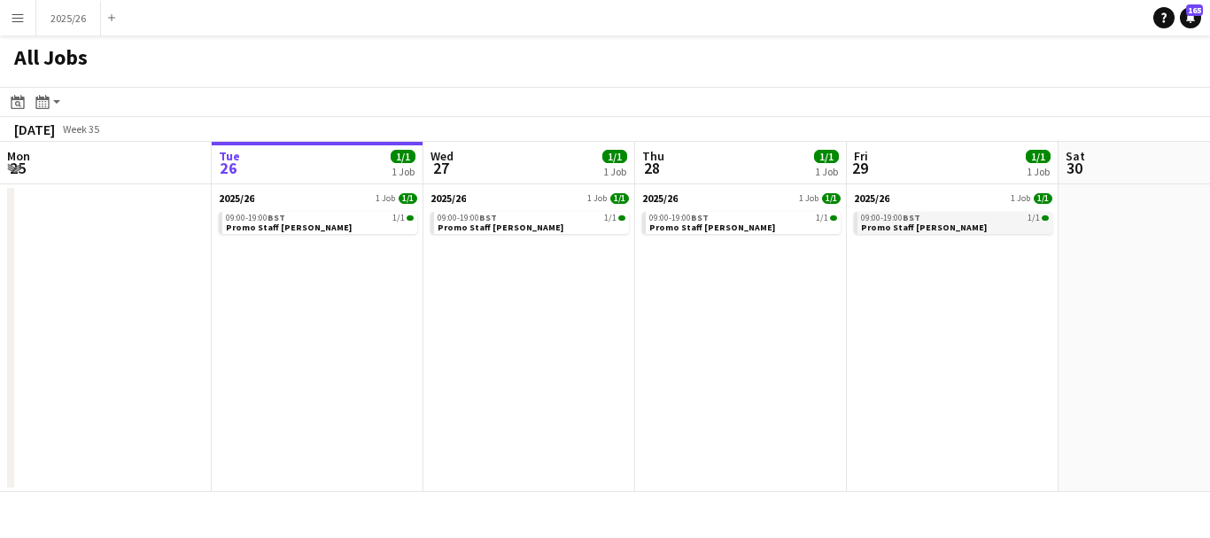
click at [906, 232] on app-brief-job-card "09:00-19:00 BST 1/1 Promo Staff booker" at bounding box center [953, 223] width 198 height 22
click at [906, 233] on app-brief-job-card "09:00-19:00 BST 1/1 Promo Staff booker" at bounding box center [953, 223] width 198 height 22
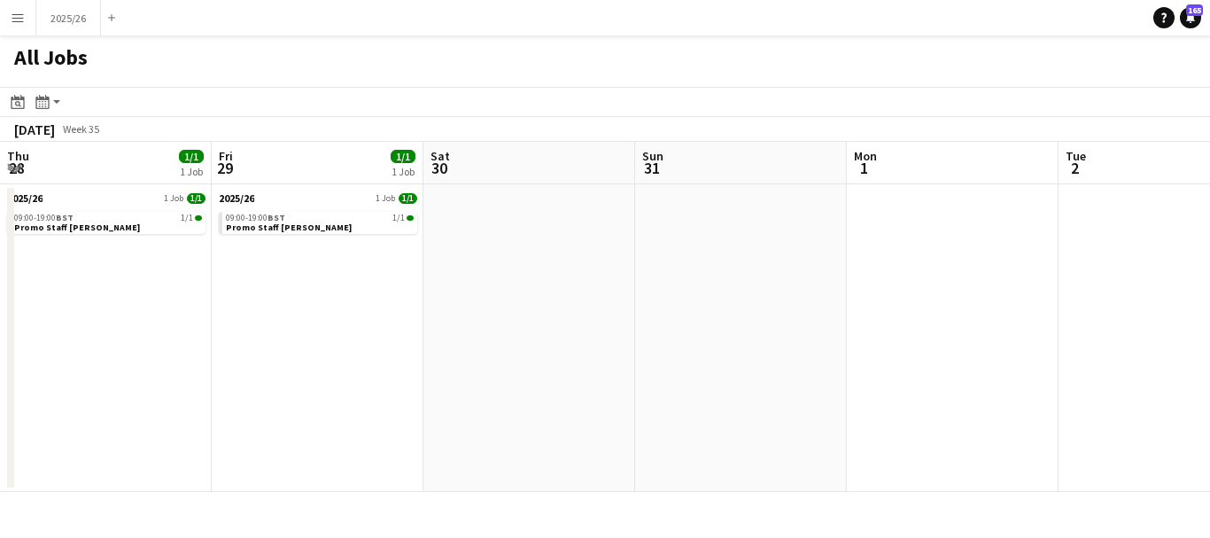
drag, startPoint x: 1095, startPoint y: 387, endPoint x: 435, endPoint y: 304, distance: 665.2
click at [435, 304] on app-calendar-viewport "Mon 25 Tue 26 1/1 1 Job Wed 27 1/1 1 Job Thu 28 1/1 1 Job Fri 29 1/1 1 Job Sat …" at bounding box center [605, 317] width 1210 height 350
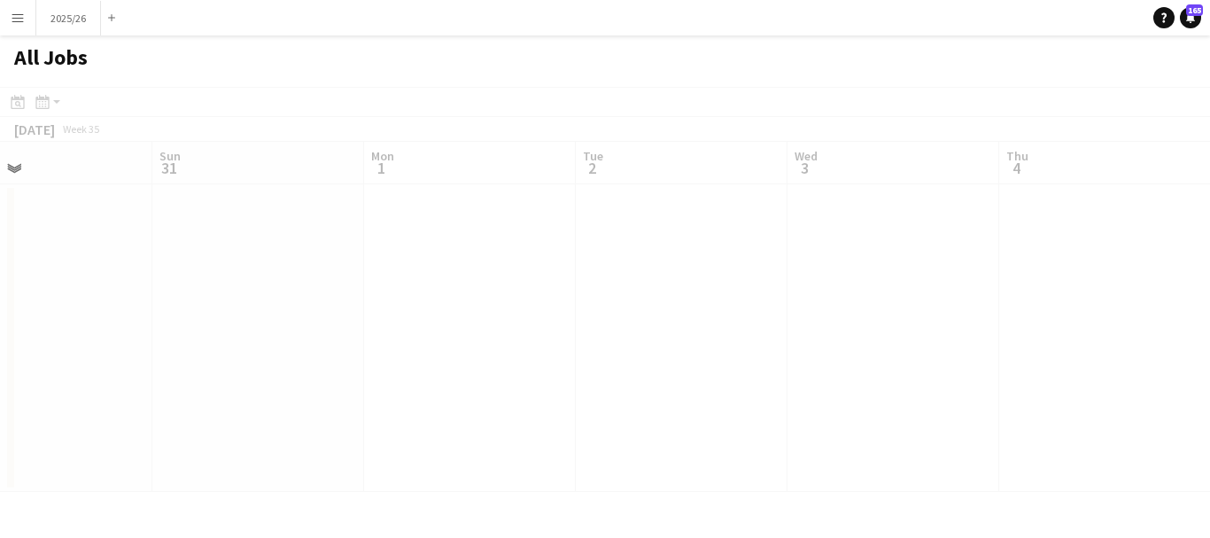
drag, startPoint x: 929, startPoint y: 348, endPoint x: 52, endPoint y: 279, distance: 879.7
click at [52, 280] on app-all-jobs "All Jobs Date picker AUG 2025 AUG 2025 Monday M Tuesday T Wednesday W Thursday …" at bounding box center [605, 263] width 1210 height 456
drag, startPoint x: 464, startPoint y: 247, endPoint x: 203, endPoint y: 203, distance: 265.0
click at [202, 205] on app-calendar-viewport "Sat 30 Sun 31 Mon 1 Tue 2 Wed 3 Thu 4 Fri 5 Sat 6 Sun 7 Mon 8 33/33 1 Job Tue 9…" at bounding box center [605, 317] width 1210 height 350
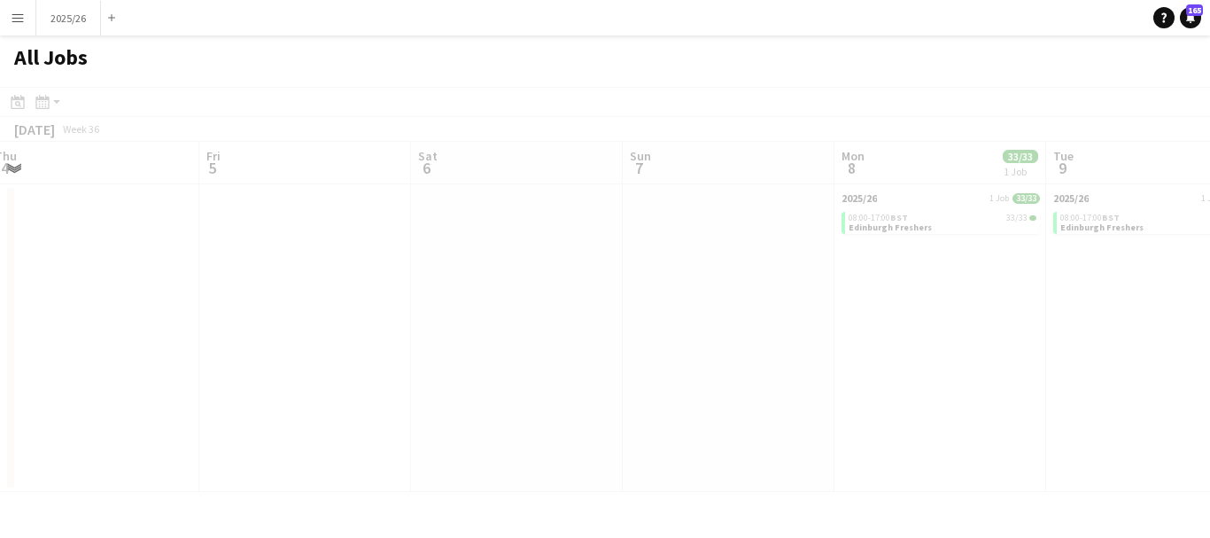
drag, startPoint x: 574, startPoint y: 308, endPoint x: 361, endPoint y: 267, distance: 217.5
click at [361, 267] on app-all-jobs "All Jobs Date picker AUG 2025 AUG 2025 Monday M Tuesday T Wednesday W Thursday …" at bounding box center [605, 263] width 1210 height 456
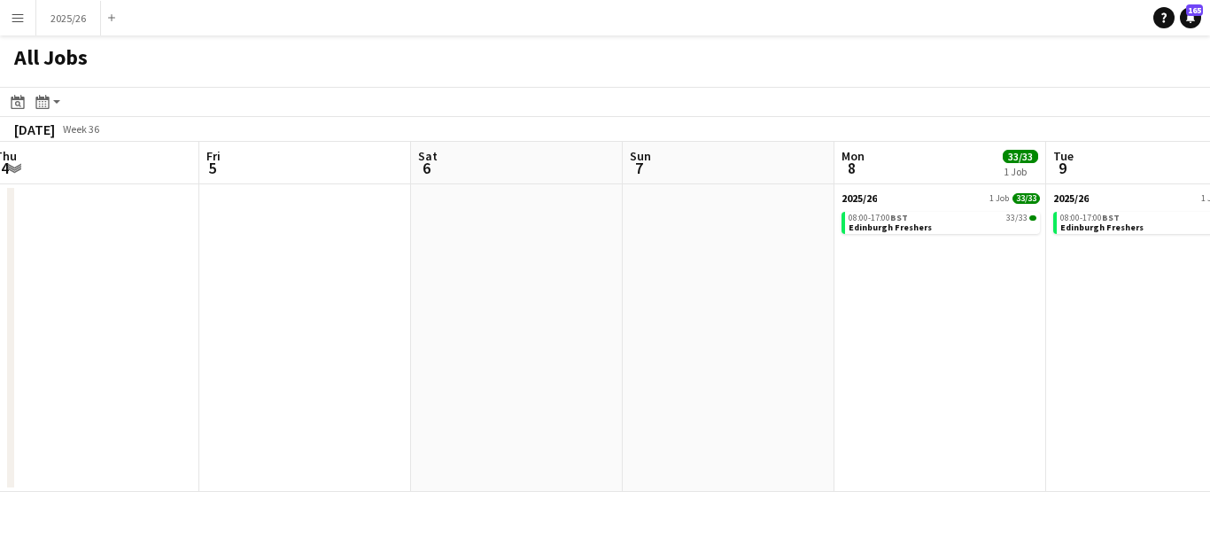
click at [940, 211] on app-calendar-brief-board "2025/26 1 Job 33/33 08:00-17:00 BST 33/33 Edinburgh Freshers" at bounding box center [941, 212] width 198 height 43
click at [939, 220] on div "08:00-17:00 BST 33/33" at bounding box center [943, 217] width 188 height 9
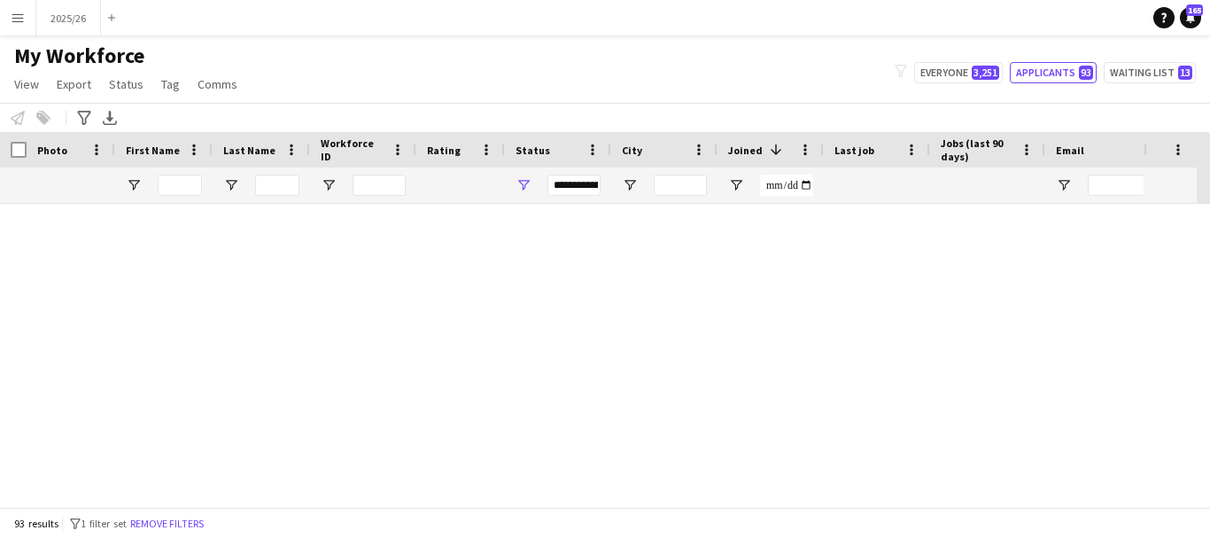
scroll to position [4324, 0]
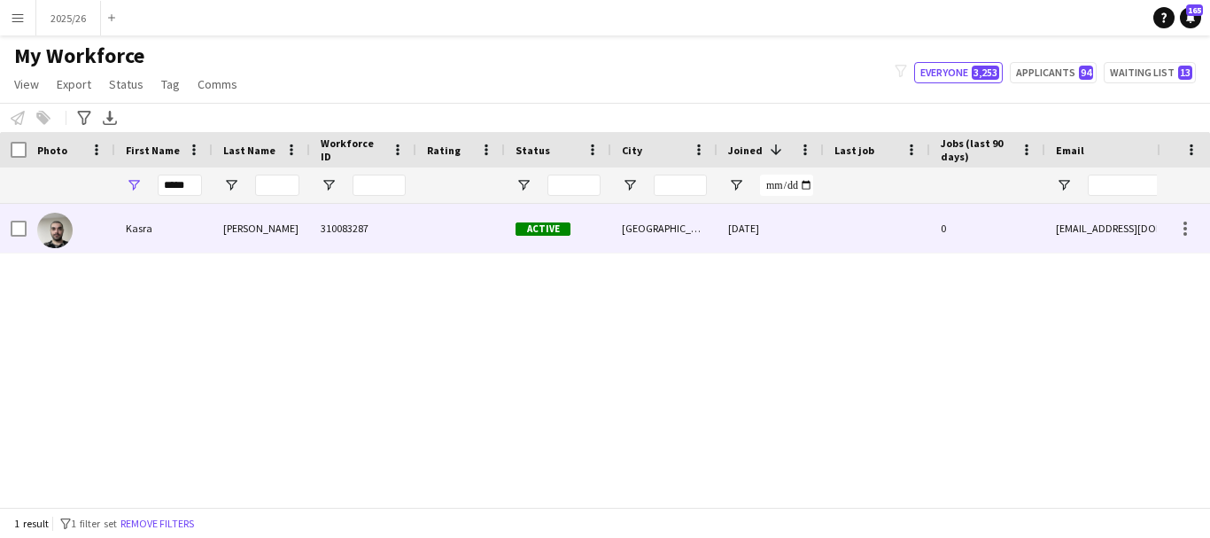
click at [402, 223] on div "310083287" at bounding box center [363, 228] width 106 height 49
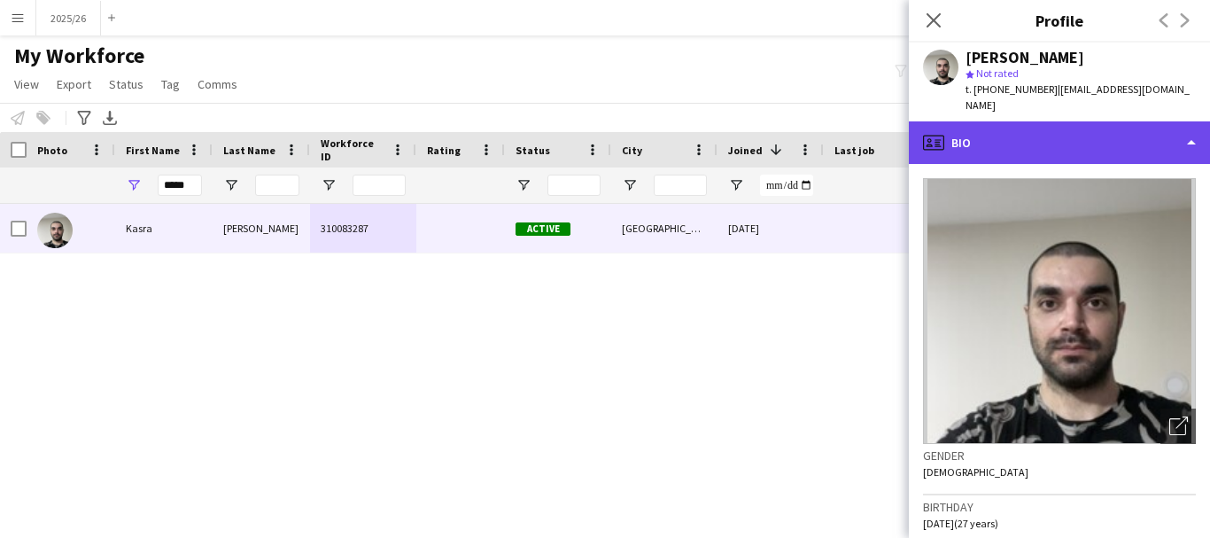
click at [1026, 121] on div "profile Bio" at bounding box center [1059, 142] width 301 height 43
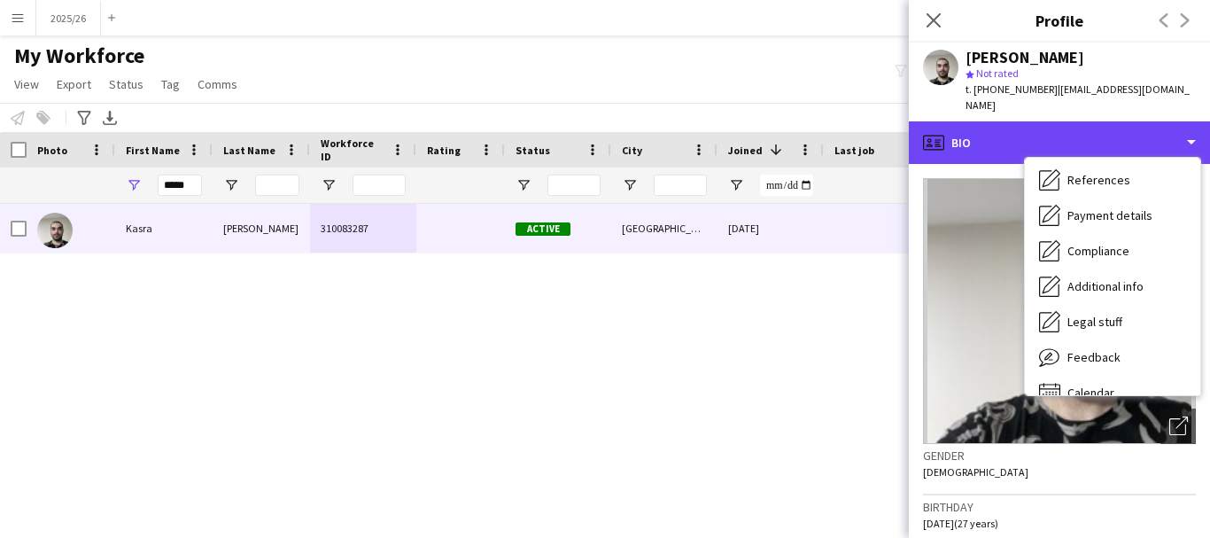
scroll to position [202, 0]
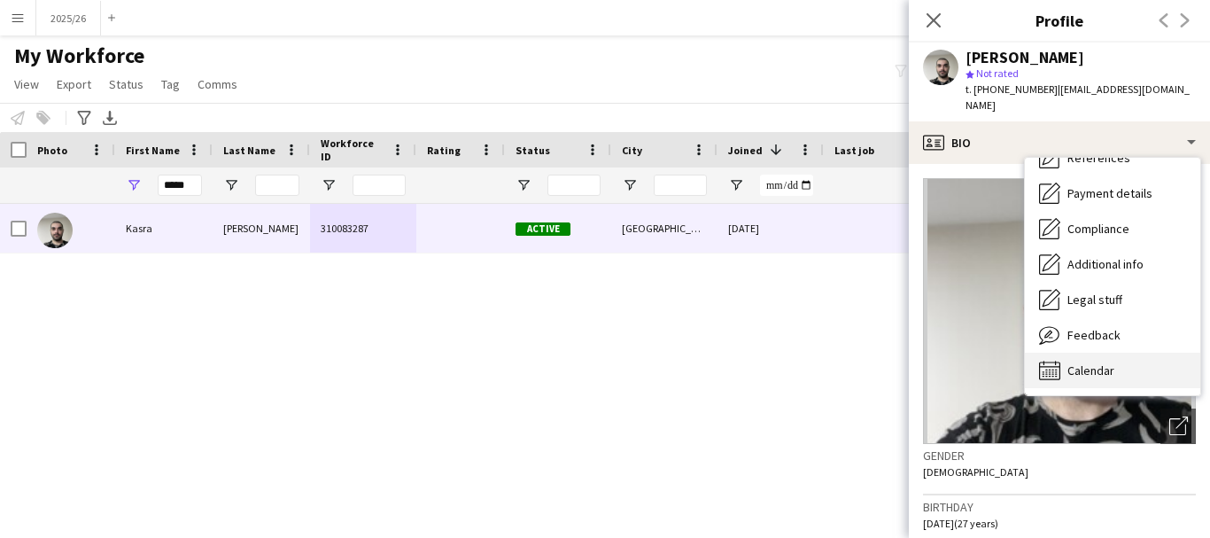
click at [1162, 353] on div "Calendar Calendar" at bounding box center [1112, 370] width 175 height 35
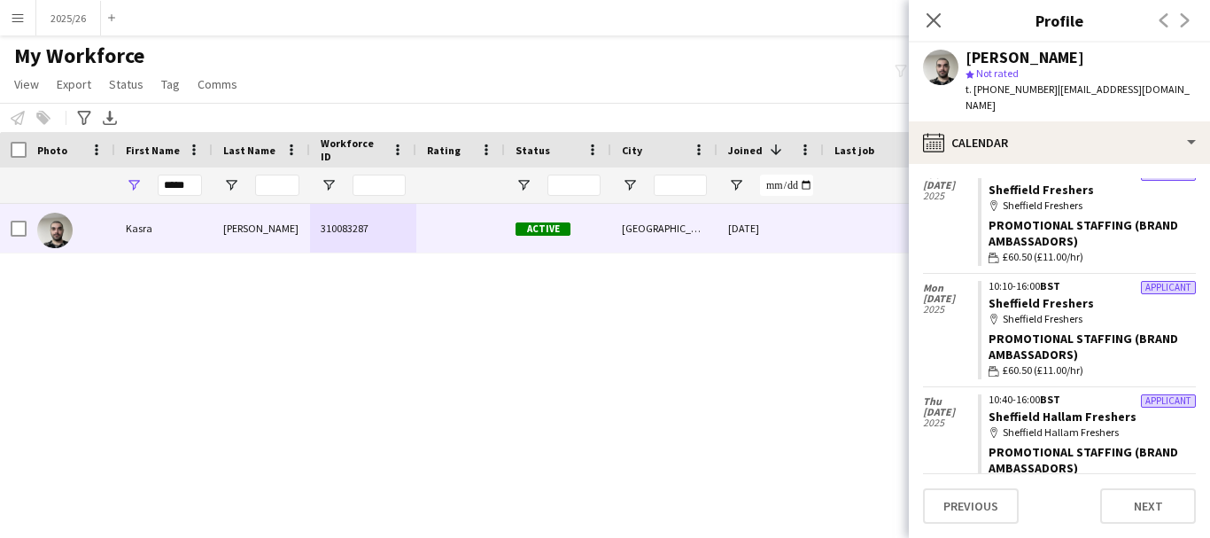
scroll to position [76, 0]
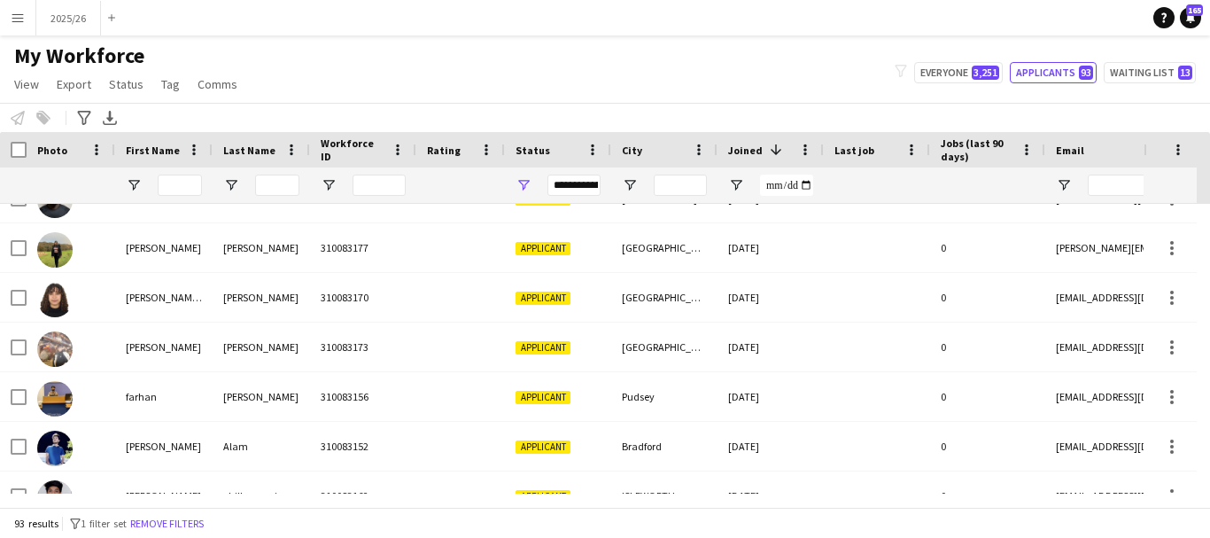
click at [1198, 203] on div "Hidden maintenance" at bounding box center [1177, 168] width 66 height 72
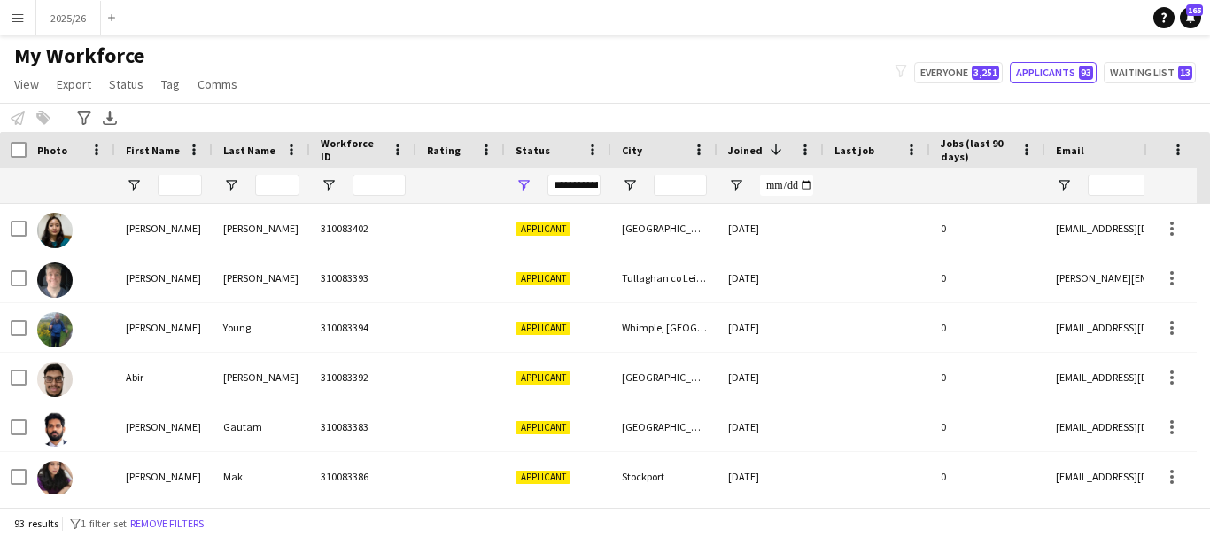
click at [169, 203] on div at bounding box center [180, 184] width 44 height 35
click at [170, 190] on input "First Name Filter Input" at bounding box center [180, 185] width 44 height 21
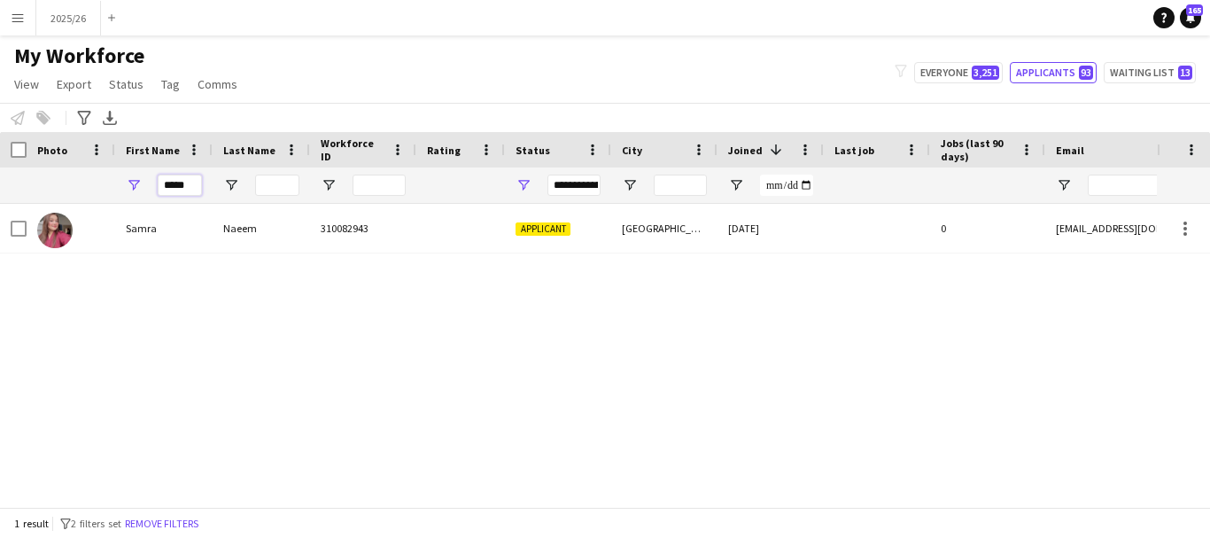
type input "*****"
click at [308, 268] on div "Samra Naeem 310082943 Applicant Wolverhampton 28-06-2025 0 samramalik1616@gmail…" at bounding box center [578, 349] width 1157 height 290
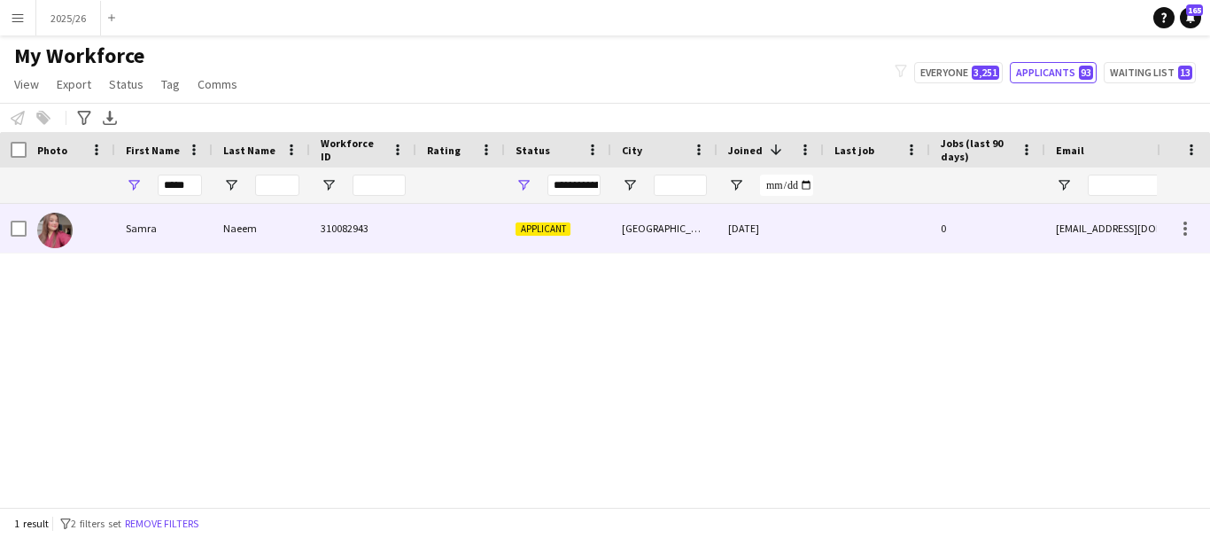
click at [297, 249] on div "Naeem" at bounding box center [261, 228] width 97 height 49
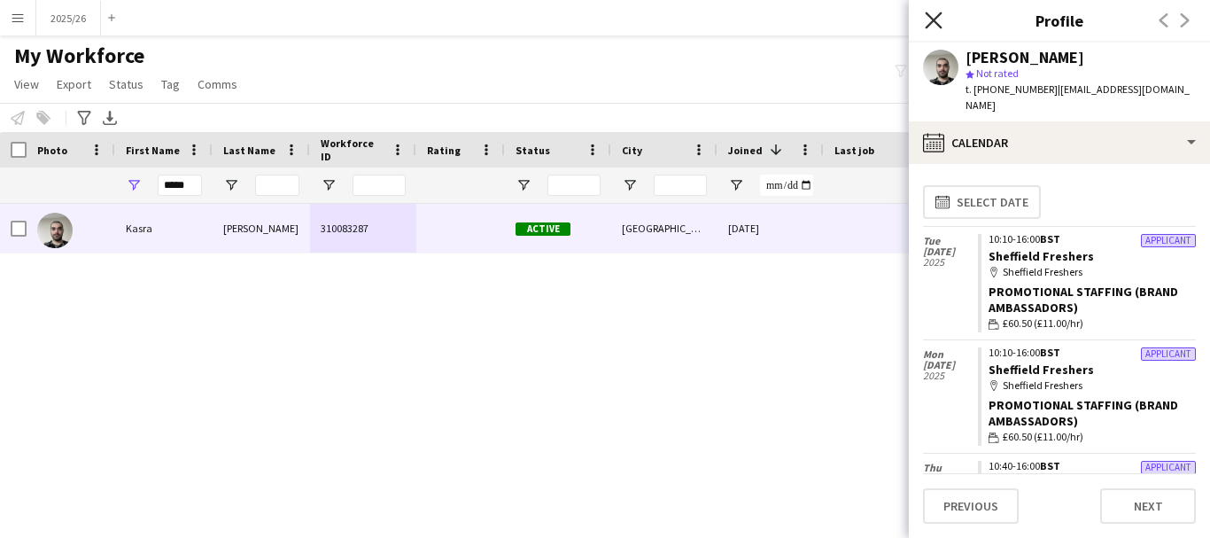
click at [934, 23] on icon "Close pop-in" at bounding box center [933, 20] width 17 height 17
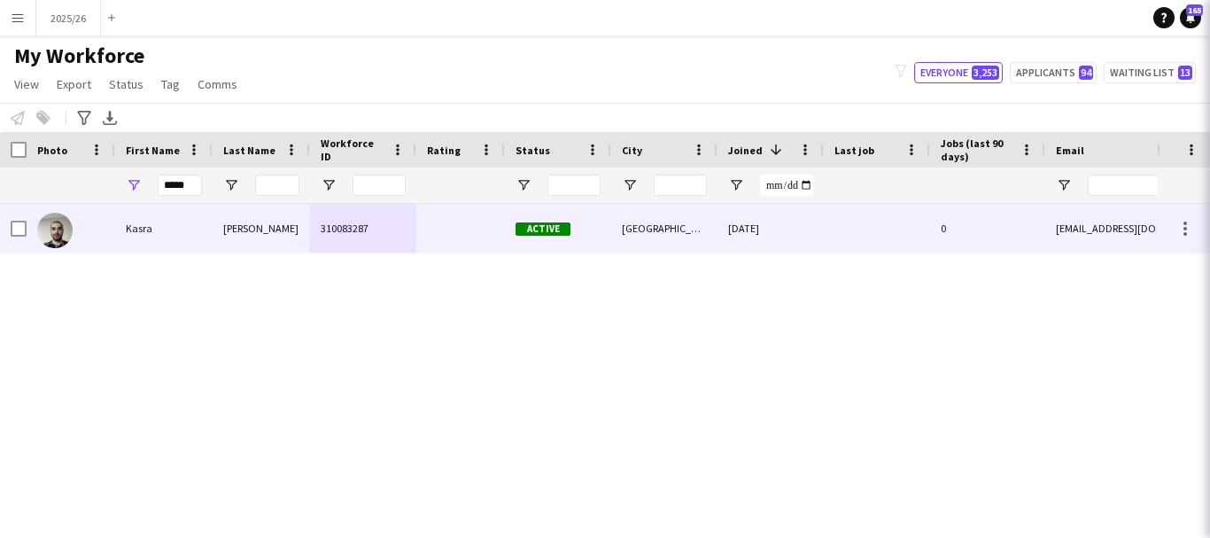
scroll to position [76, 0]
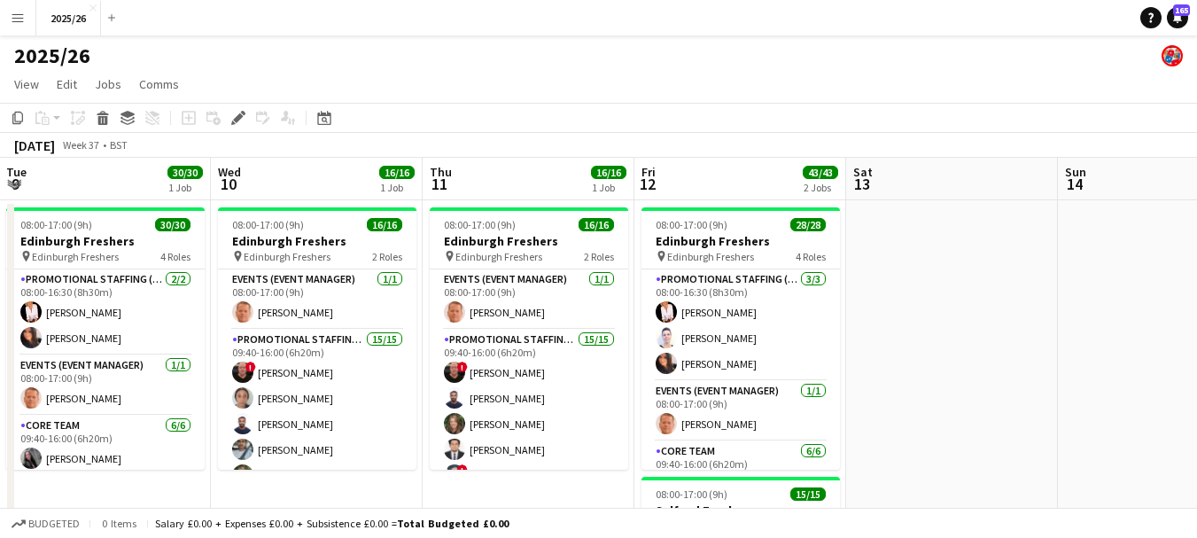
drag, startPoint x: 853, startPoint y: 265, endPoint x: 646, endPoint y: 182, distance: 223.4
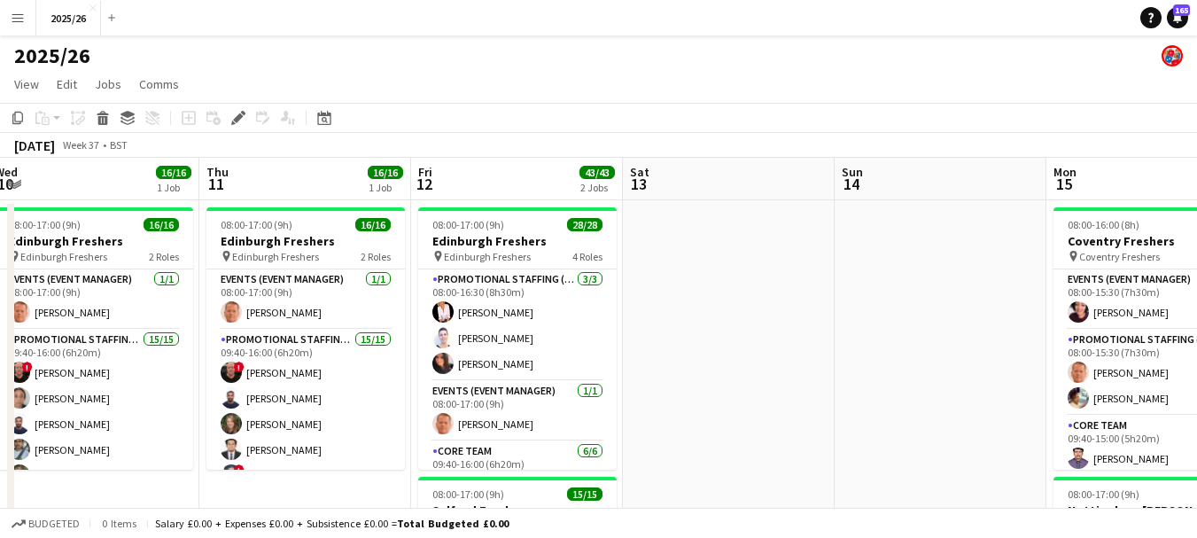
drag, startPoint x: 880, startPoint y: 318, endPoint x: 796, endPoint y: 330, distance: 84.9
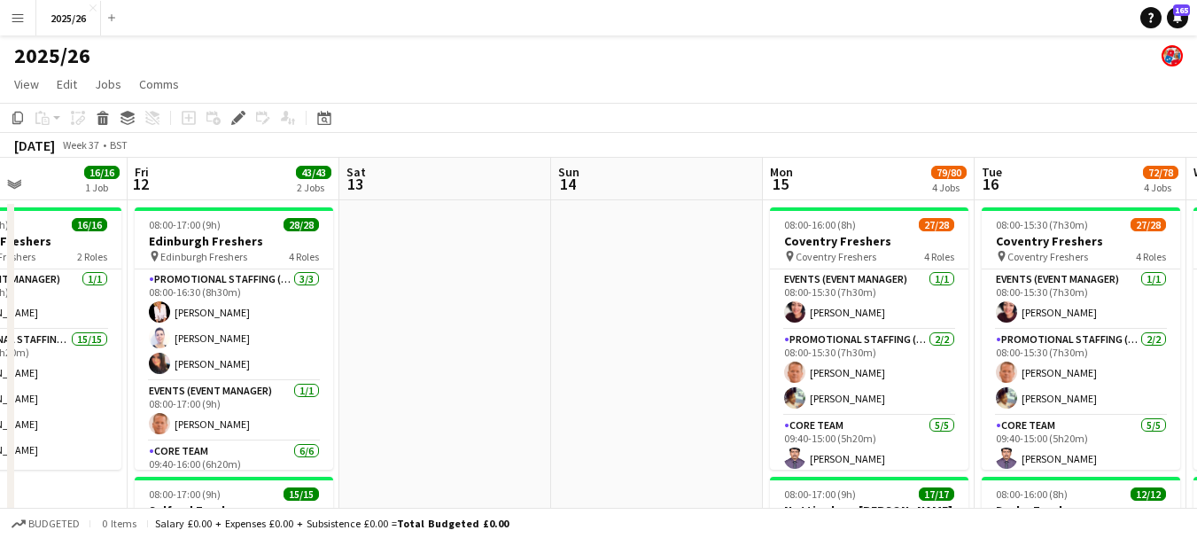
drag, startPoint x: 796, startPoint y: 330, endPoint x: 515, endPoint y: 273, distance: 287.3
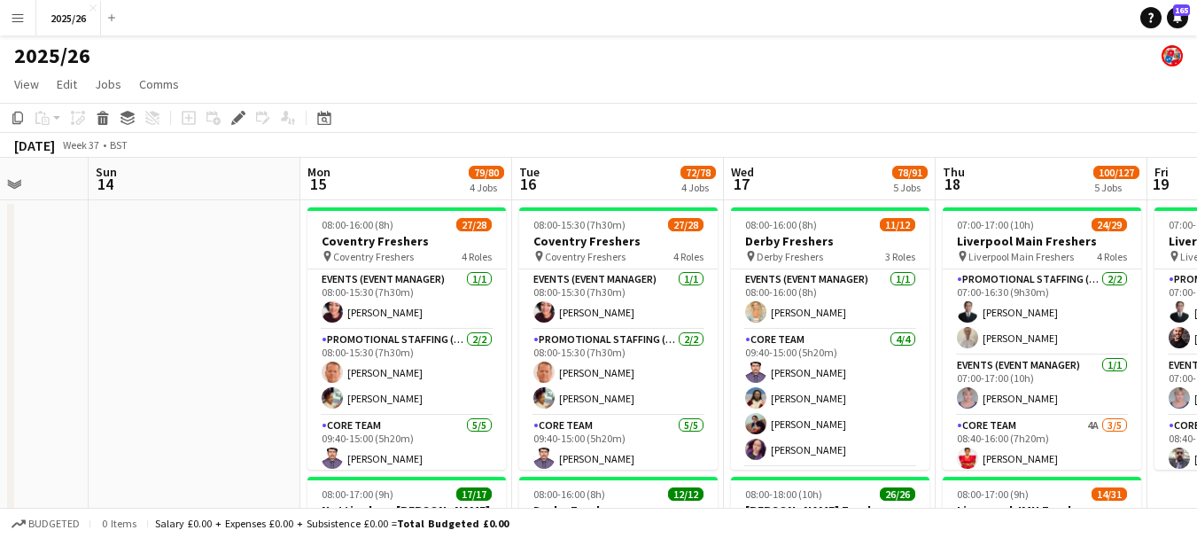
drag, startPoint x: 683, startPoint y: 345, endPoint x: 322, endPoint y: 276, distance: 368.0
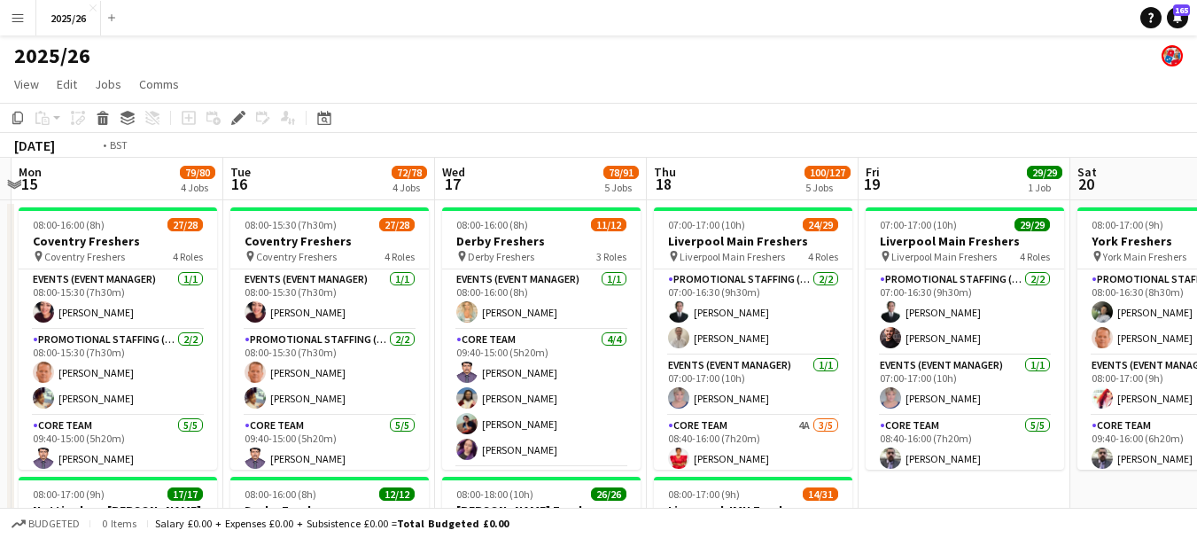
drag, startPoint x: 411, startPoint y: 302, endPoint x: 342, endPoint y: 301, distance: 69.1
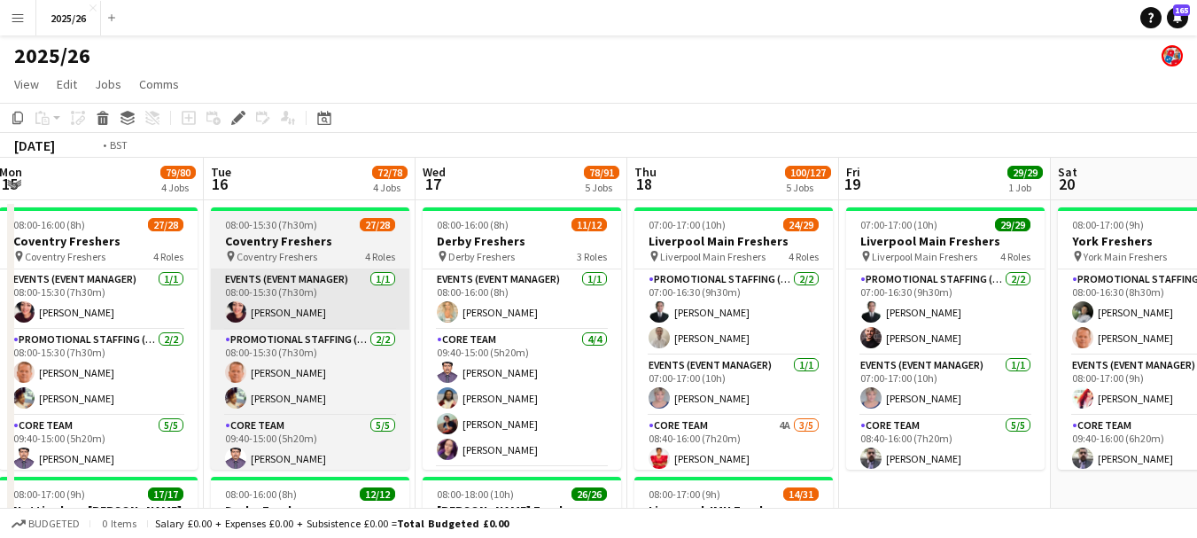
scroll to position [0, 553]
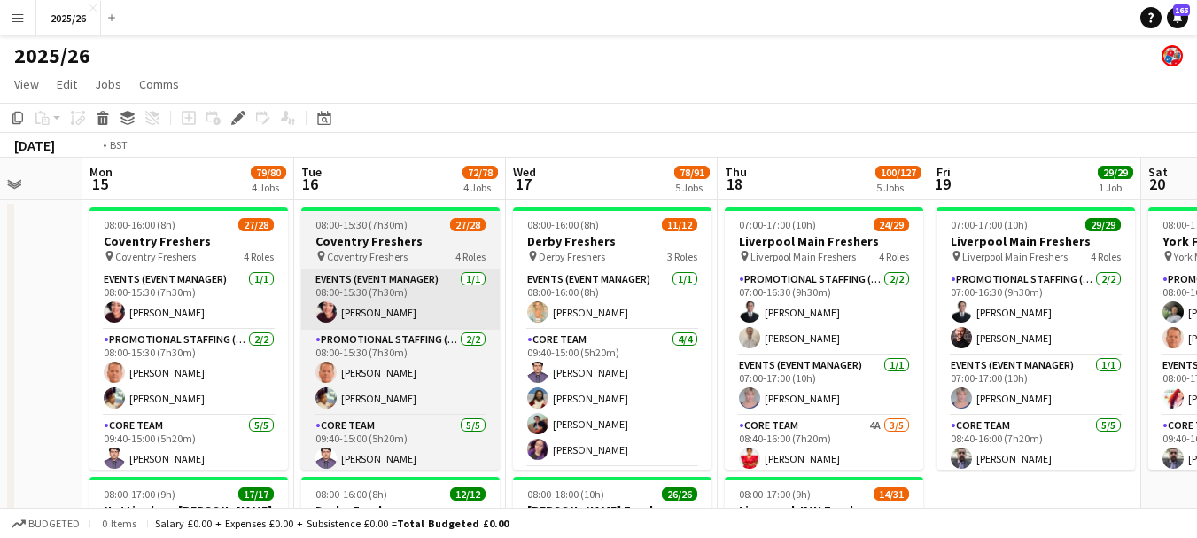
drag, startPoint x: 255, startPoint y: 316, endPoint x: 344, endPoint y: 322, distance: 88.8
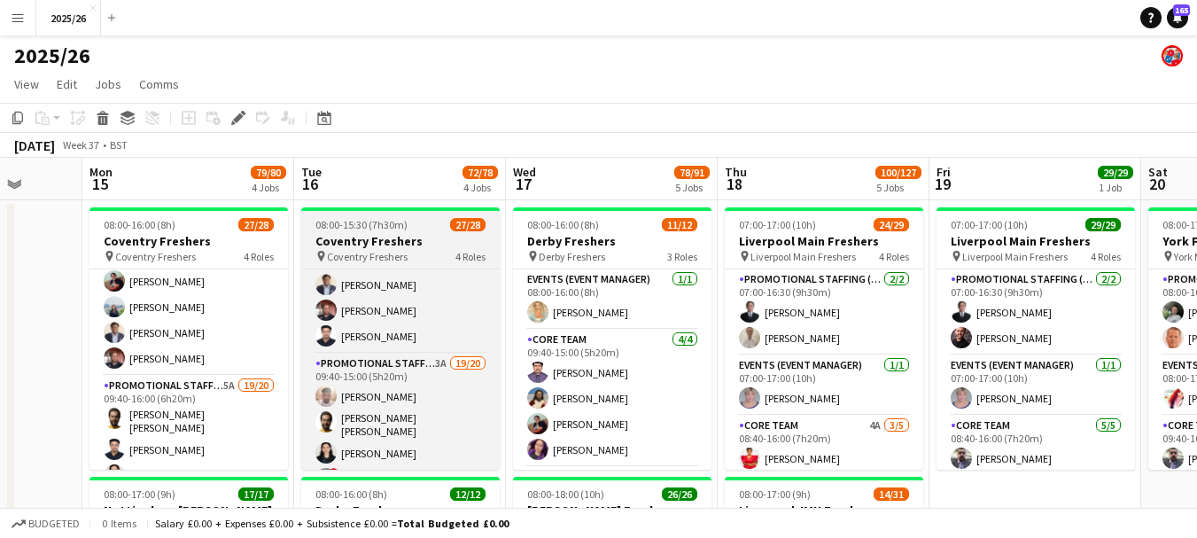
scroll to position [230, 0]
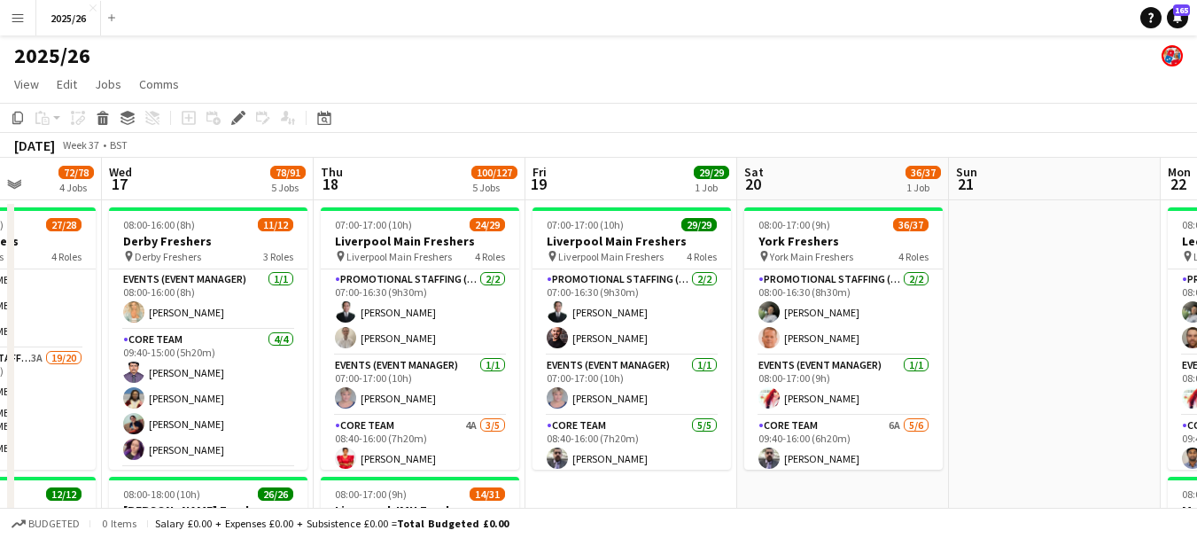
drag, startPoint x: 1166, startPoint y: 404, endPoint x: 744, endPoint y: 341, distance: 426.3
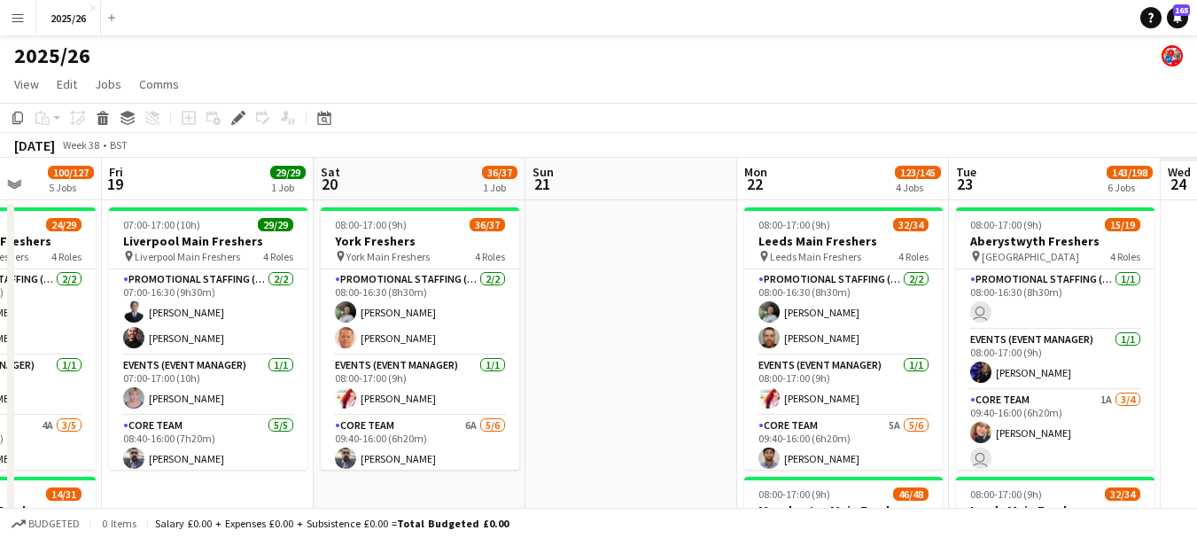
scroll to position [0, 590]
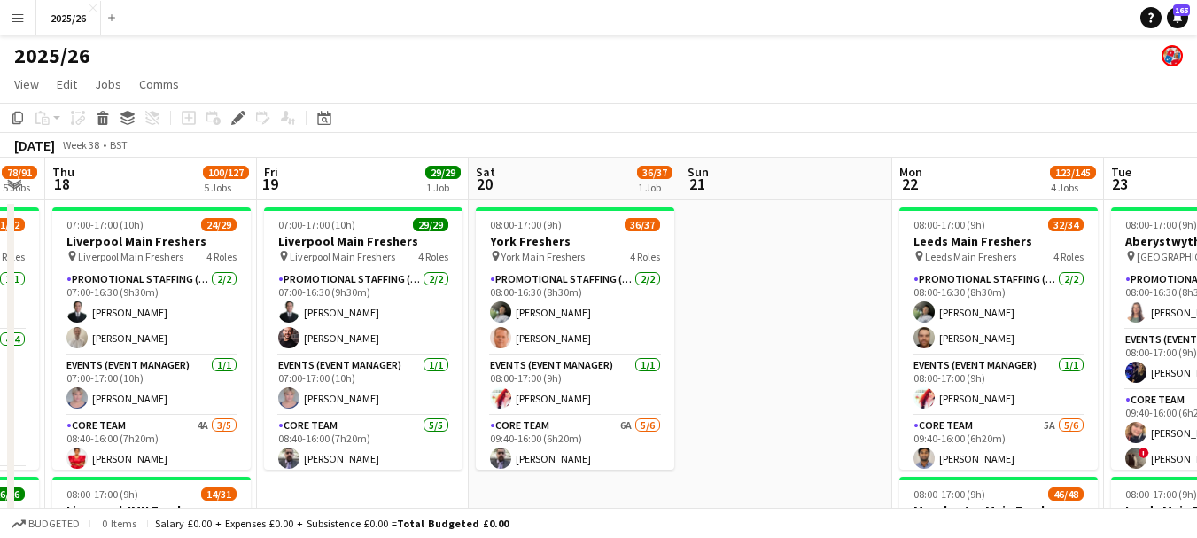
drag, startPoint x: 794, startPoint y: 341, endPoint x: 625, endPoint y: 299, distance: 173.4
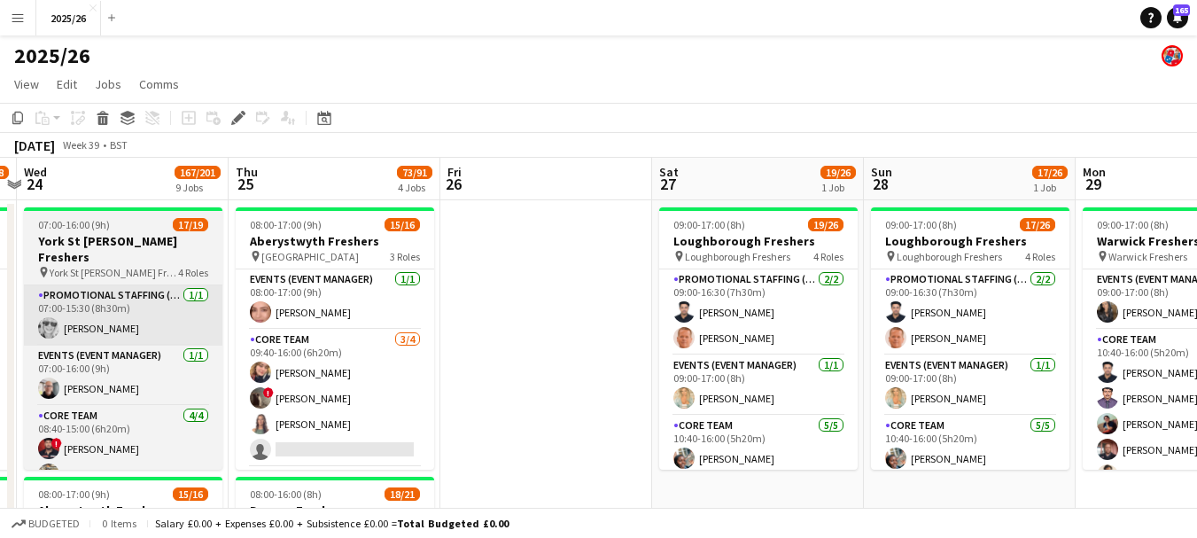
drag, startPoint x: 1088, startPoint y: 325, endPoint x: 200, endPoint y: 284, distance: 888.5
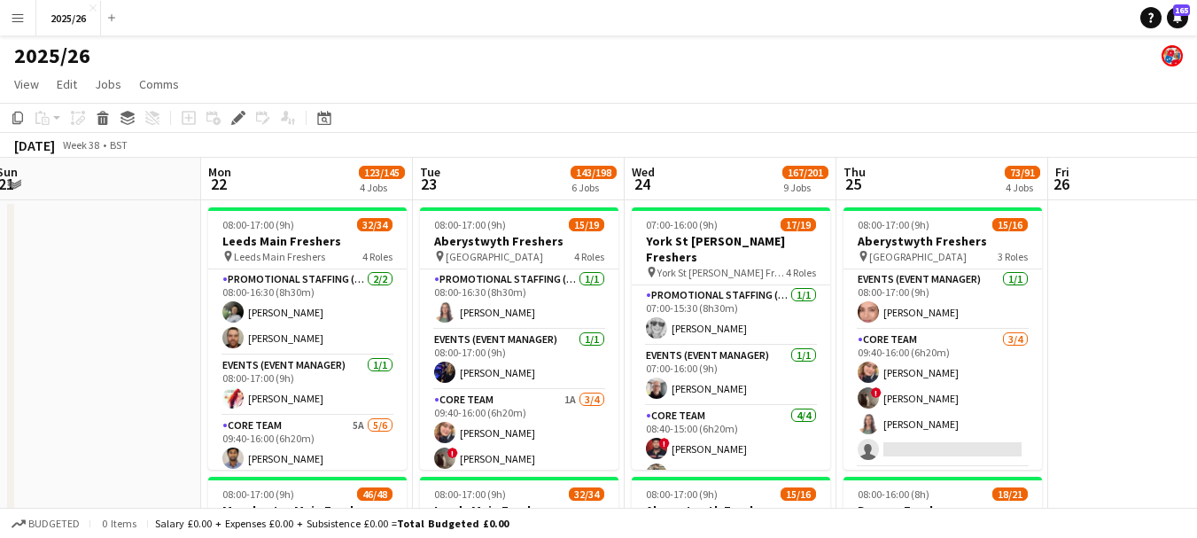
drag, startPoint x: 467, startPoint y: 335, endPoint x: 1091, endPoint y: 412, distance: 629.2
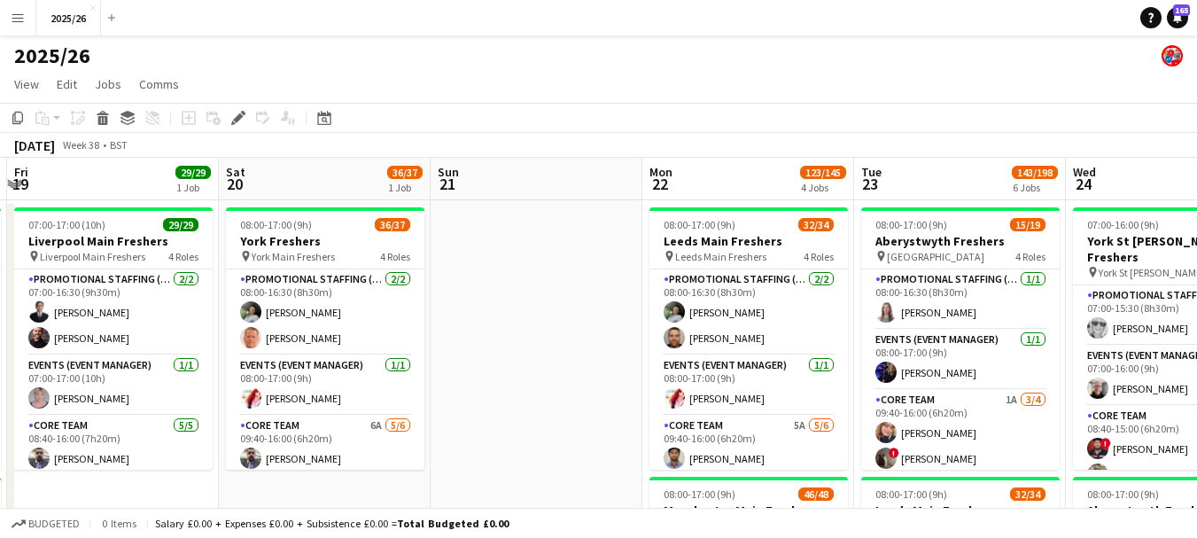
scroll to position [0, 468]
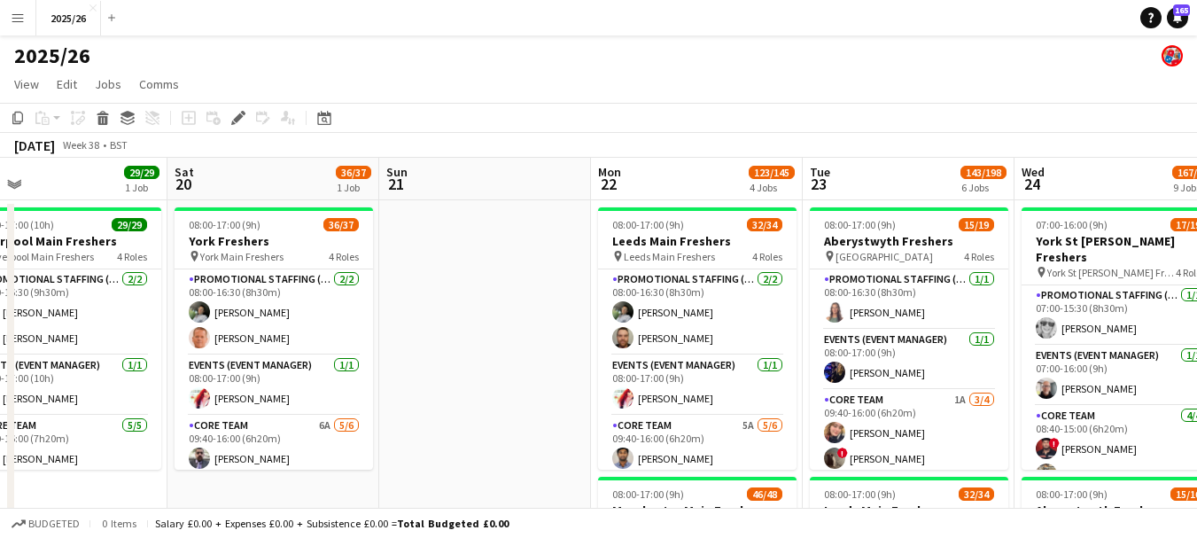
drag, startPoint x: 288, startPoint y: 412, endPoint x: 660, endPoint y: 399, distance: 372.2
